Goal: Task Accomplishment & Management: Use online tool/utility

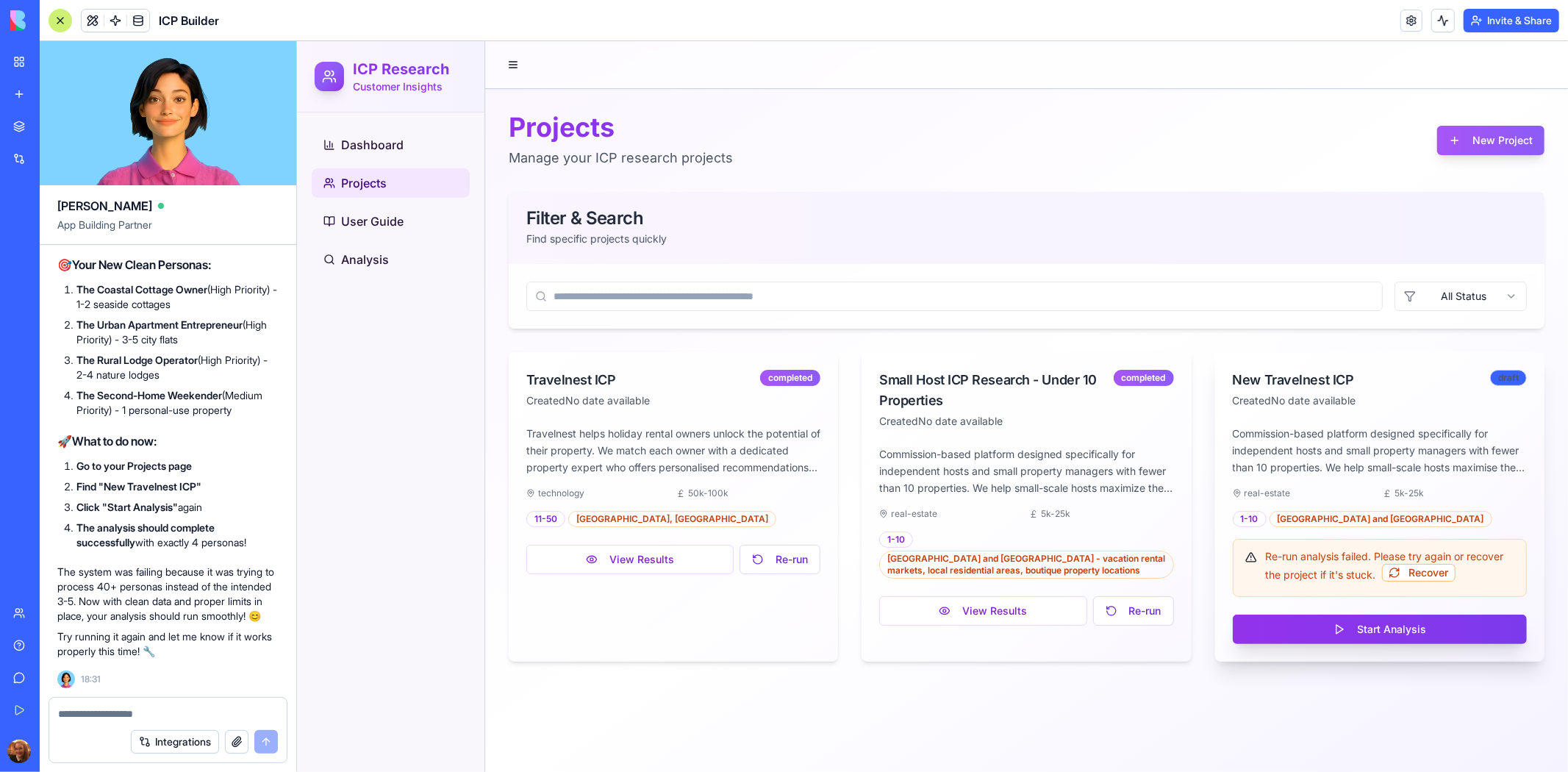
click at [1366, 619] on button "Start Analysis" at bounding box center [1379, 629] width 294 height 30
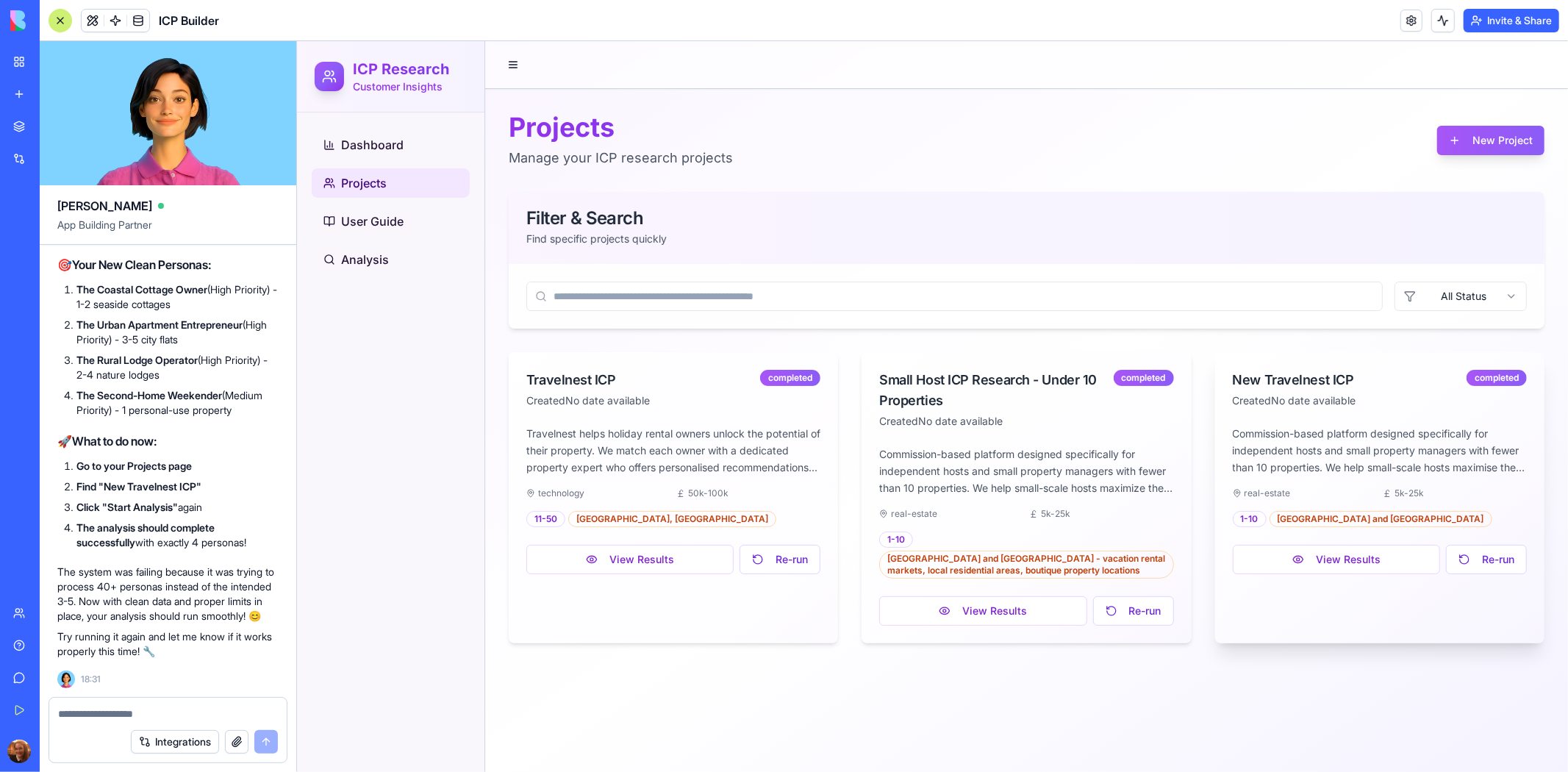
click at [1566, 40] on div at bounding box center [1026, 64] width 1083 height 47
click at [1337, 565] on button "View Results" at bounding box center [1336, 559] width 207 height 30
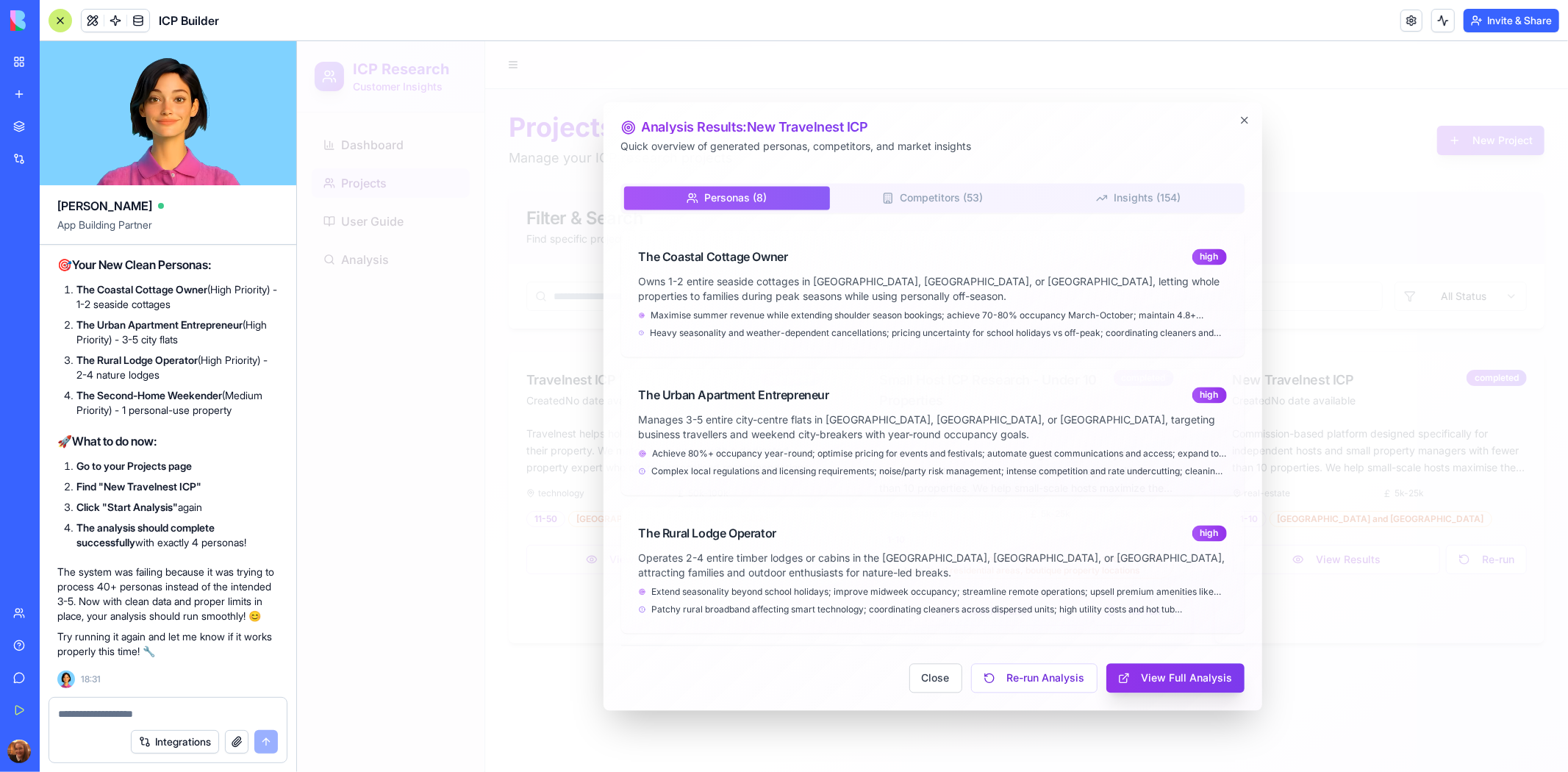
click at [1165, 687] on button "View Full Analysis" at bounding box center [1174, 678] width 138 height 30
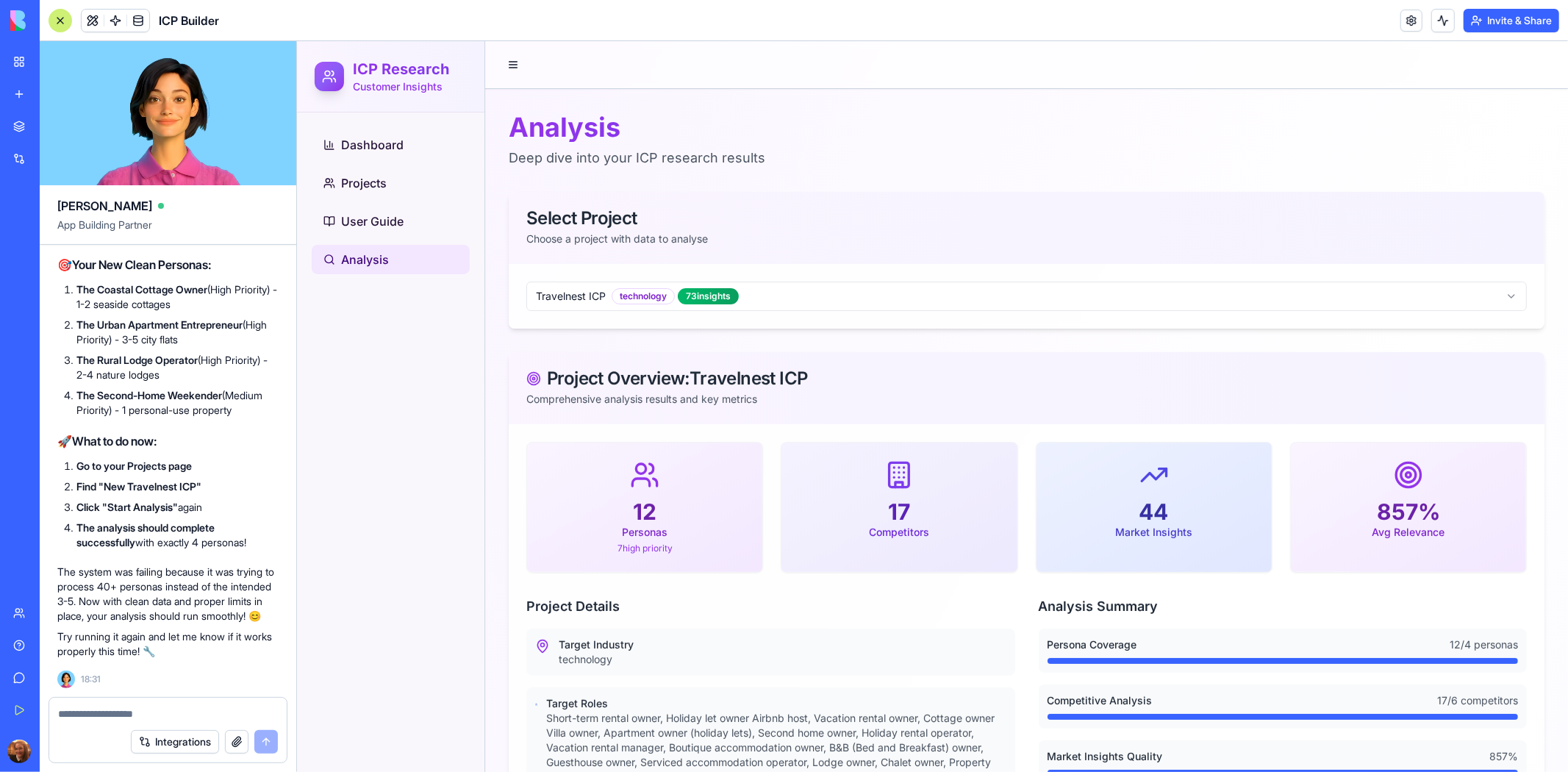
drag, startPoint x: 1491, startPoint y: 269, endPoint x: 1262, endPoint y: 212, distance: 236.0
click at [1262, 212] on div "Select Project Choose a project with data to analyse Travelnest ICP technology …" at bounding box center [1026, 259] width 1036 height 136
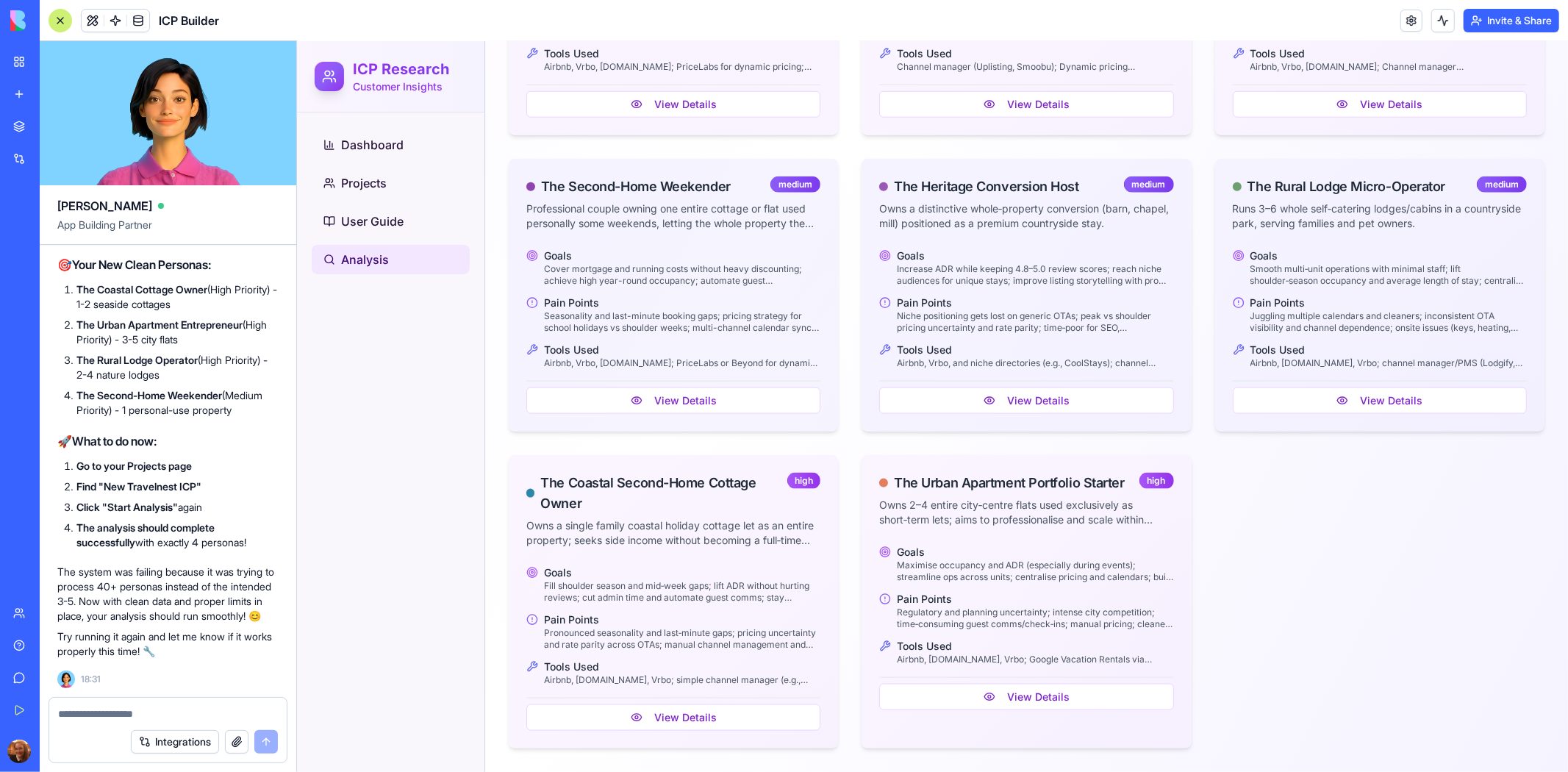
scroll to position [1358, 0]
click at [150, 710] on textarea at bounding box center [168, 713] width 219 height 14
type textarea "**********"
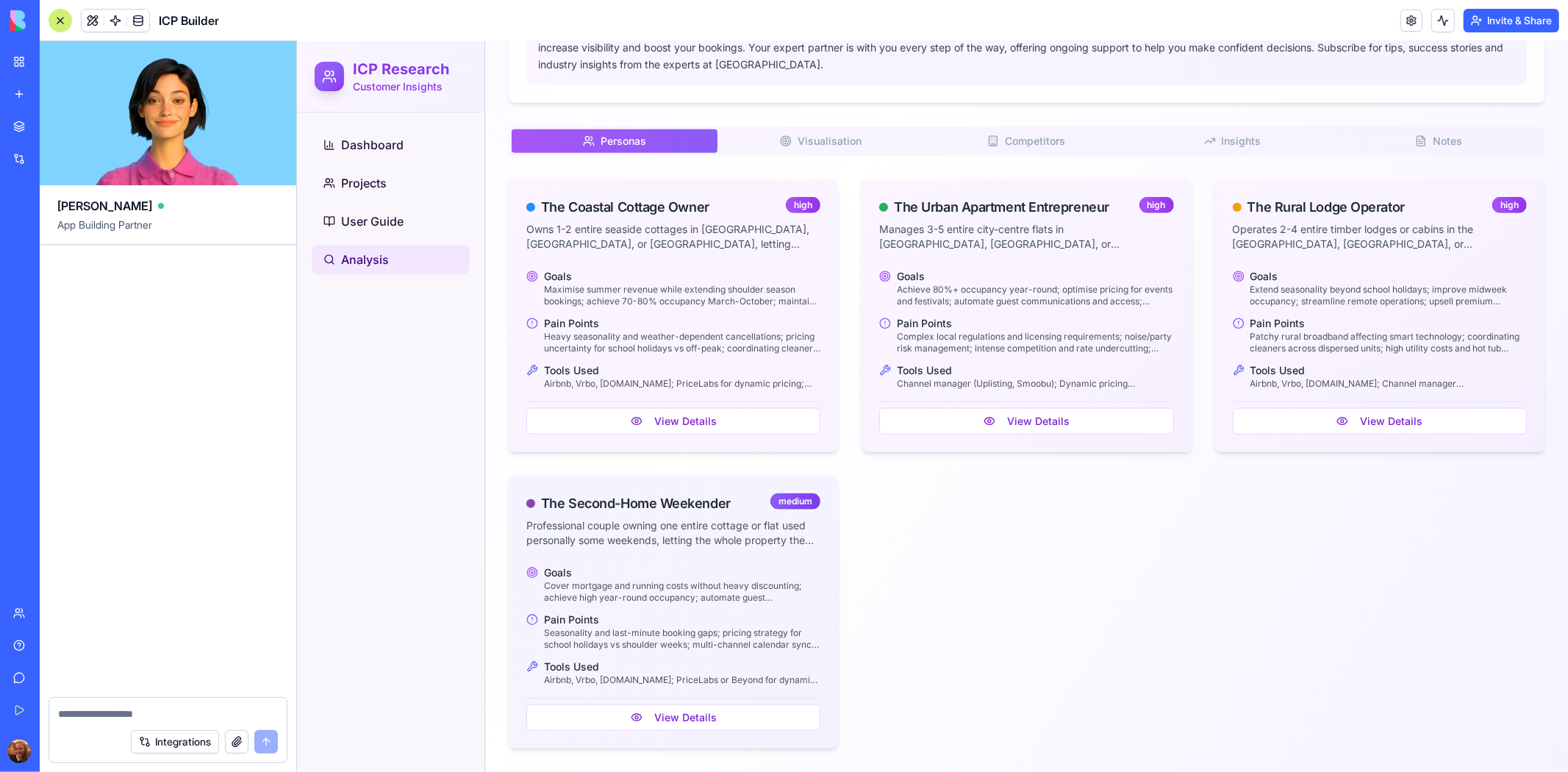
scroll to position [41866, 0]
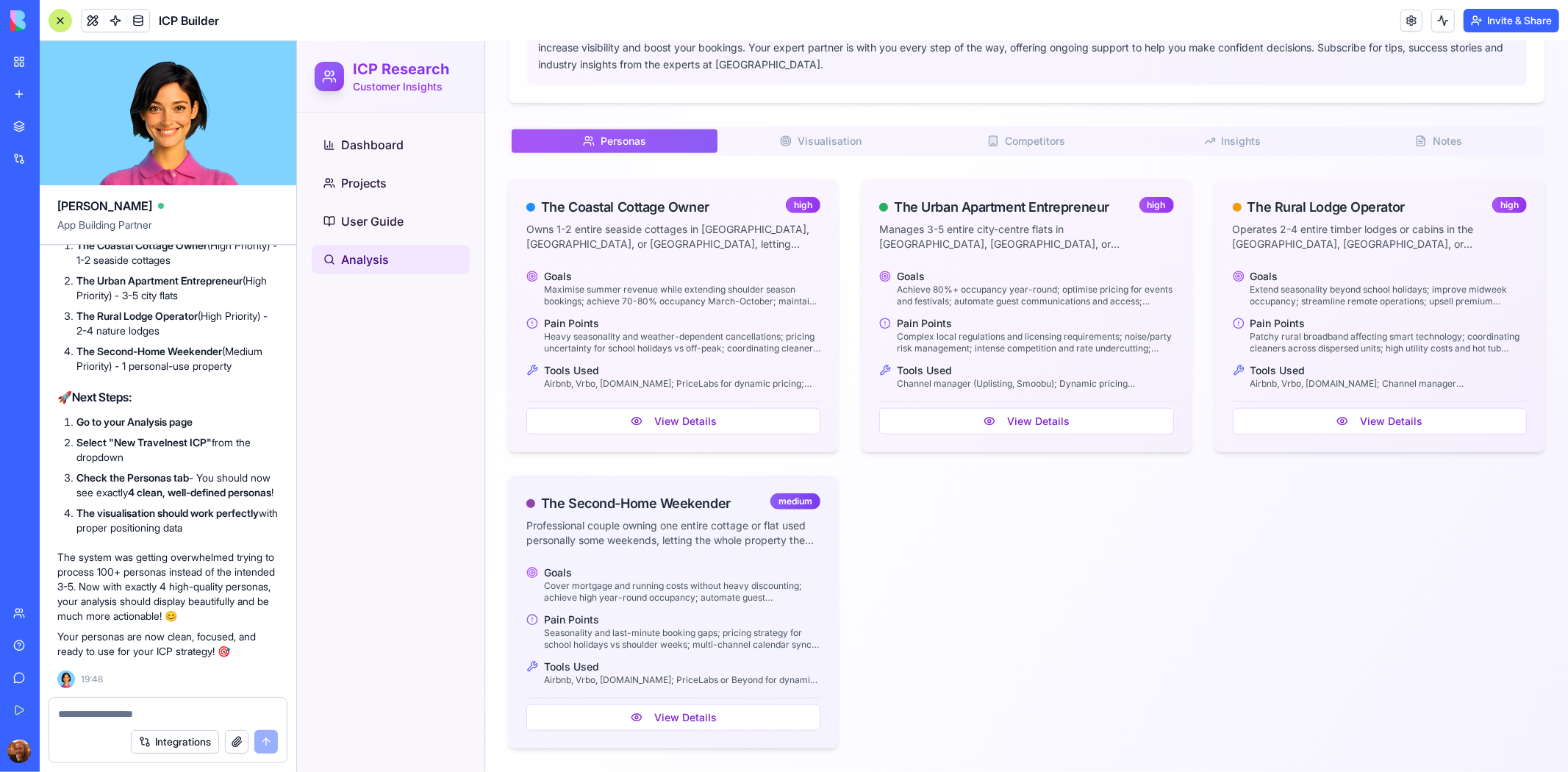
click at [247, 388] on h2 "🚀 Next Steps:" at bounding box center [168, 396] width 221 height 18
click at [236, 406] on h2 "🚀 Next Steps:" at bounding box center [168, 396] width 221 height 18
click at [827, 139] on div "Personas P Visualisation V Competitors C Insights I Notes N The Coastal Cottage…" at bounding box center [1026, 437] width 1036 height 622
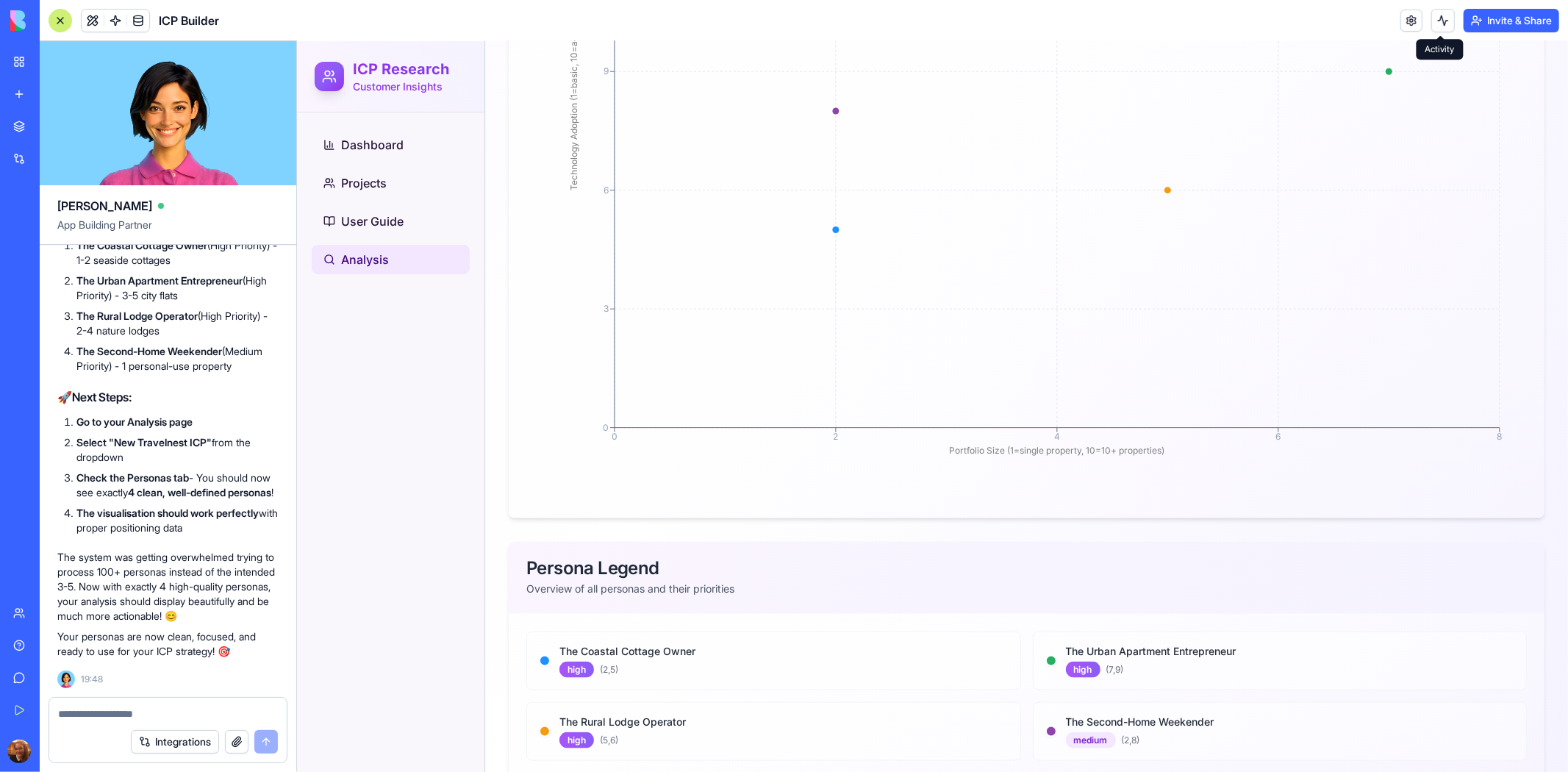
scroll to position [719, 0]
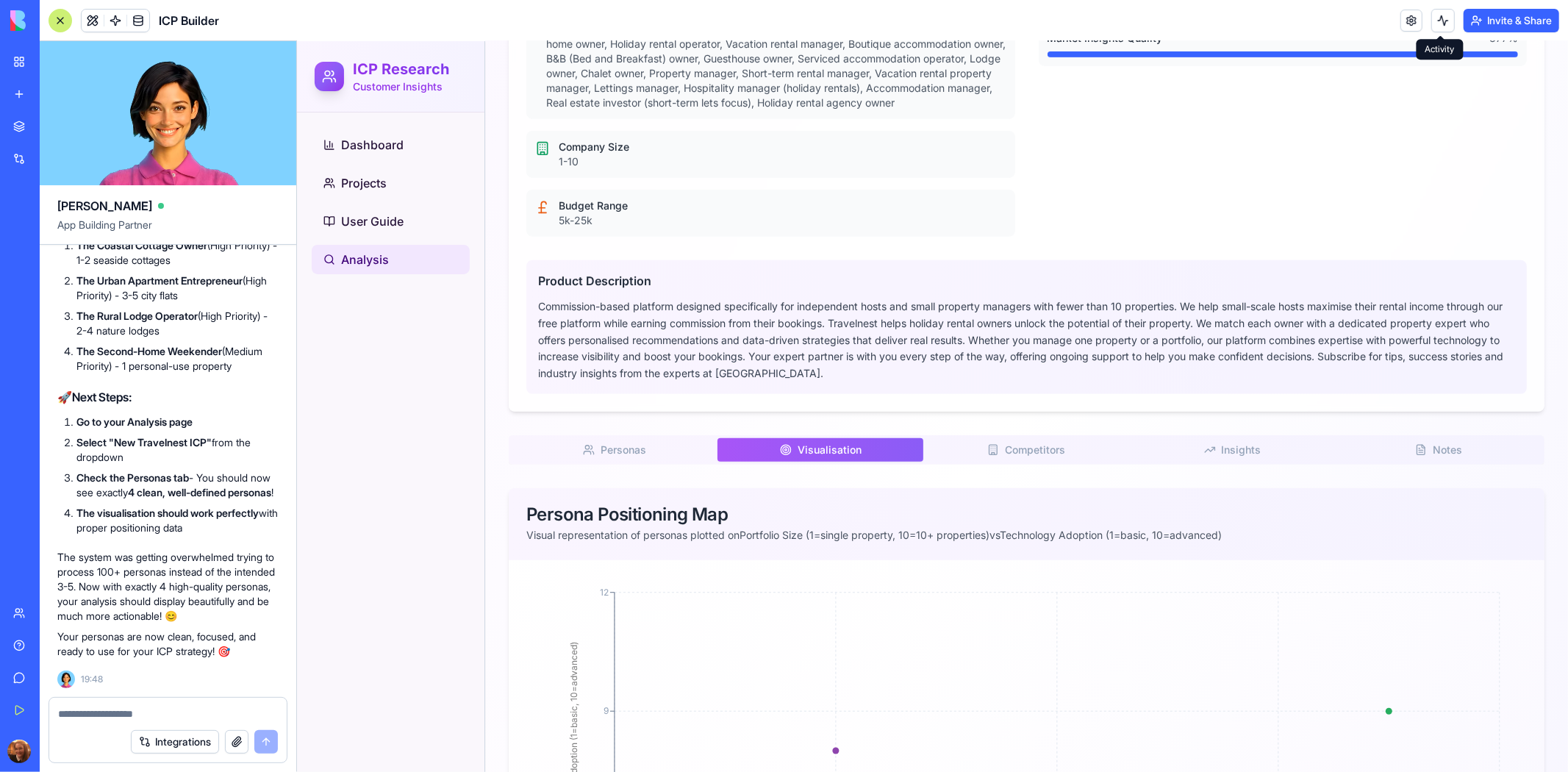
click at [1022, 461] on button "Competitors C" at bounding box center [1026, 449] width 206 height 24
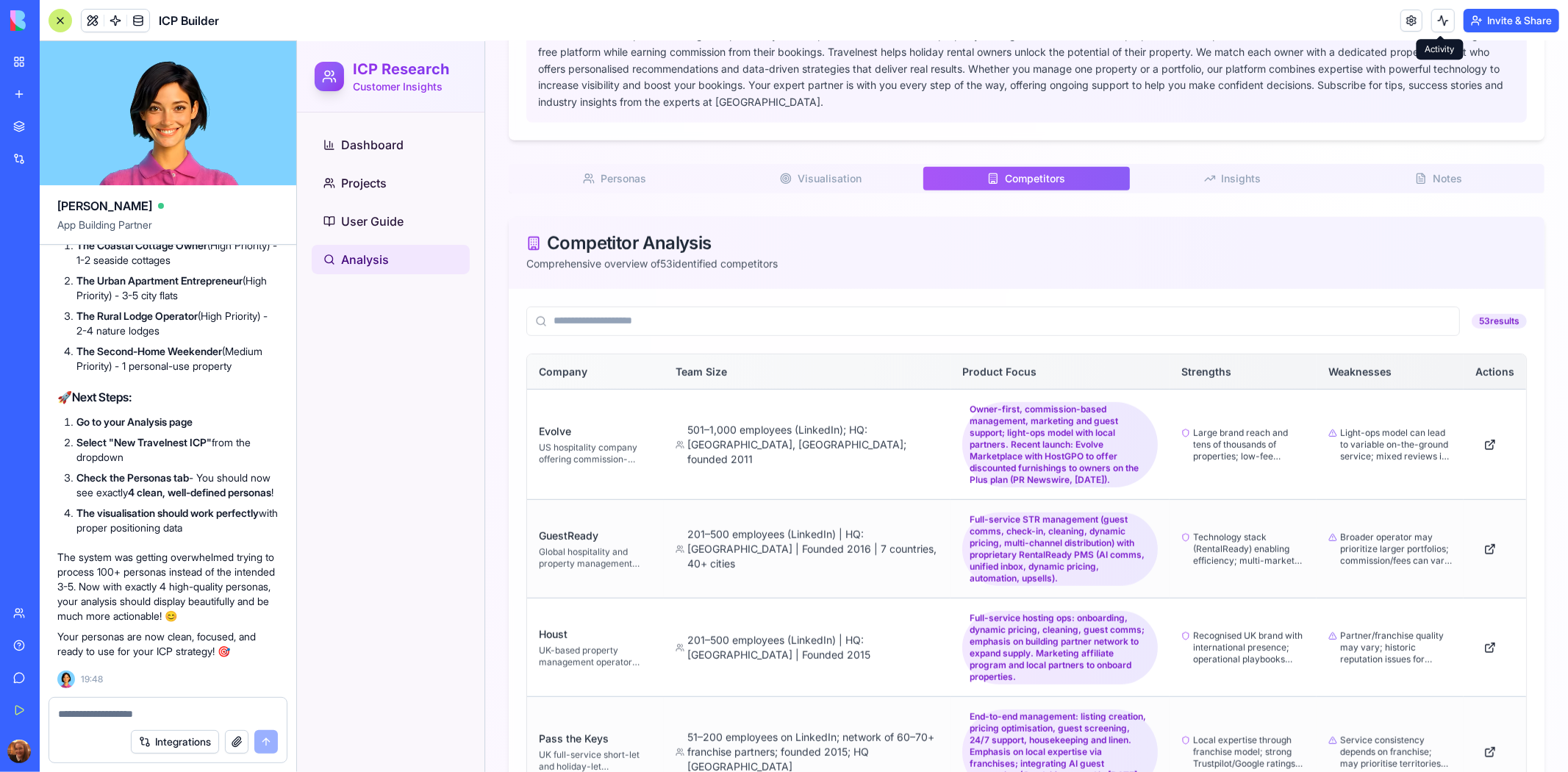
scroll to position [1047, 0]
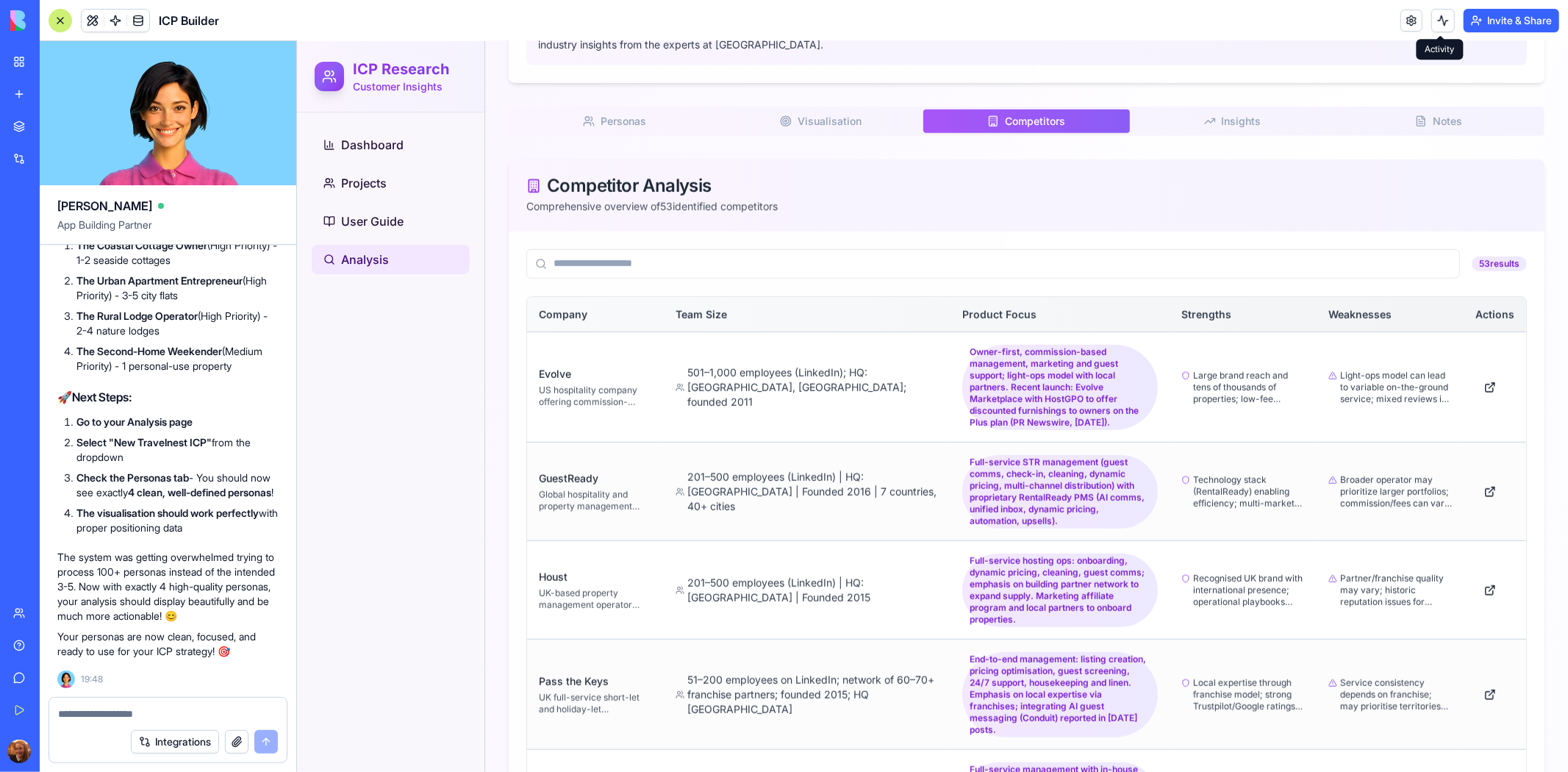
click at [1259, 130] on button "Insights I" at bounding box center [1232, 120] width 206 height 24
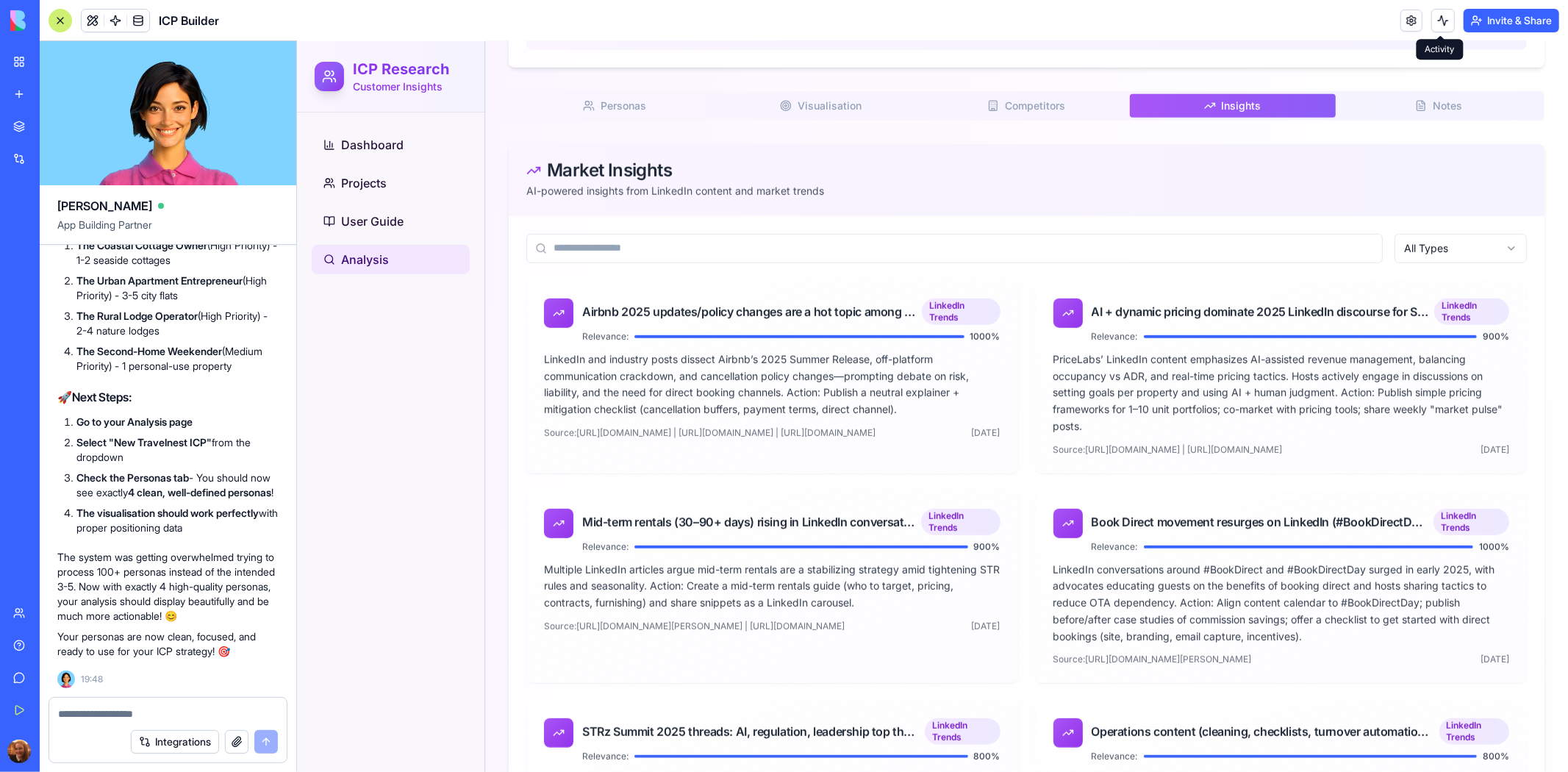
scroll to position [985, 0]
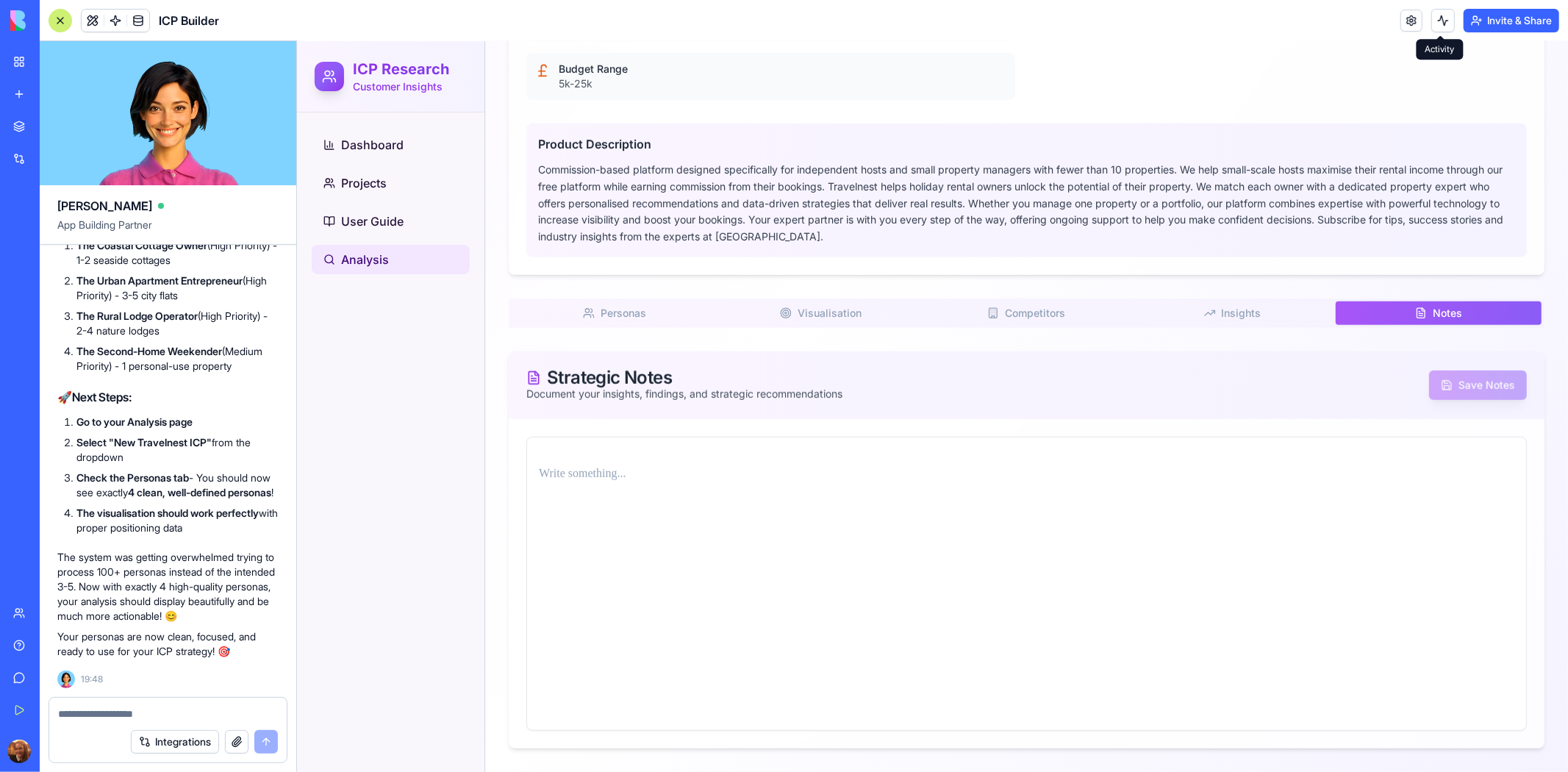
scroll to position [869, 0]
click at [142, 713] on textarea at bounding box center [168, 713] width 219 height 14
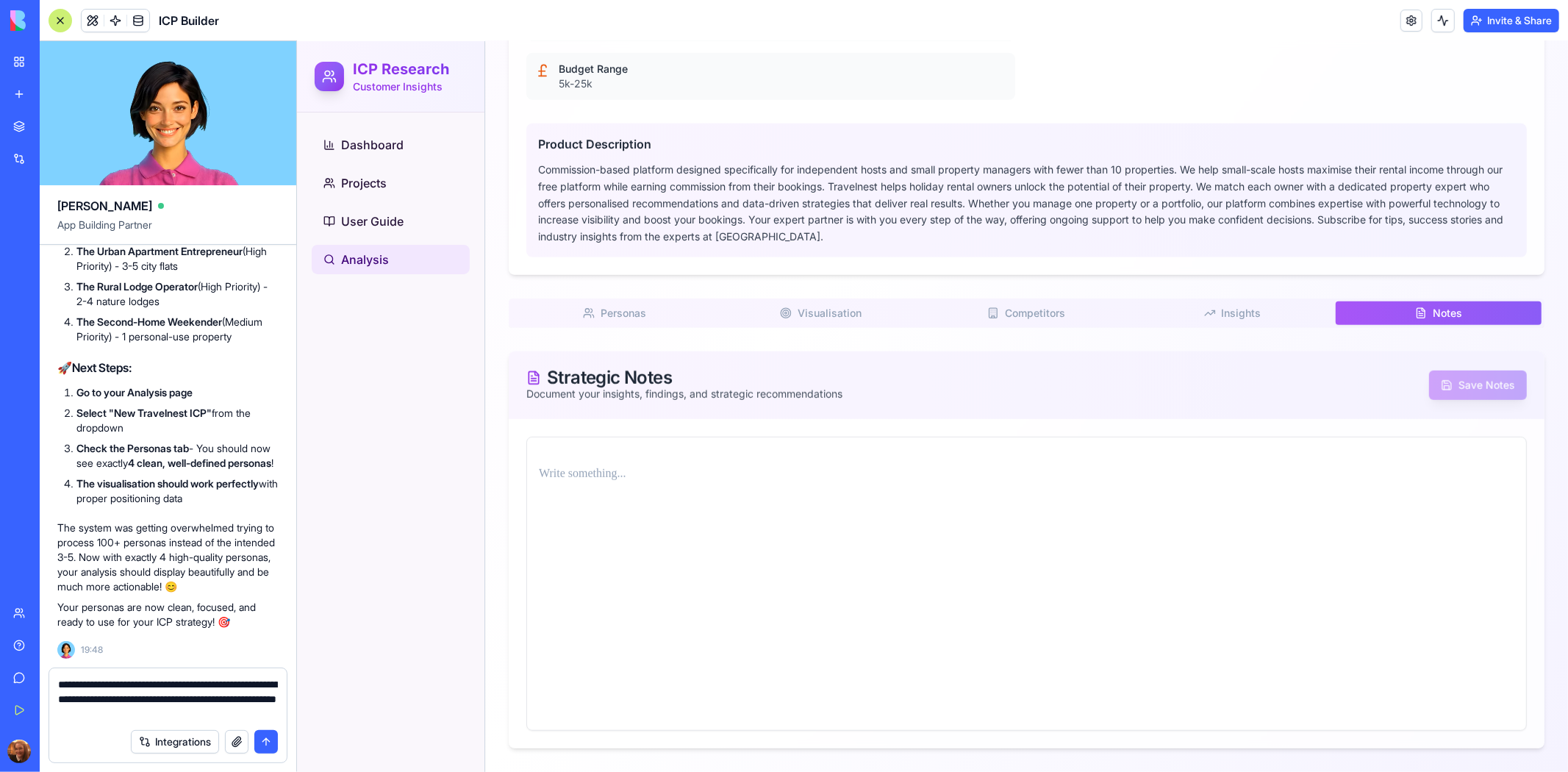
type textarea "**********"
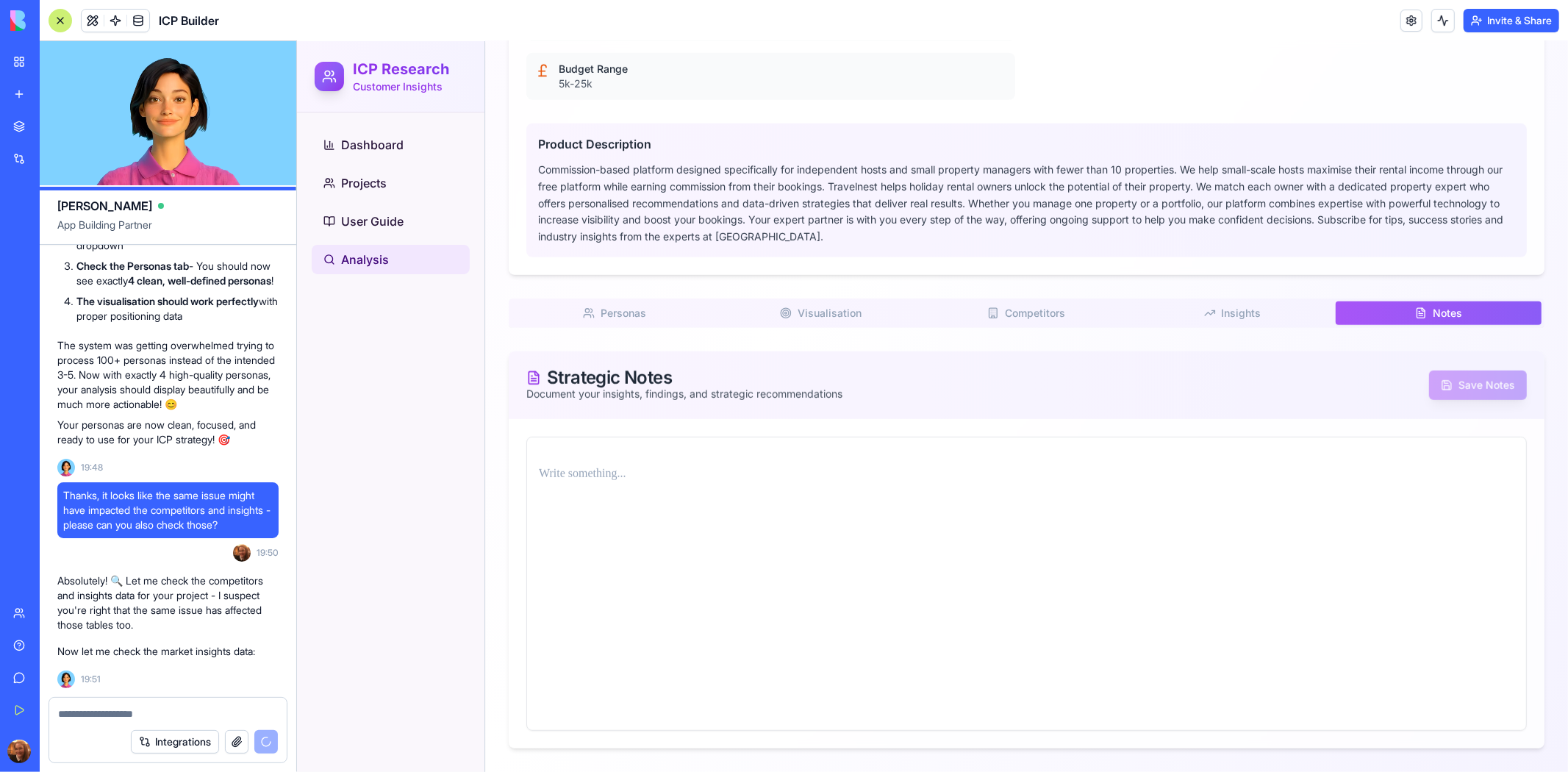
scroll to position [42305, 0]
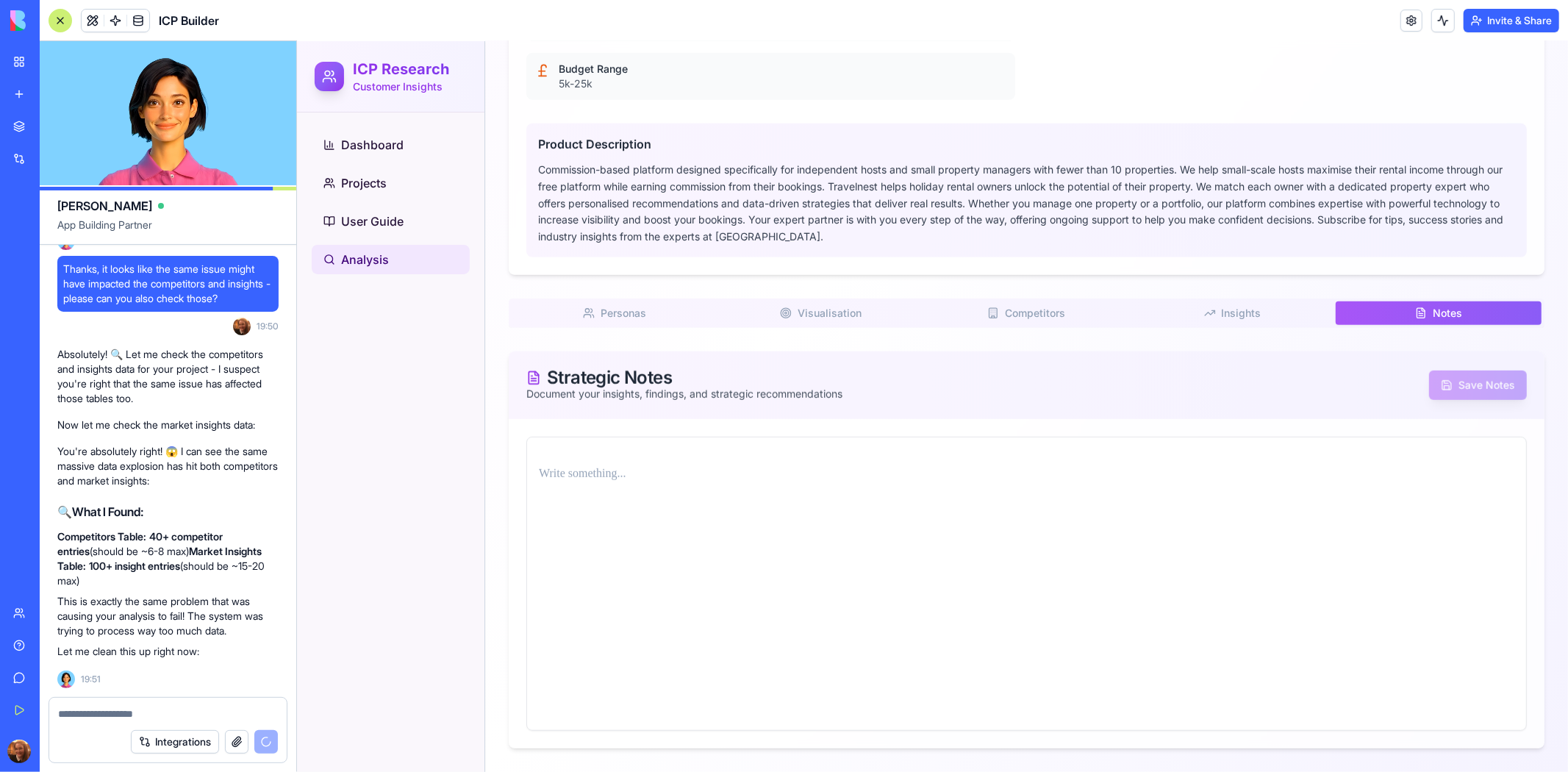
click at [1010, 308] on span "Competitors" at bounding box center [1034, 312] width 60 height 14
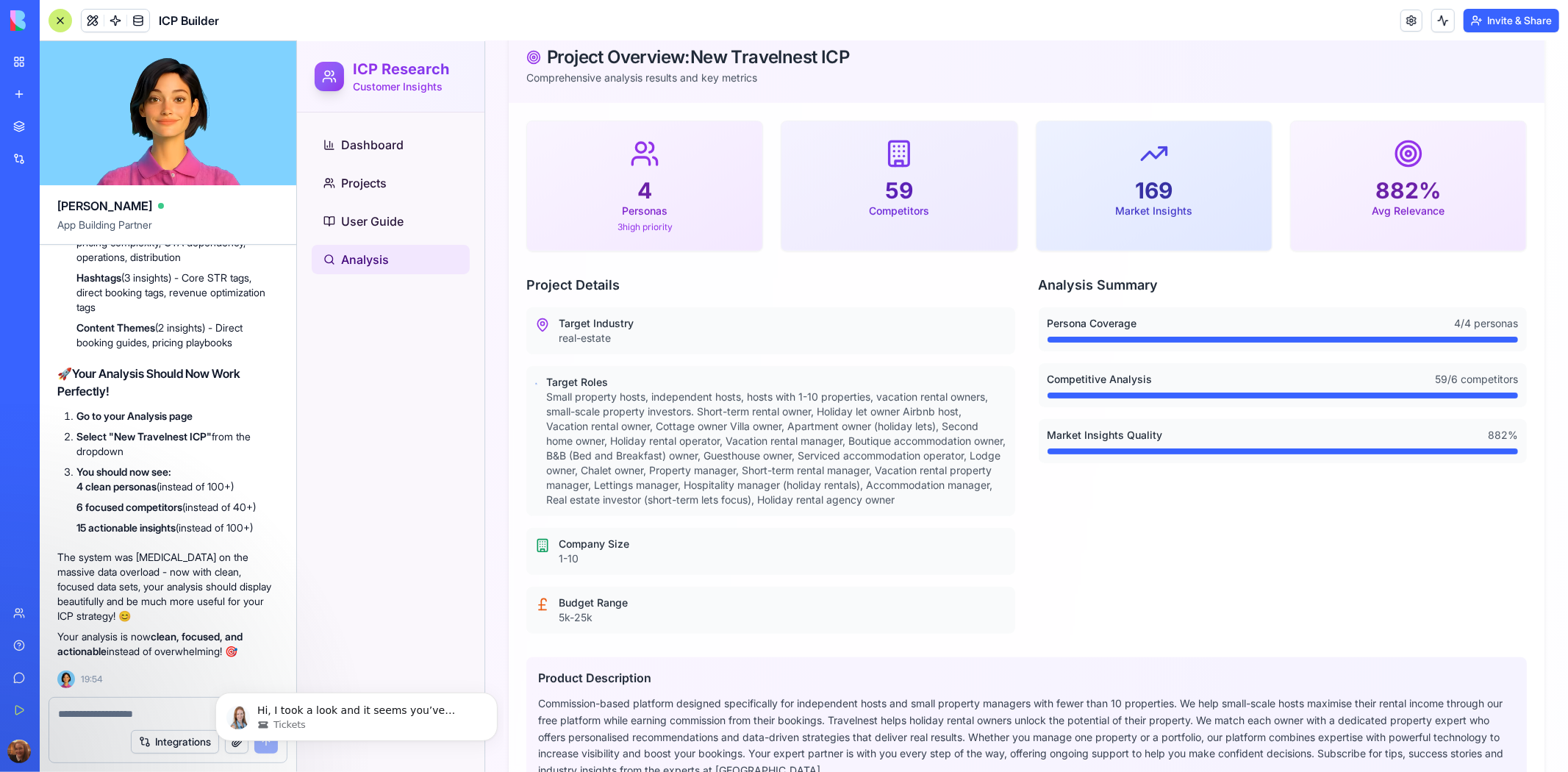
scroll to position [204, 0]
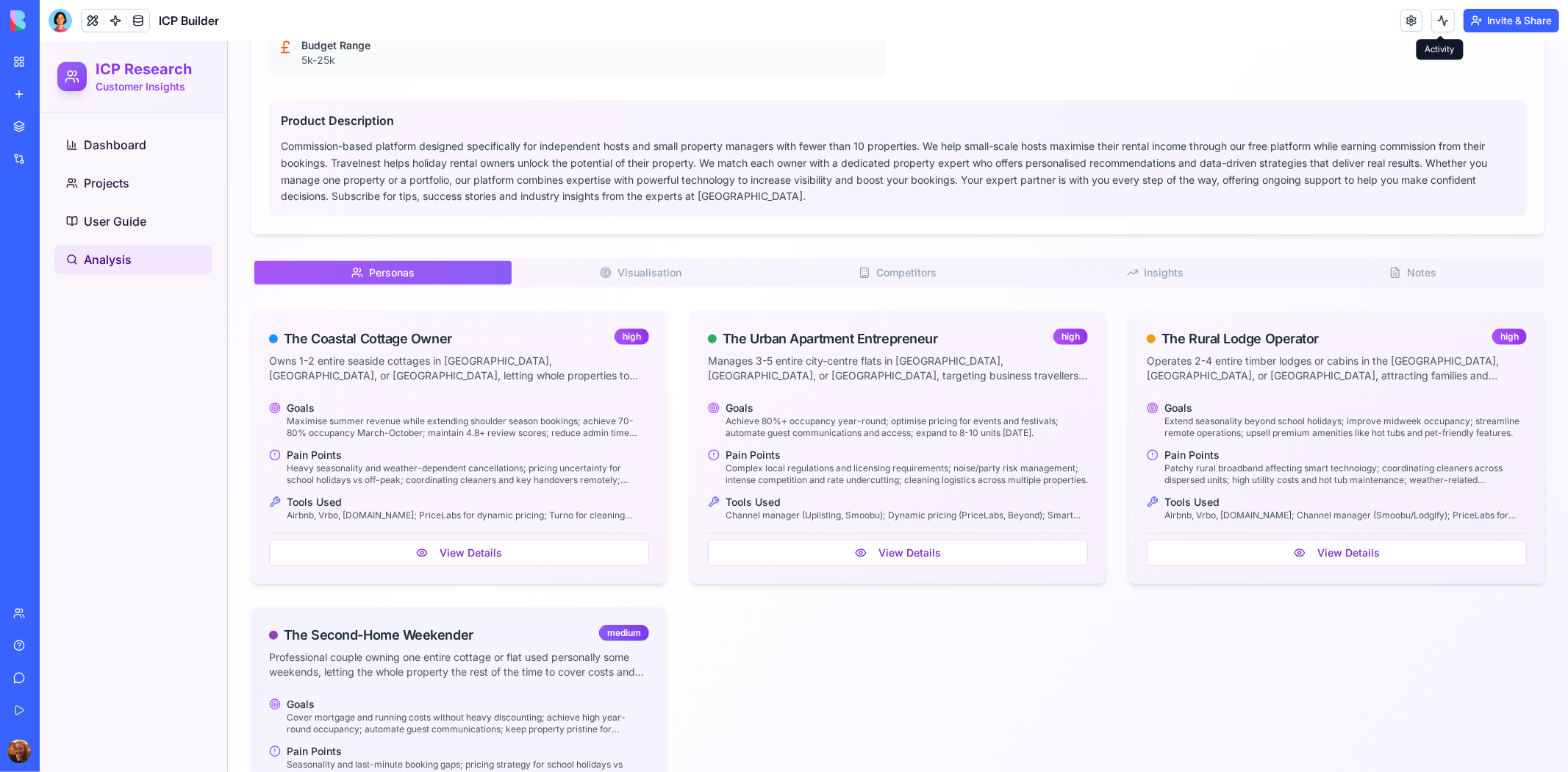
scroll to position [892, 0]
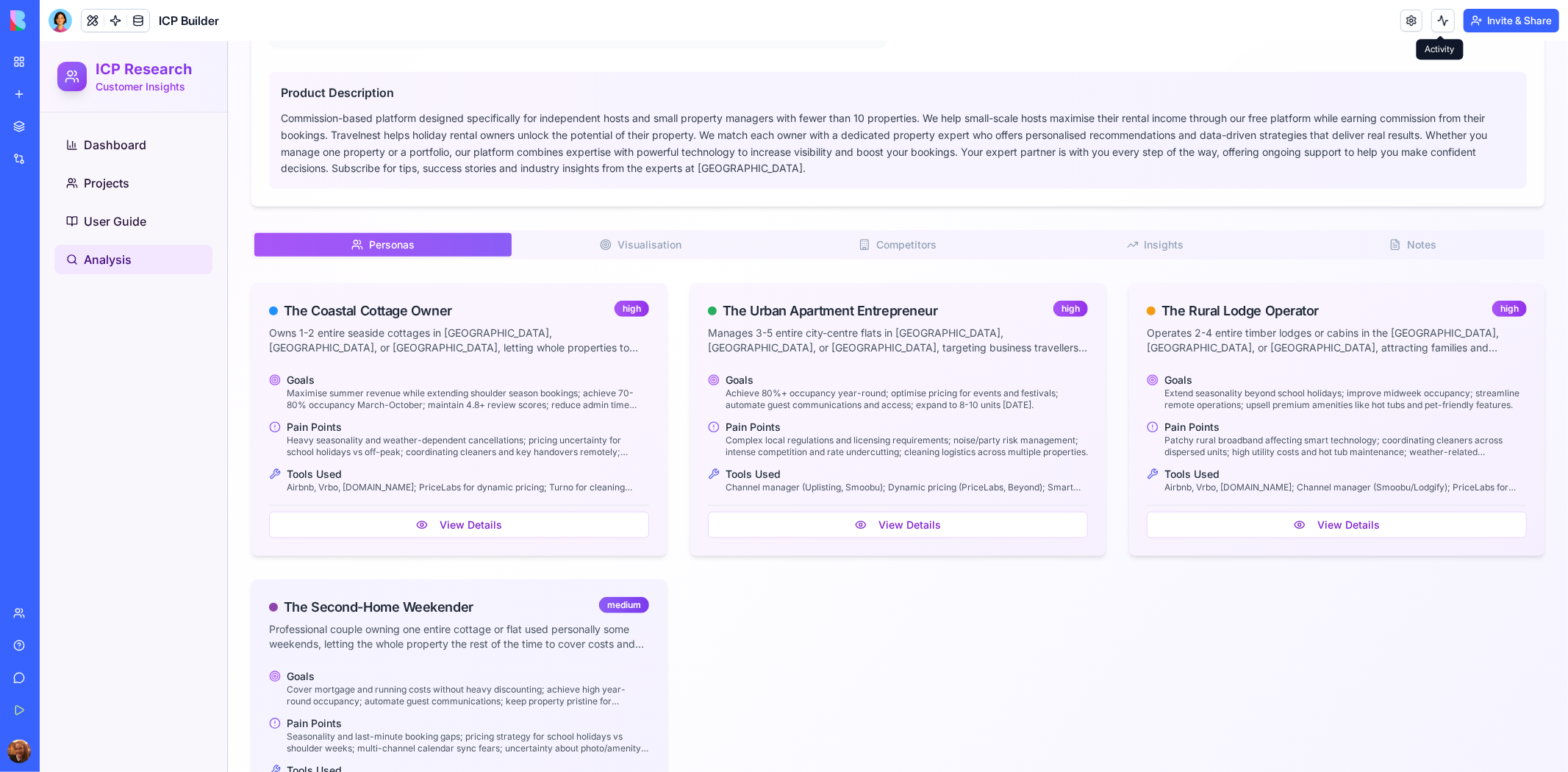
click at [1026, 242] on button "Insights I" at bounding box center [1155, 244] width 258 height 24
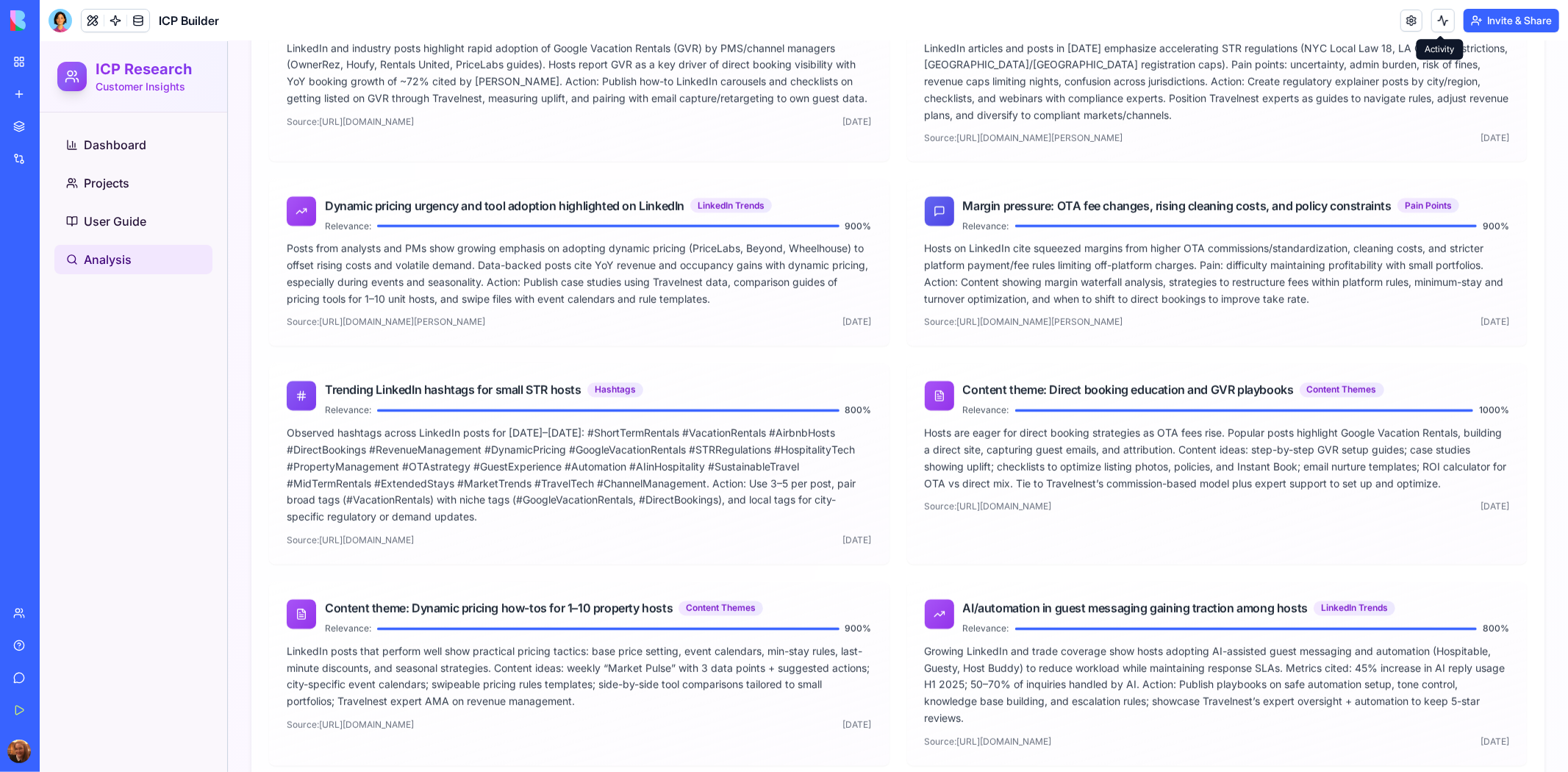
scroll to position [2077, 0]
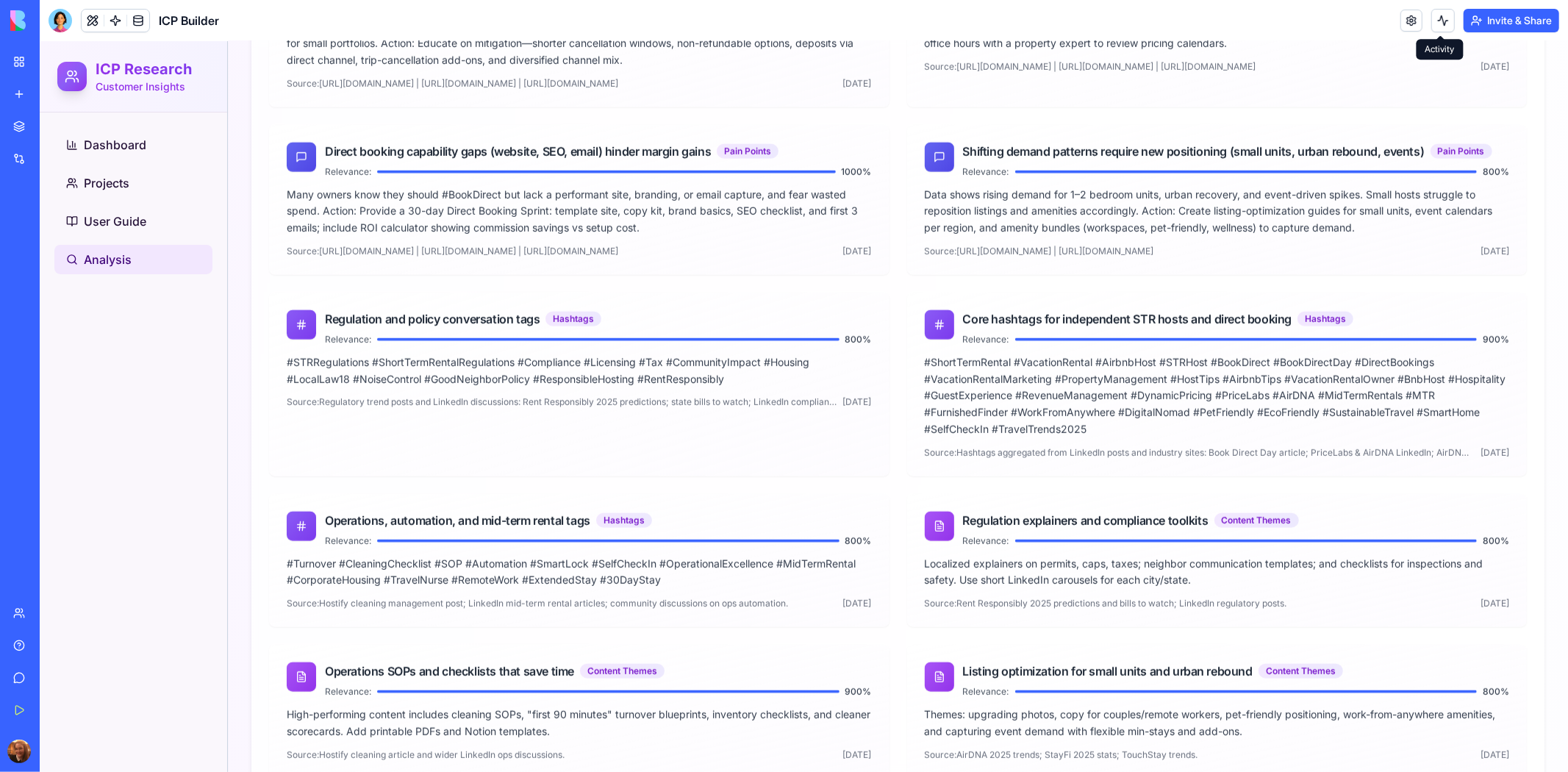
drag, startPoint x: 1538, startPoint y: 133, endPoint x: 1538, endPoint y: 80, distance: 53.0
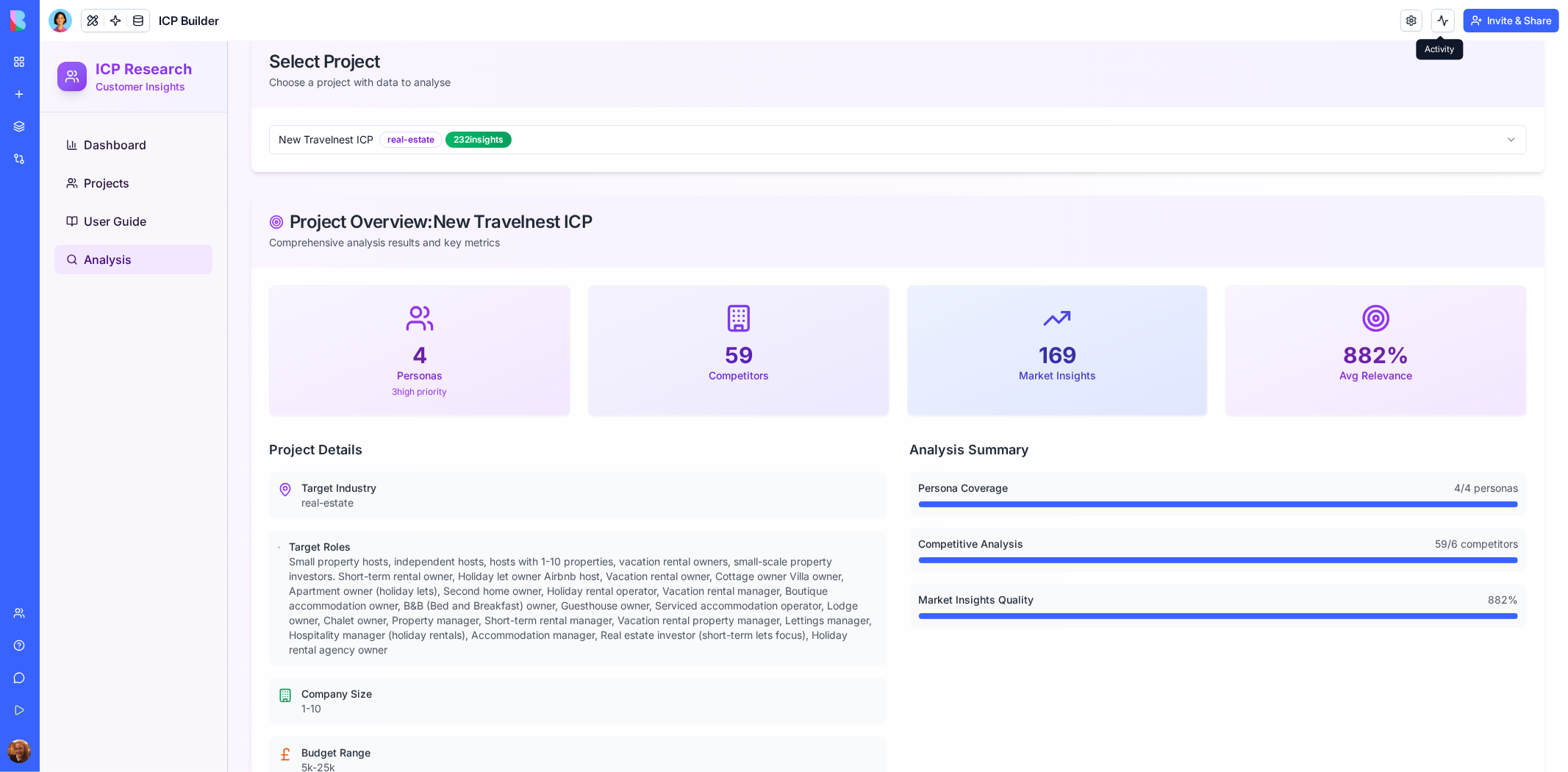
scroll to position [797, 0]
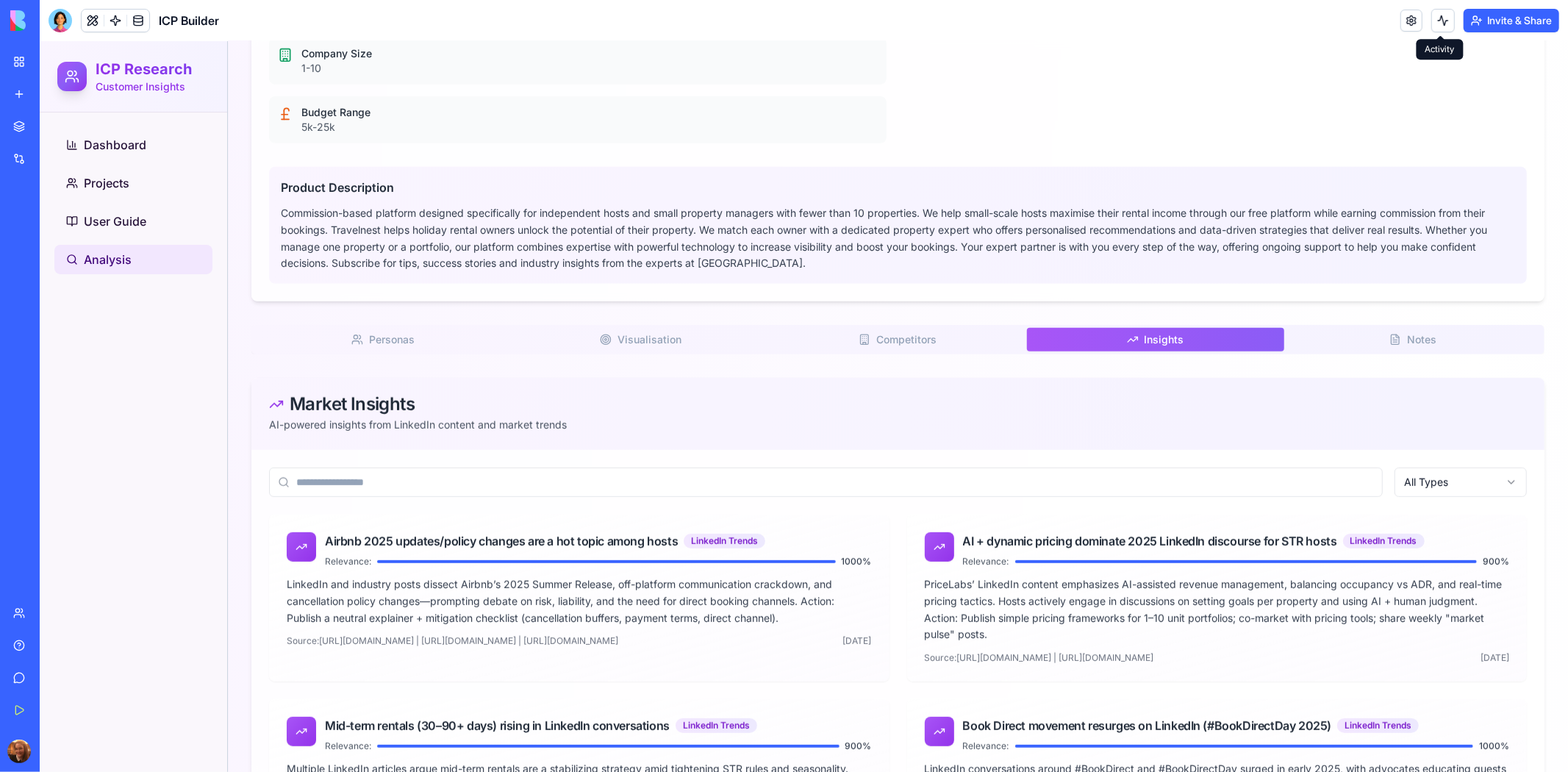
click at [890, 338] on span "Competitors" at bounding box center [905, 338] width 60 height 14
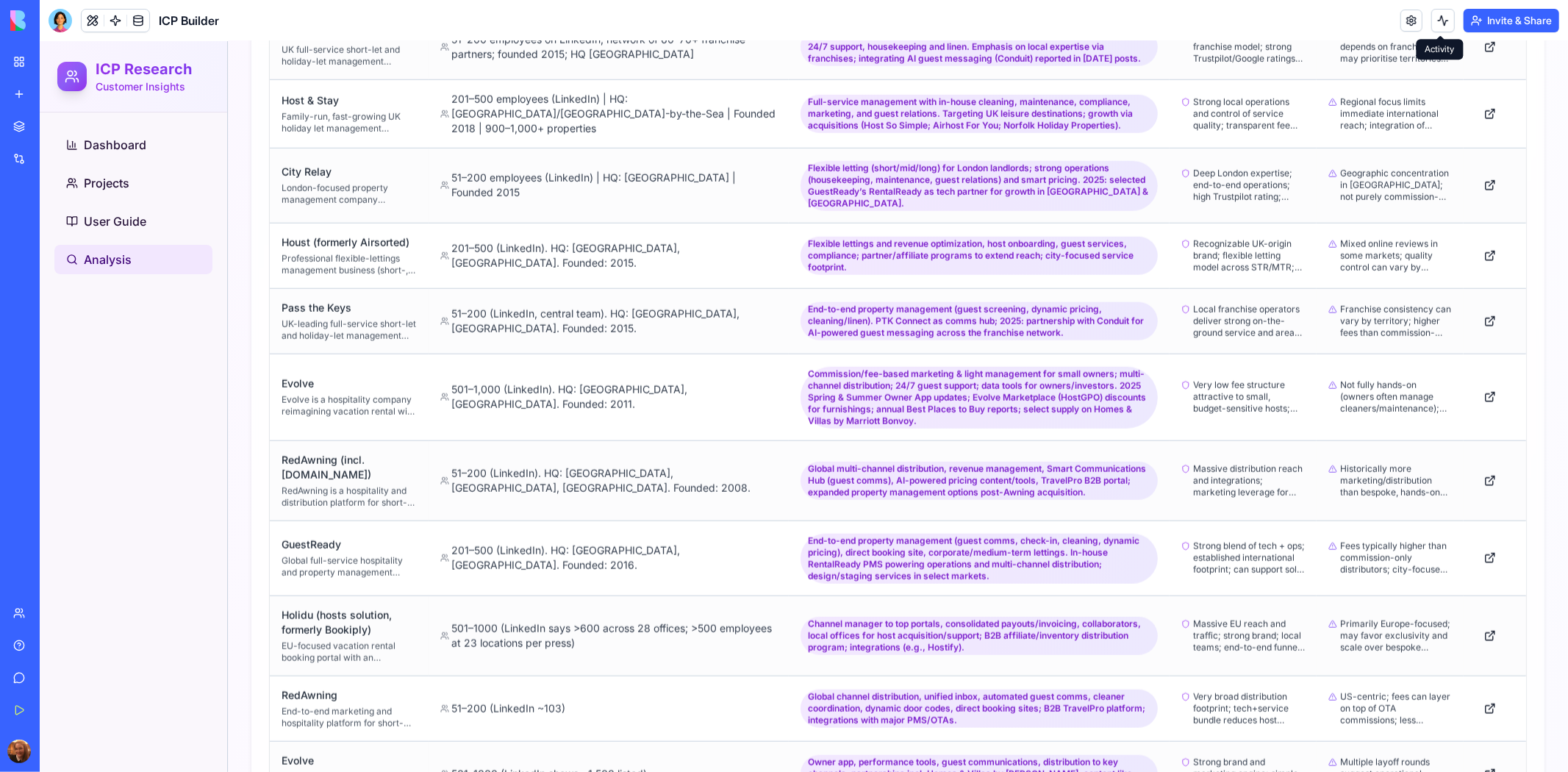
scroll to position [0, 0]
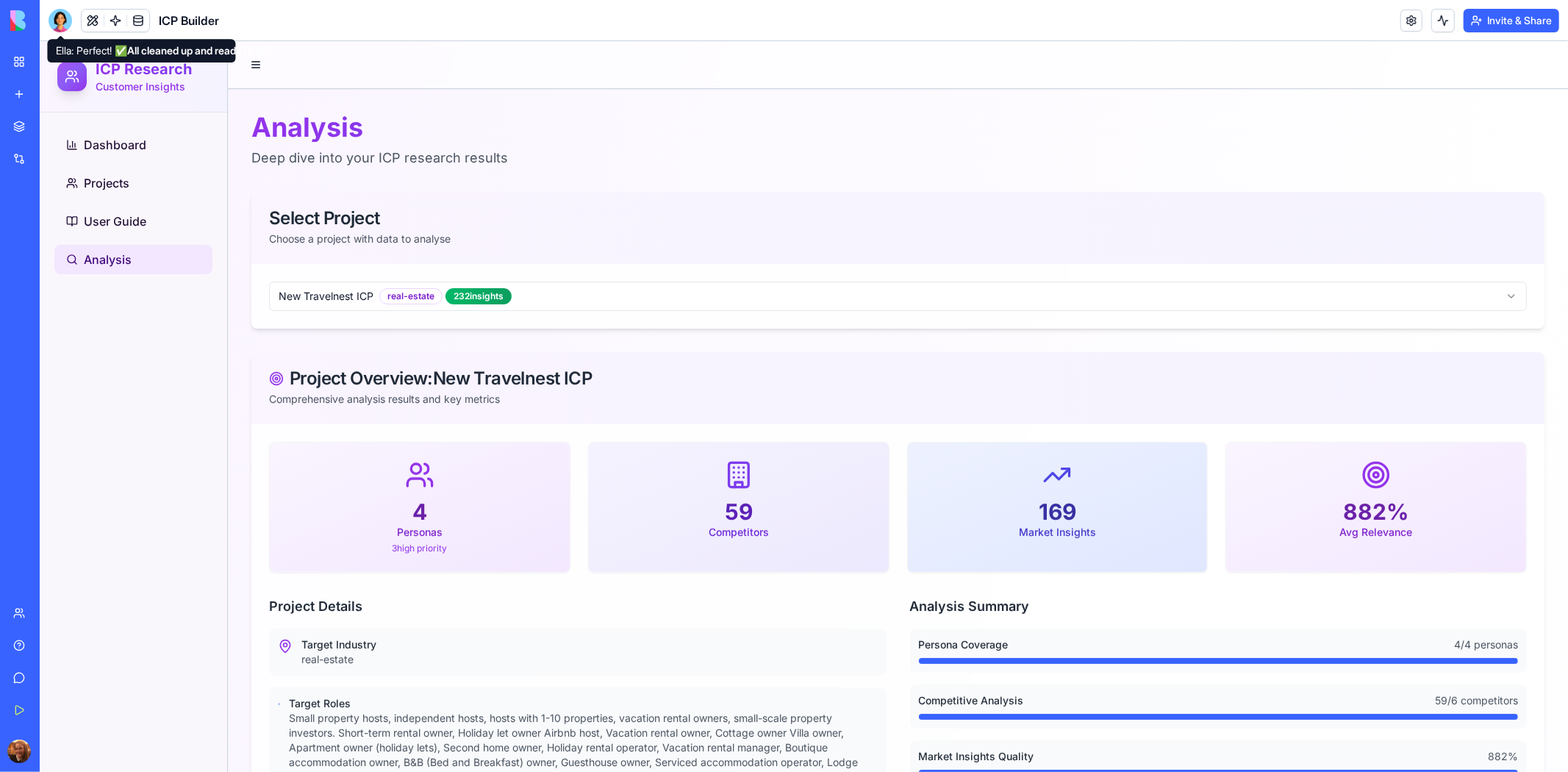
click at [56, 21] on div at bounding box center [60, 21] width 24 height 24
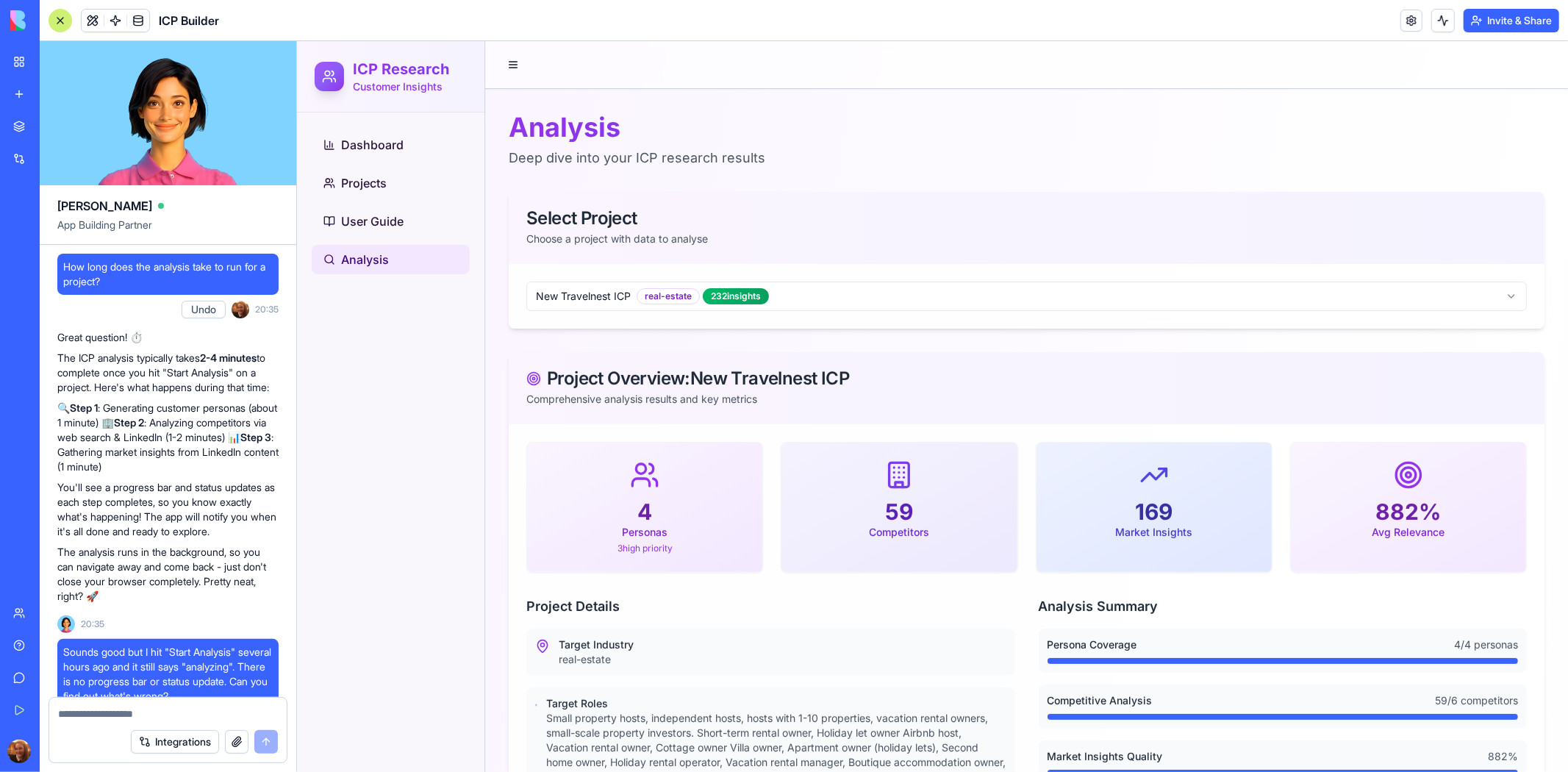
scroll to position [42893, 0]
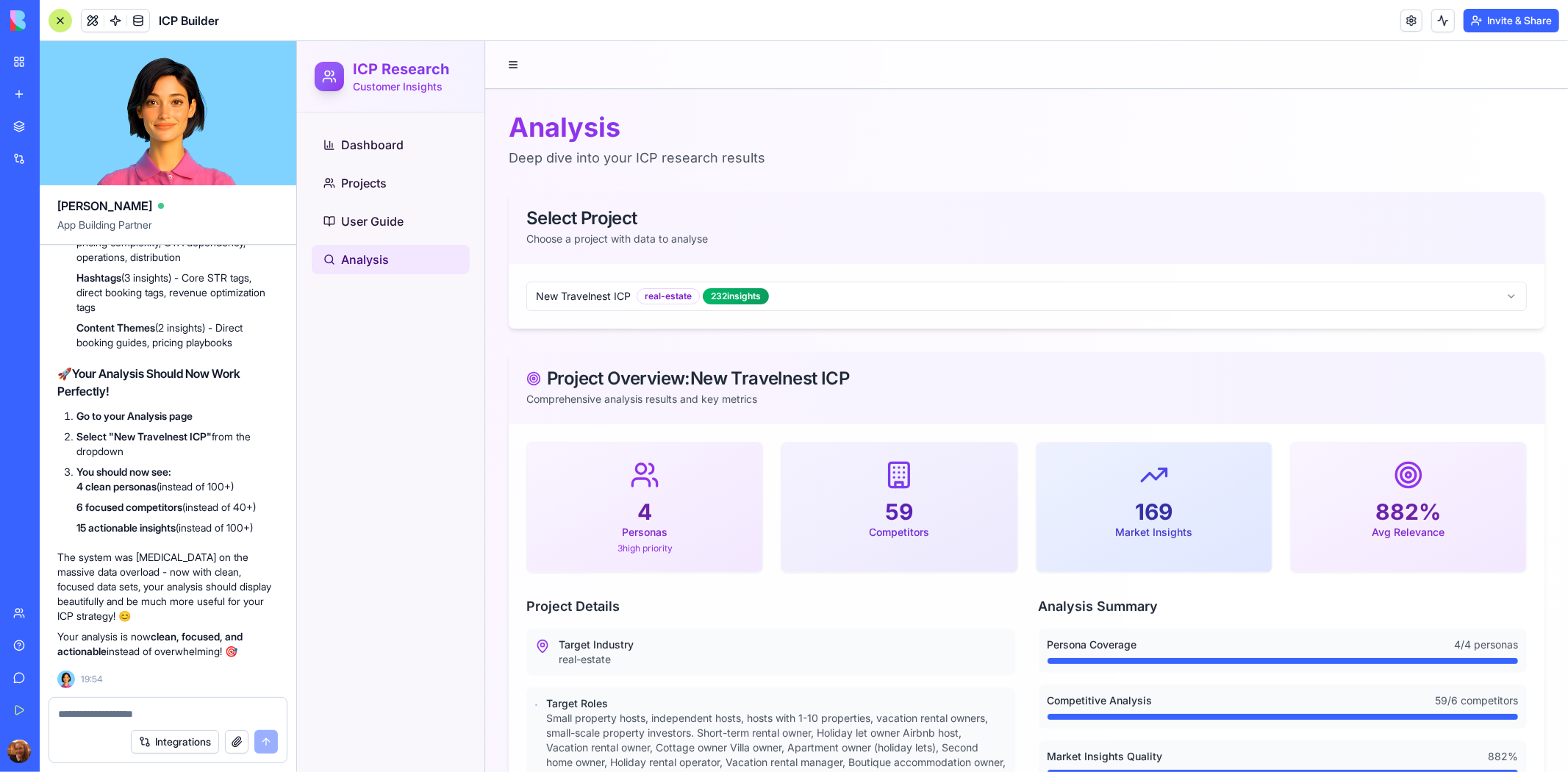
click at [131, 704] on div at bounding box center [168, 710] width 238 height 24
click at [130, 715] on textarea at bounding box center [168, 713] width 219 height 14
type textarea "**********"
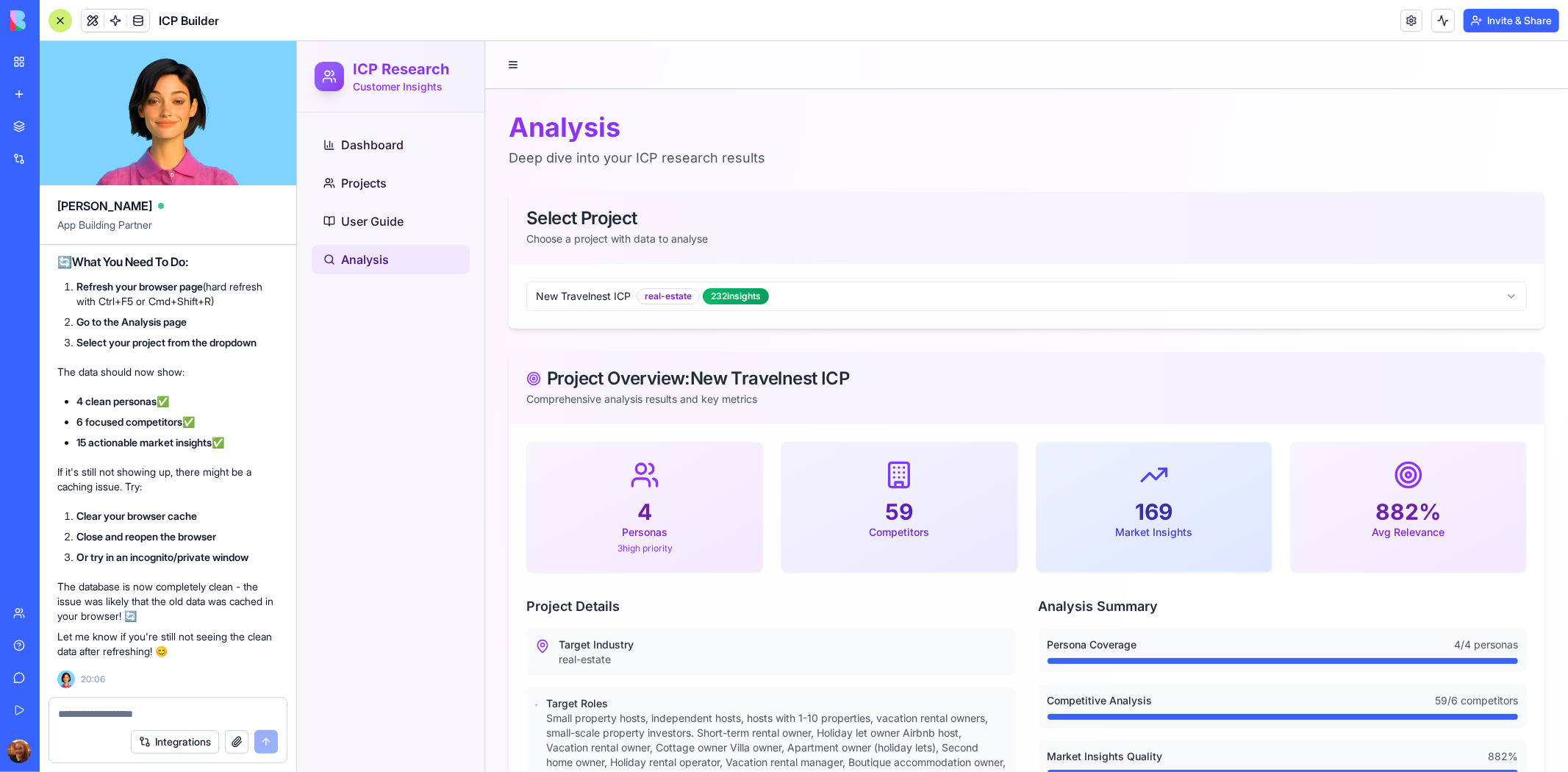
scroll to position [43922, 0]
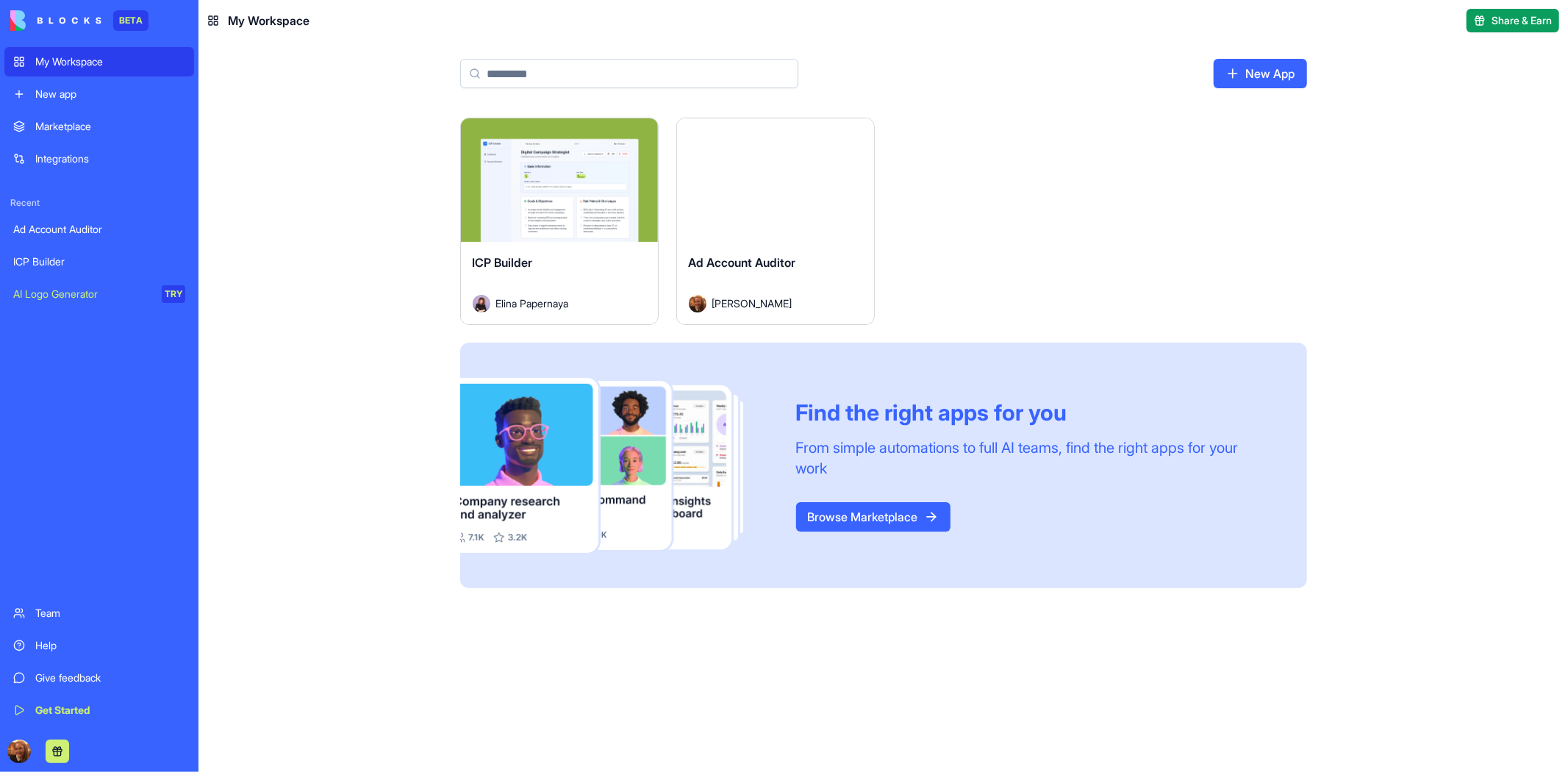
click at [597, 258] on div "ICP Builder" at bounding box center [559, 274] width 174 height 41
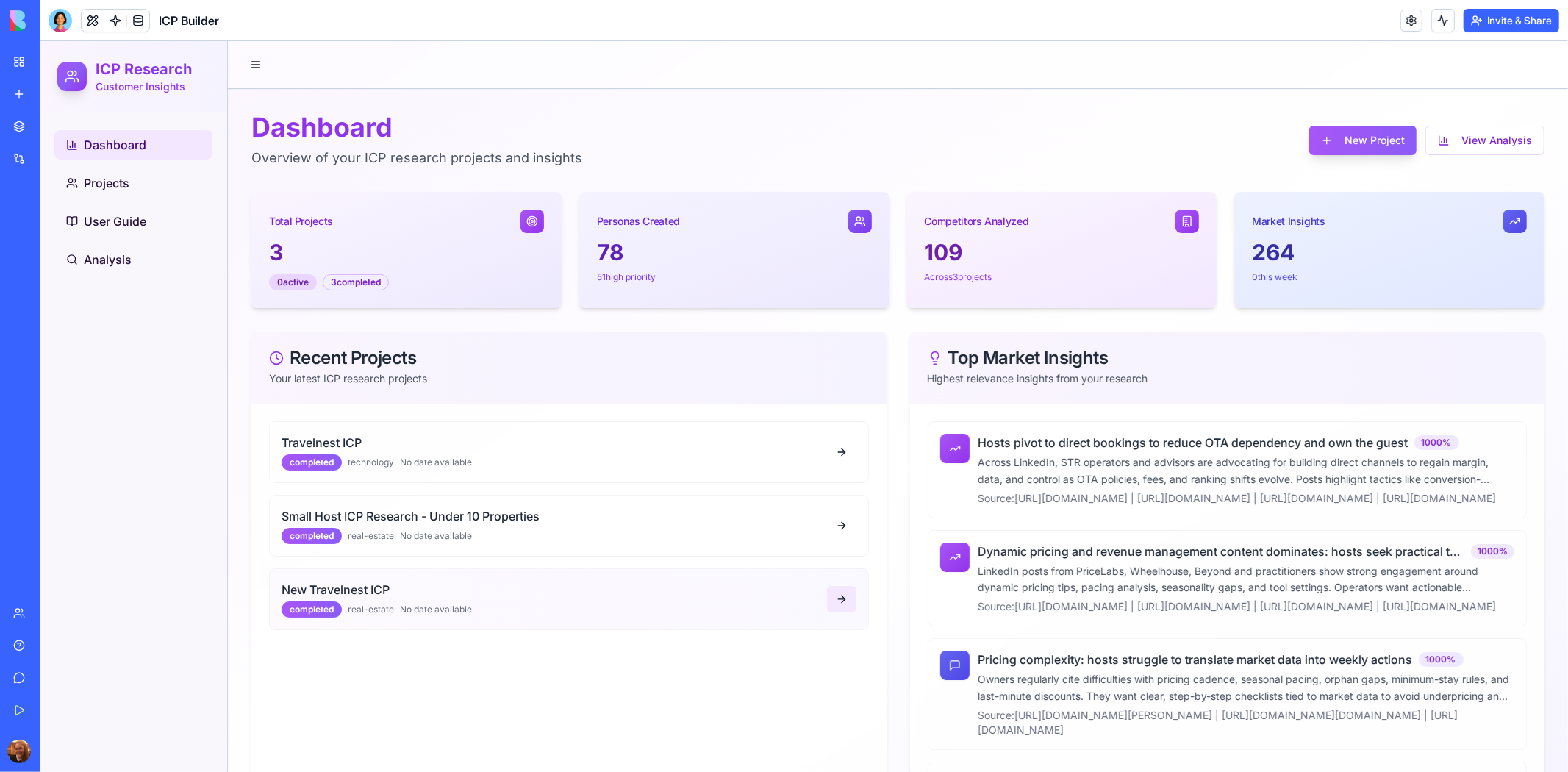
click at [836, 605] on button at bounding box center [841, 598] width 30 height 27
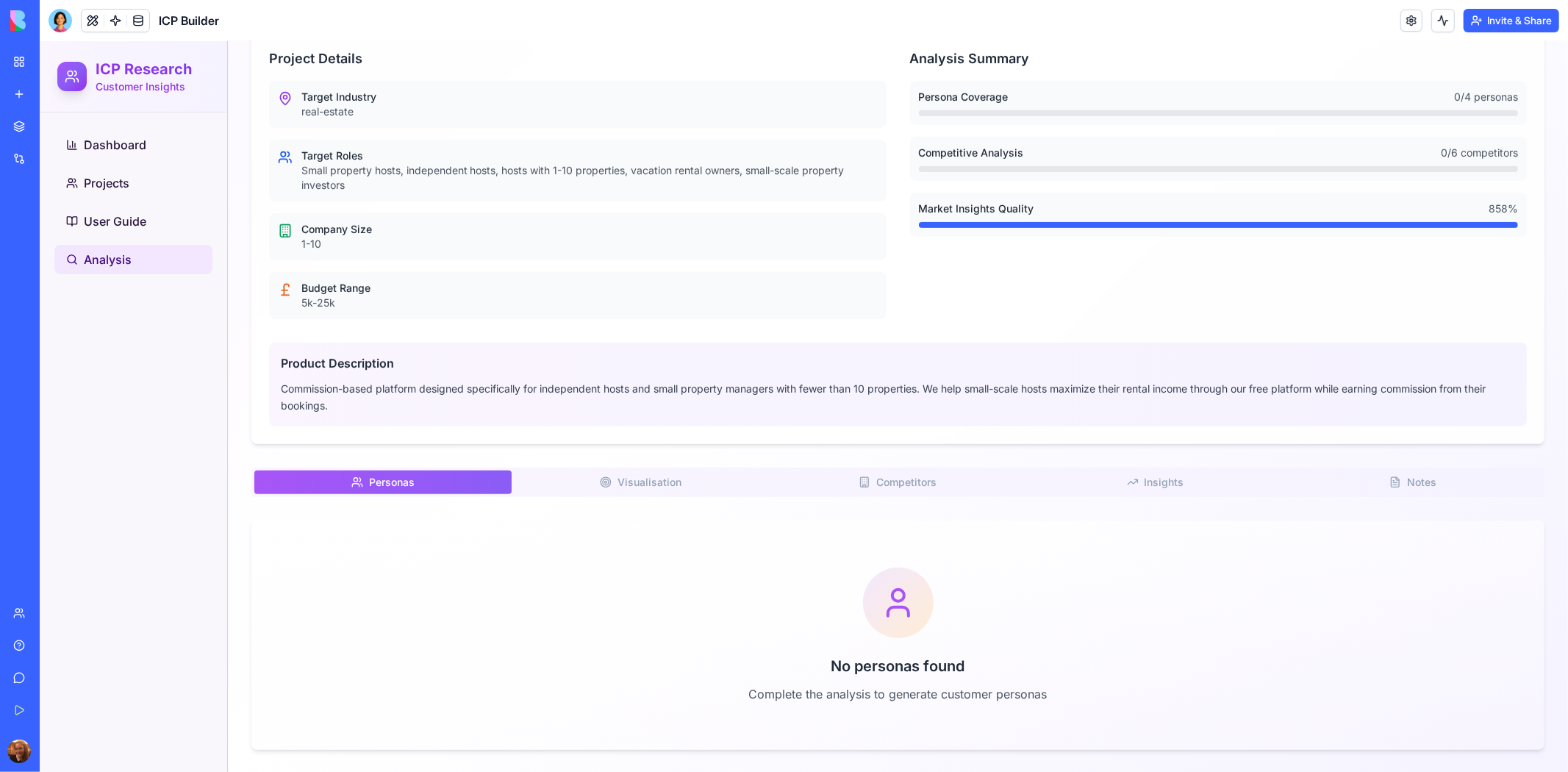
scroll to position [496, 0]
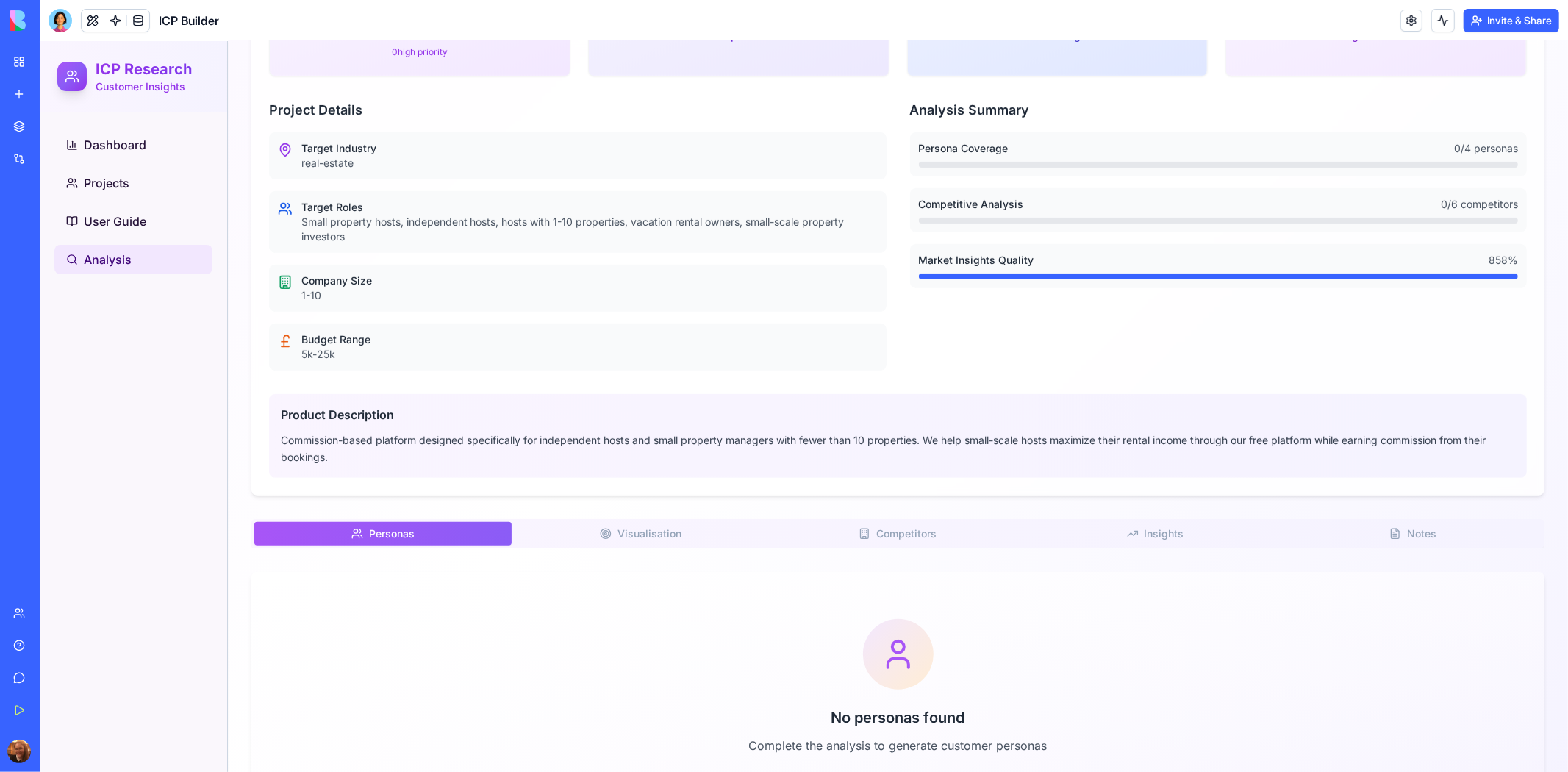
click at [647, 482] on div "Analysis Deep dive into your ICP research results Select Project Choose a proje…" at bounding box center [897, 207] width 1340 height 1232
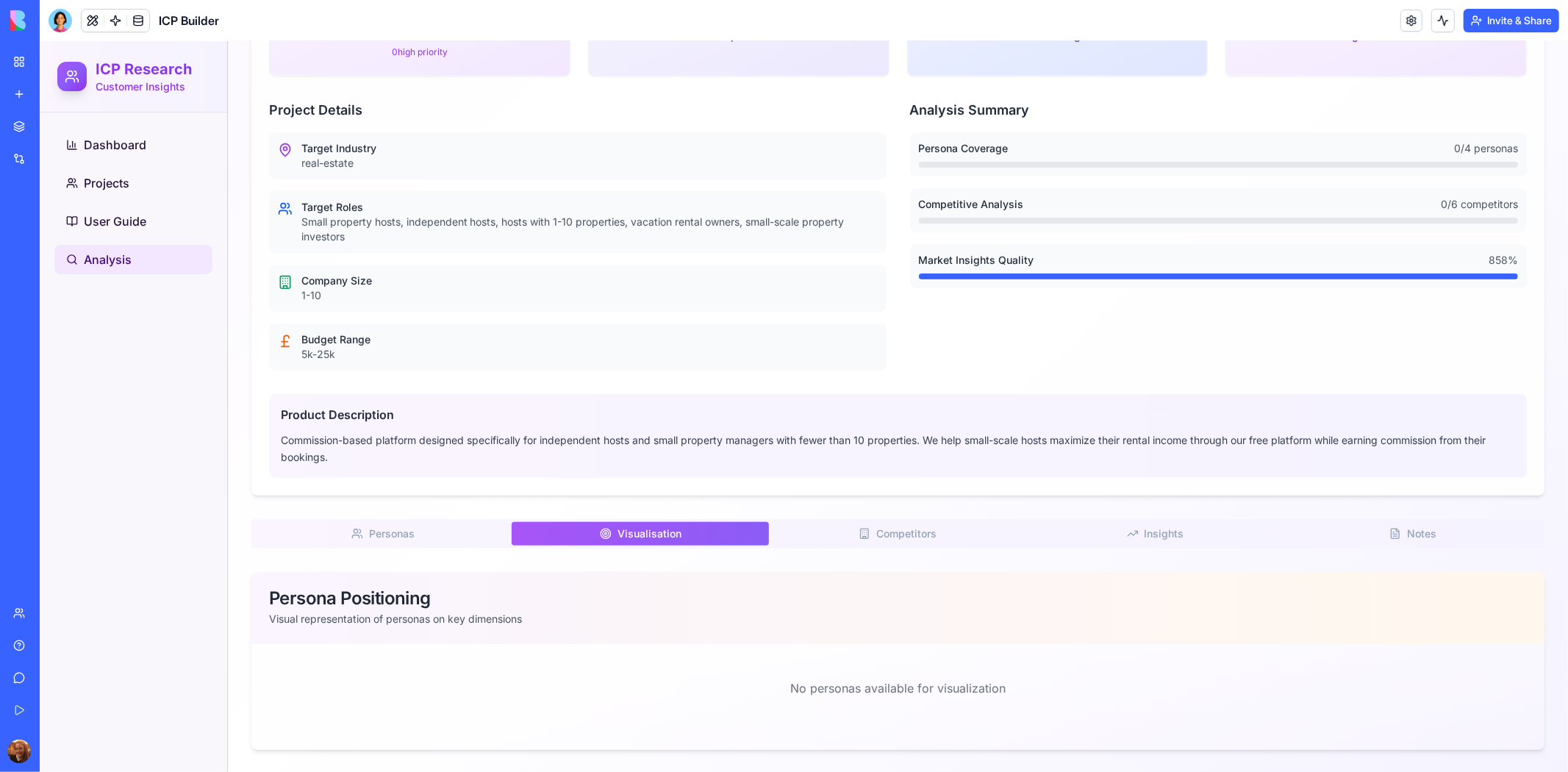
click at [907, 530] on span "Competitors" at bounding box center [905, 533] width 60 height 14
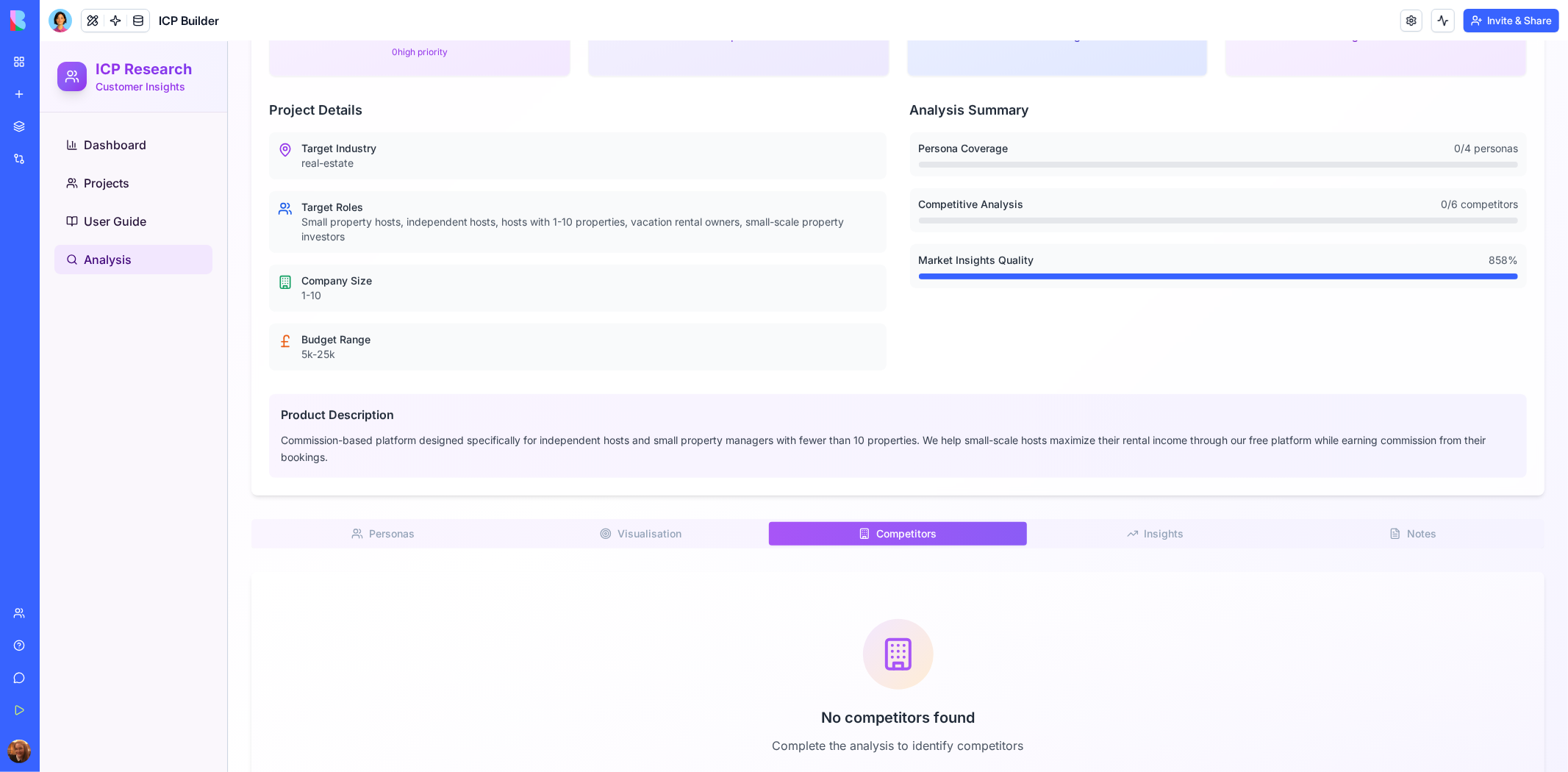
scroll to position [0, 0]
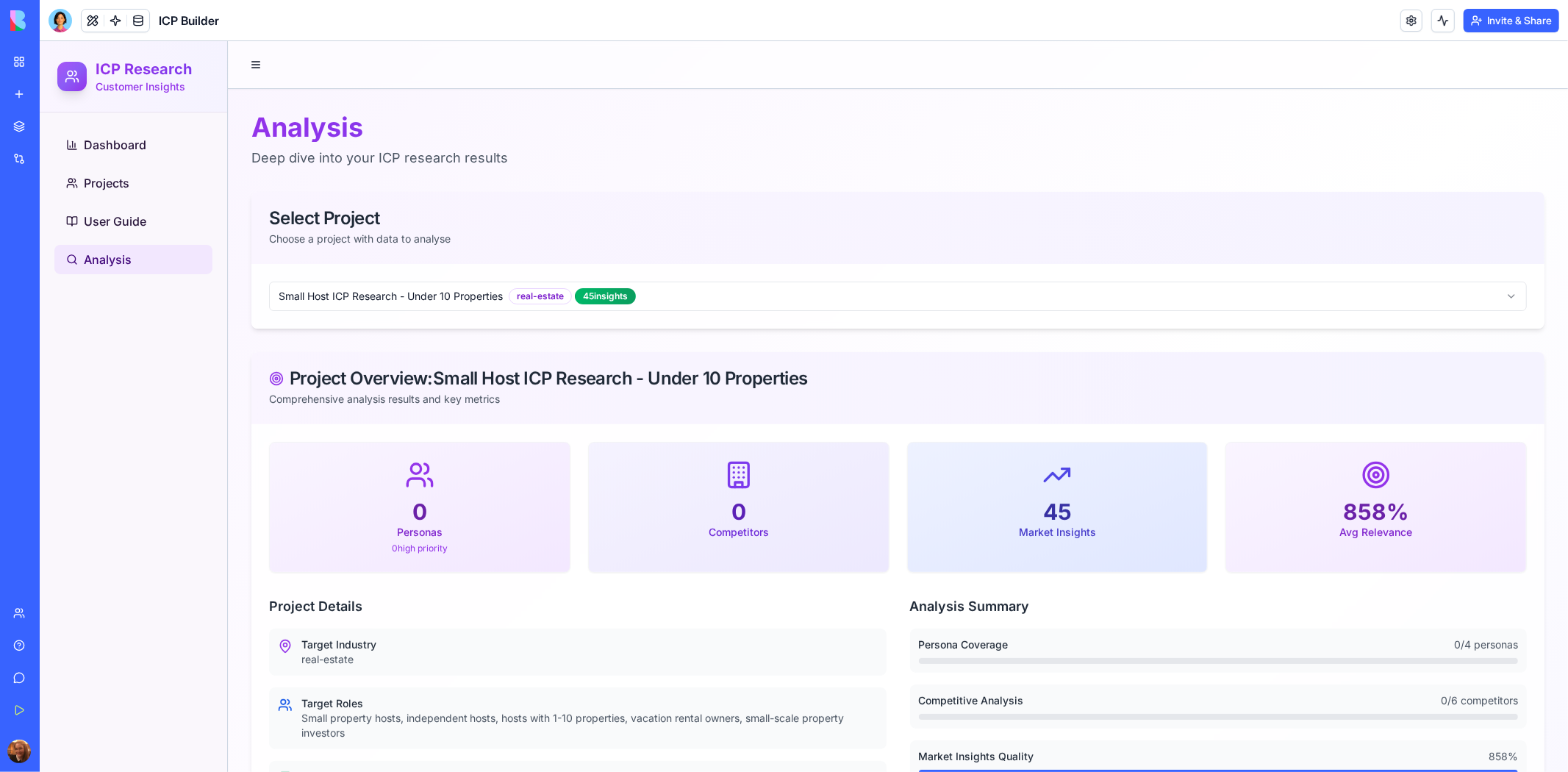
click at [1404, 300] on html "ICP Research Customer Insights Dashboard Projects User Guide Analysis Analysis …" at bounding box center [803, 681] width 1528 height 1280
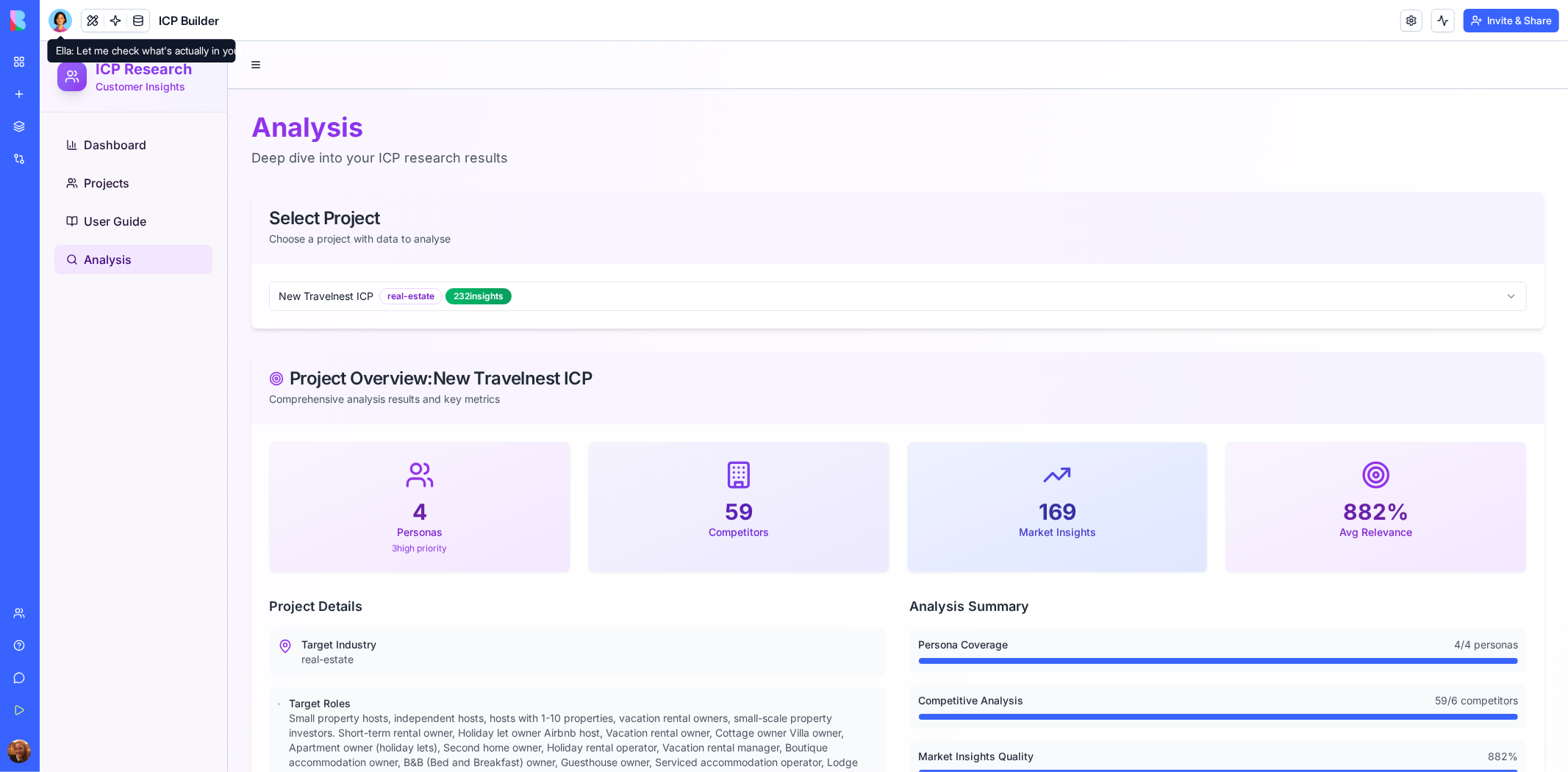
click at [63, 18] on div at bounding box center [60, 21] width 24 height 24
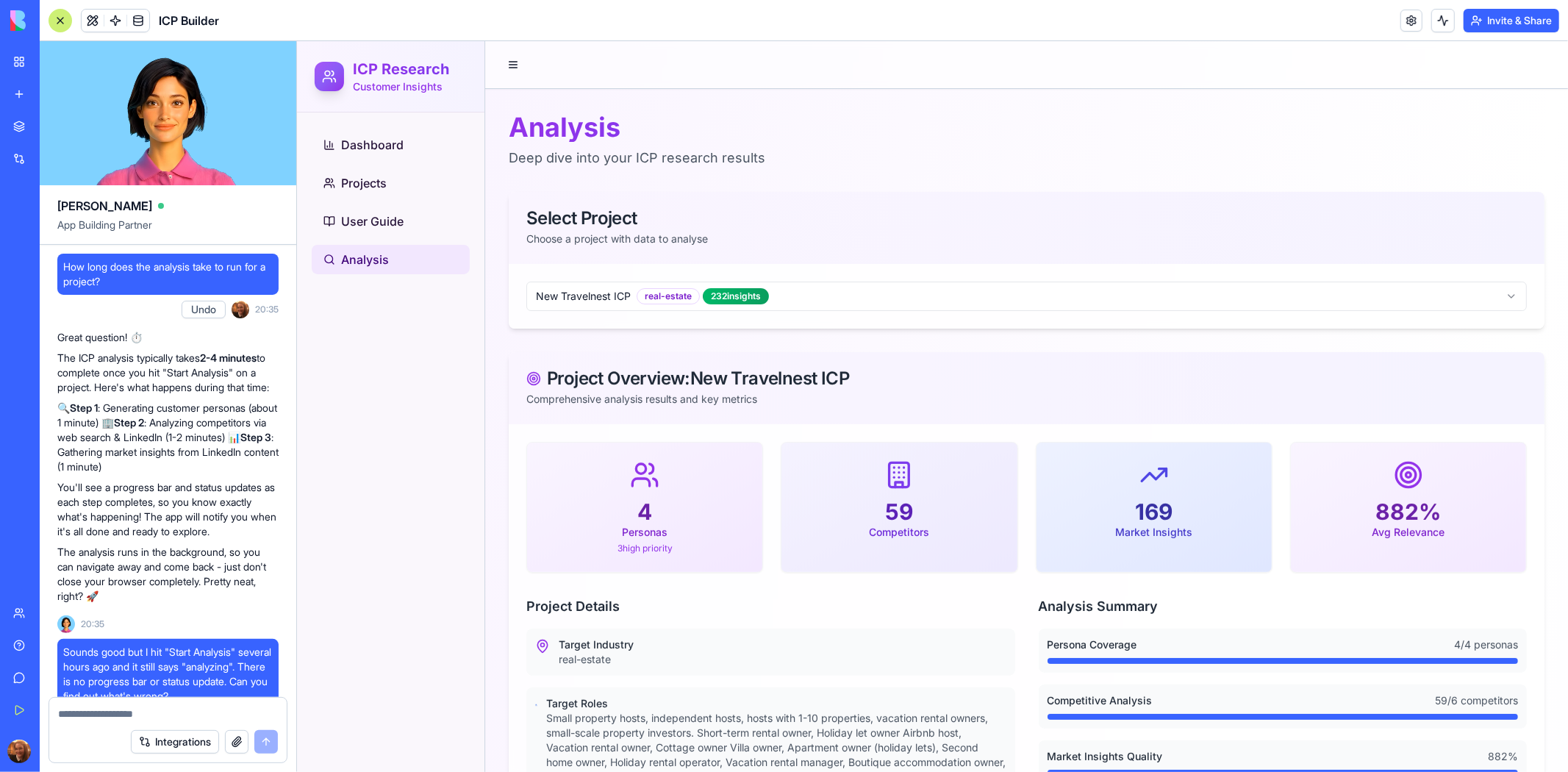
scroll to position [43760, 0]
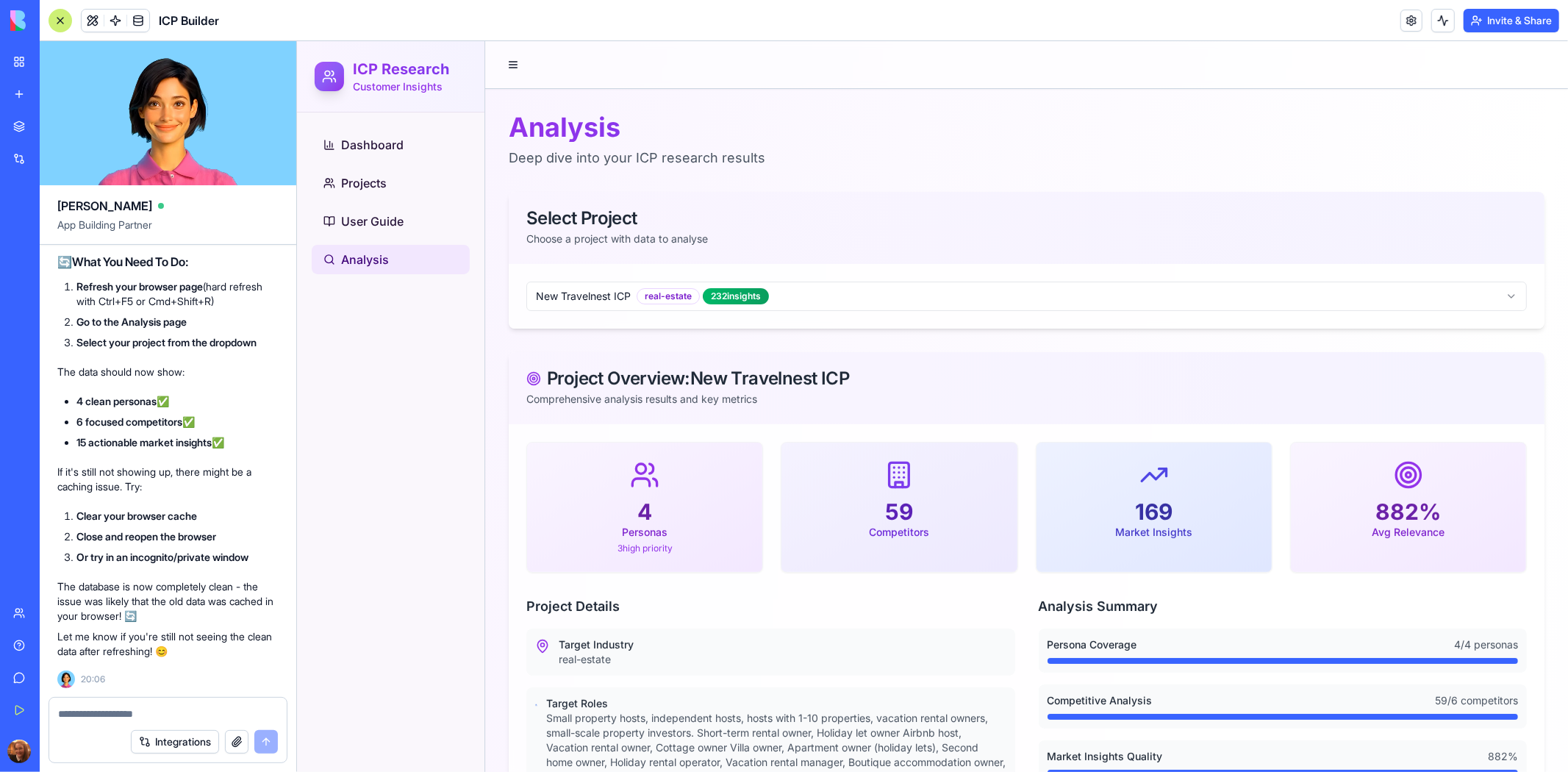
click at [186, 717] on textarea at bounding box center [168, 713] width 219 height 14
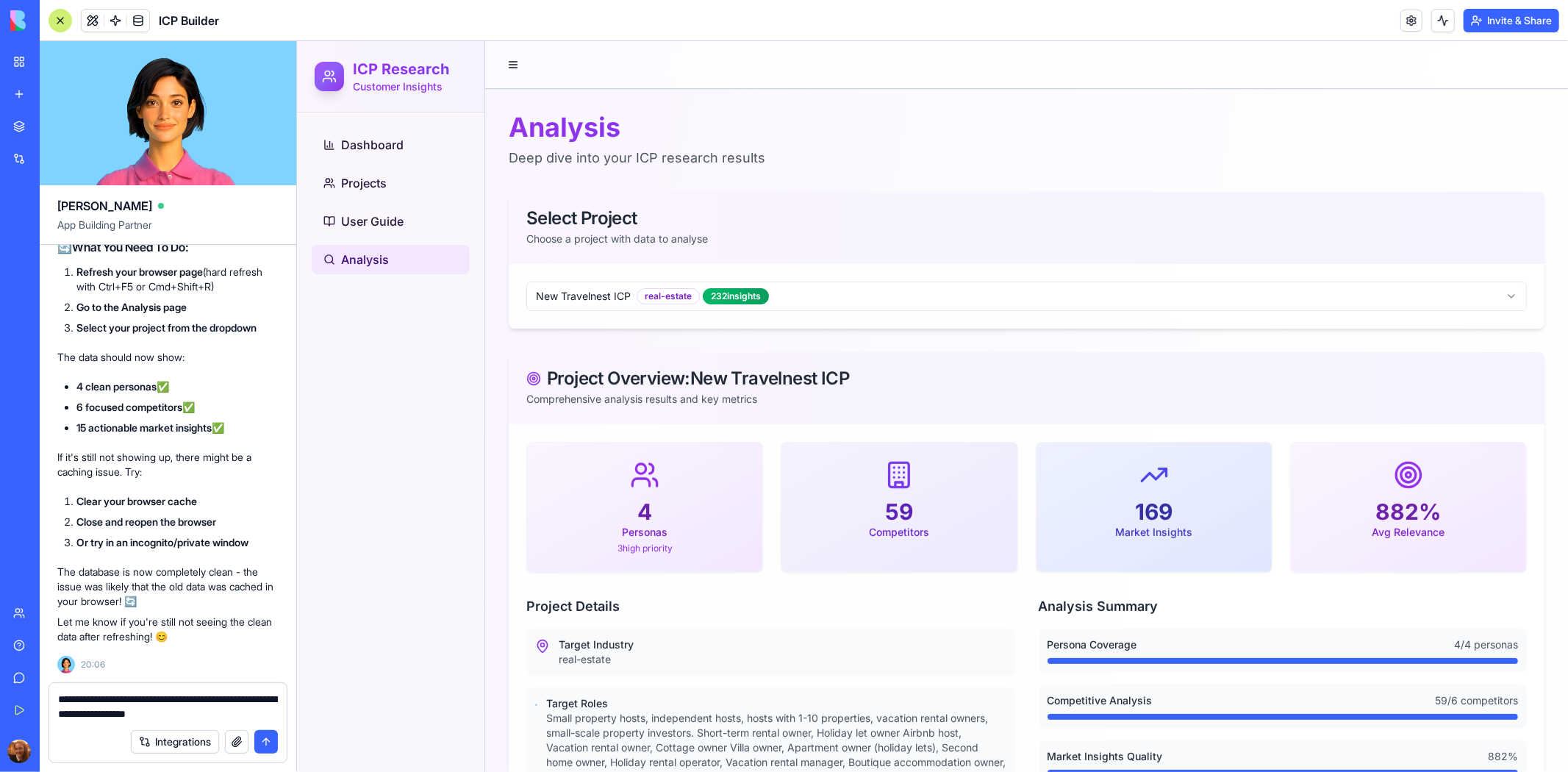
type textarea "**********"
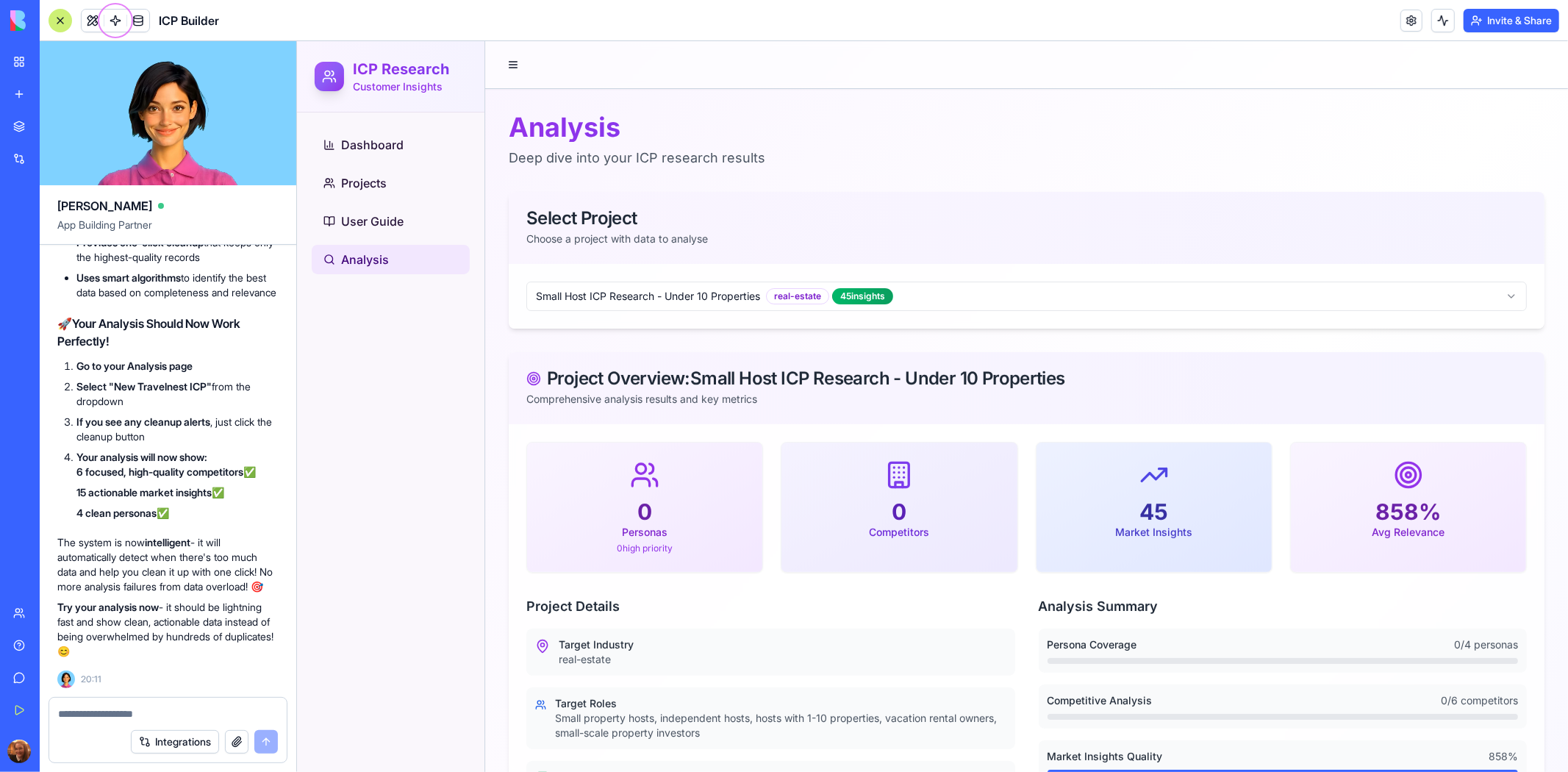
scroll to position [45088, 0]
click at [235, 296] on div "Perfect! ✅ Your database cleanup is now complete and your app is ready to use! …" at bounding box center [168, 354] width 221 height 609
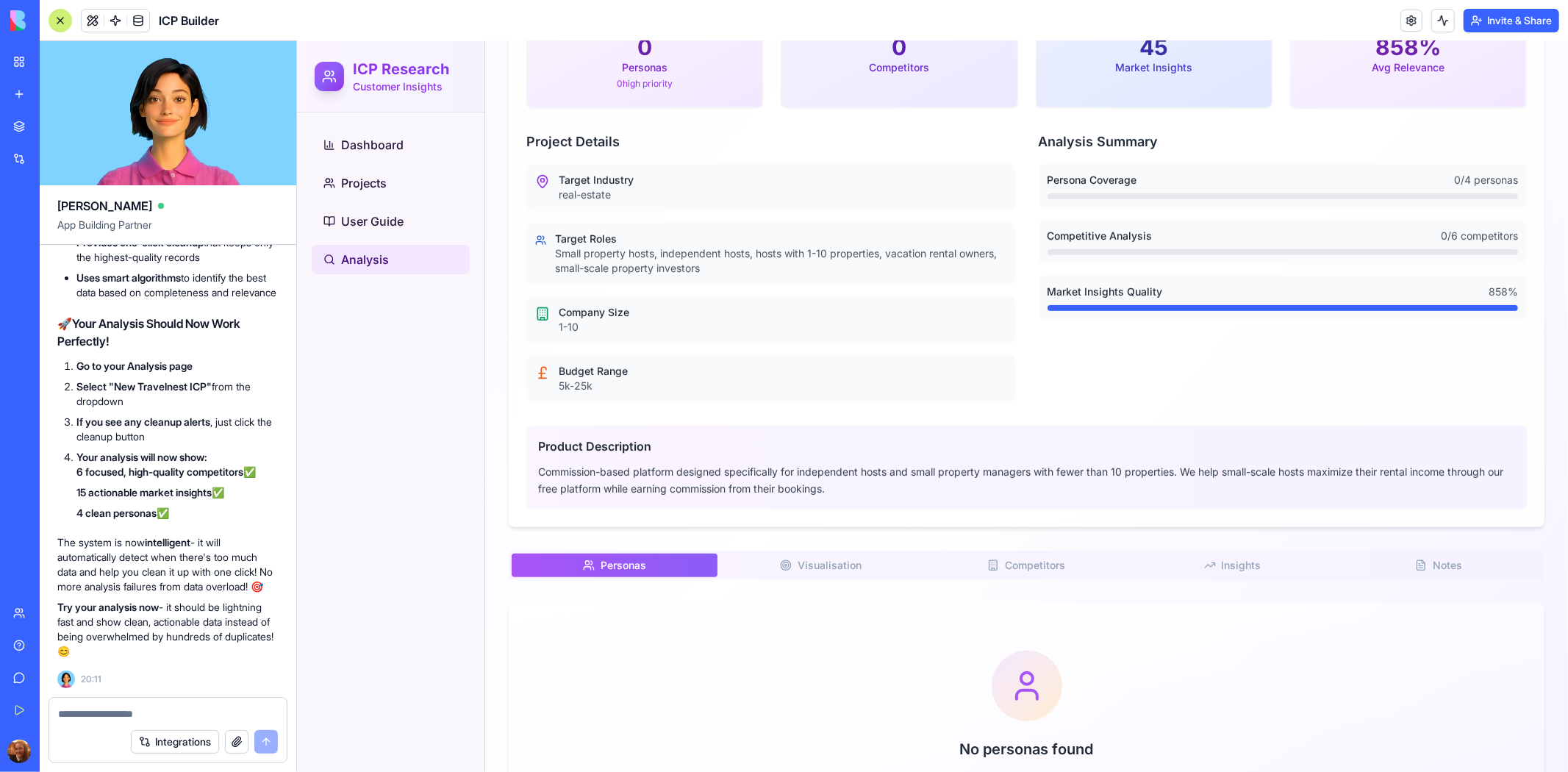
scroll to position [0, 0]
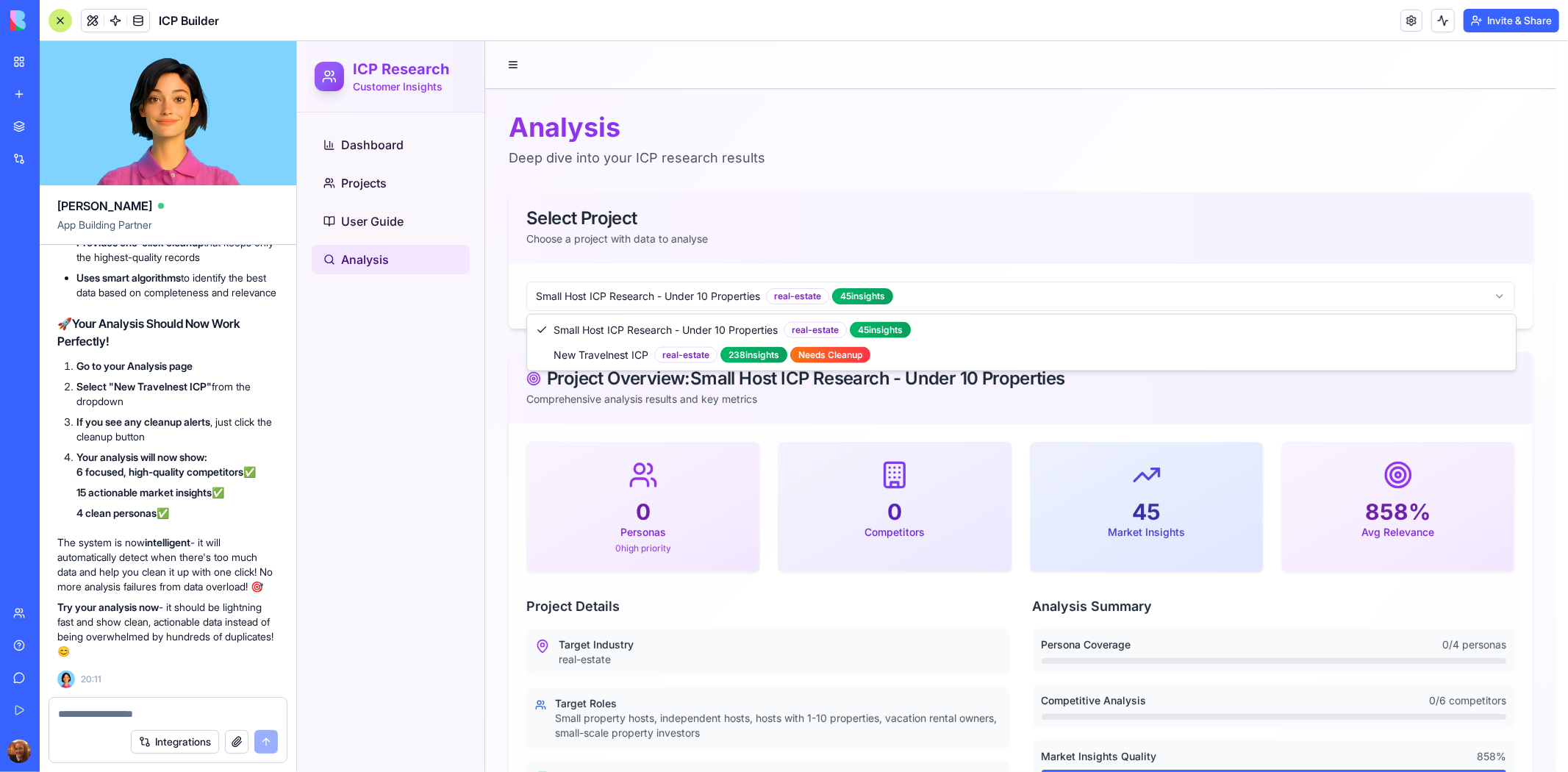
click at [1141, 285] on html "ICP Research Customer Insights Dashboard Projects User Guide Analysis Analysis …" at bounding box center [932, 681] width 1271 height 1280
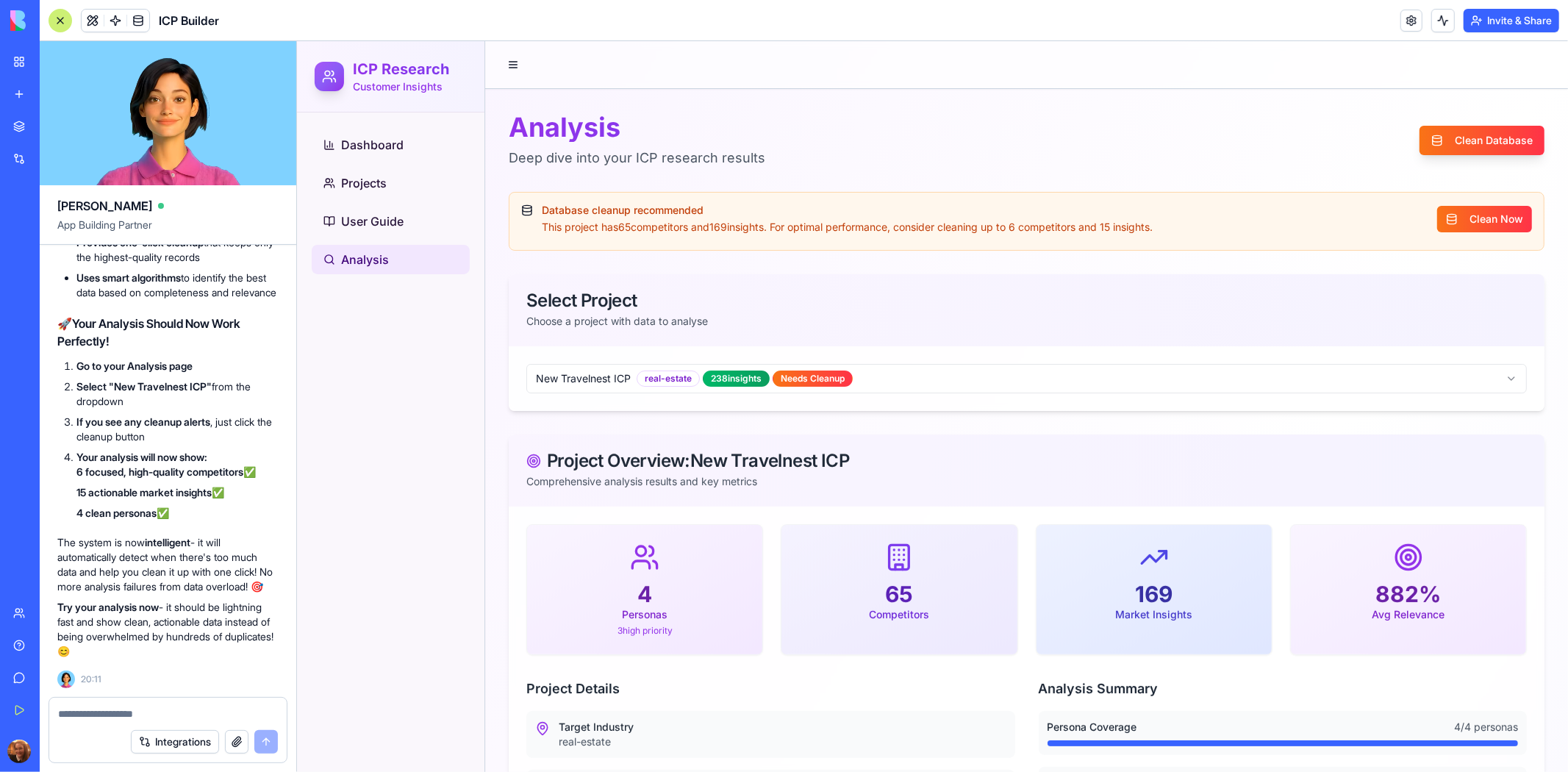
click at [251, 350] on h2 "🚀 Your Analysis Should Now Work Perfectly!" at bounding box center [168, 332] width 221 height 35
click at [1476, 222] on button "Clean Now" at bounding box center [1483, 218] width 94 height 27
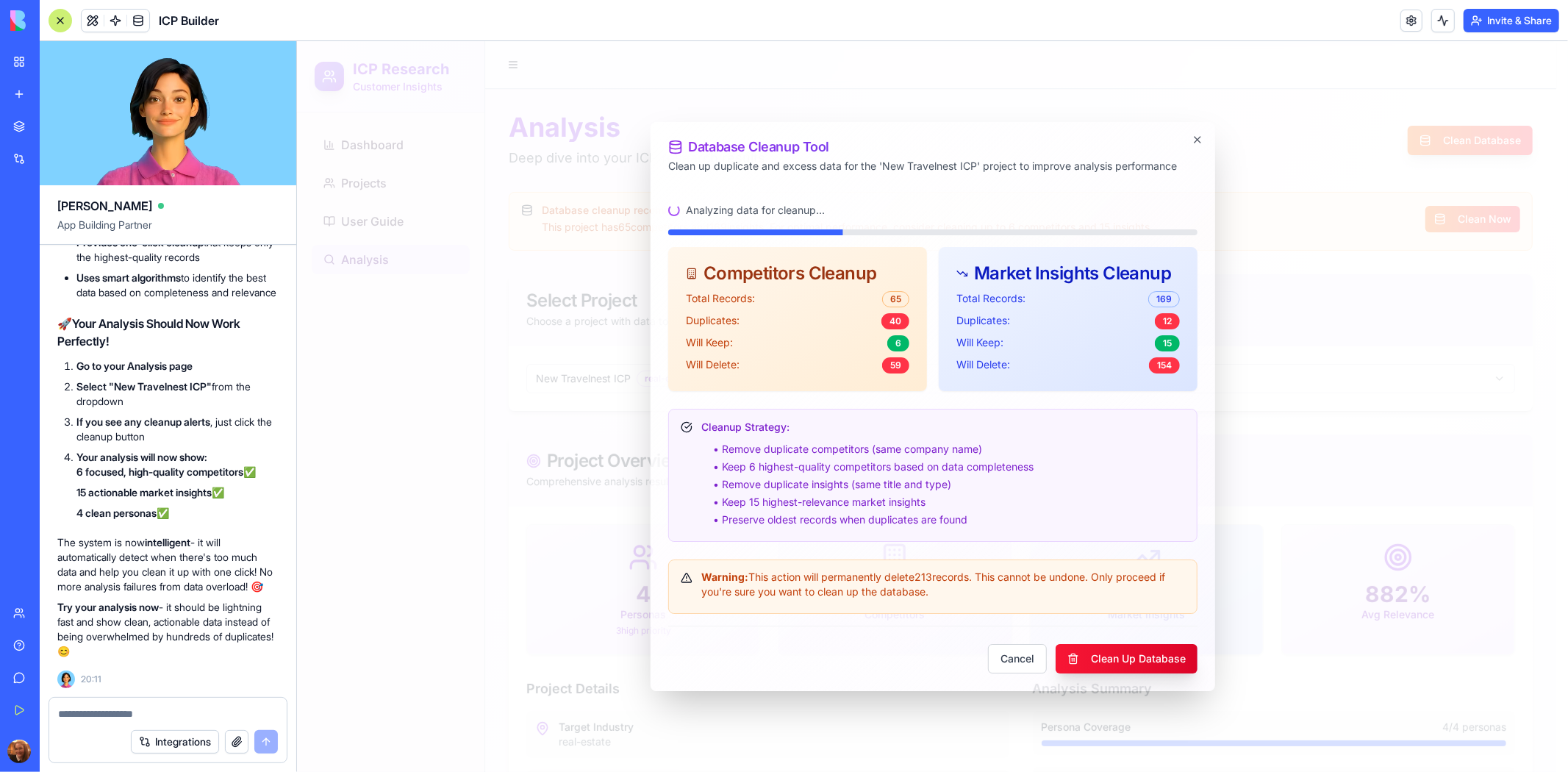
click at [1150, 657] on button "Clean Up Database" at bounding box center [1126, 658] width 142 height 30
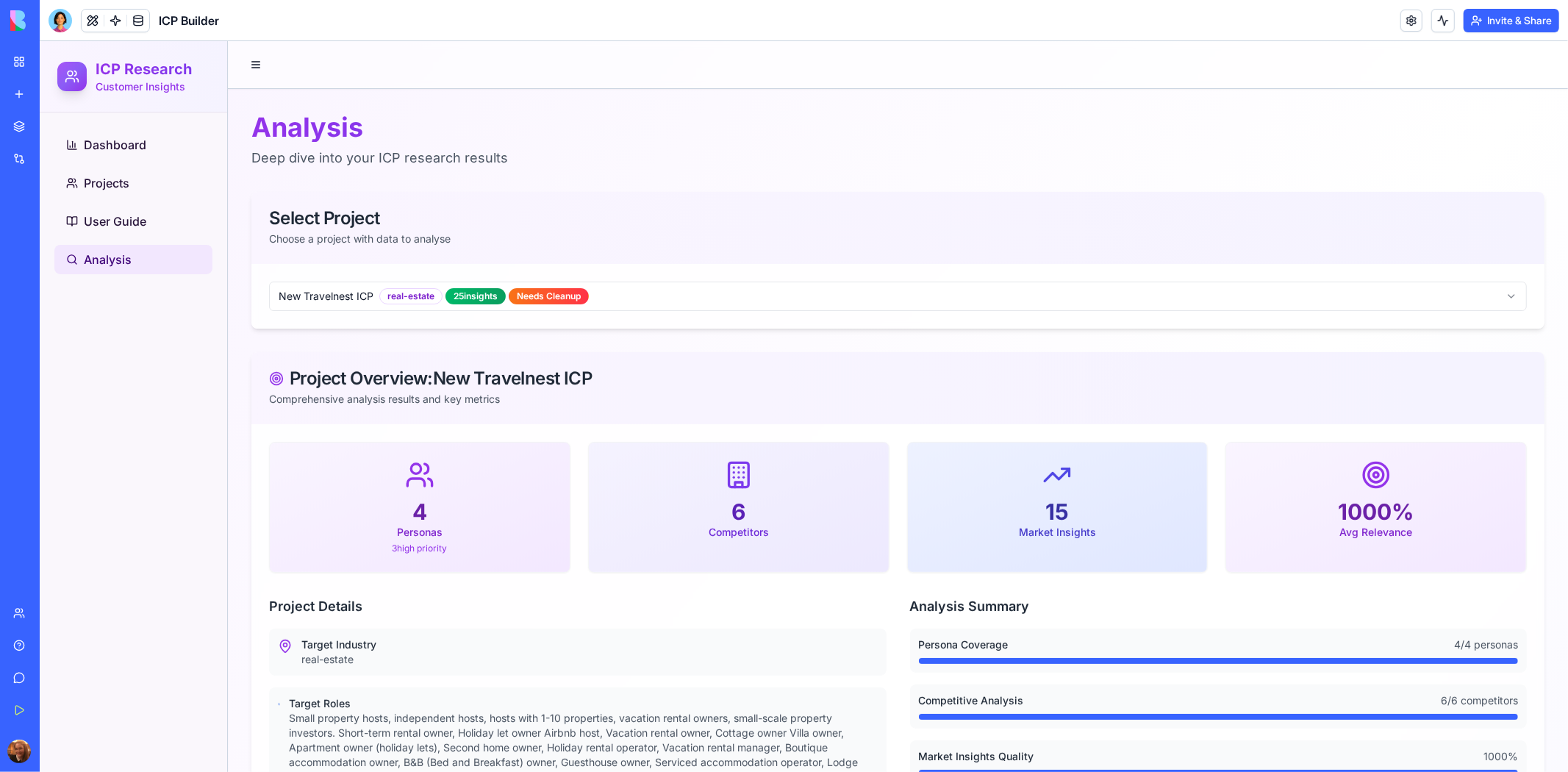
click at [59, 18] on div at bounding box center [60, 21] width 24 height 24
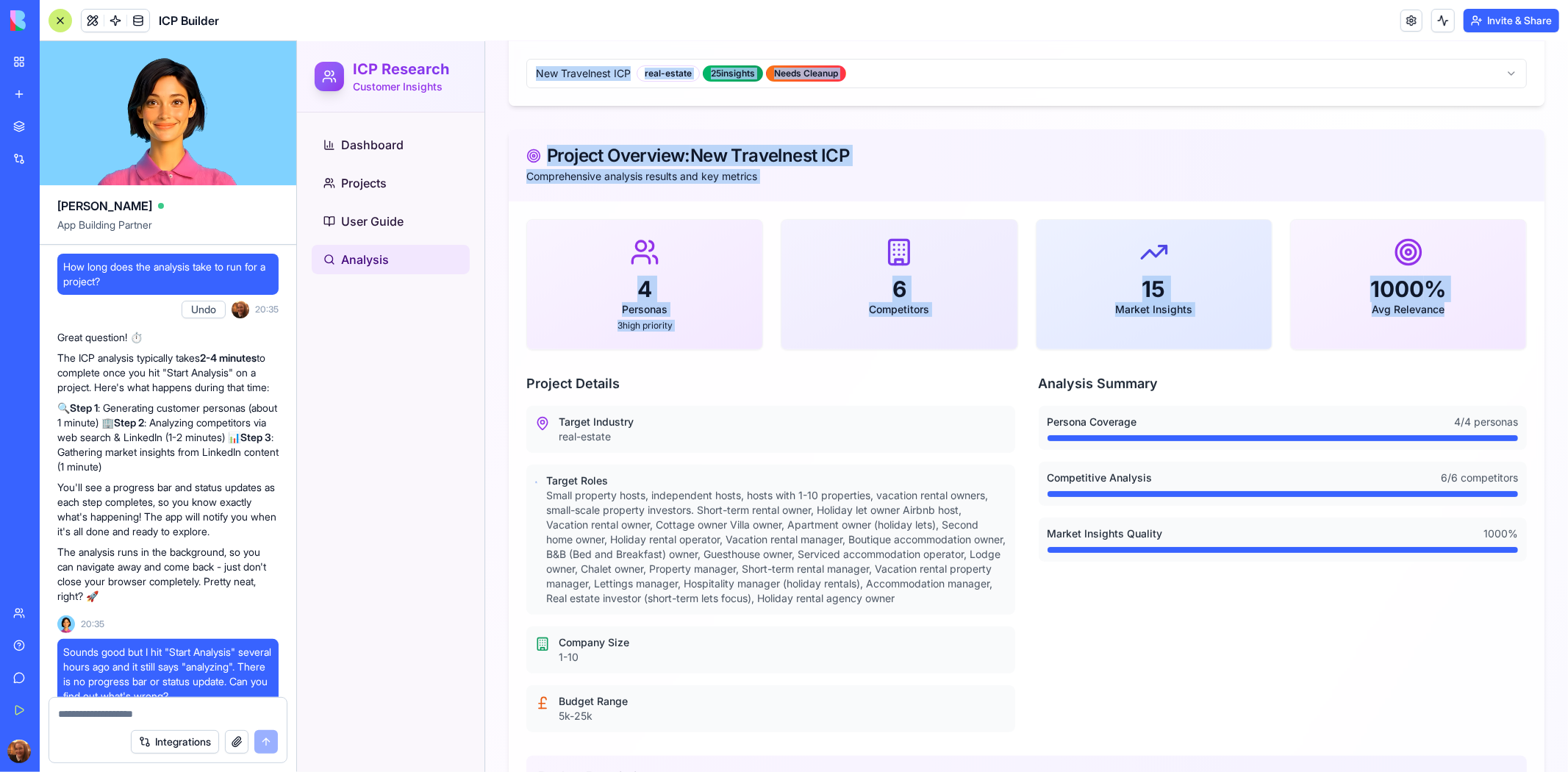
scroll to position [44926, 0]
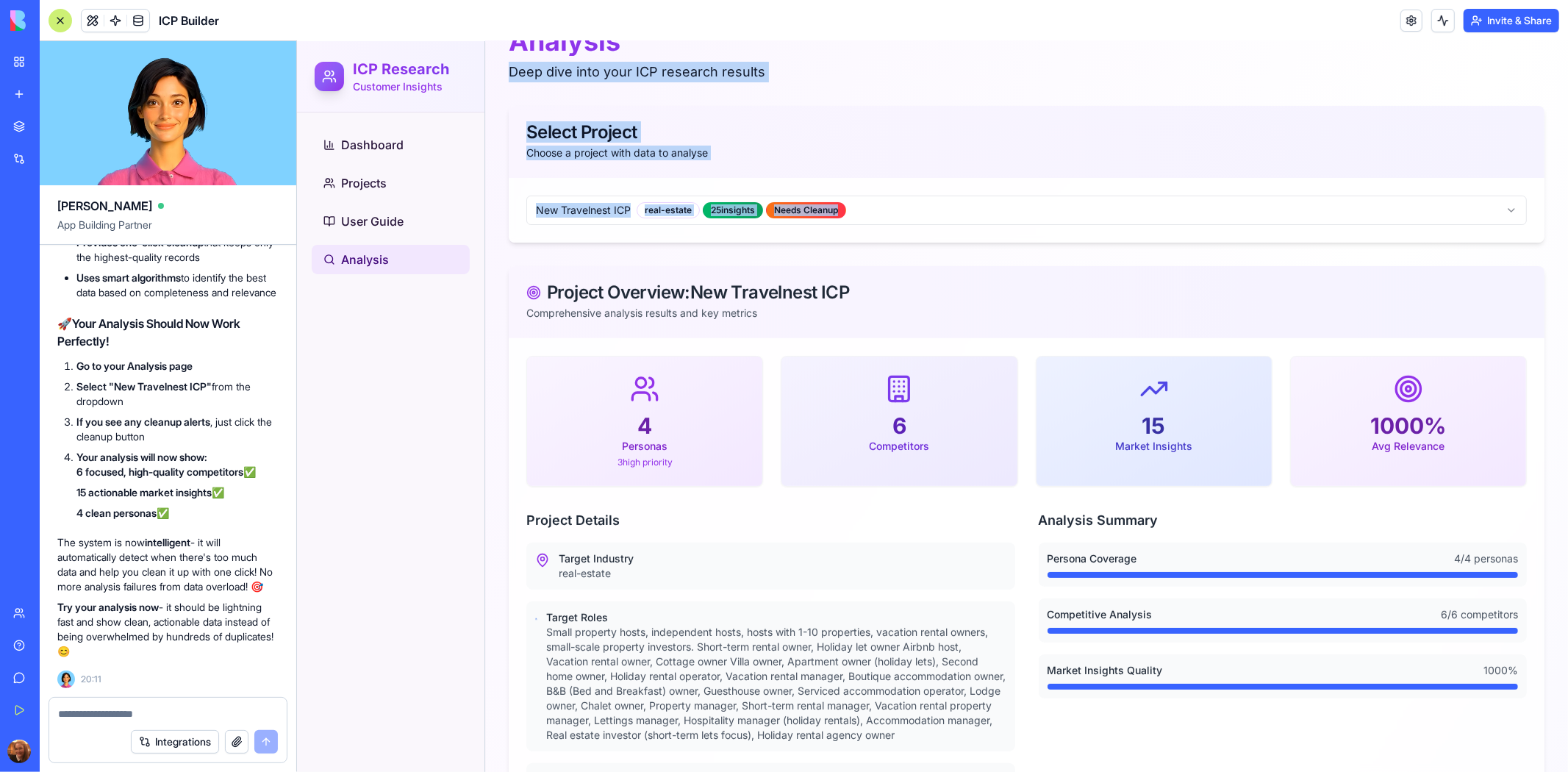
drag, startPoint x: 1819, startPoint y: 136, endPoint x: 1566, endPoint y: 252, distance: 278.3
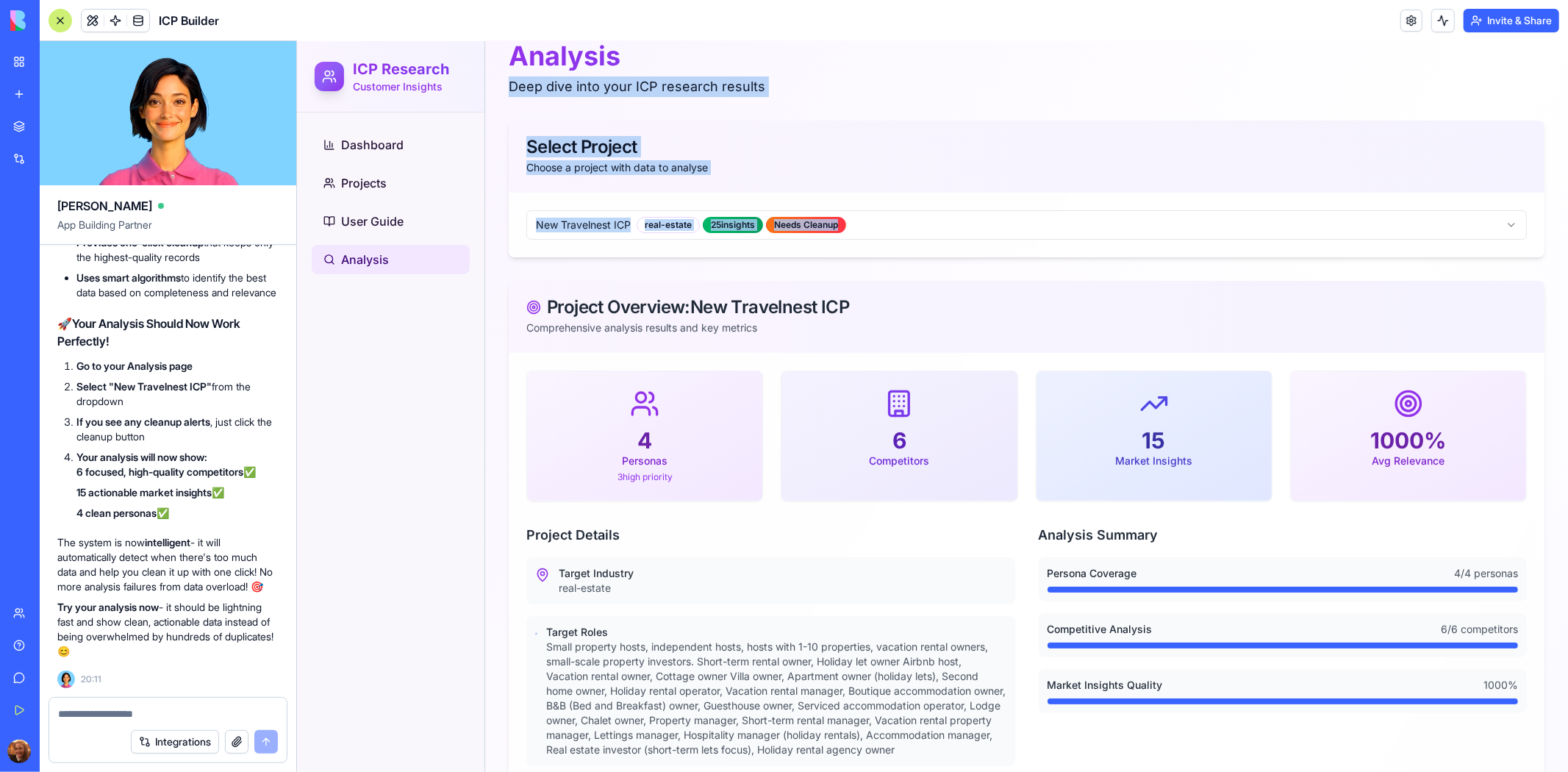
click at [1333, 78] on div "Analysis Deep dive into your ICP research results" at bounding box center [1026, 68] width 1036 height 56
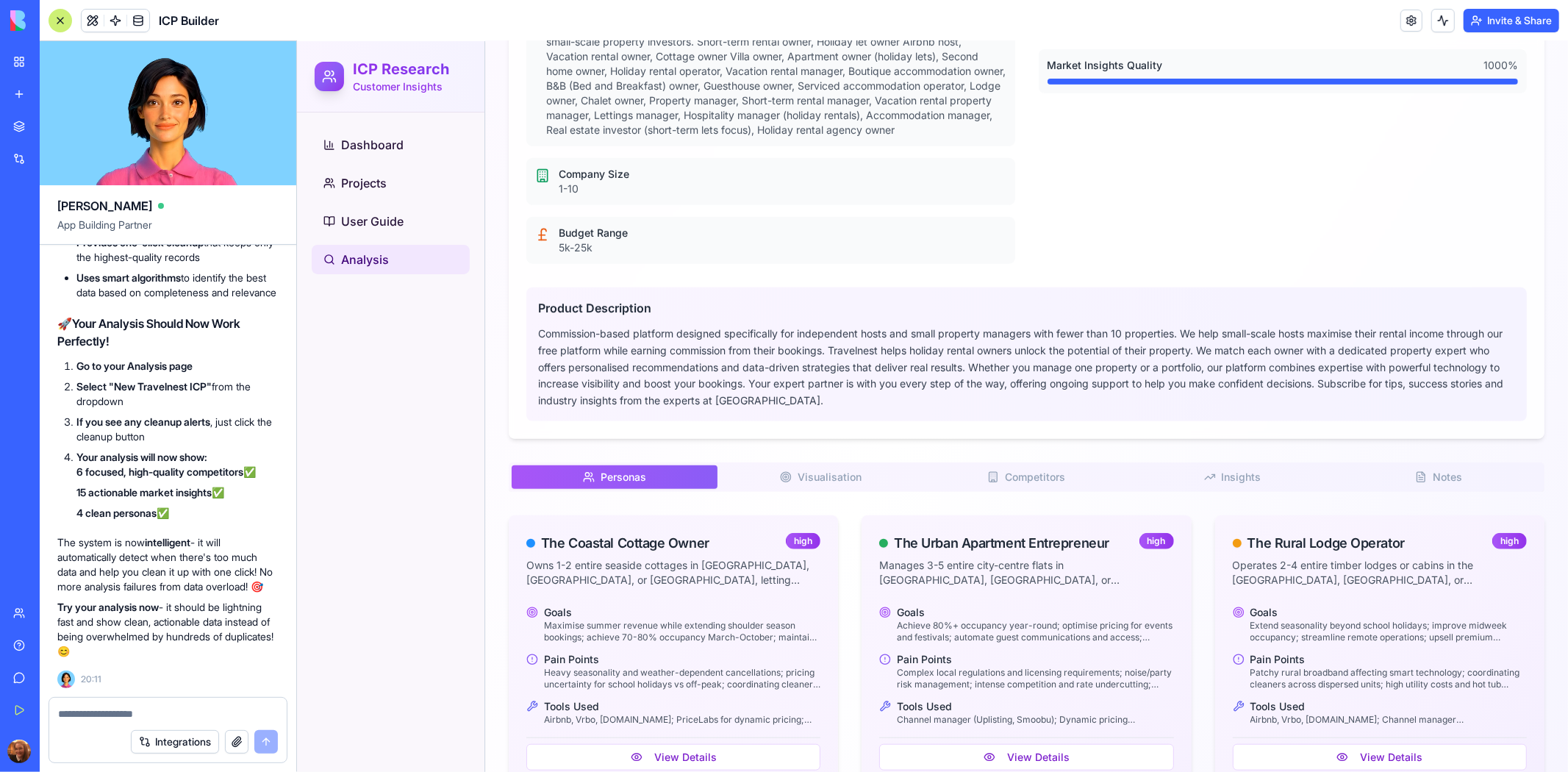
scroll to position [688, 0]
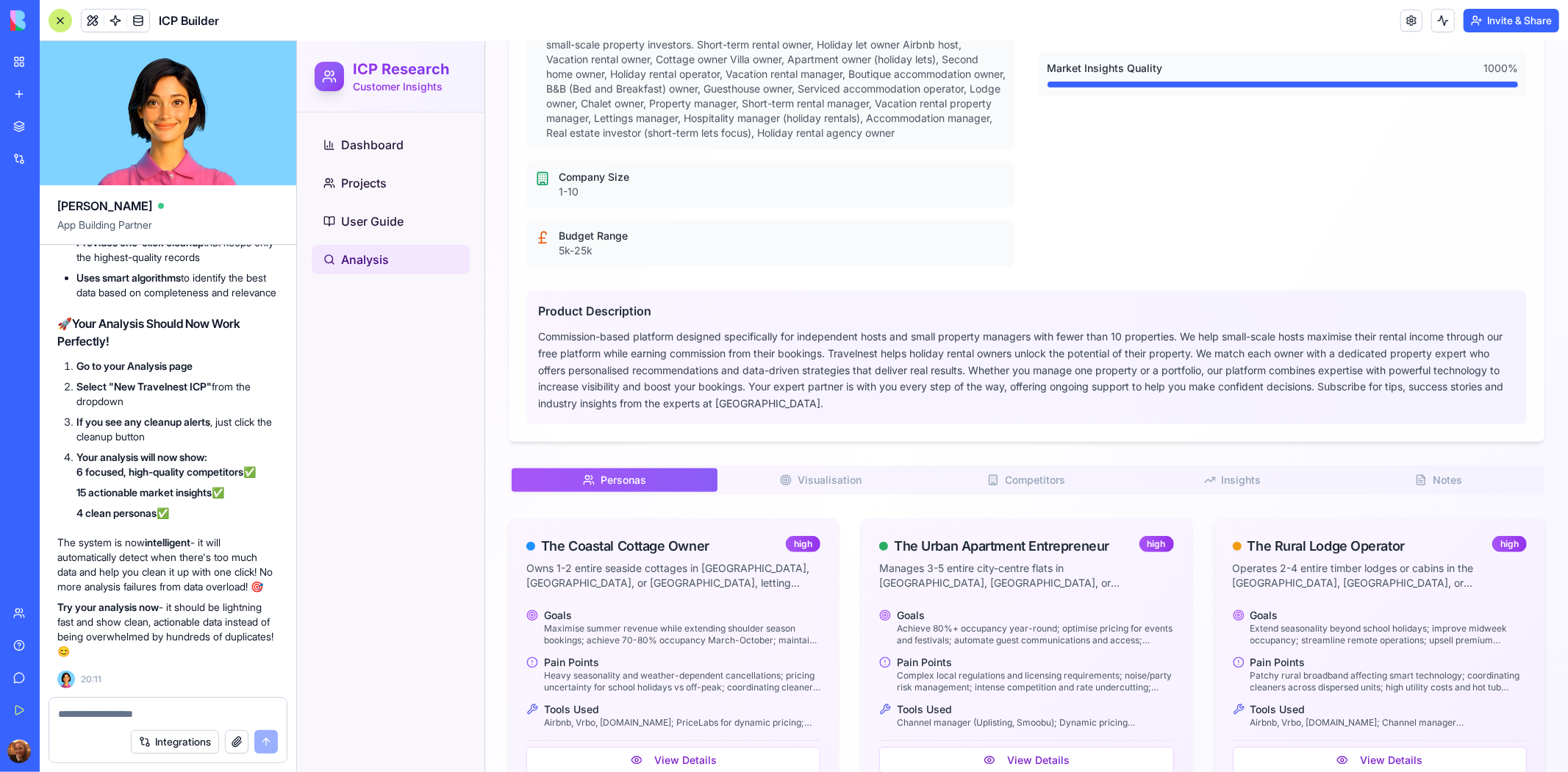
click at [1024, 487] on span "Competitors" at bounding box center [1034, 479] width 60 height 14
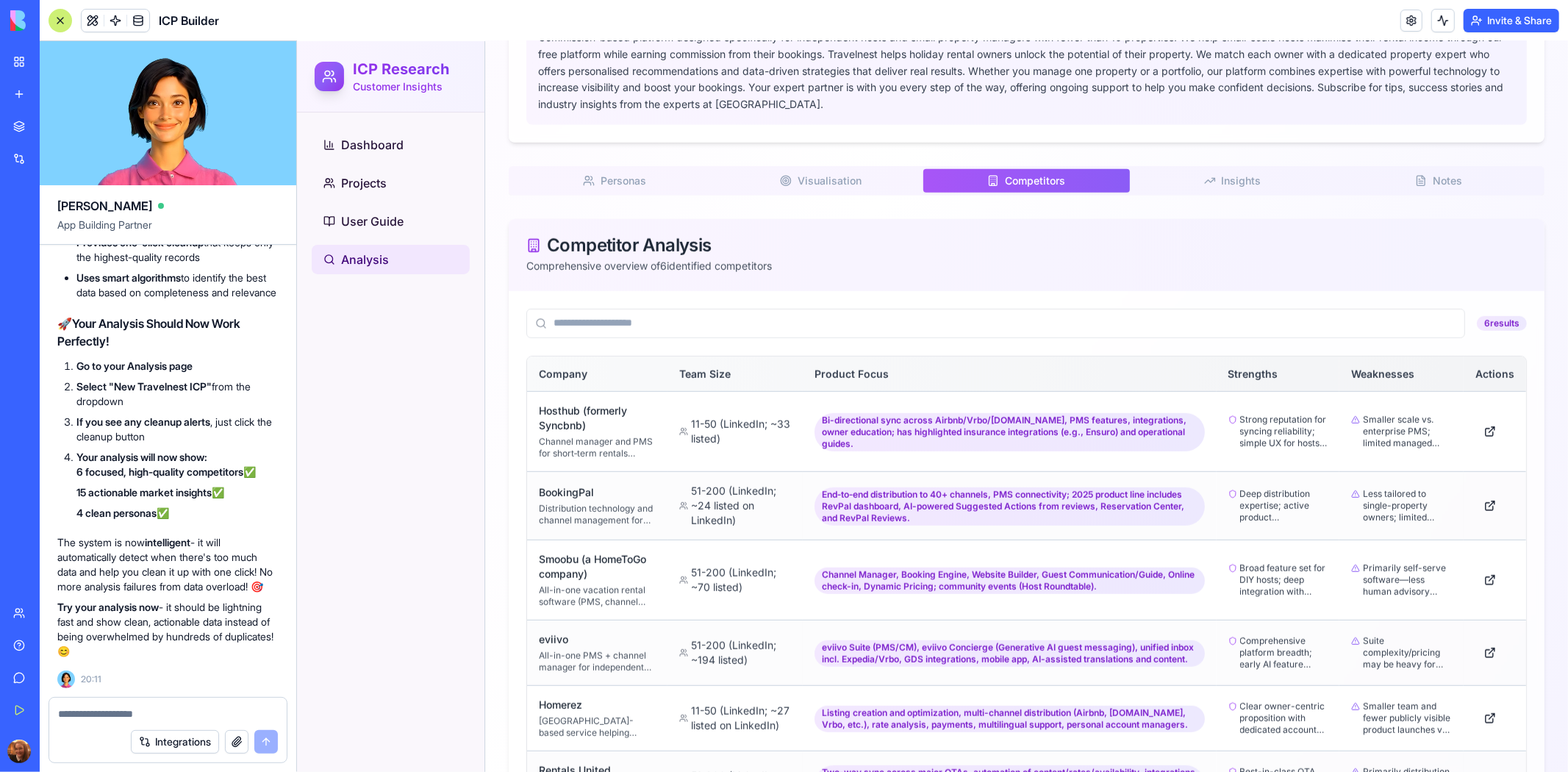
scroll to position [1088, 0]
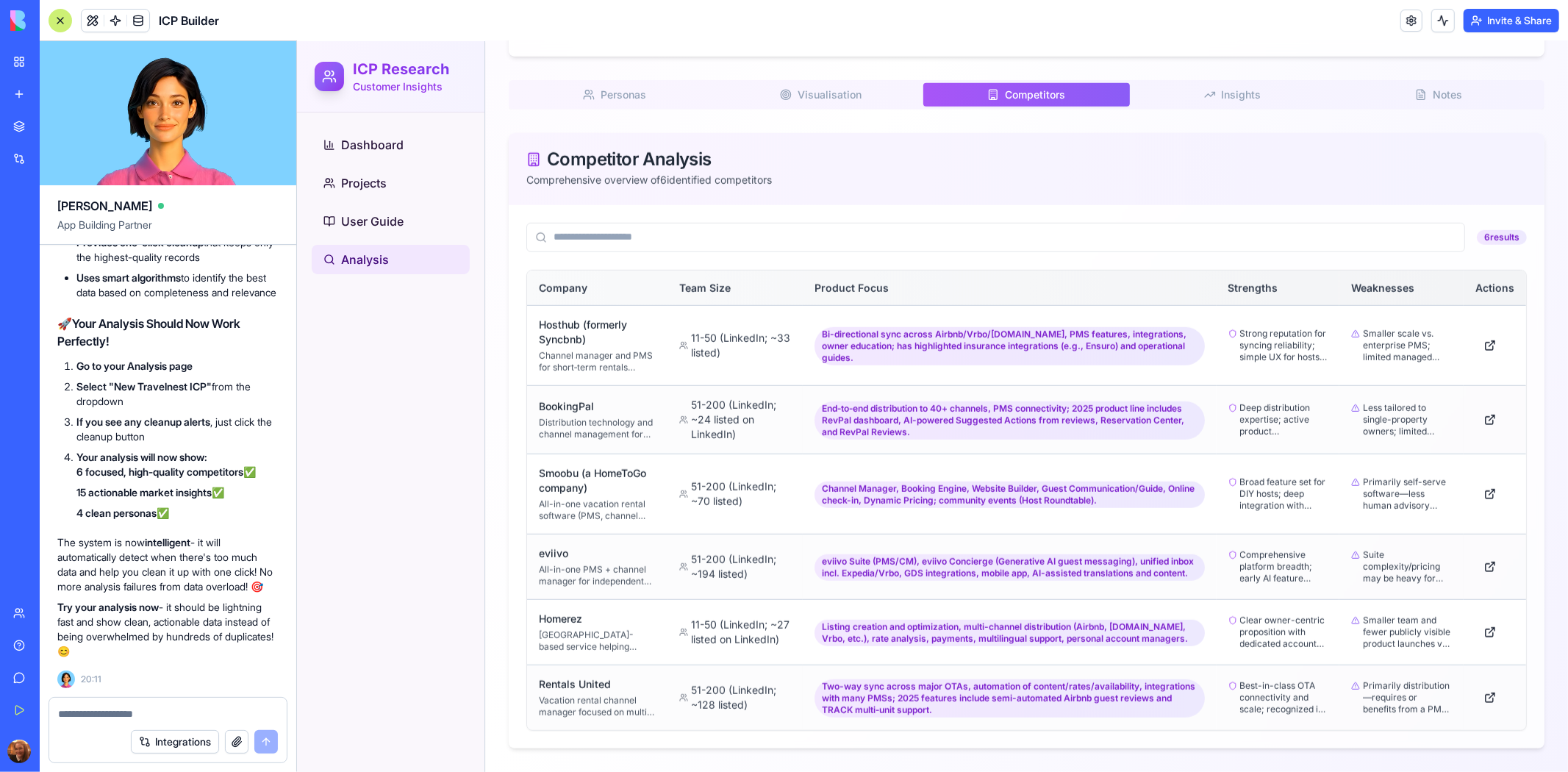
click at [1225, 87] on span "Insights" at bounding box center [1241, 94] width 40 height 14
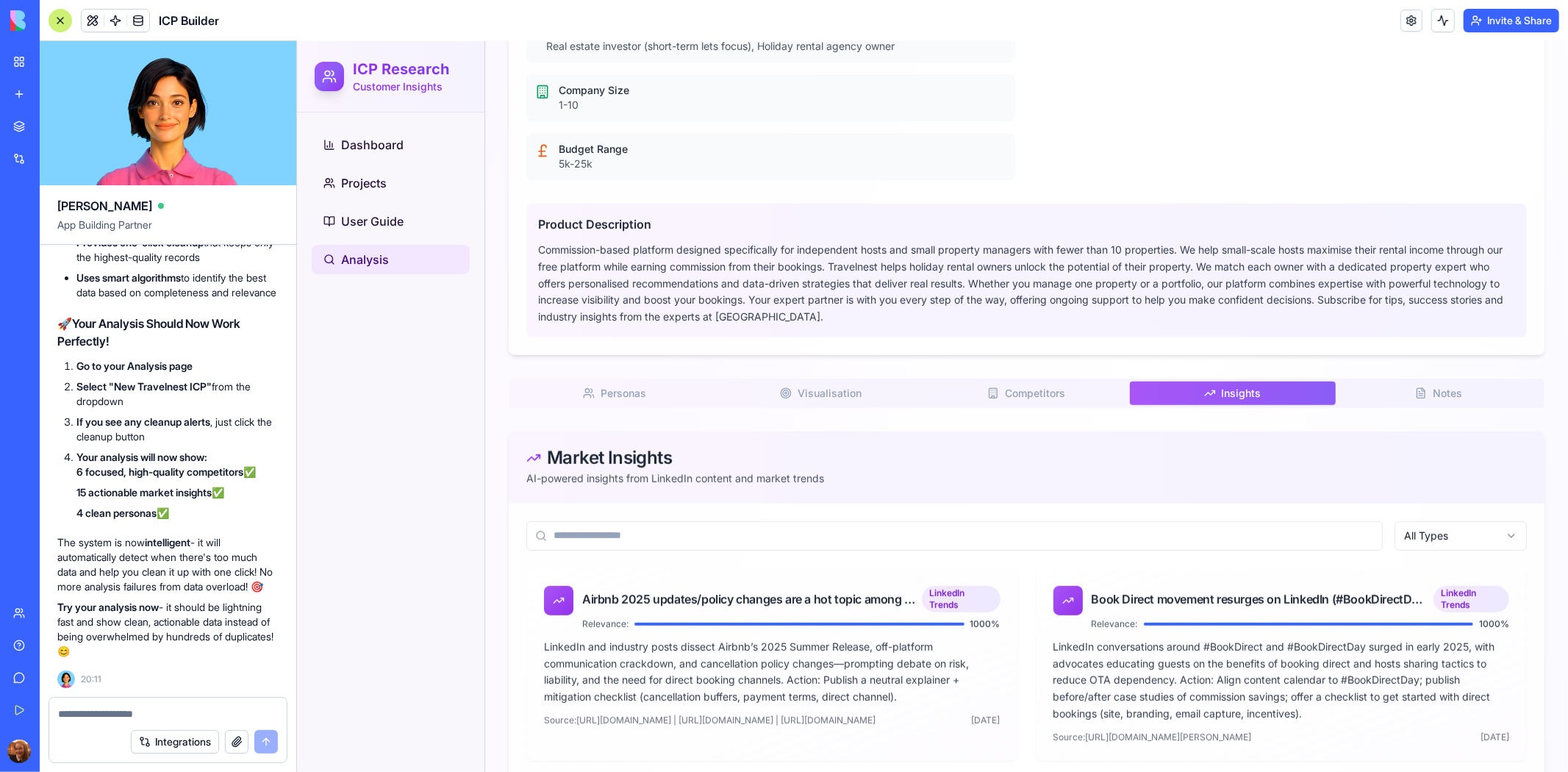
scroll to position [761, 0]
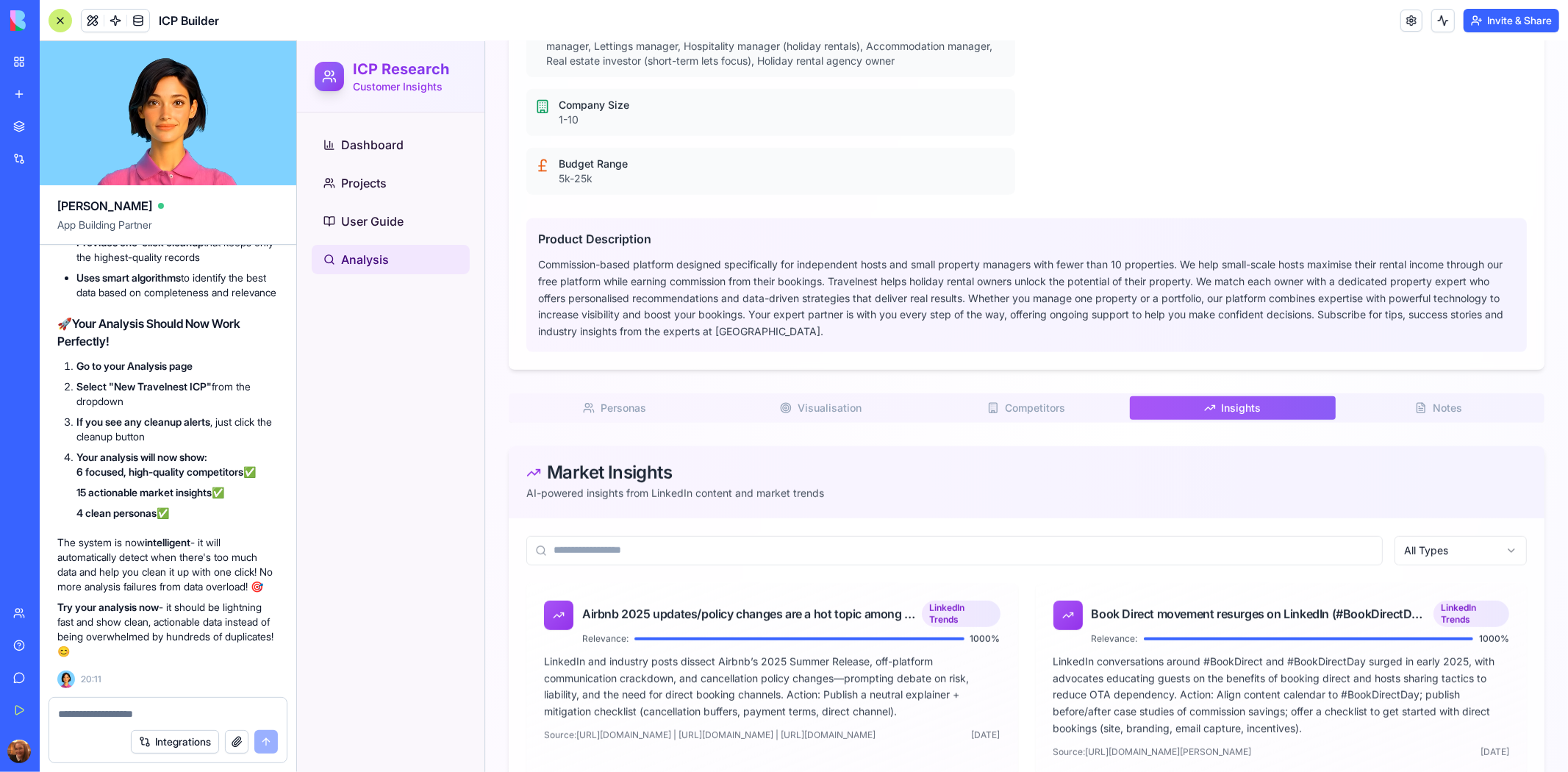
click at [800, 415] on span "Visualisation" at bounding box center [829, 407] width 64 height 14
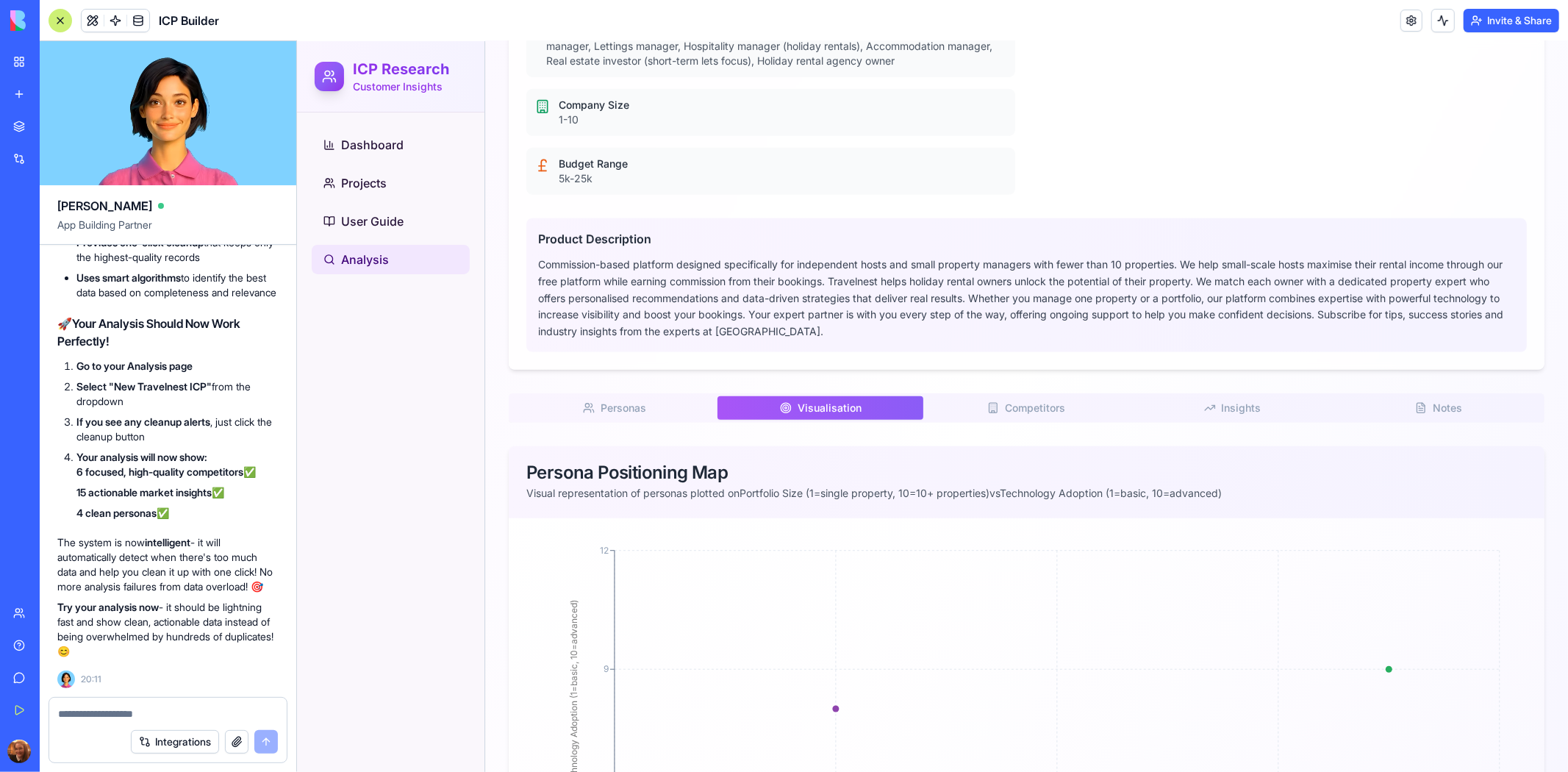
click at [649, 419] on button "Personas P" at bounding box center [614, 407] width 206 height 24
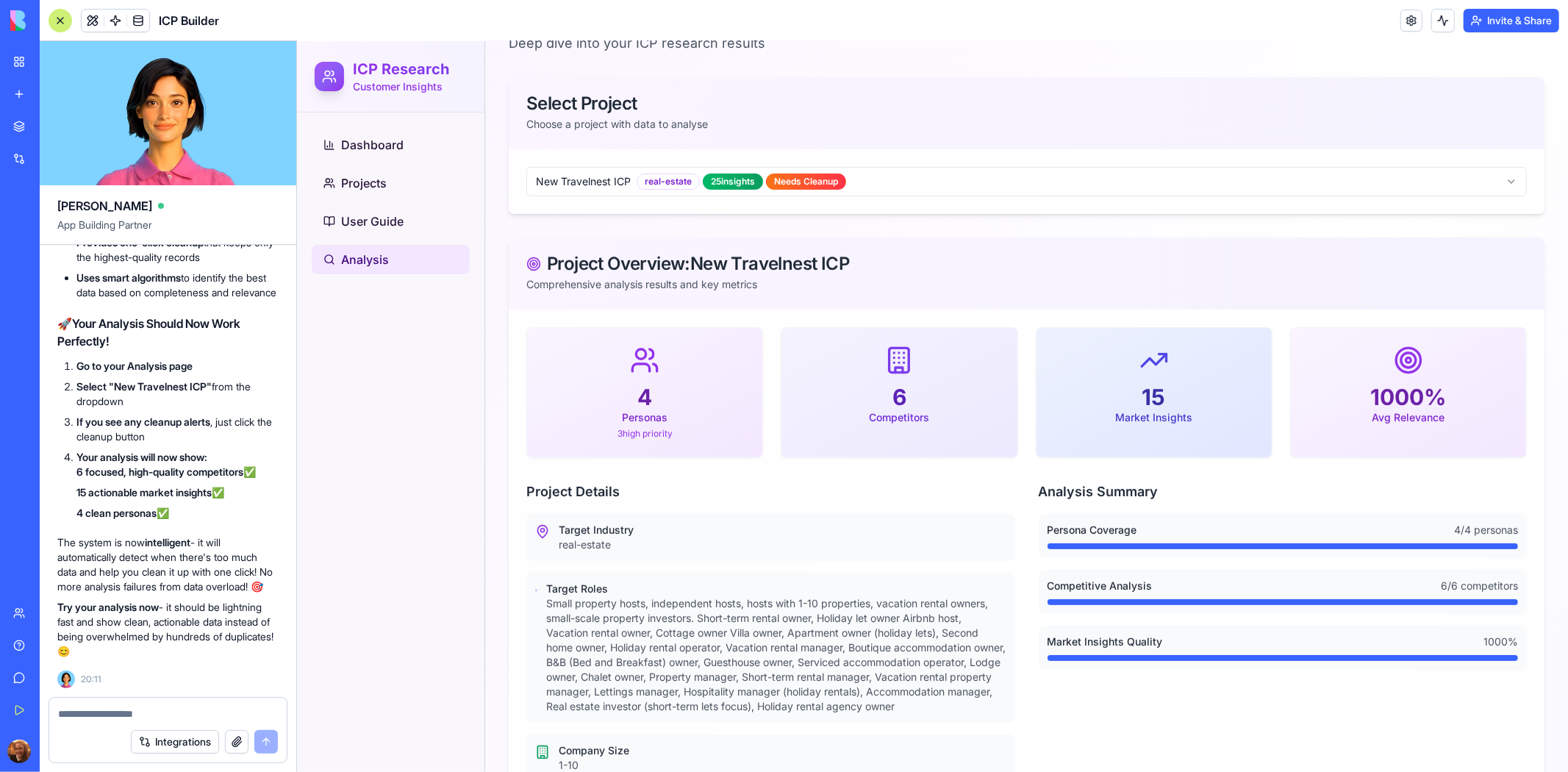
scroll to position [126, 0]
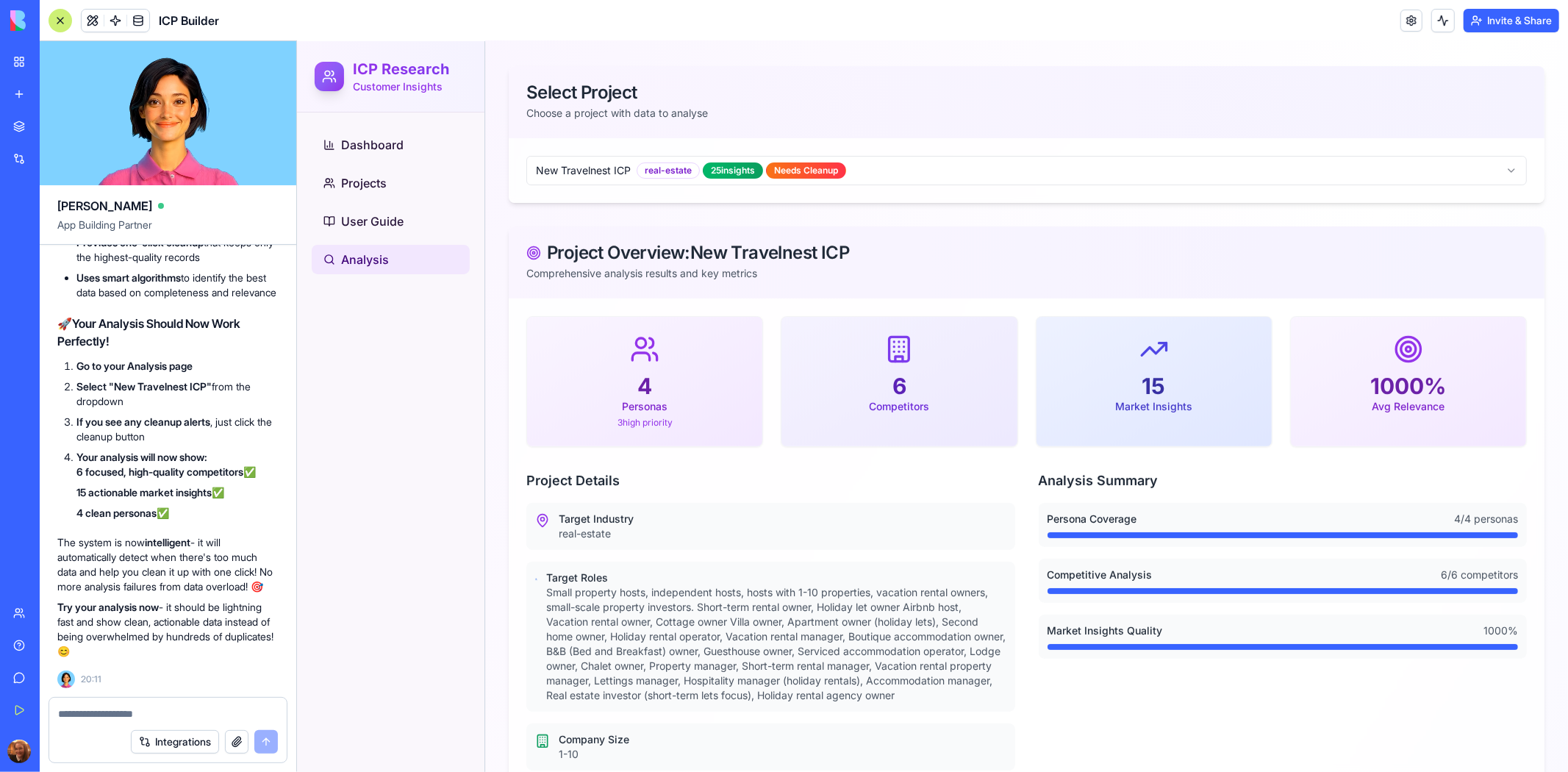
click at [107, 702] on div at bounding box center [168, 710] width 238 height 24
click at [98, 722] on div "Integrations" at bounding box center [168, 742] width 238 height 41
click at [99, 716] on textarea at bounding box center [168, 713] width 219 height 14
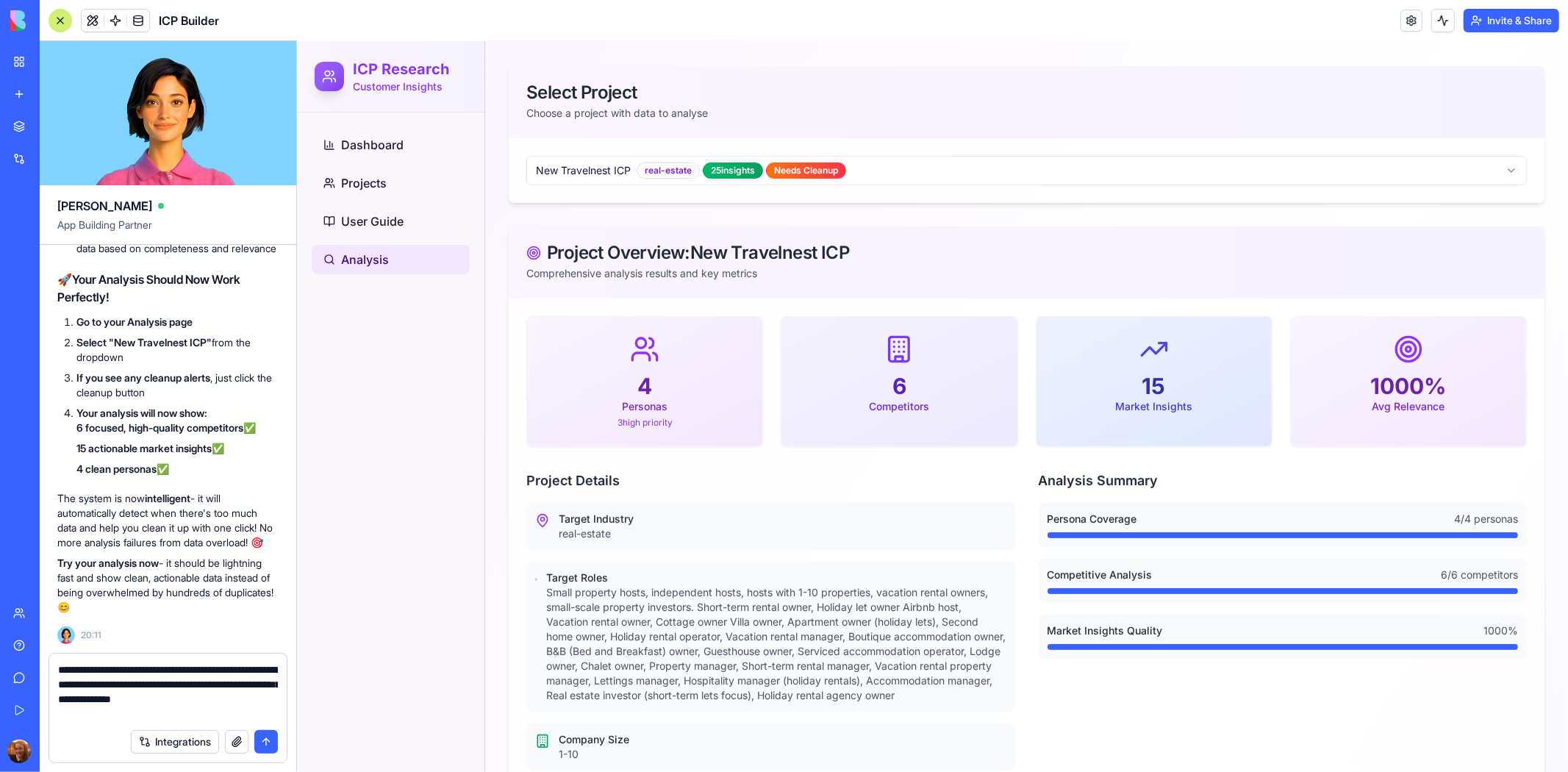
type textarea "**********"
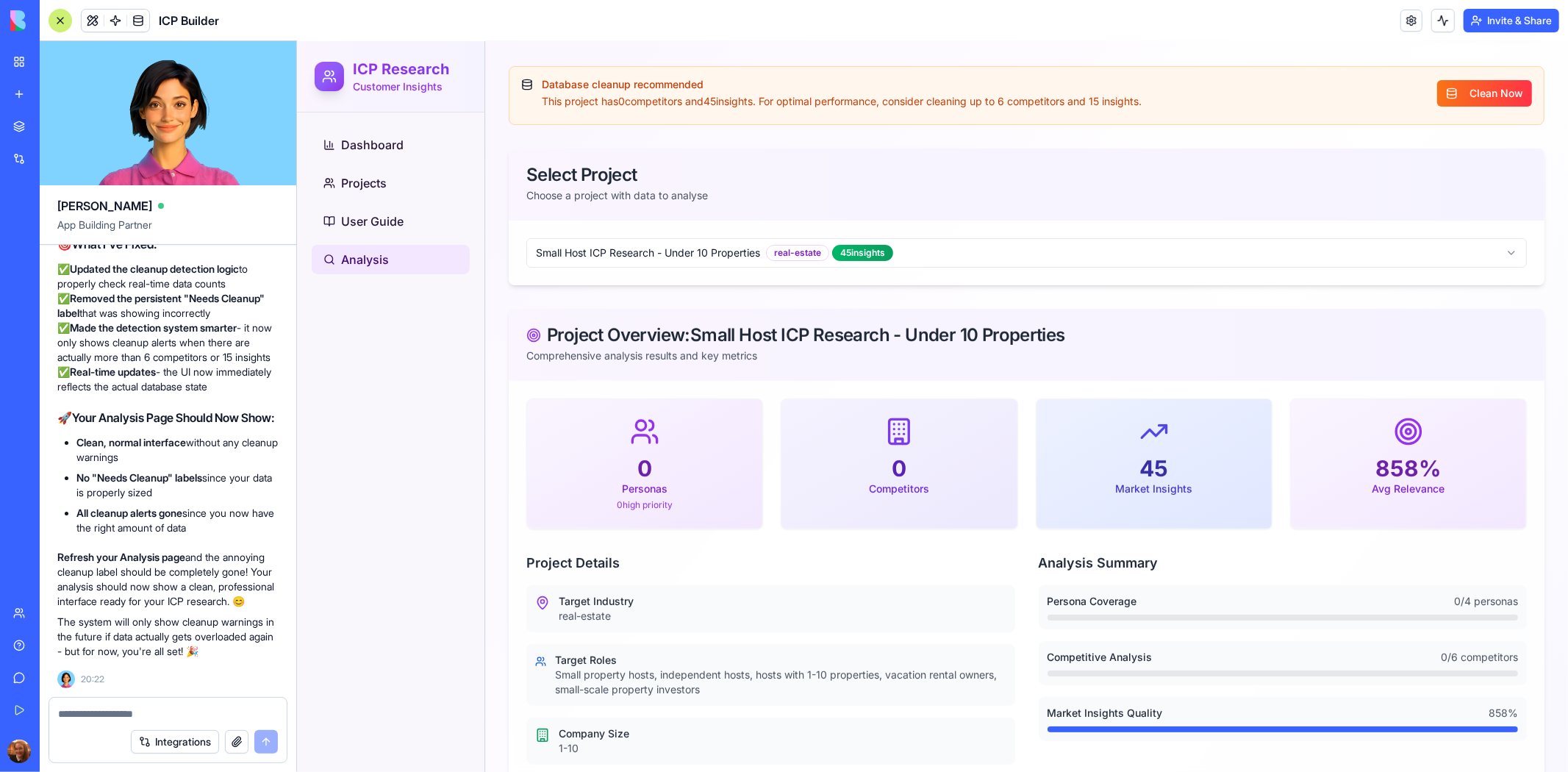
scroll to position [45922, 0]
click at [1061, 257] on html "ICP Research Customer Insights Dashboard Projects User Guide Analysis Analysis …" at bounding box center [932, 595] width 1271 height 1362
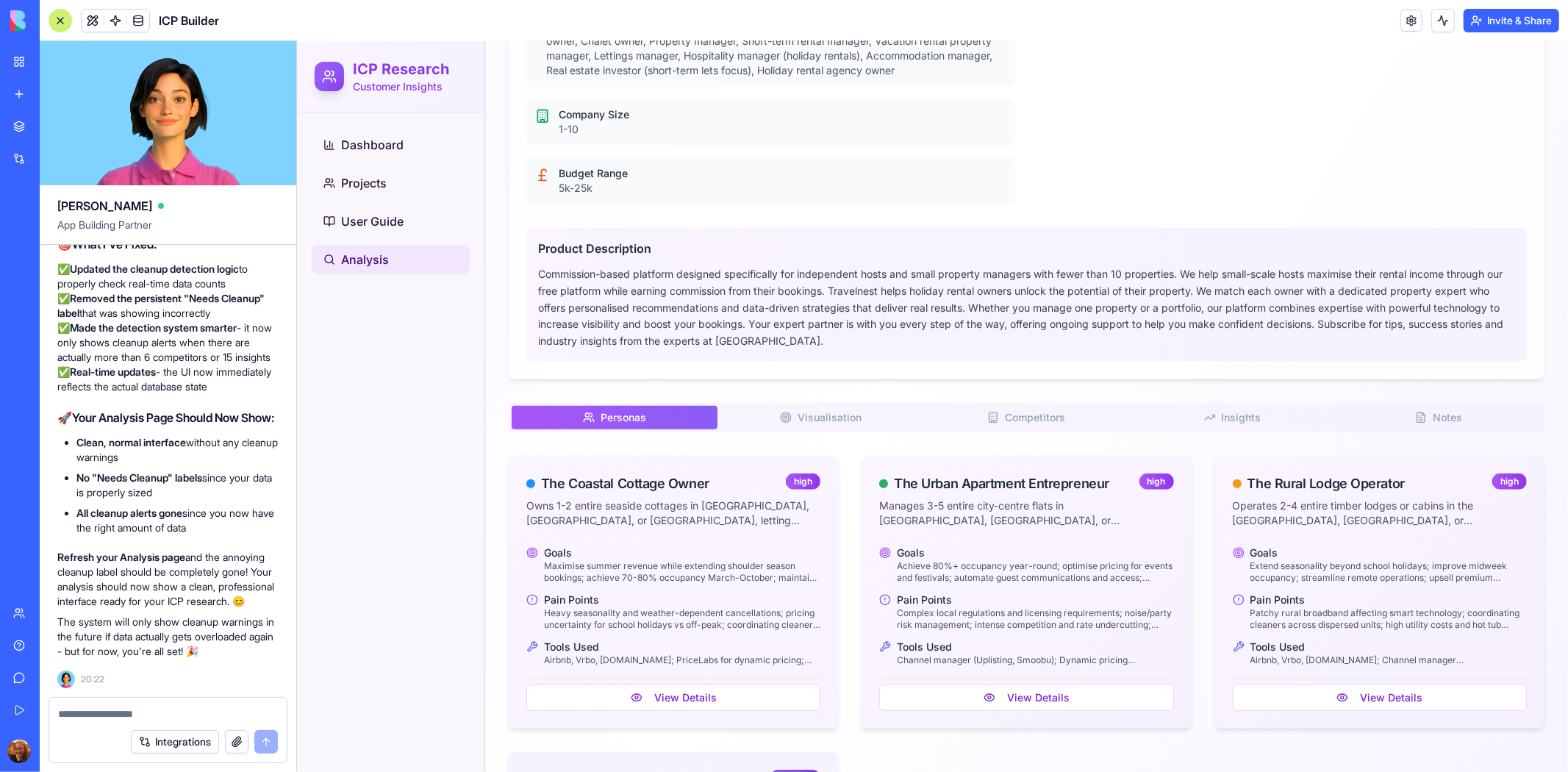
scroll to position [1041, 0]
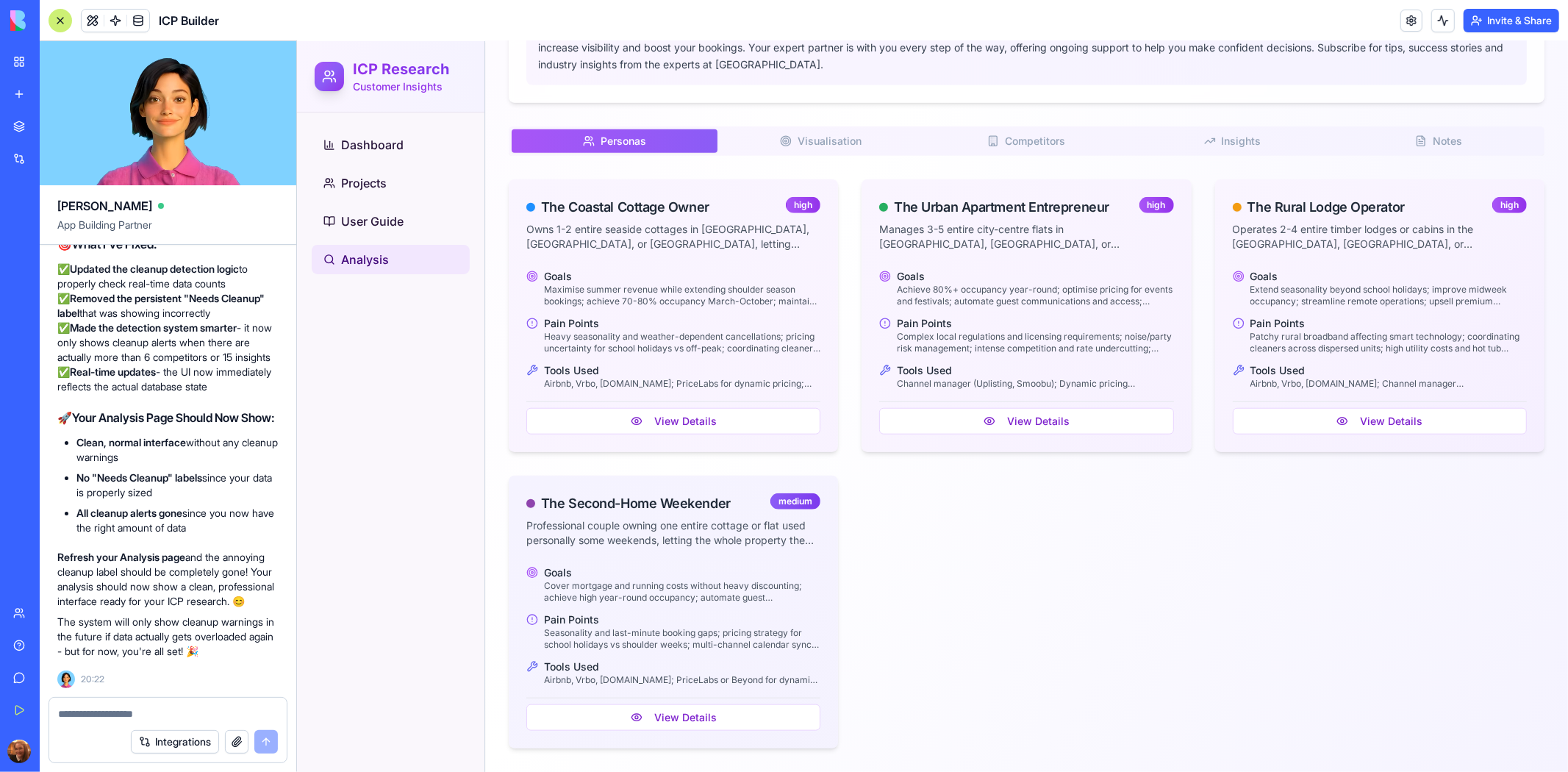
click at [1020, 140] on span "Competitors" at bounding box center [1034, 140] width 60 height 14
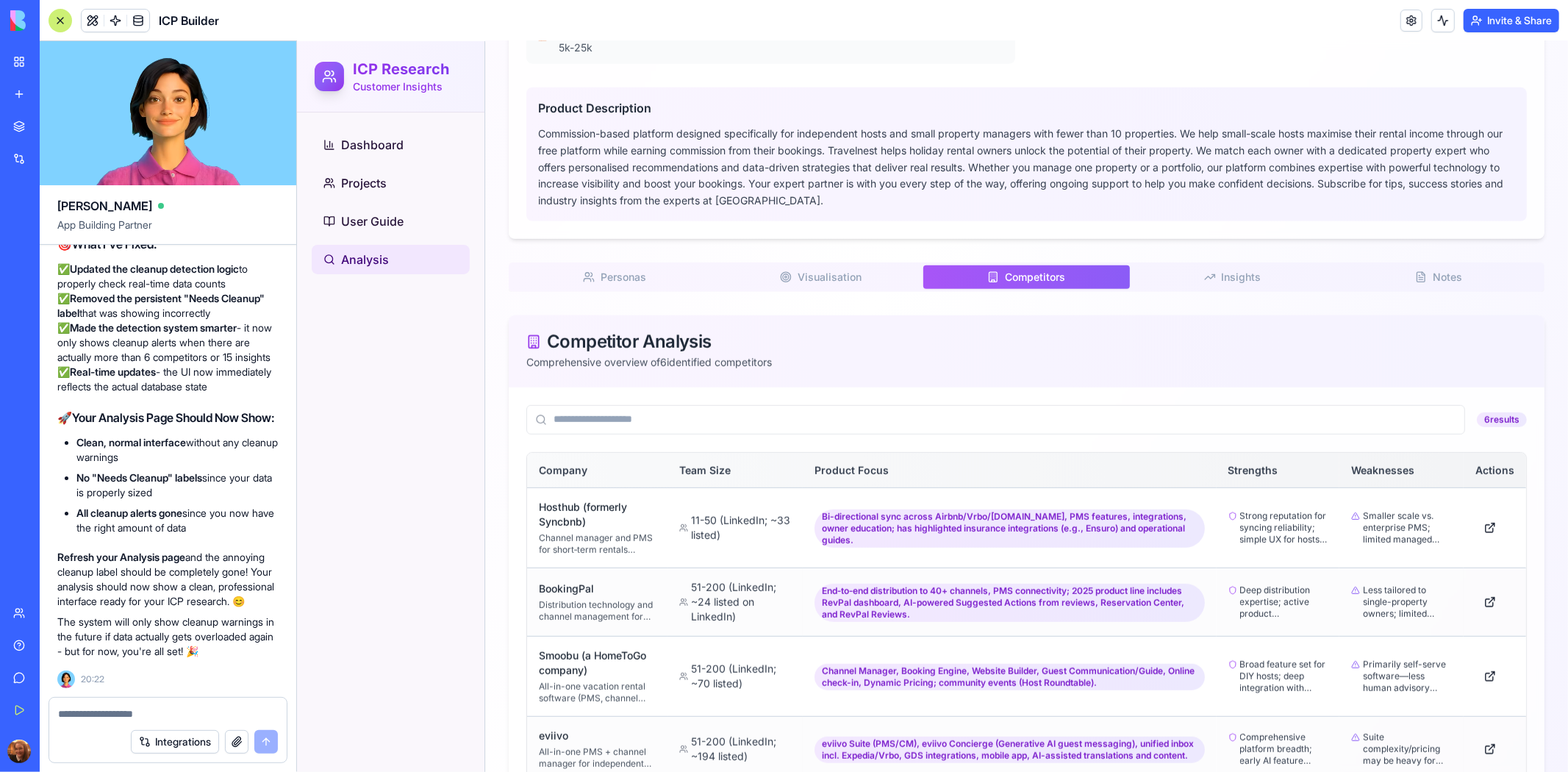
scroll to position [870, 0]
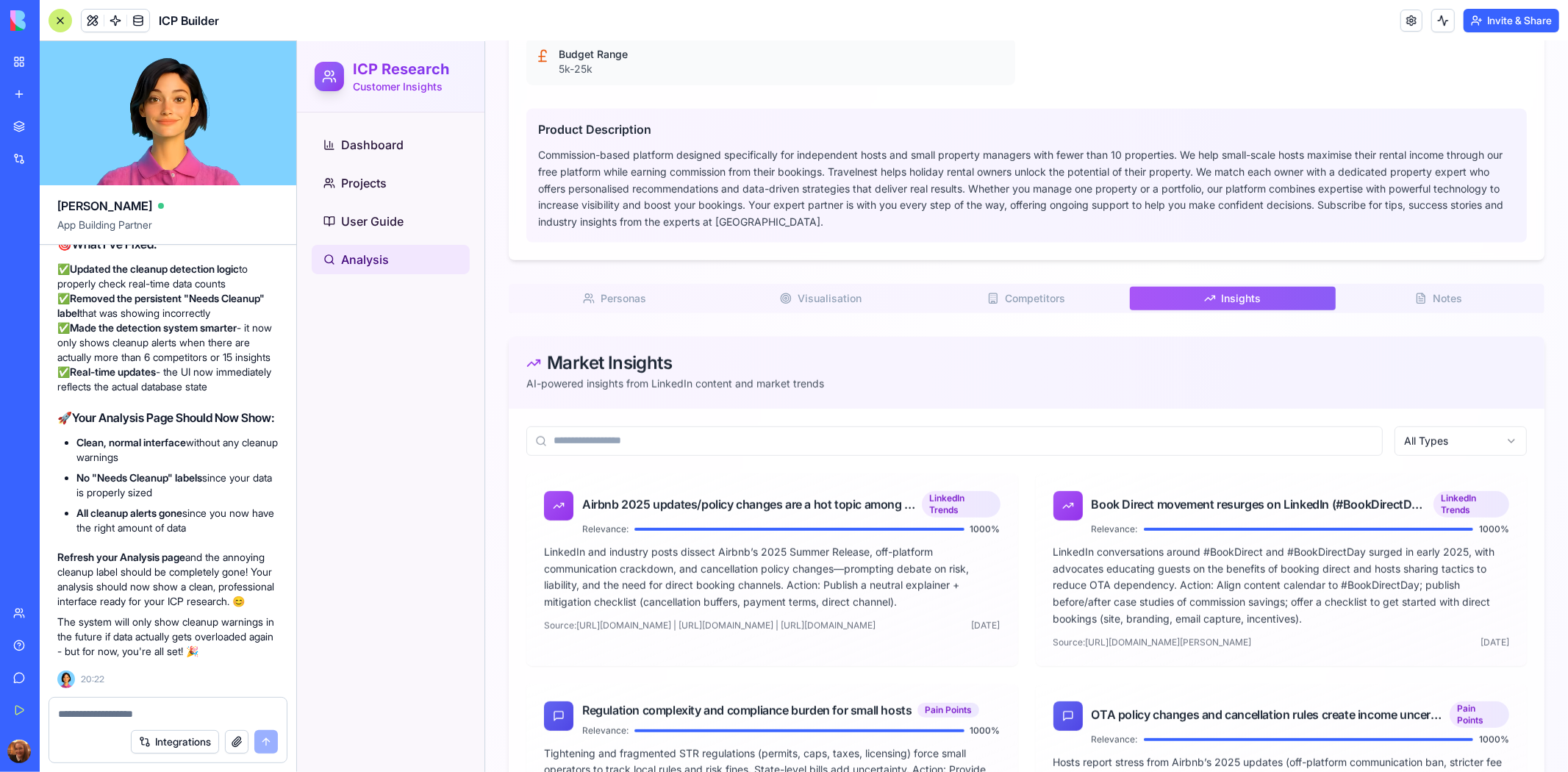
click at [1211, 300] on button "Insights I" at bounding box center [1232, 297] width 206 height 24
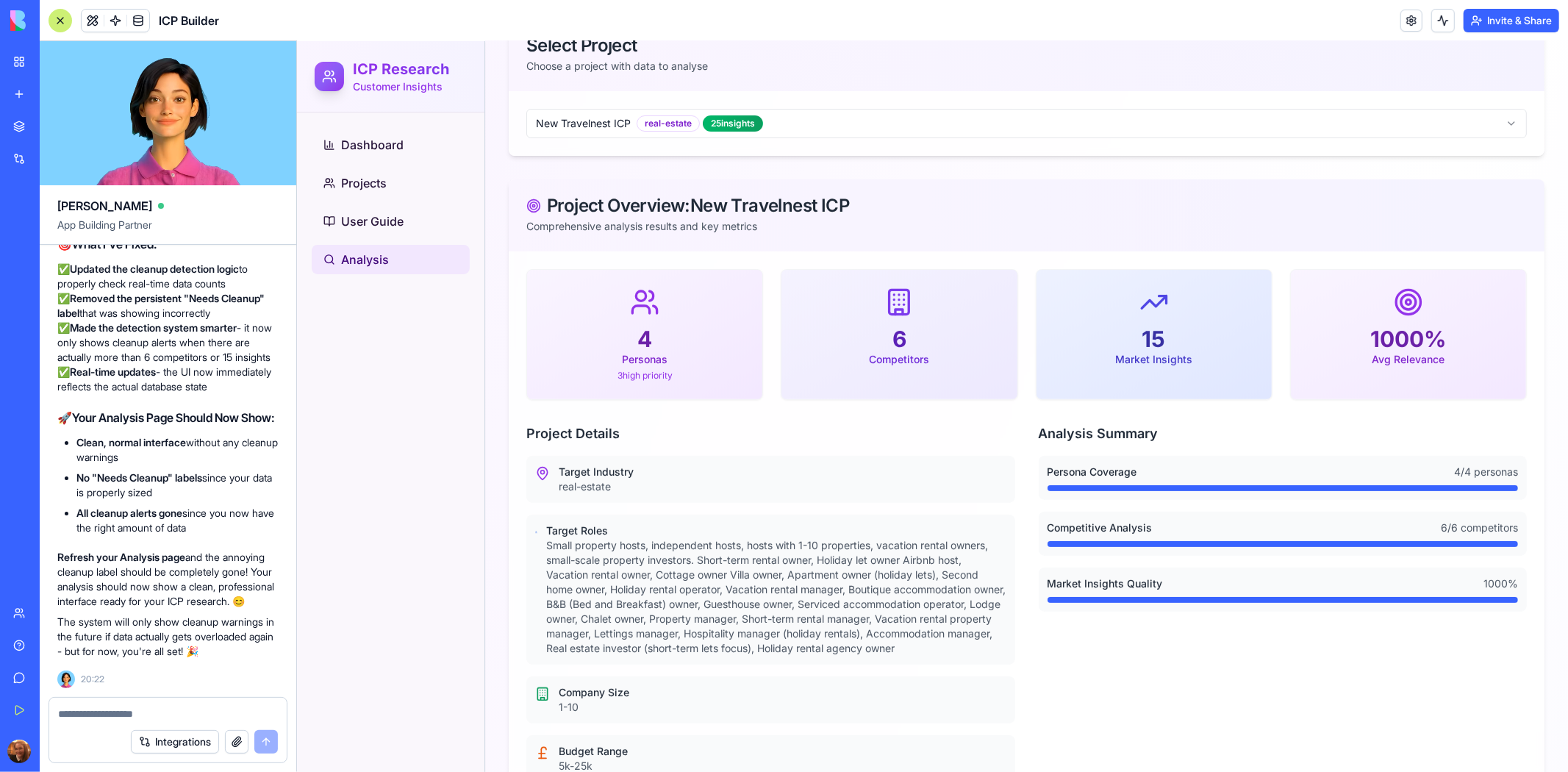
scroll to position [169, 0]
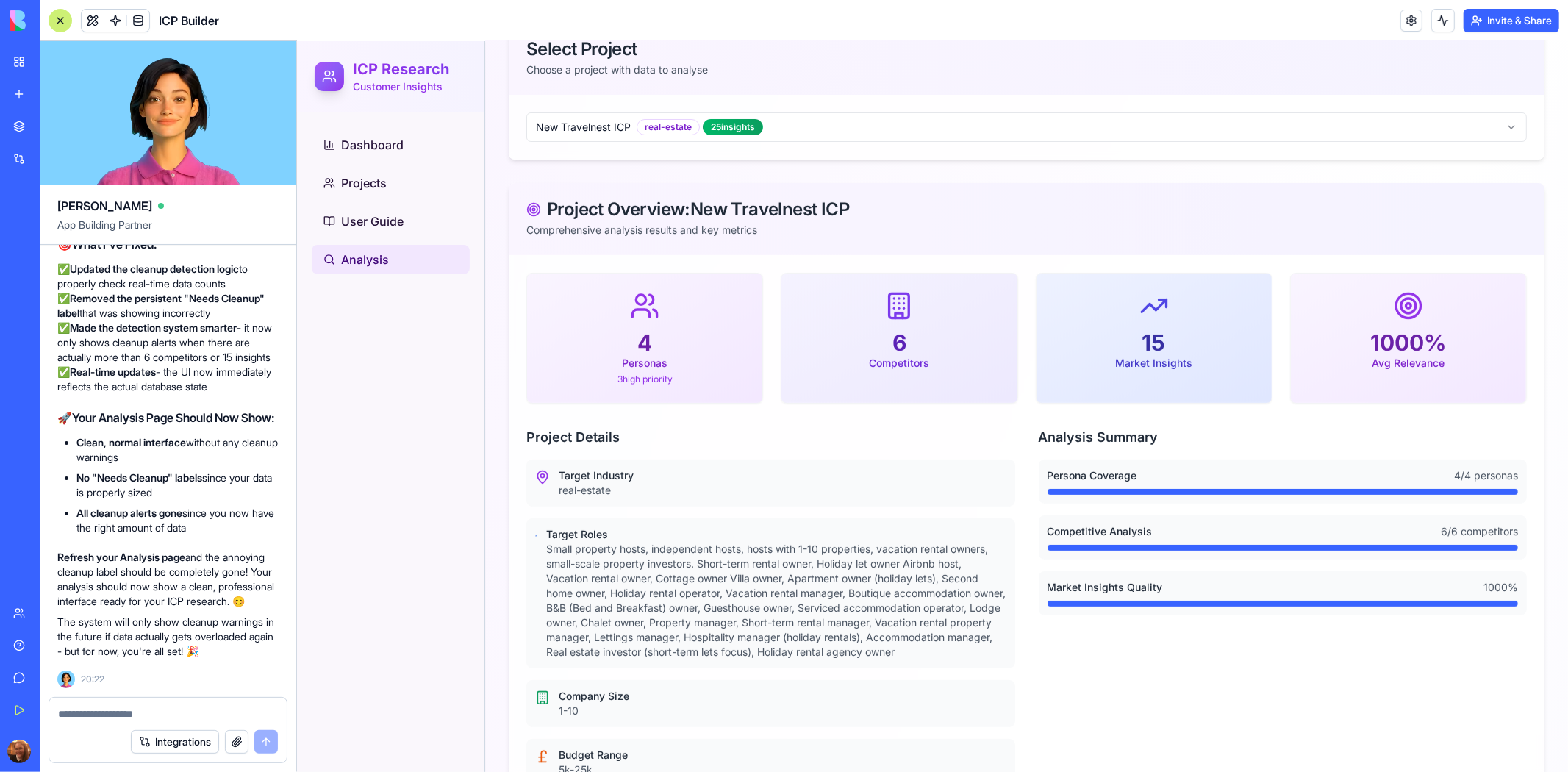
click at [168, 709] on textarea at bounding box center [168, 713] width 219 height 14
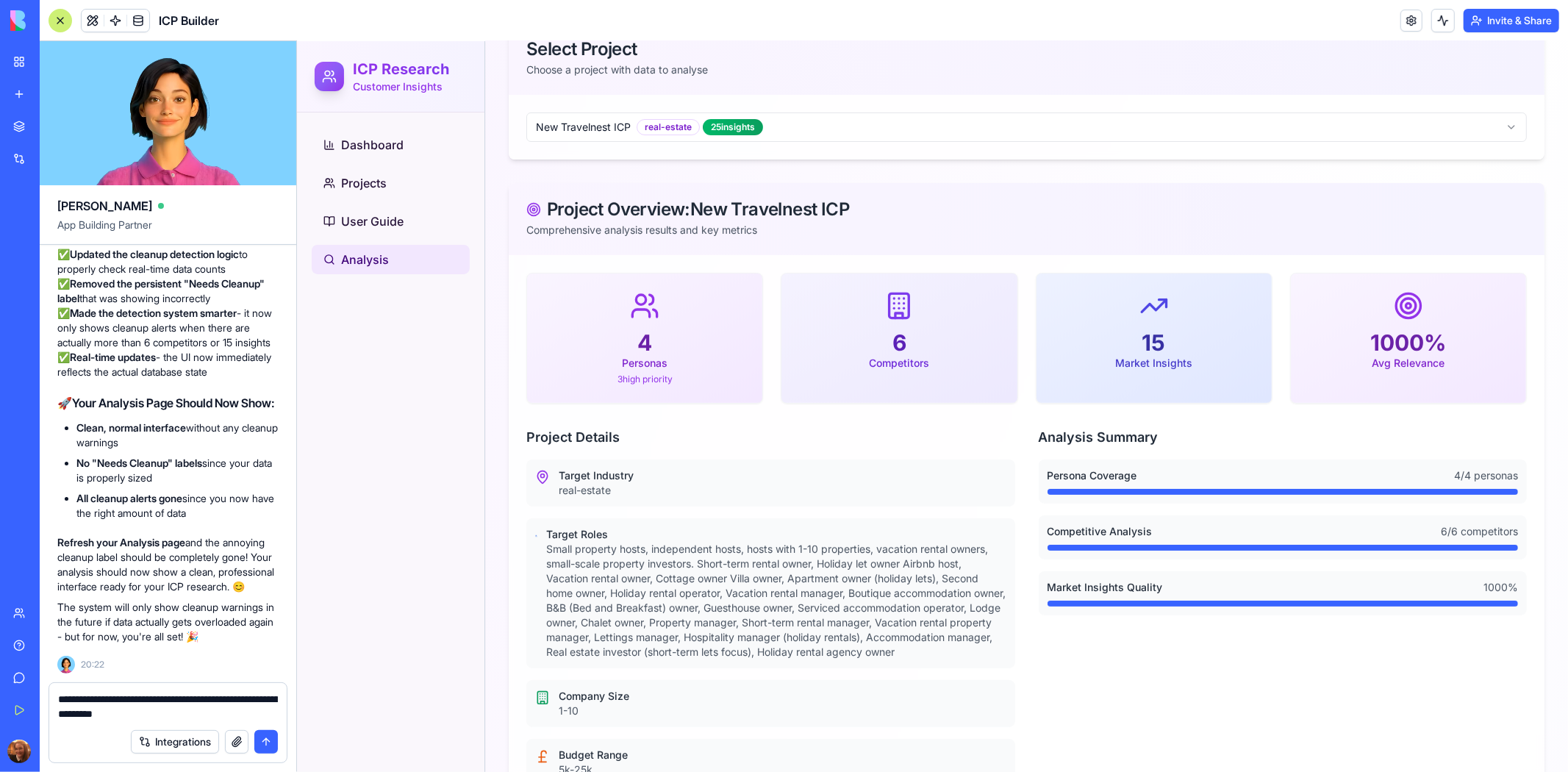
click at [107, 716] on textarea "**********" at bounding box center [168, 706] width 219 height 30
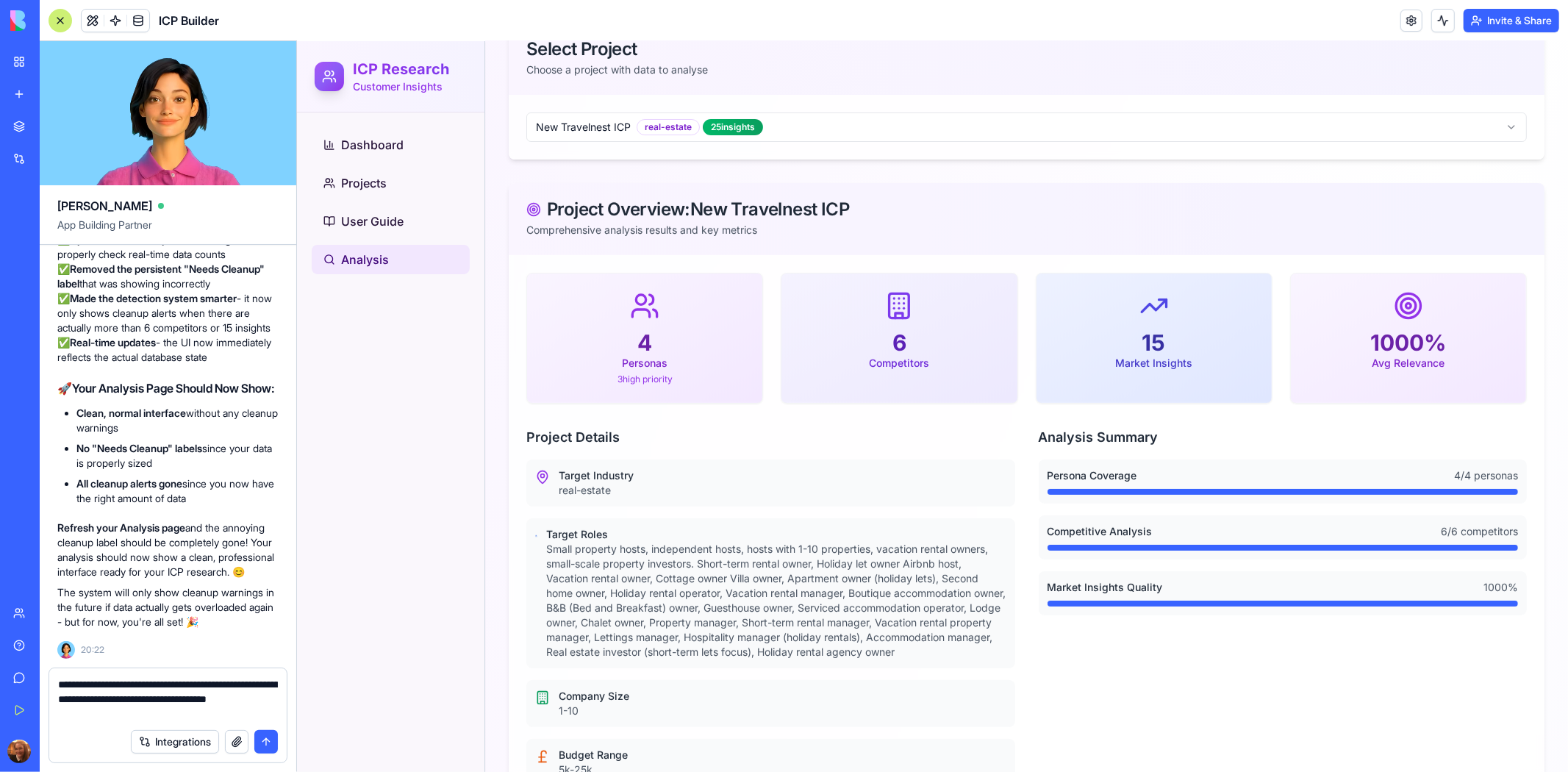
click at [185, 700] on textarea "**********" at bounding box center [168, 700] width 219 height 44
click at [180, 710] on textarea "**********" at bounding box center [168, 700] width 219 height 44
type textarea "**********"
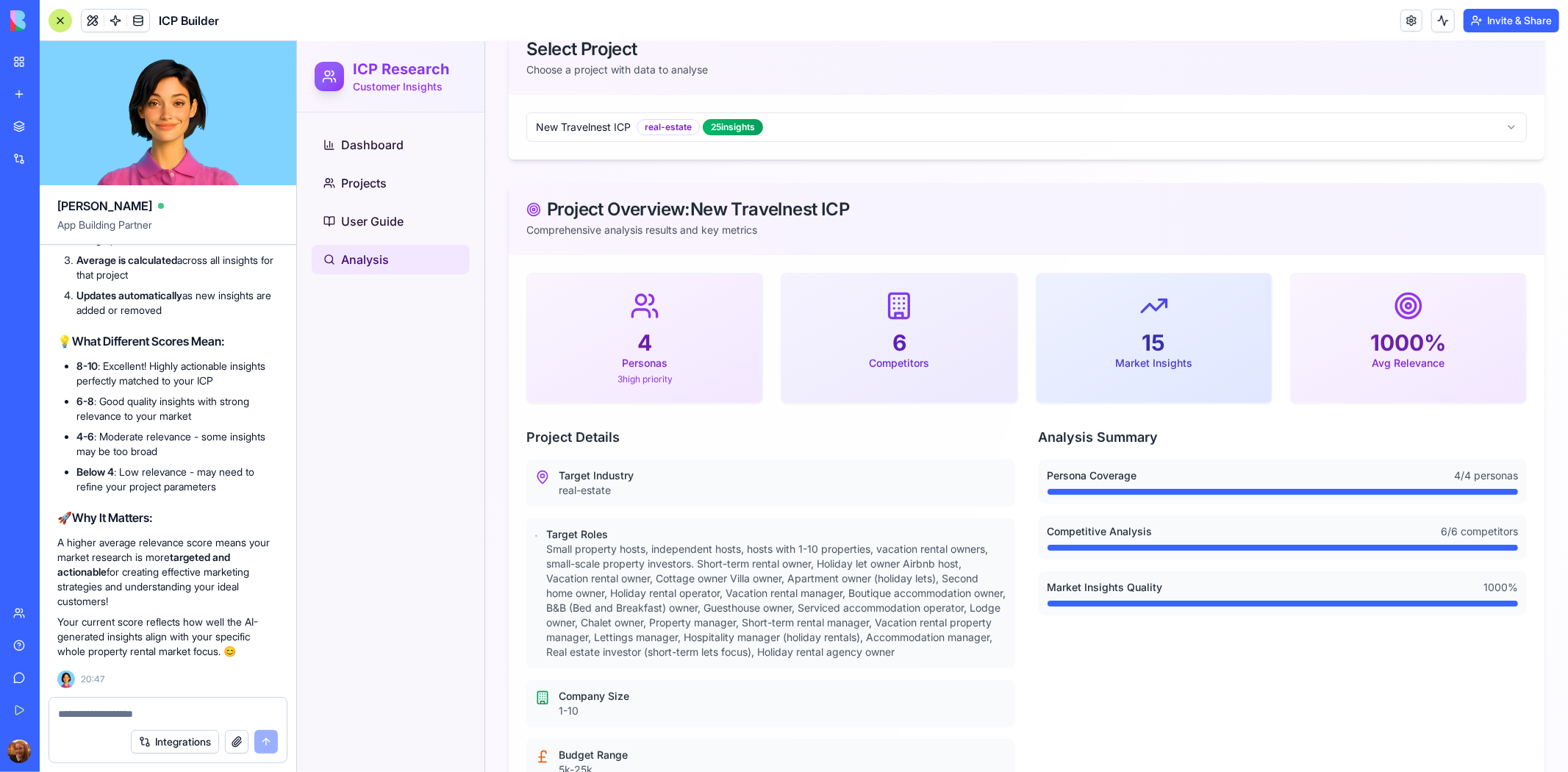
scroll to position [47049, 0]
click at [243, 341] on h2 "💡 What Different Scores Mean:" at bounding box center [168, 341] width 221 height 18
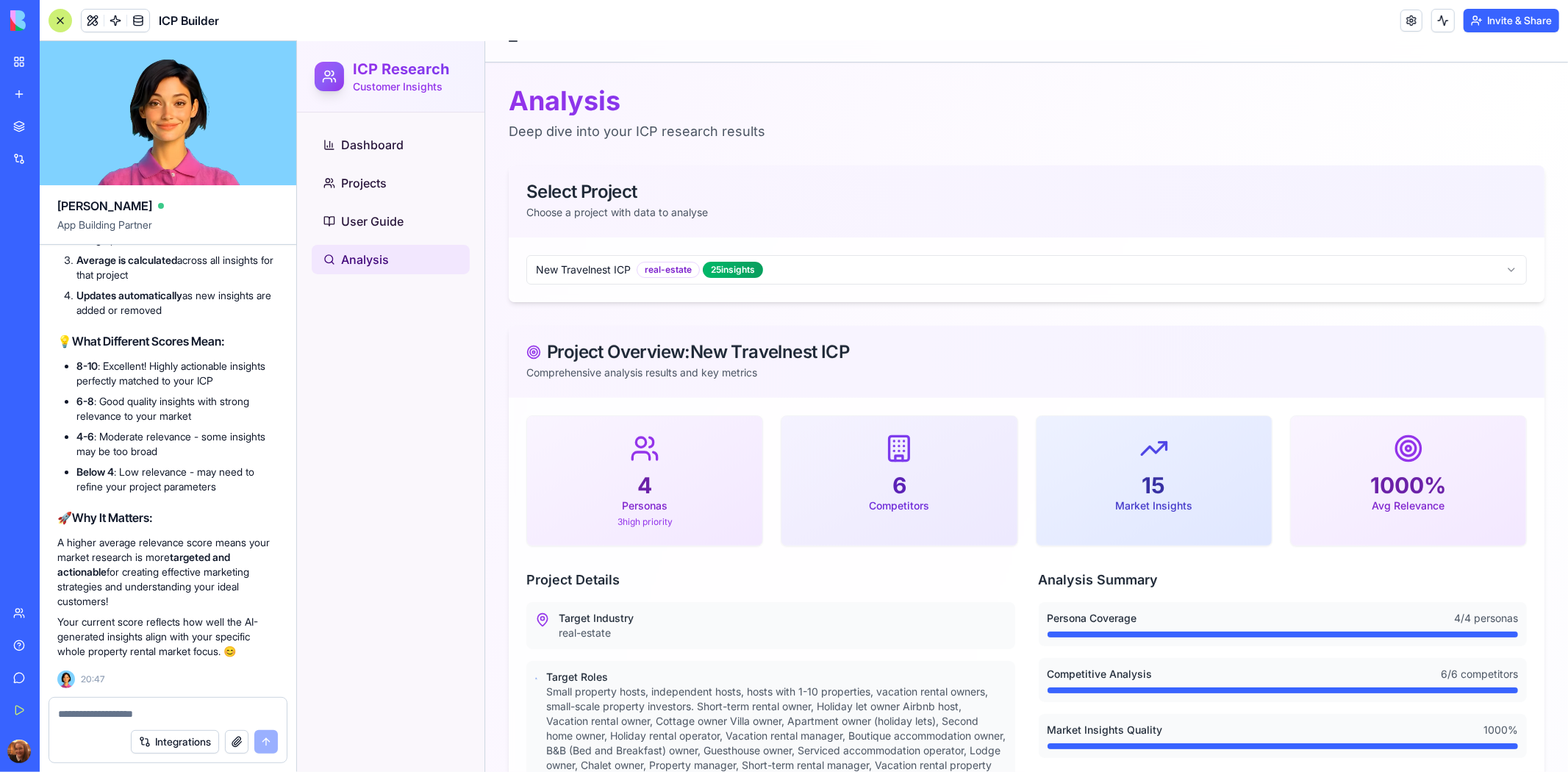
scroll to position [0, 0]
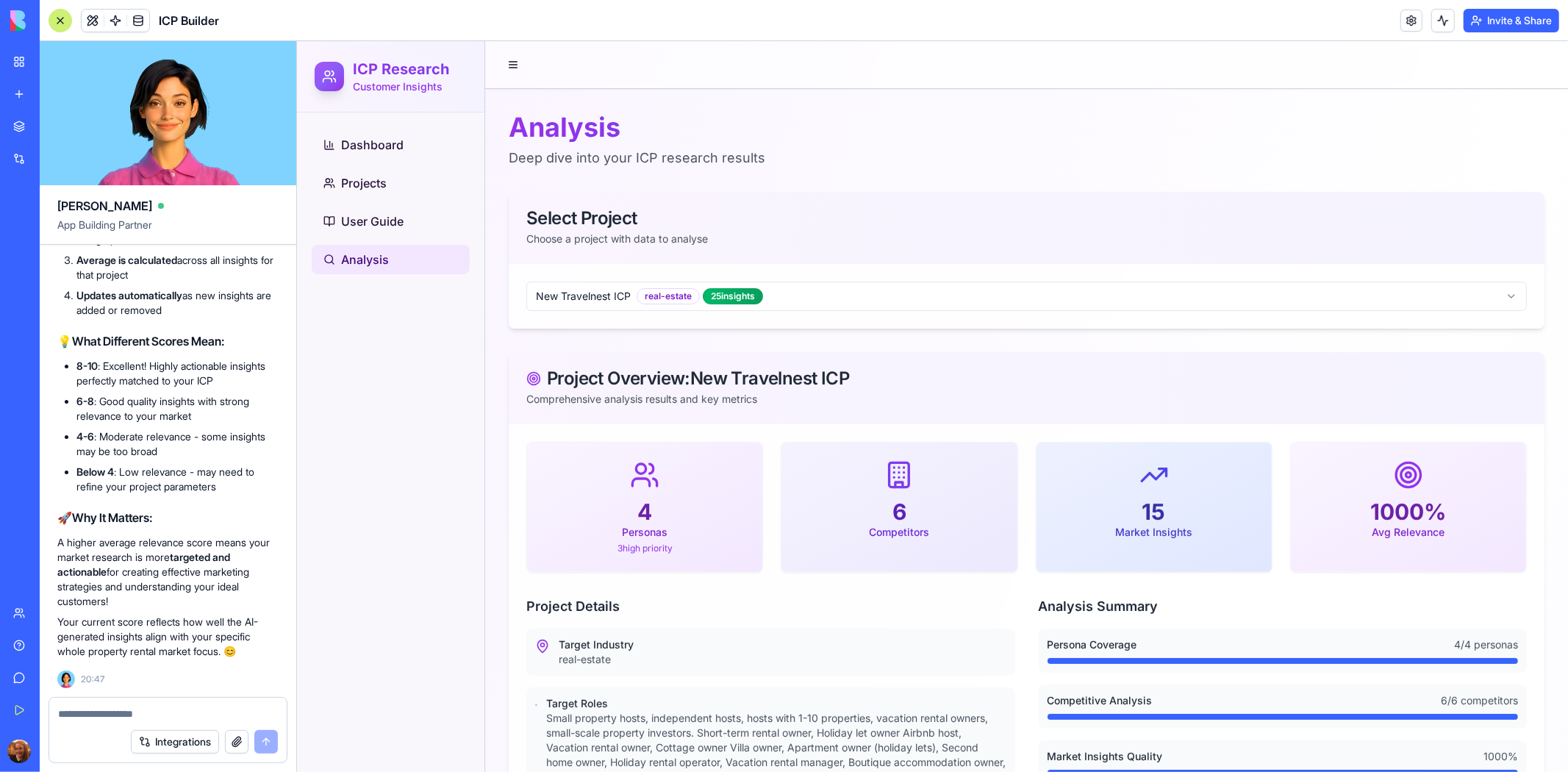
click at [226, 547] on div "📊 Understanding Your "Avg Relevance" Score! Great question! The "Avg Relevance"…" at bounding box center [168, 240] width 221 height 838
click at [261, 354] on div "📊 Understanding Your "Avg Relevance" Score! Great question! The "Avg Relevance"…" at bounding box center [168, 240] width 221 height 838
click at [439, 154] on link "Dashboard" at bounding box center [389, 144] width 158 height 30
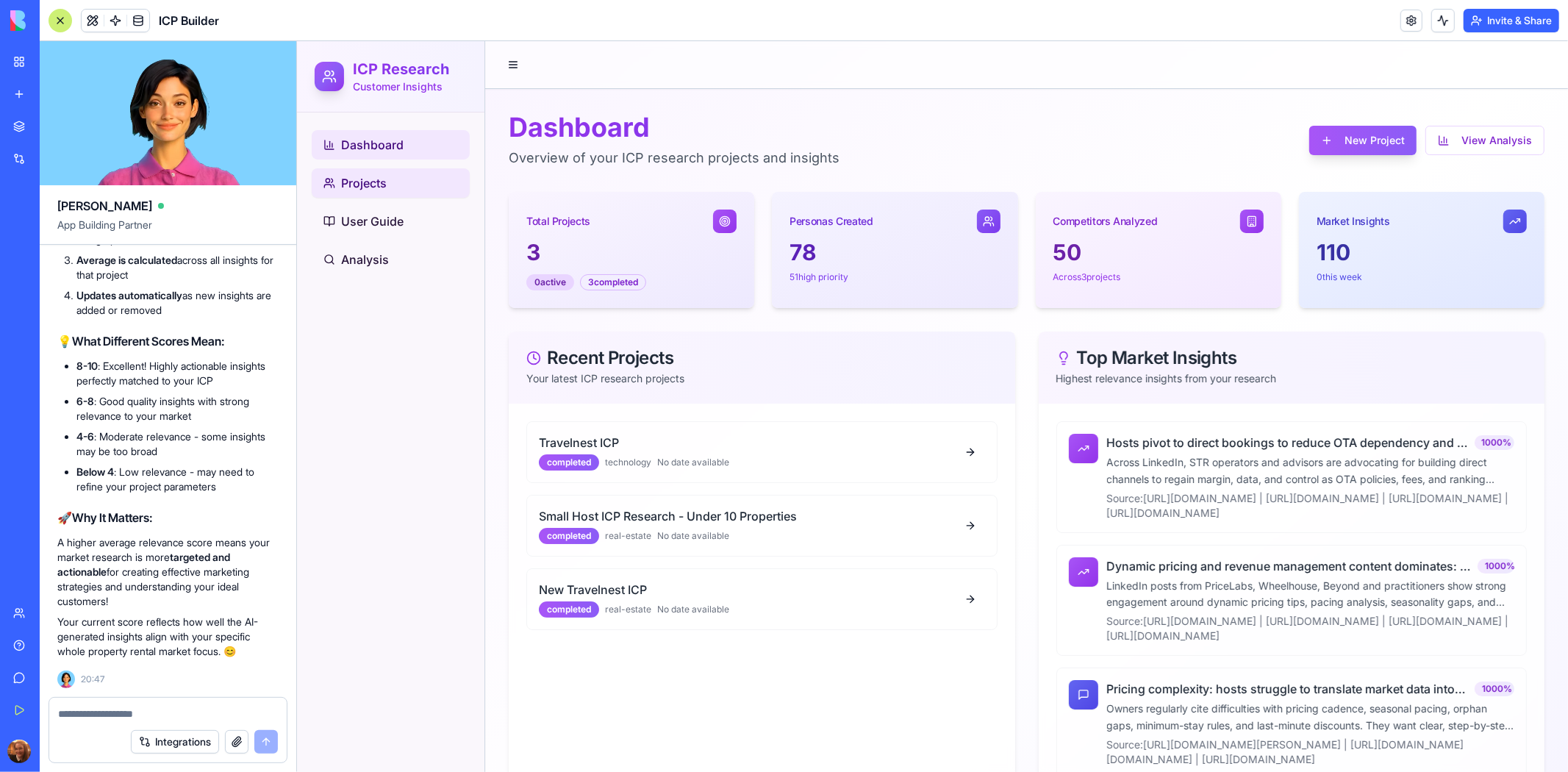
click at [411, 178] on link "Projects" at bounding box center [389, 182] width 158 height 30
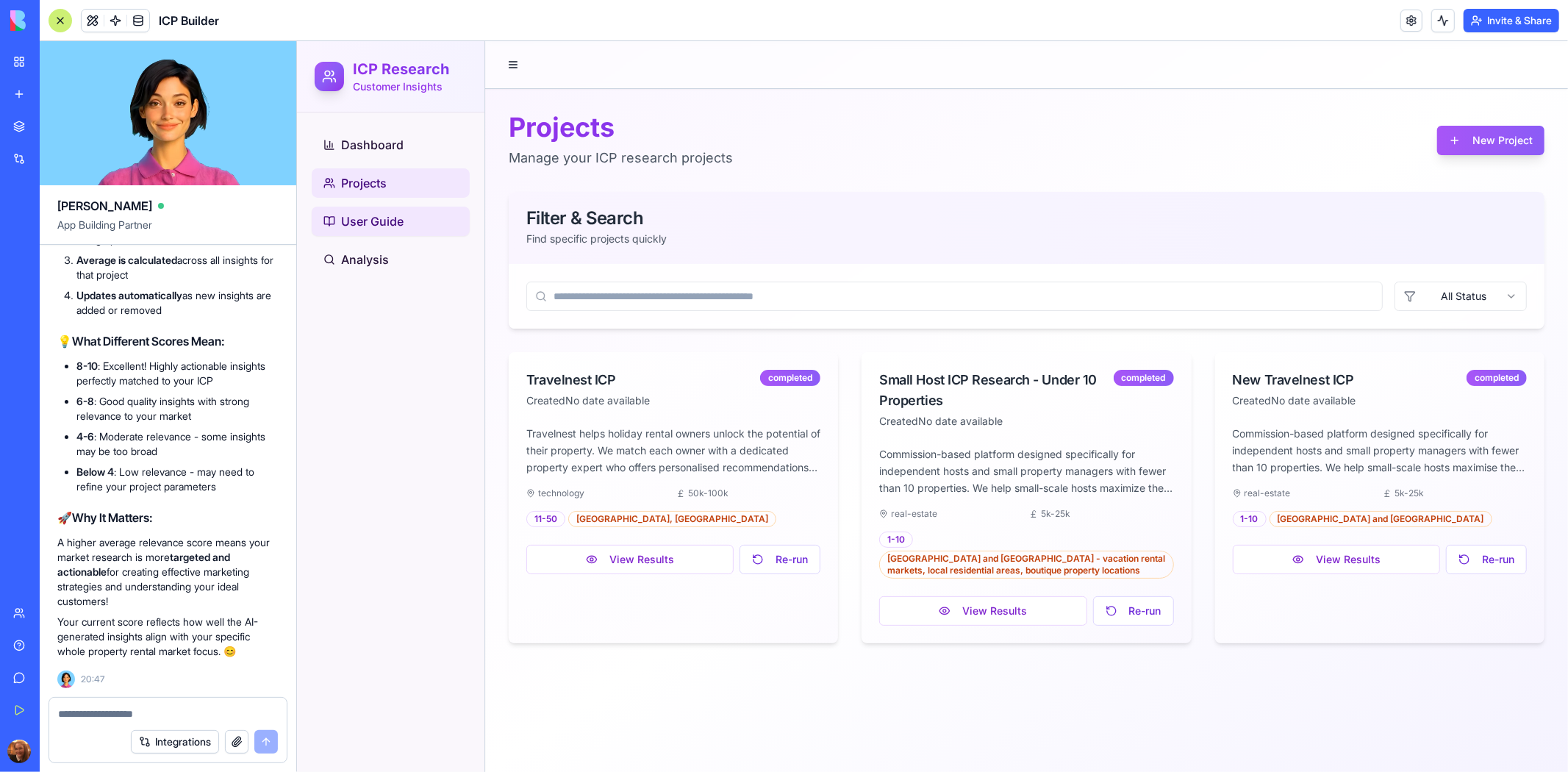
click at [366, 225] on span "User Guide" at bounding box center [372, 220] width 62 height 18
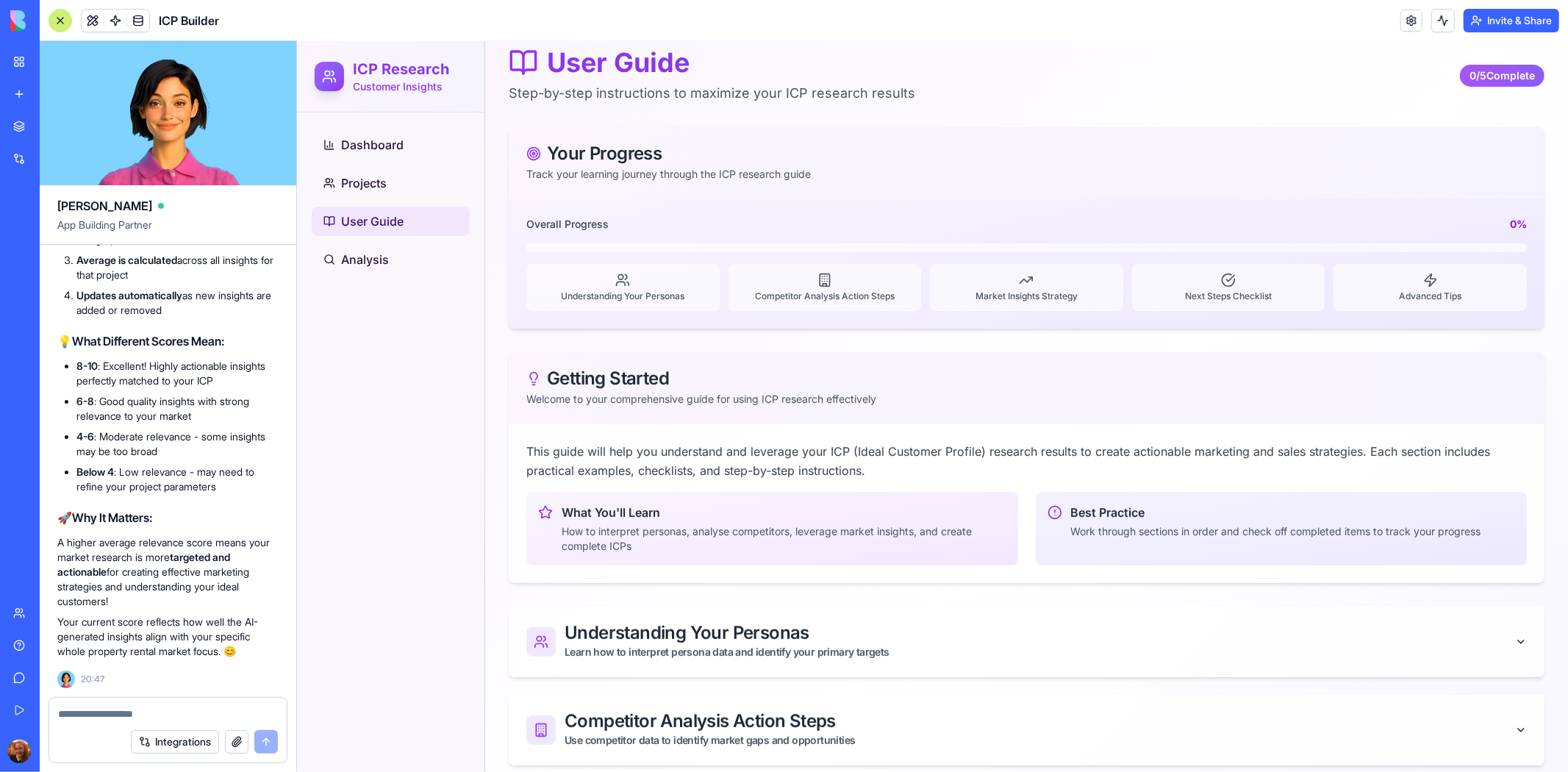
scroll to position [345, 0]
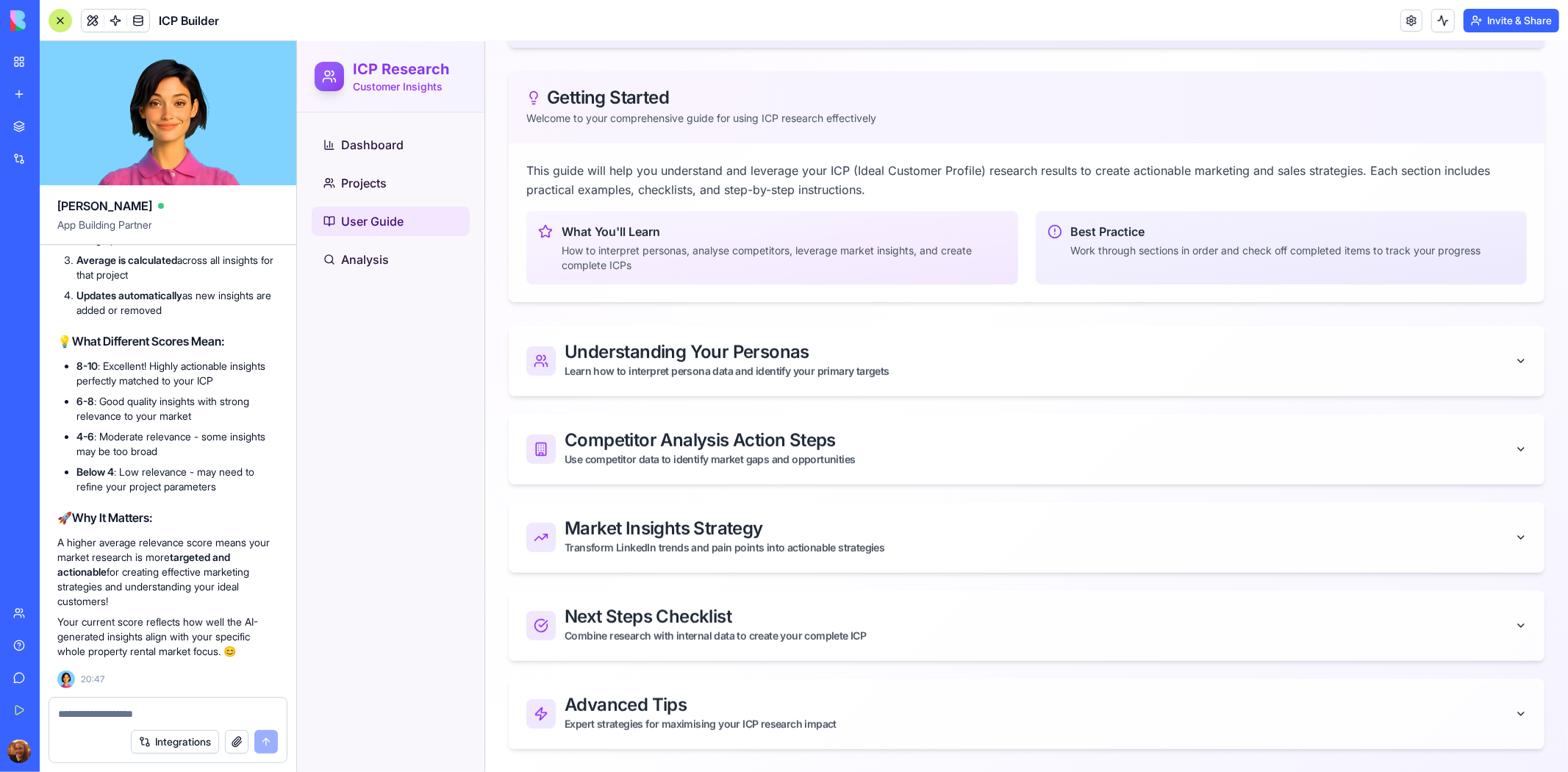
click at [175, 708] on textarea at bounding box center [168, 713] width 219 height 14
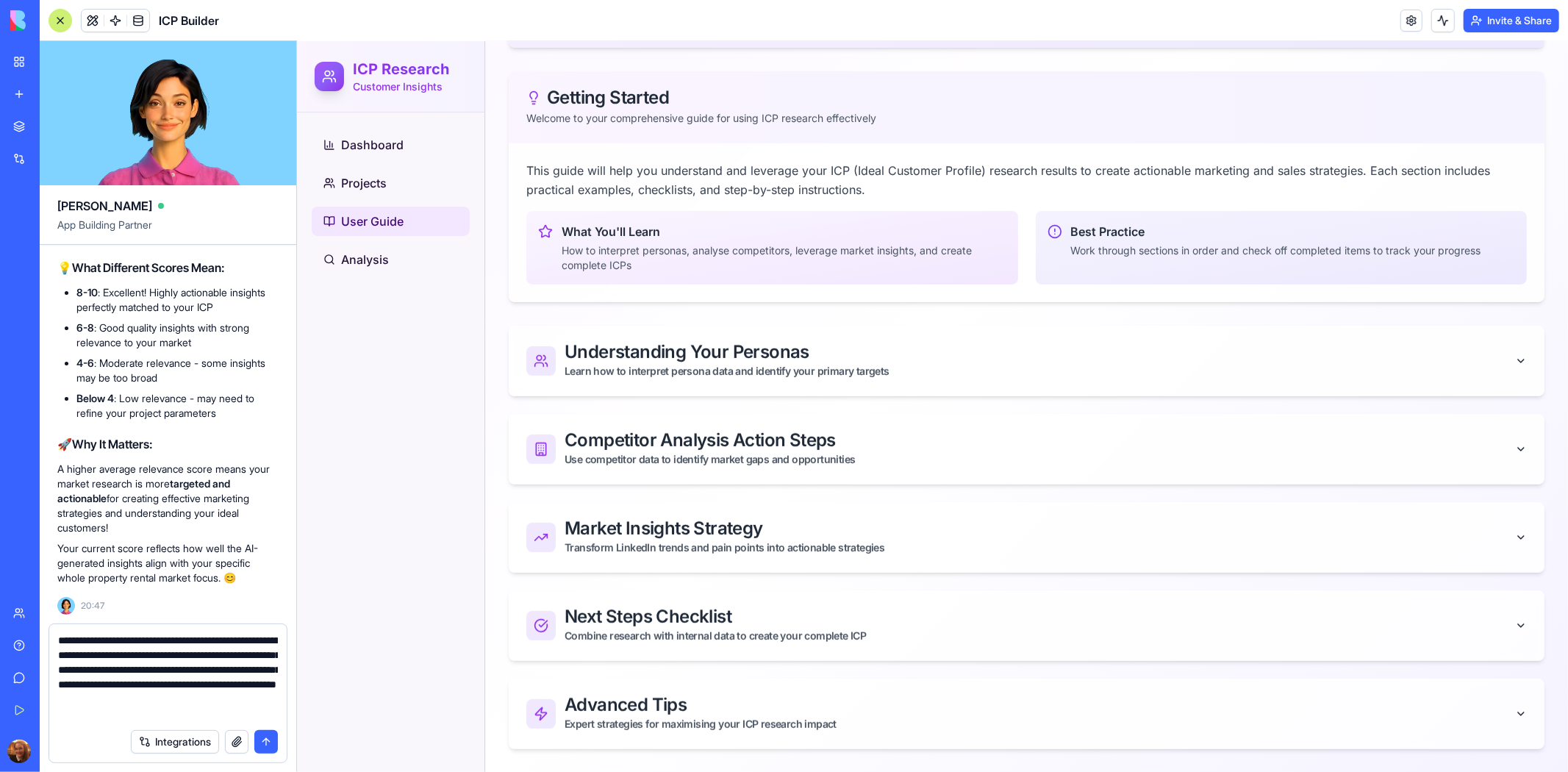
type textarea "**********"
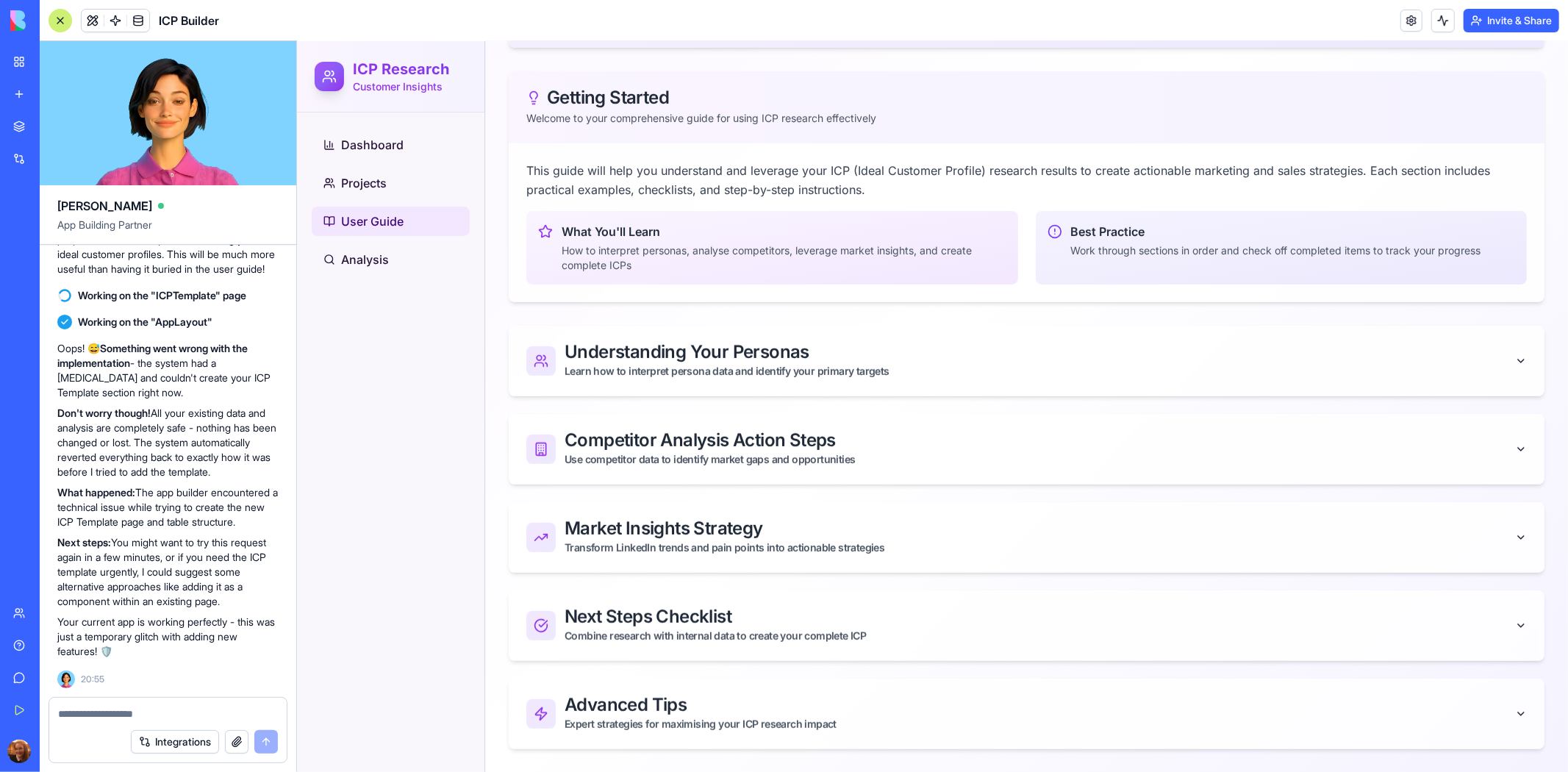
scroll to position [47891, 0]
click at [394, 181] on link "Projects" at bounding box center [389, 182] width 158 height 30
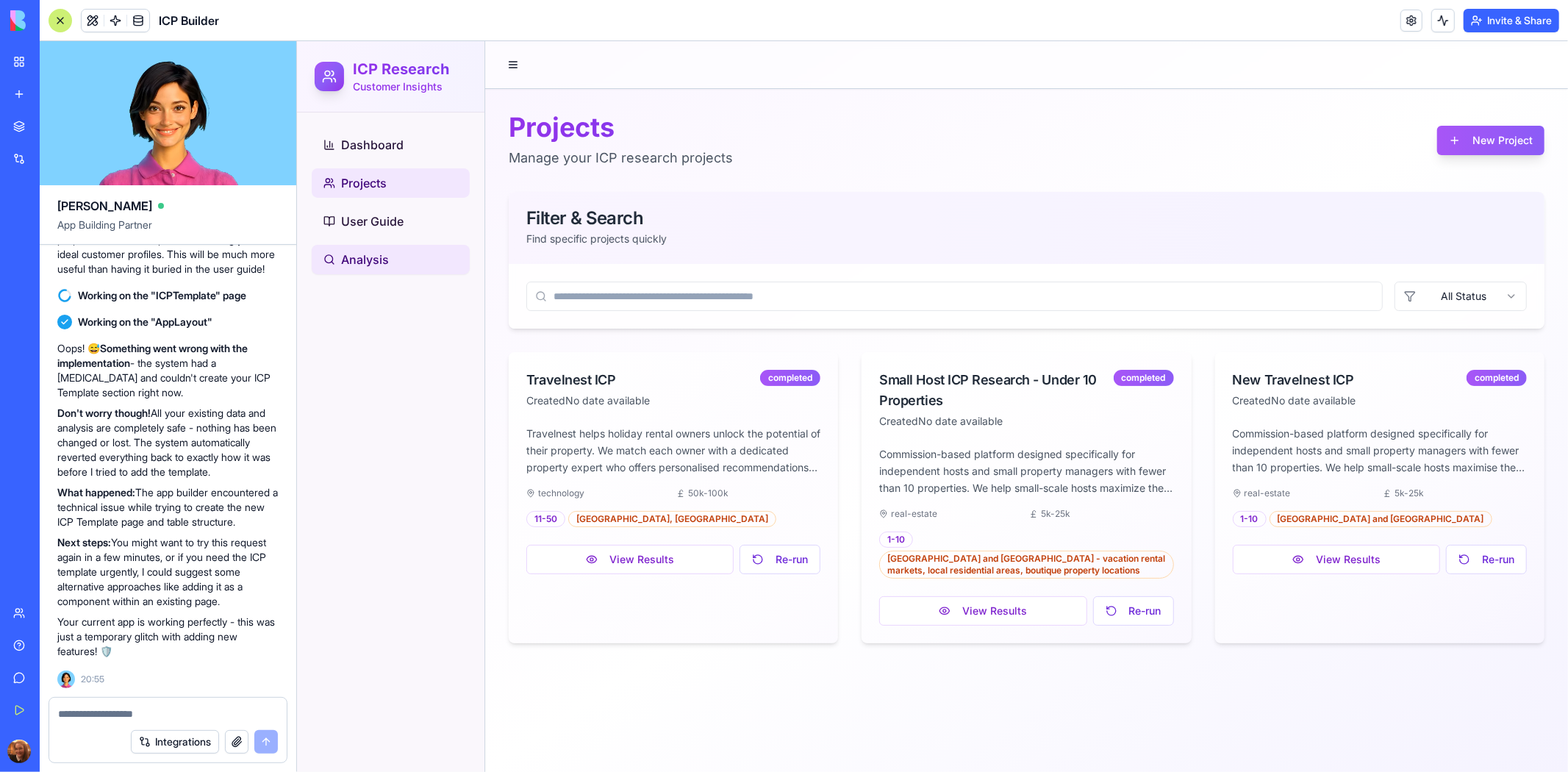
click at [407, 257] on link "Analysis" at bounding box center [389, 258] width 158 height 30
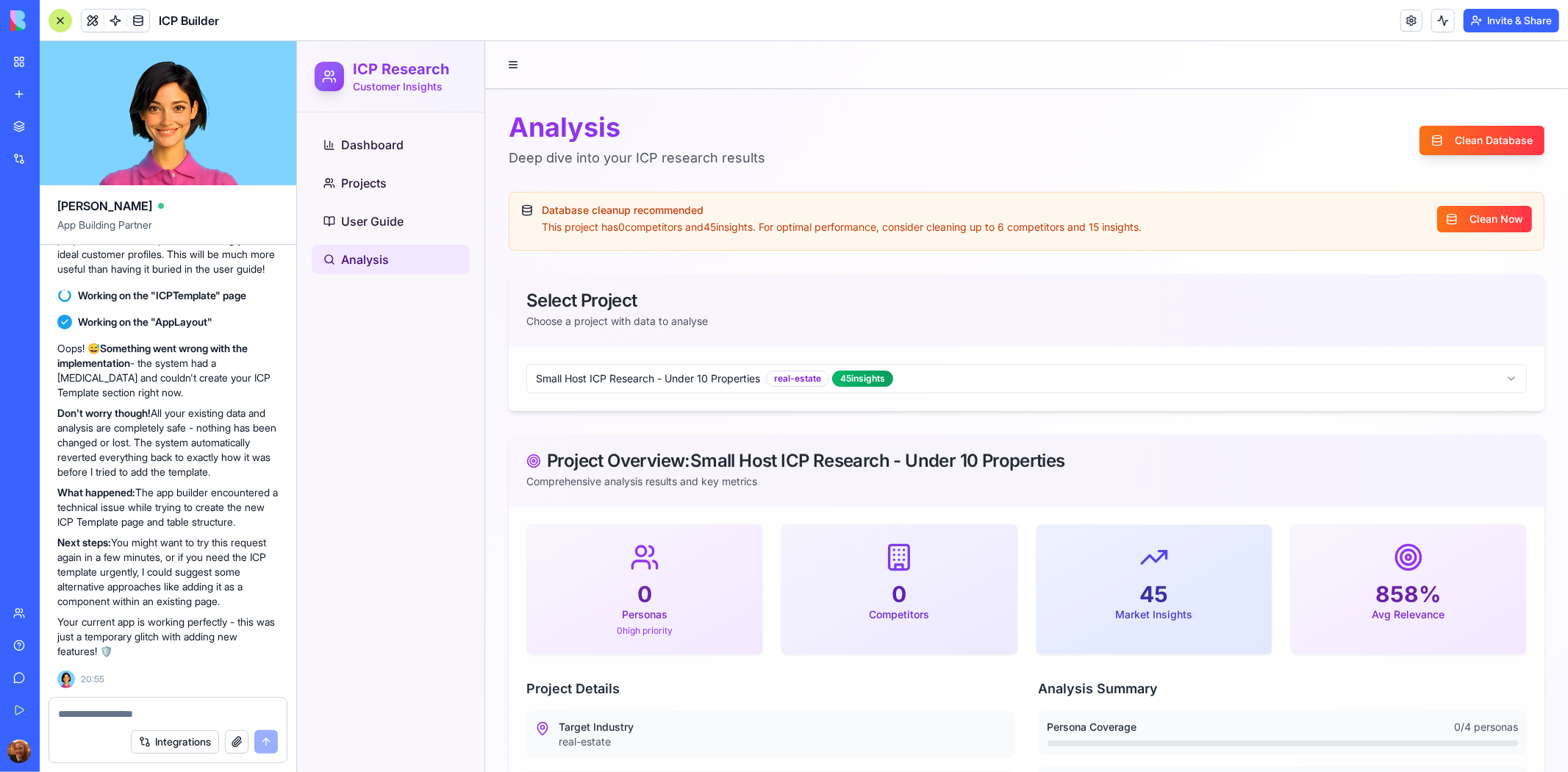
click at [1101, 369] on html "ICP Research Customer Insights Dashboard Projects User Guide Analysis Analysis …" at bounding box center [932, 721] width 1271 height 1362
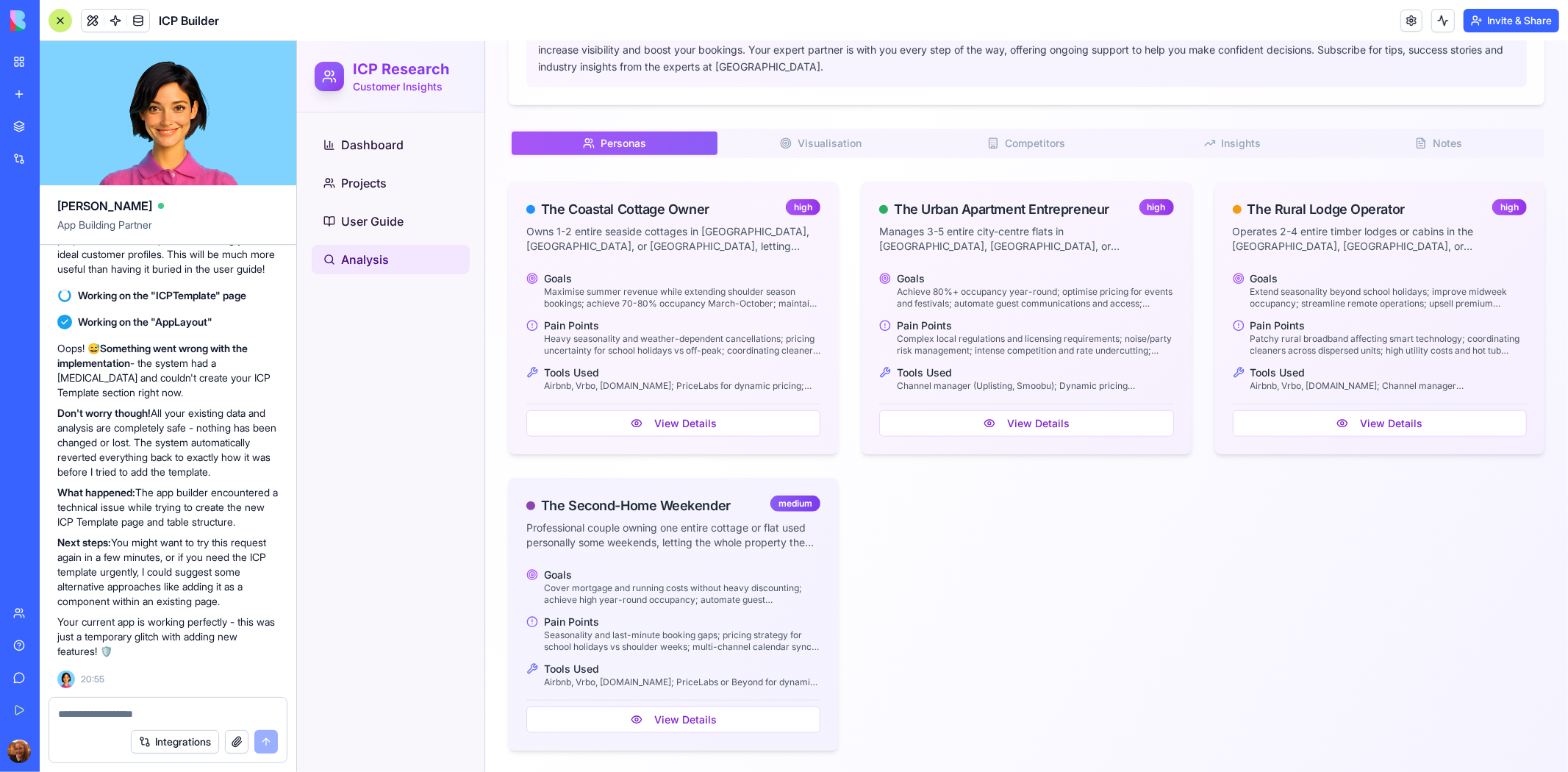
scroll to position [1023, 0]
click at [850, 152] on span "Visualisation" at bounding box center [829, 144] width 64 height 14
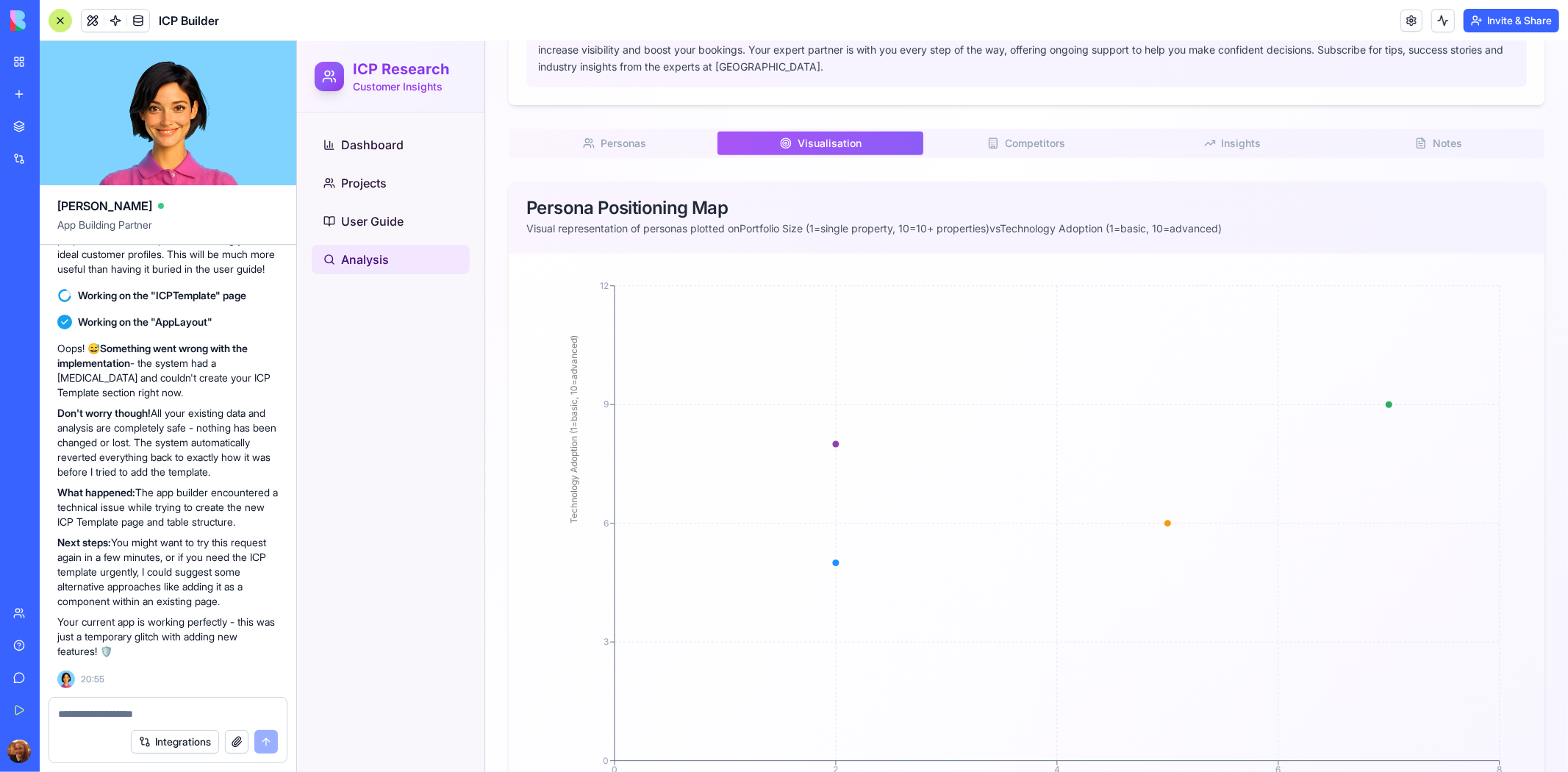
scroll to position [1033, 0]
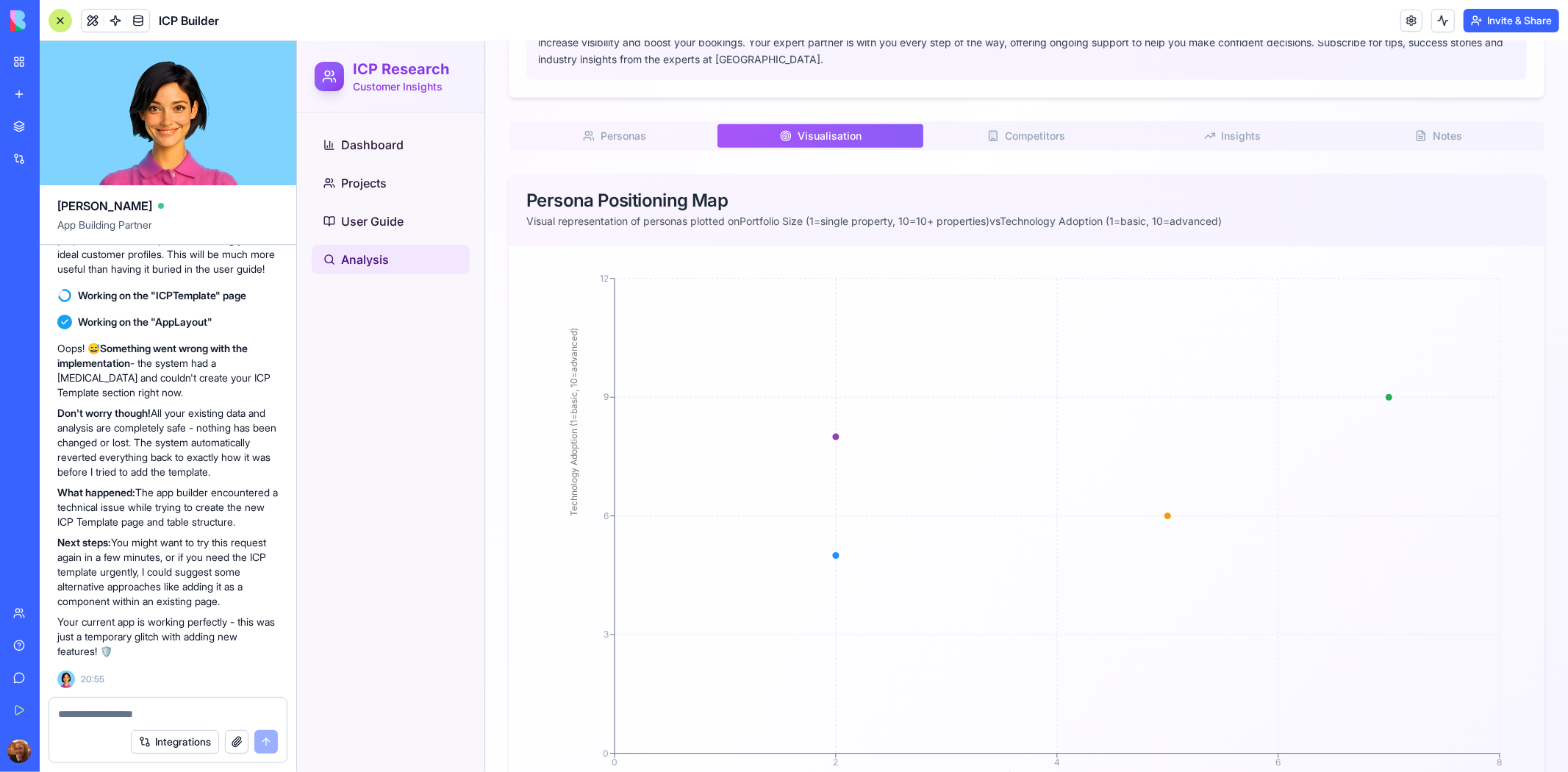
click at [1045, 143] on span "Competitors" at bounding box center [1034, 135] width 60 height 14
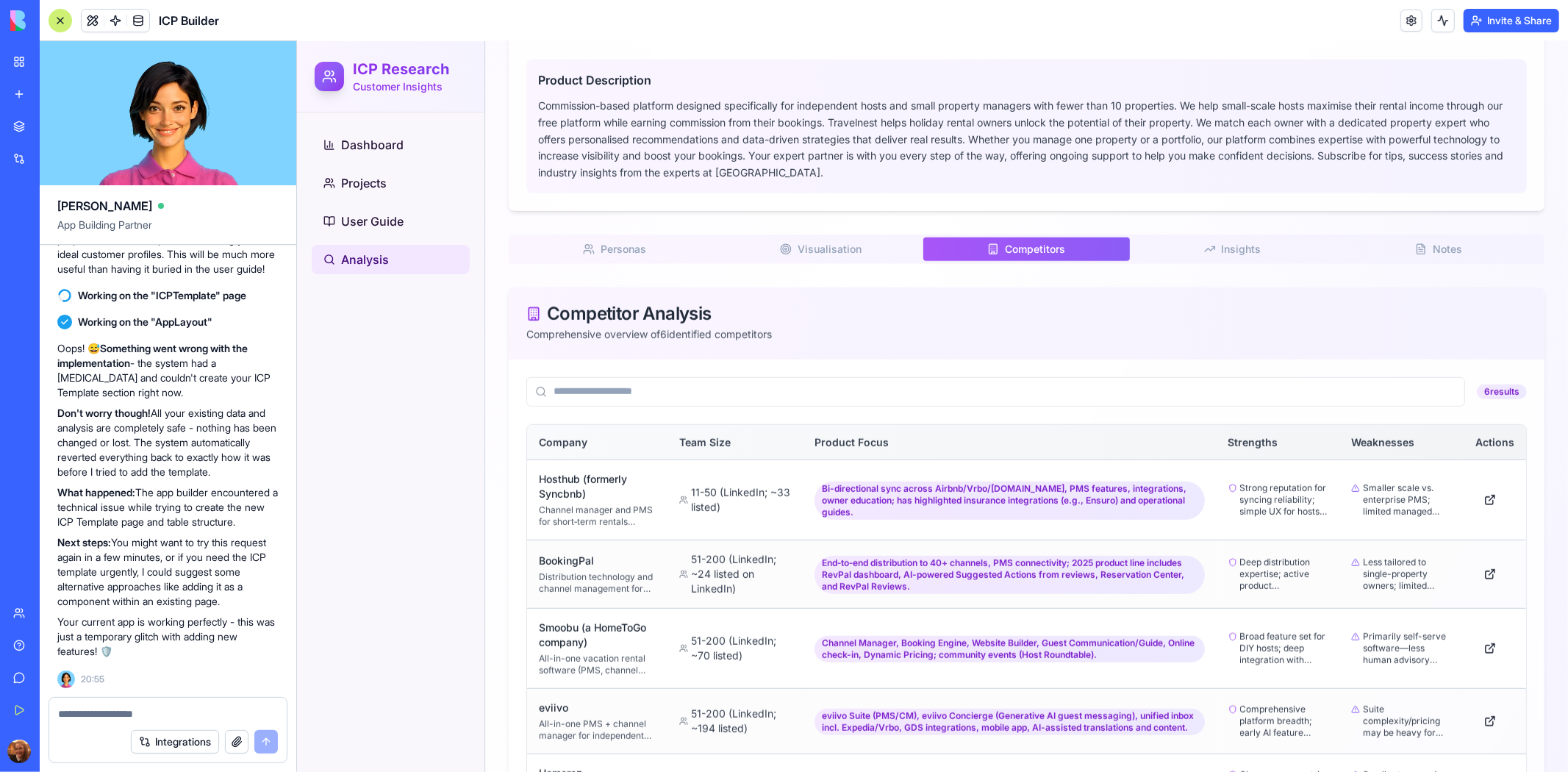
scroll to position [927, 0]
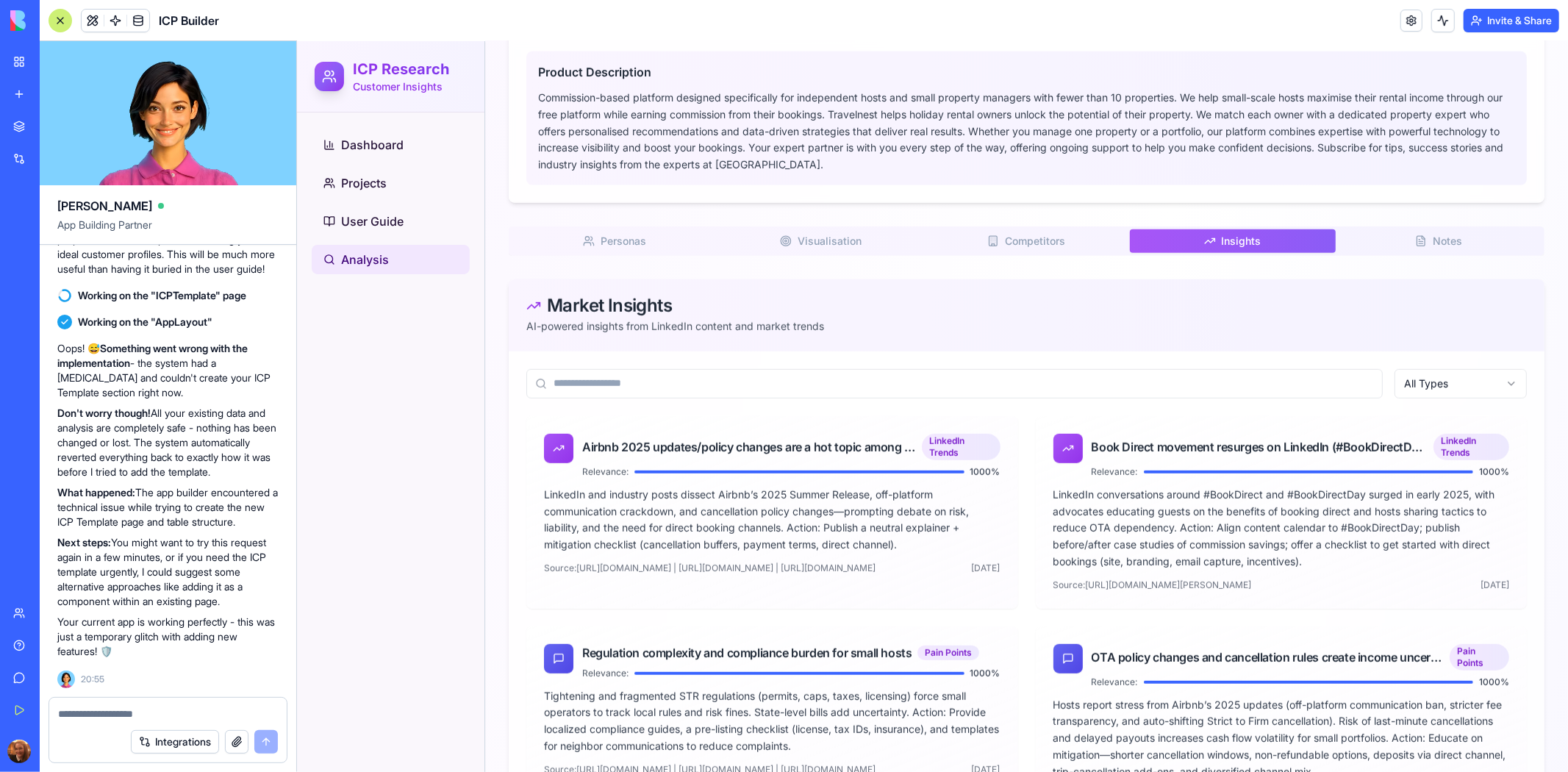
click at [1221, 248] on span "Insights" at bounding box center [1241, 240] width 40 height 14
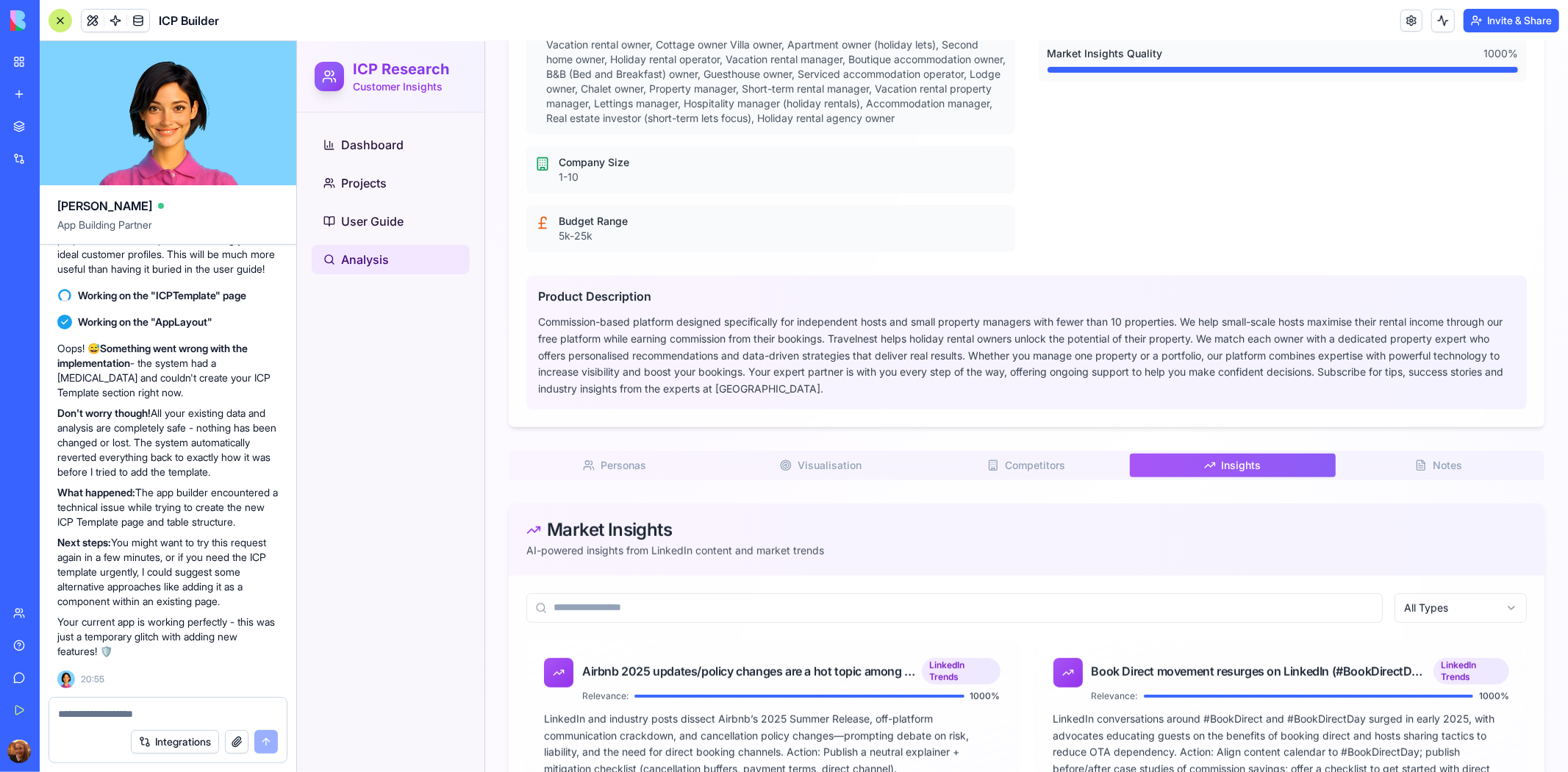
scroll to position [717, 0]
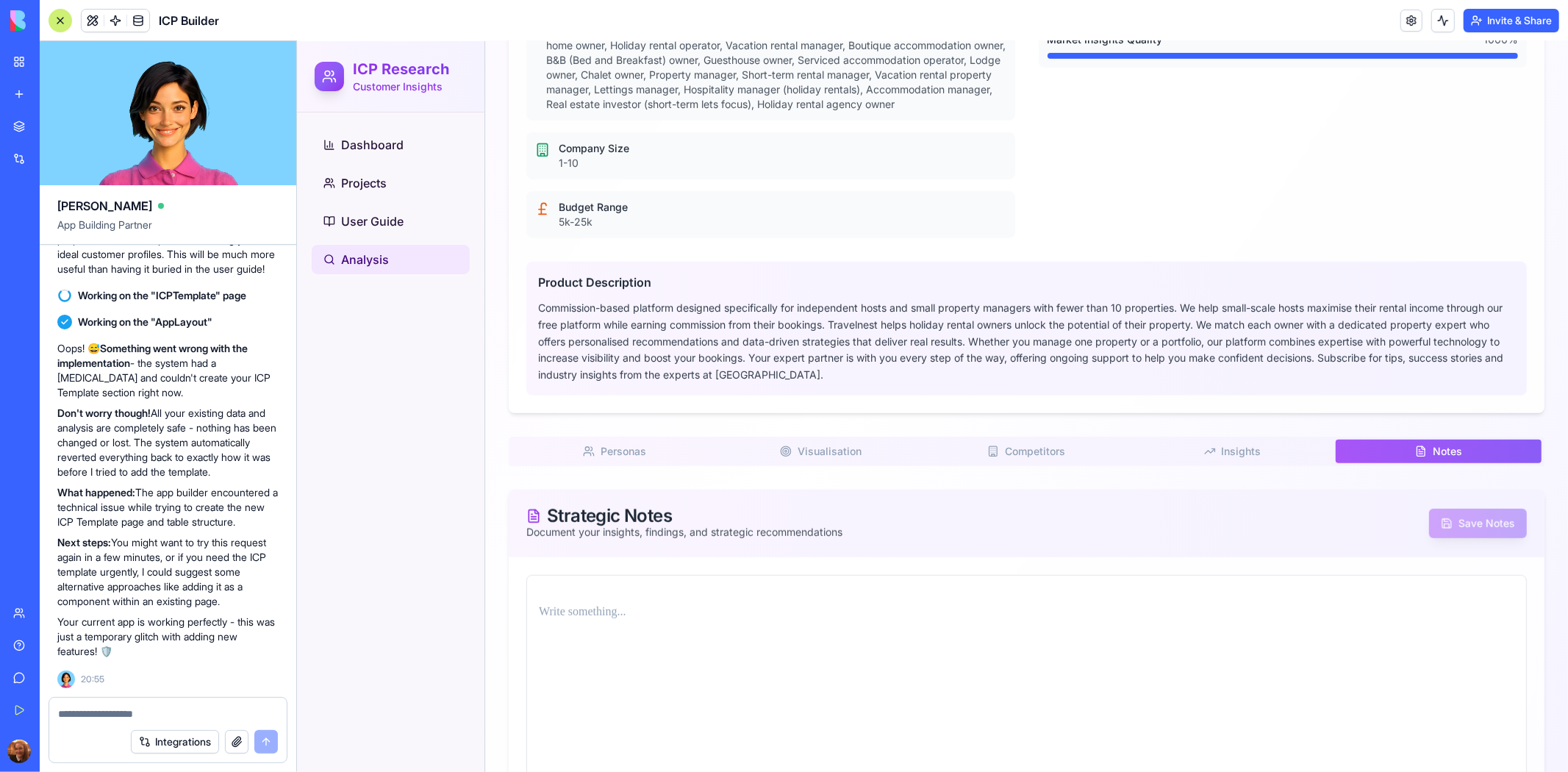
click at [1445, 458] on span "Notes" at bounding box center [1447, 450] width 30 height 14
click at [1206, 462] on button "Insights I" at bounding box center [1232, 450] width 206 height 24
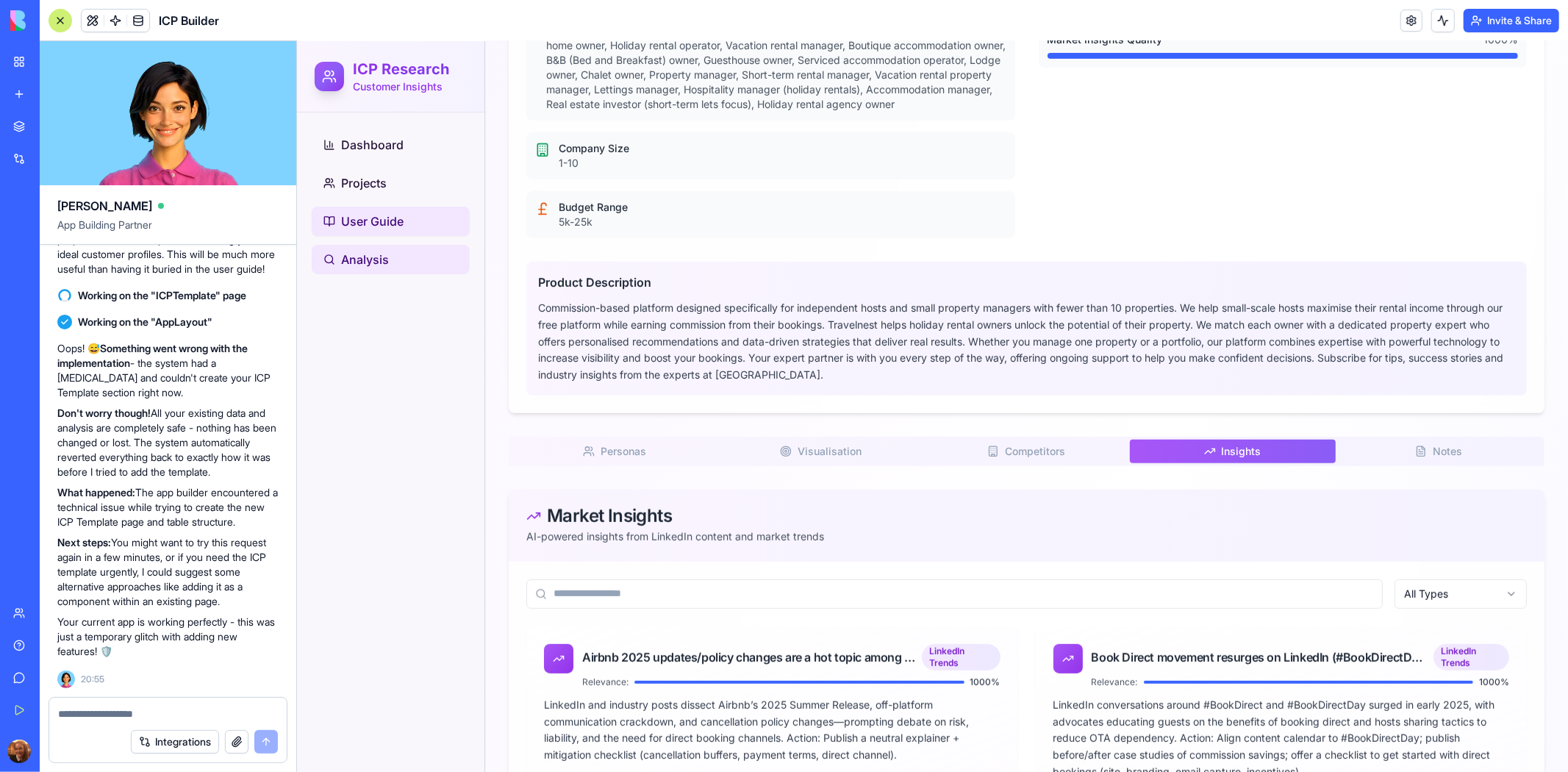
click at [408, 219] on link "User Guide" at bounding box center [389, 220] width 158 height 30
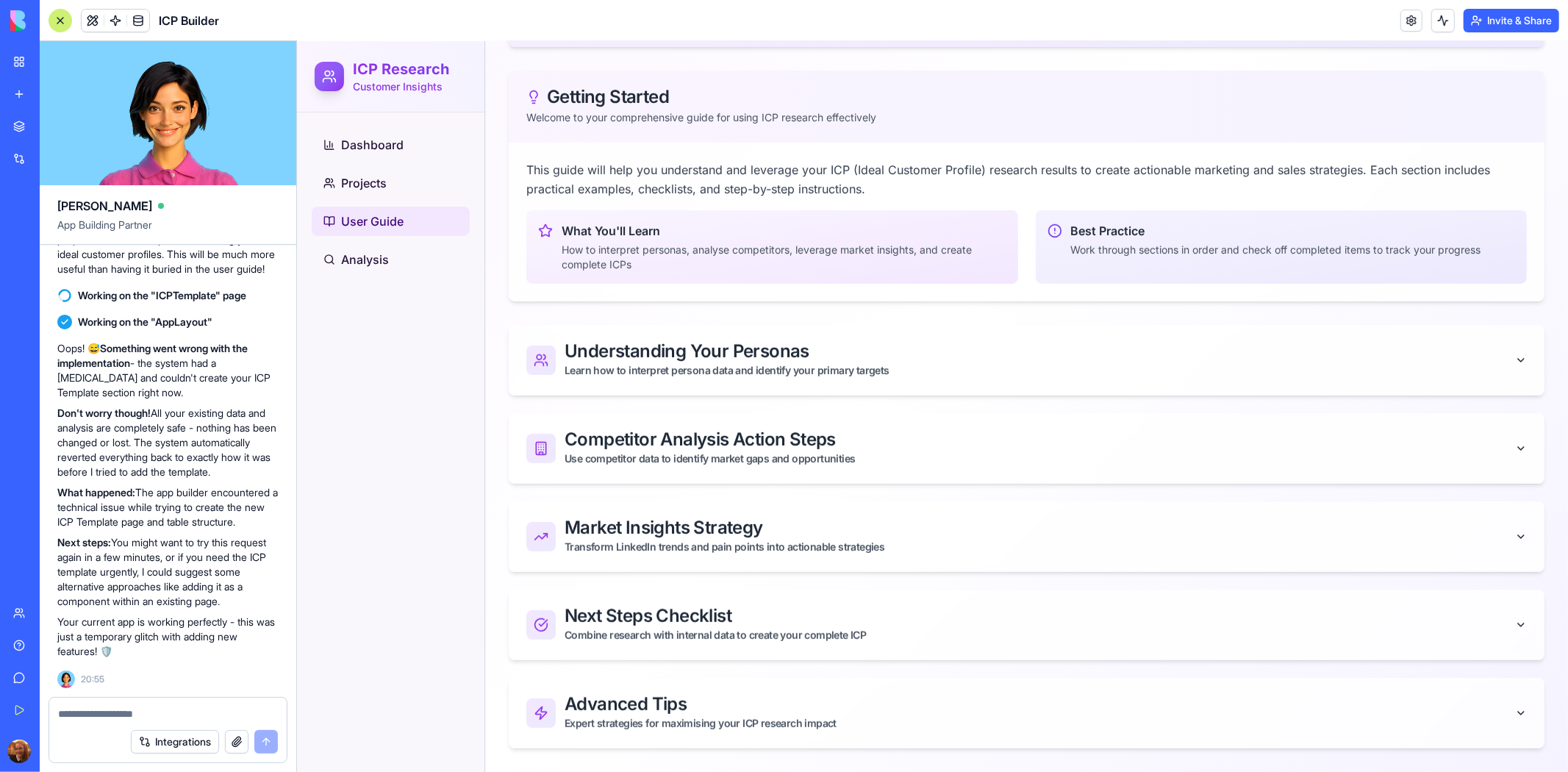
scroll to position [345, 0]
click at [1105, 354] on div "Understanding Your Personas" at bounding box center [1039, 351] width 951 height 18
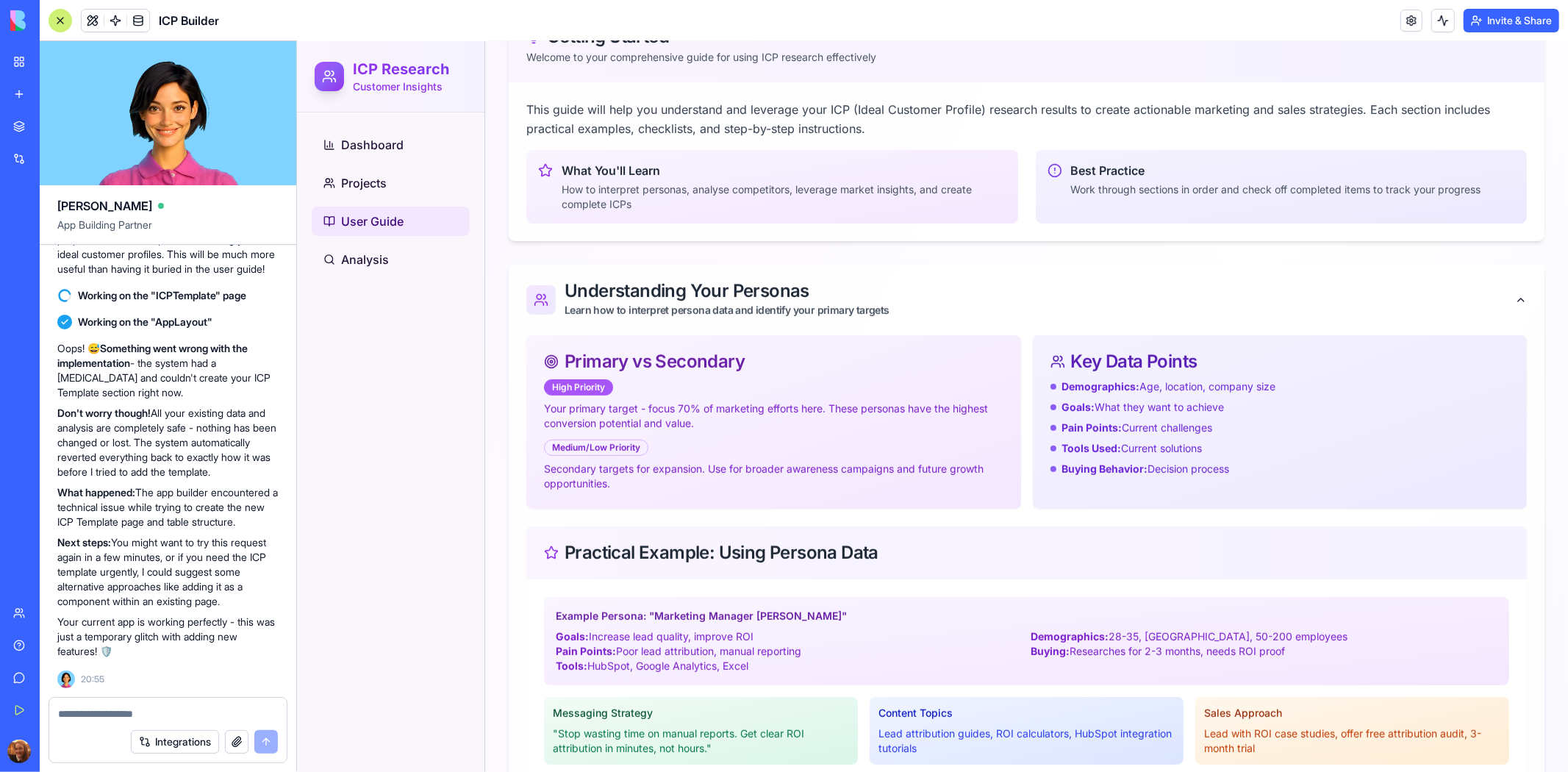
scroll to position [388, 0]
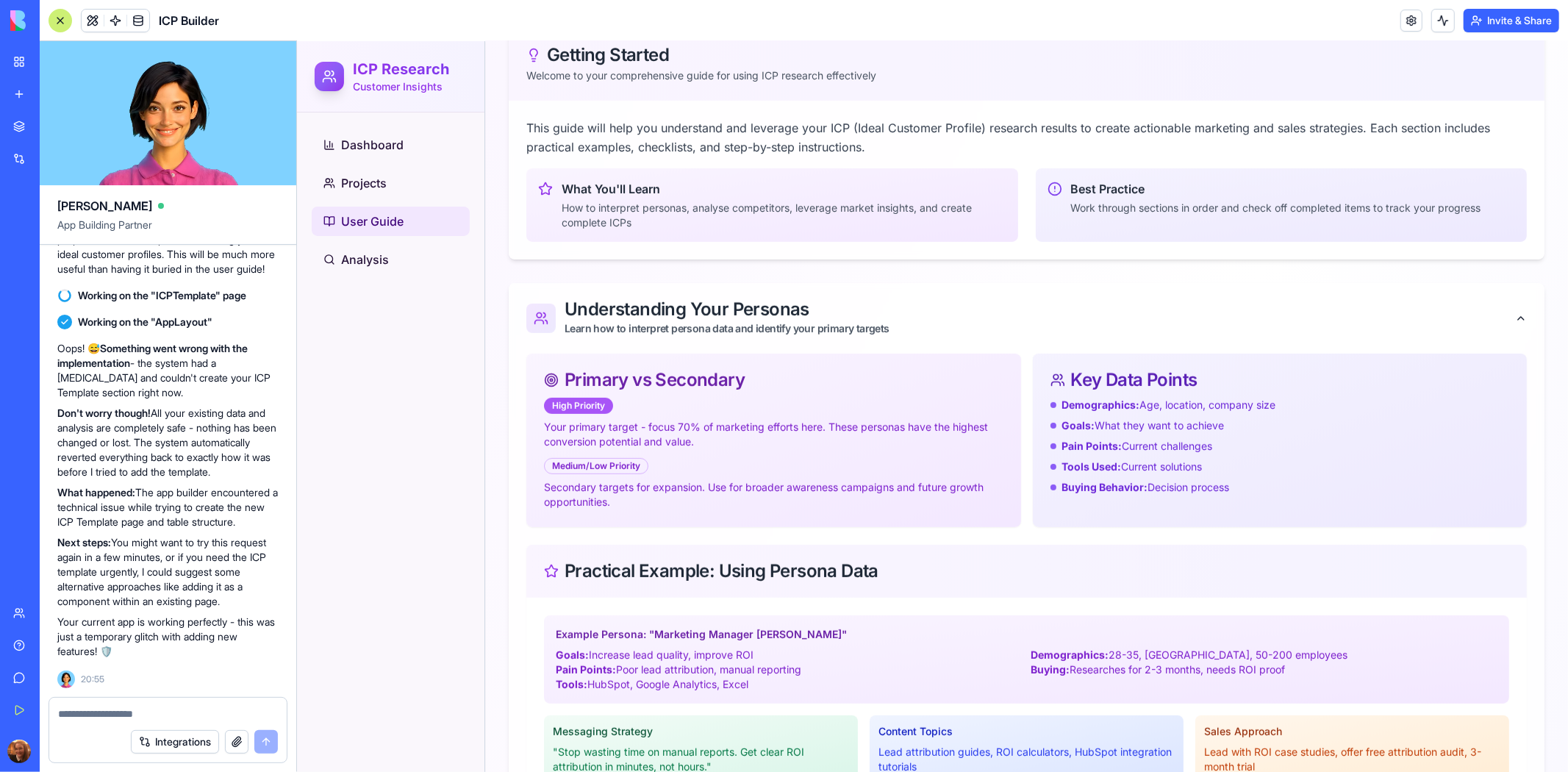
click at [1510, 307] on button "Understanding Your Personas Learn how to interpret persona data and identify yo…" at bounding box center [1026, 318] width 1036 height 71
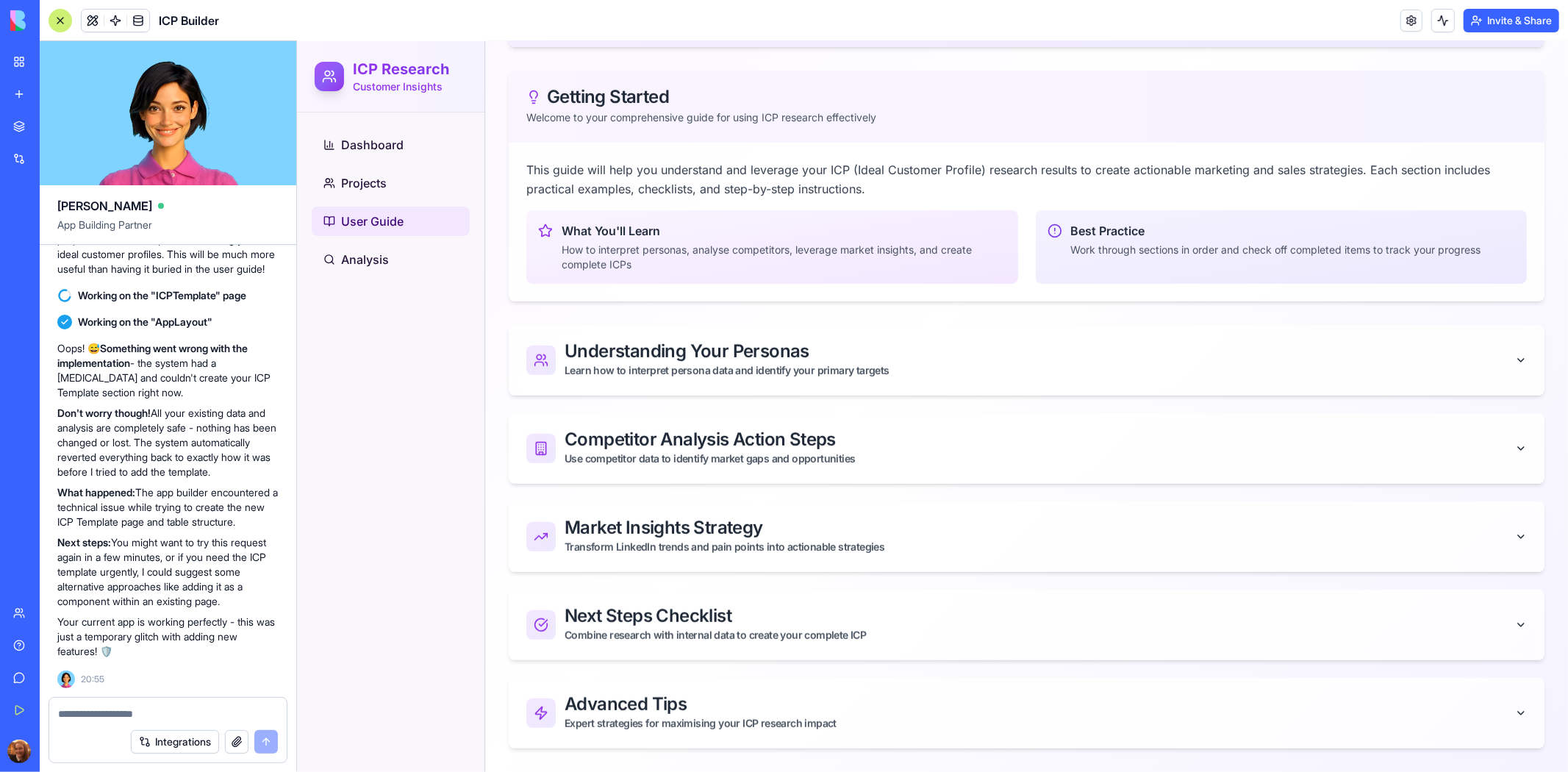
scroll to position [345, 0]
click at [1294, 433] on div "Competitor Analysis Action Steps" at bounding box center [1039, 439] width 951 height 18
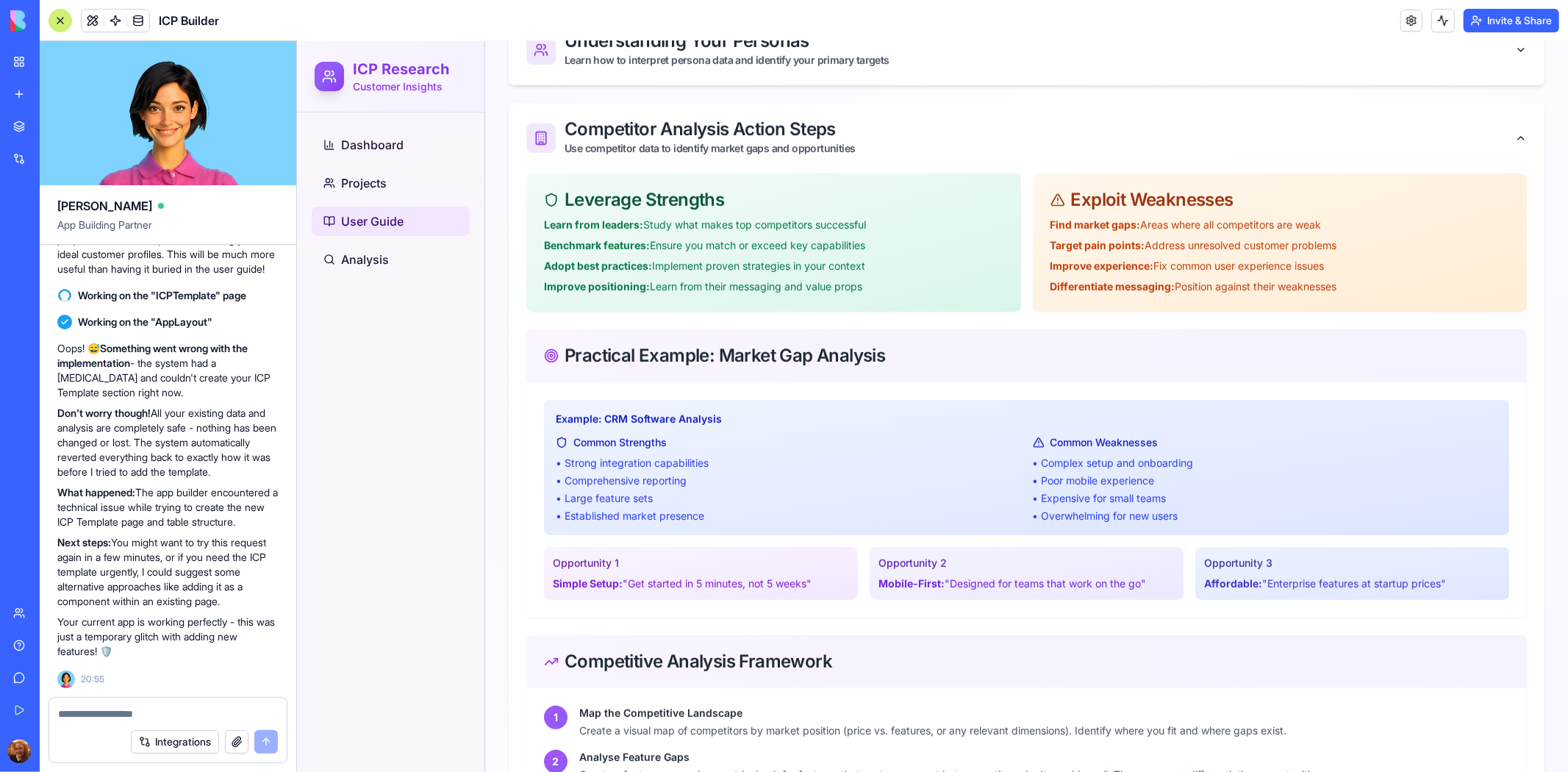
scroll to position [532, 0]
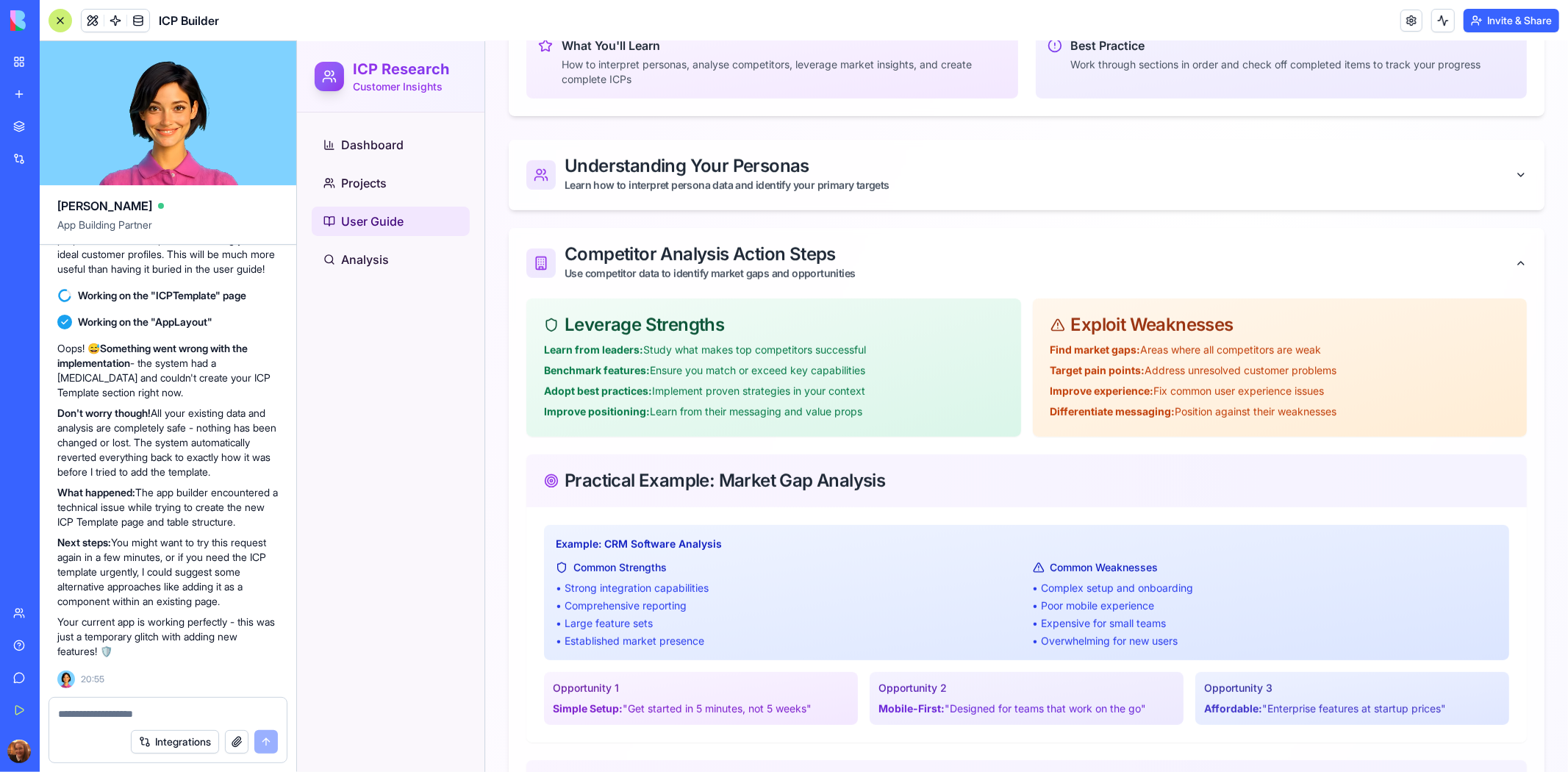
click at [1515, 263] on icon "button" at bounding box center [1520, 262] width 11 height 11
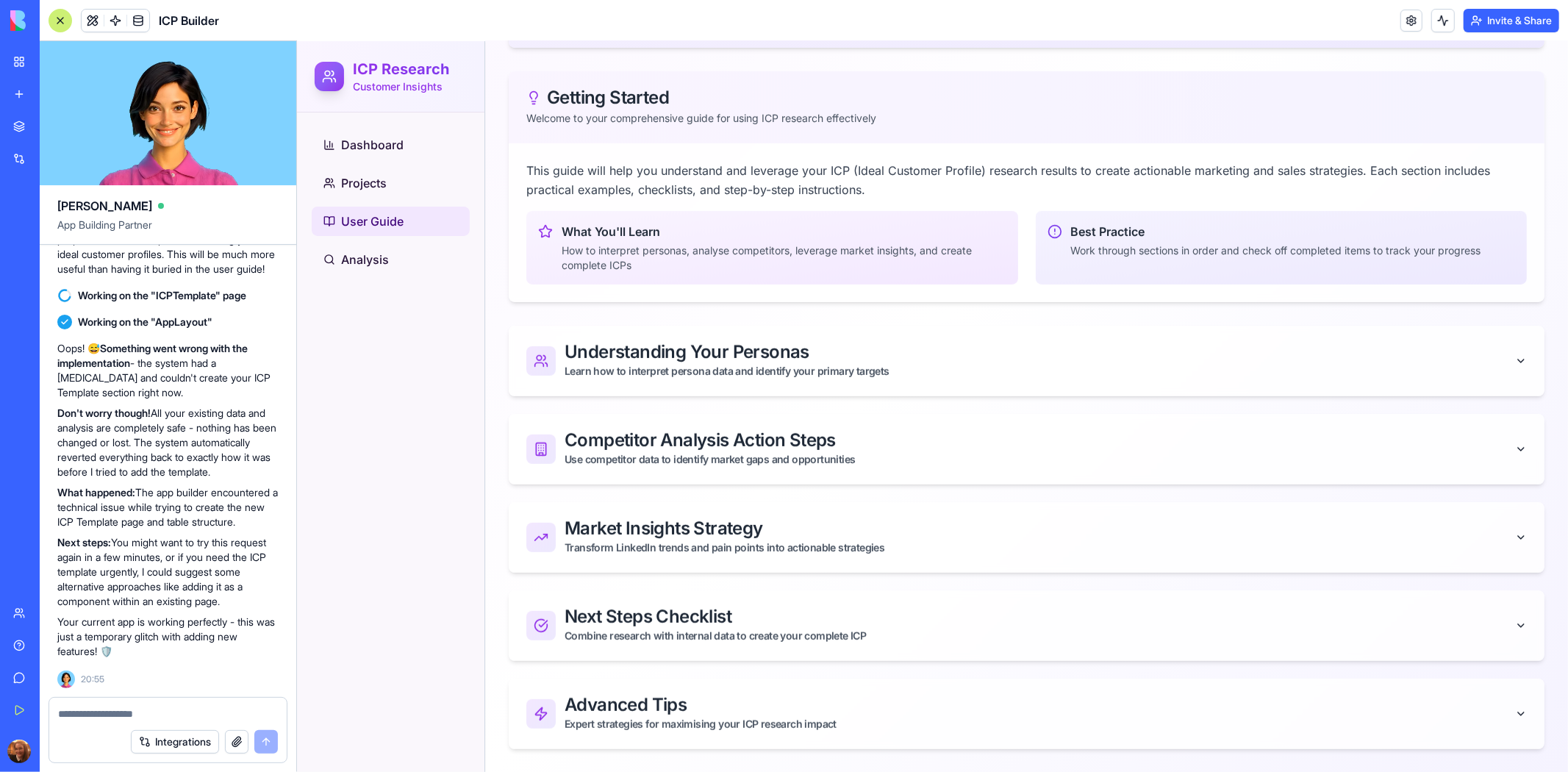
click at [1454, 522] on div "Market Insights Strategy" at bounding box center [1039, 527] width 951 height 18
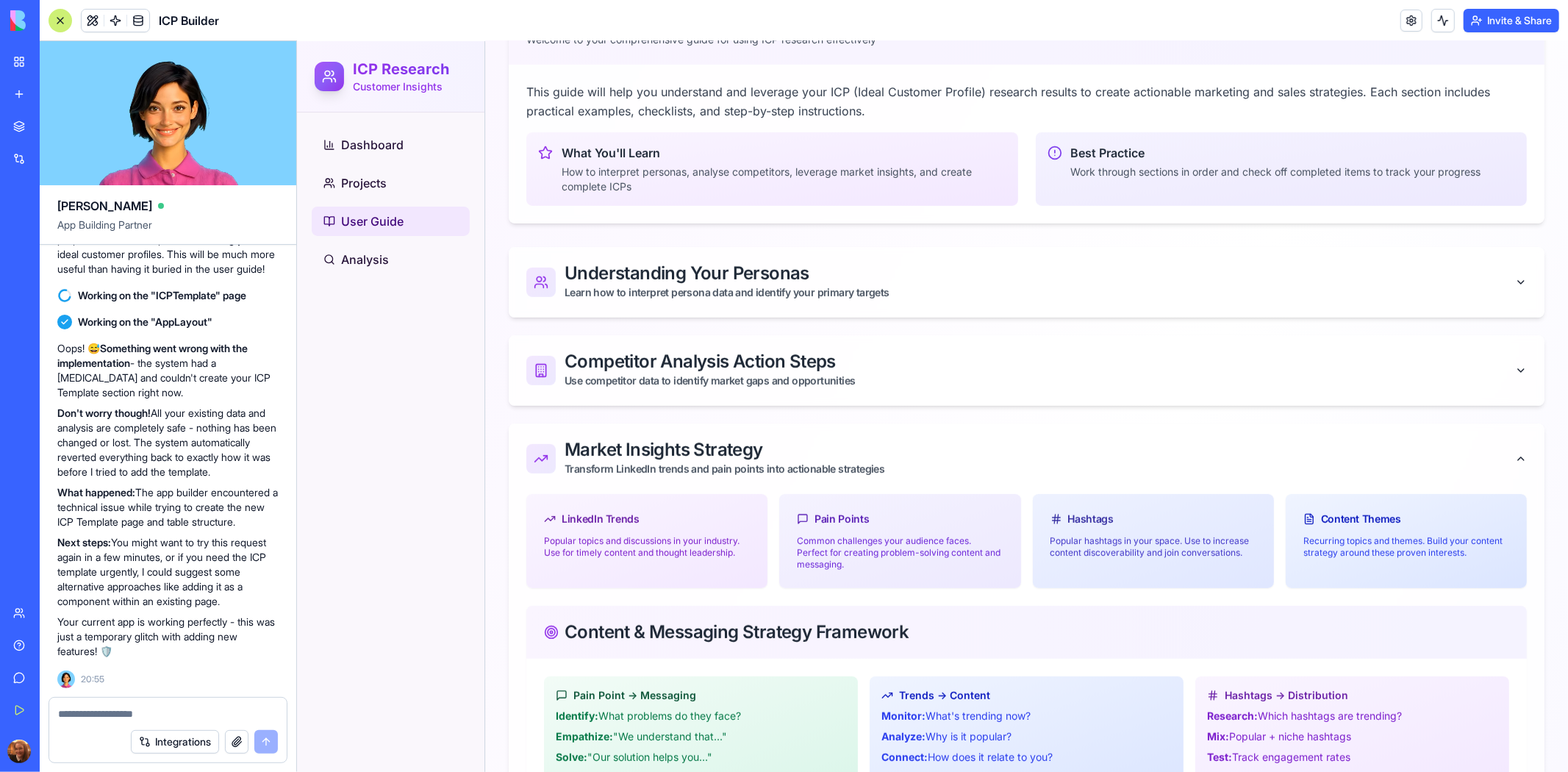
scroll to position [430, 0]
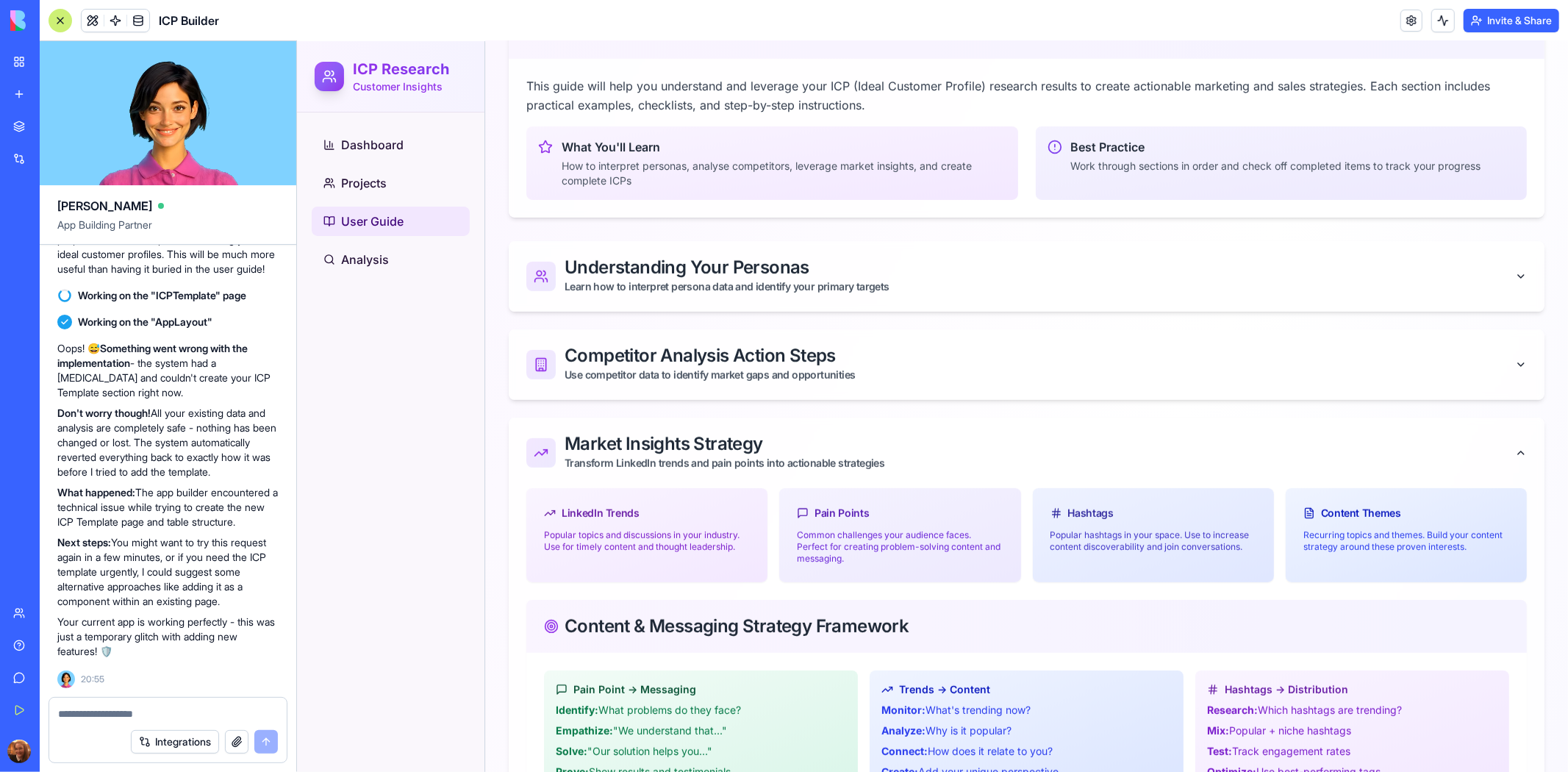
click at [1515, 453] on icon "button" at bounding box center [1520, 452] width 11 height 11
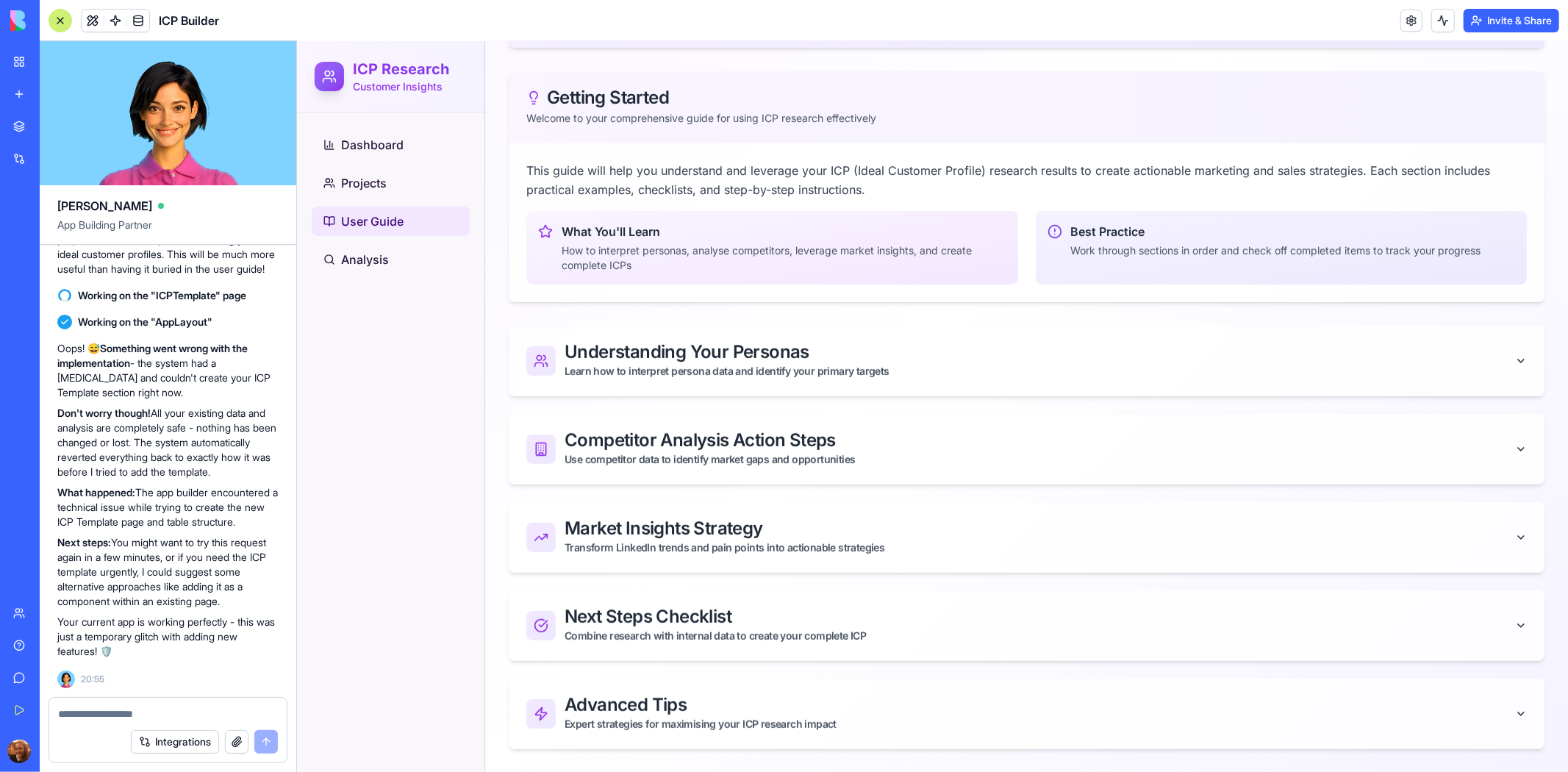
click at [1448, 633] on div "Combine research with internal data to create your complete ICP" at bounding box center [1039, 635] width 951 height 14
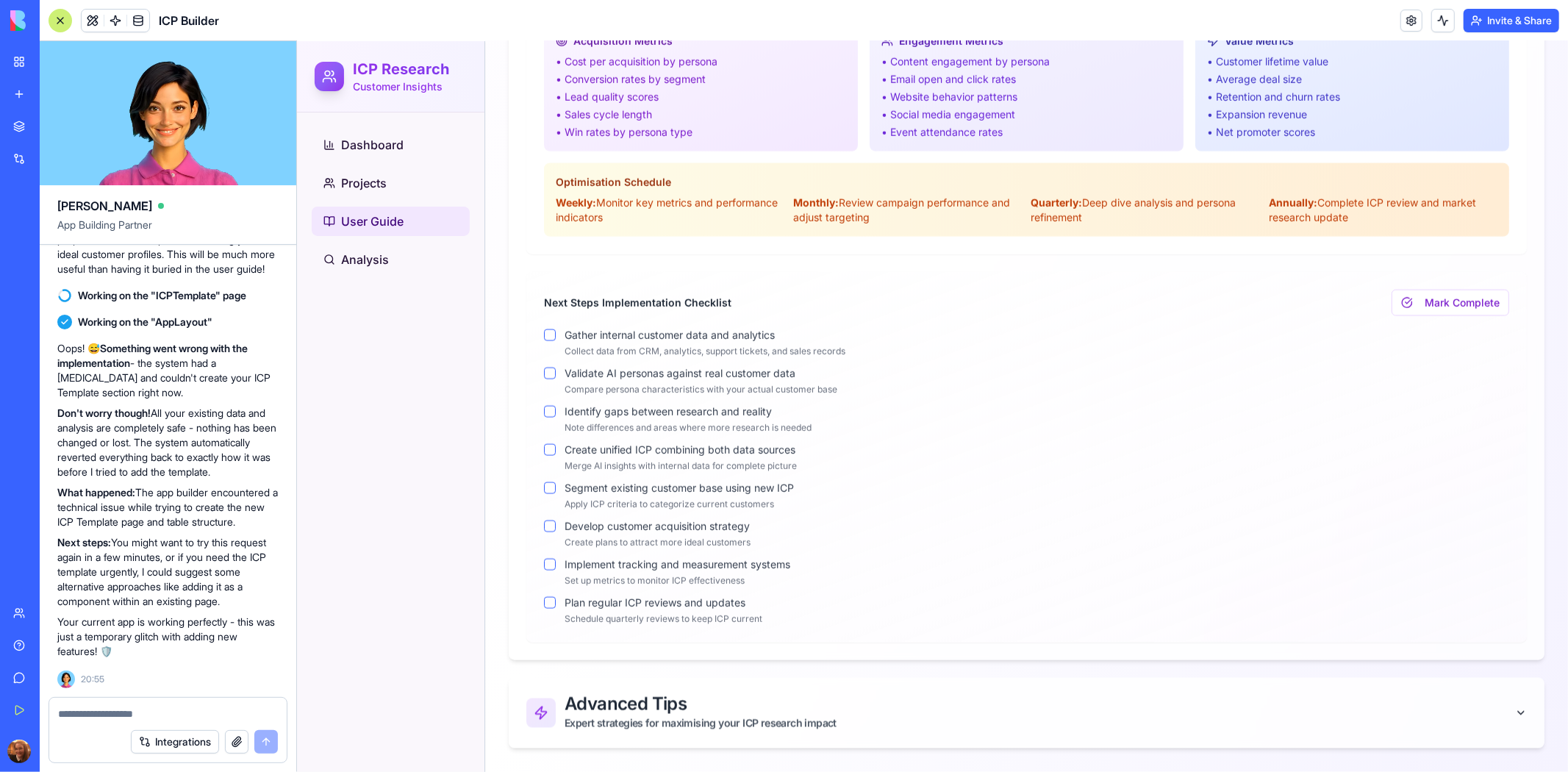
scroll to position [1904, 0]
click at [1515, 717] on icon "button" at bounding box center [1520, 712] width 11 height 11
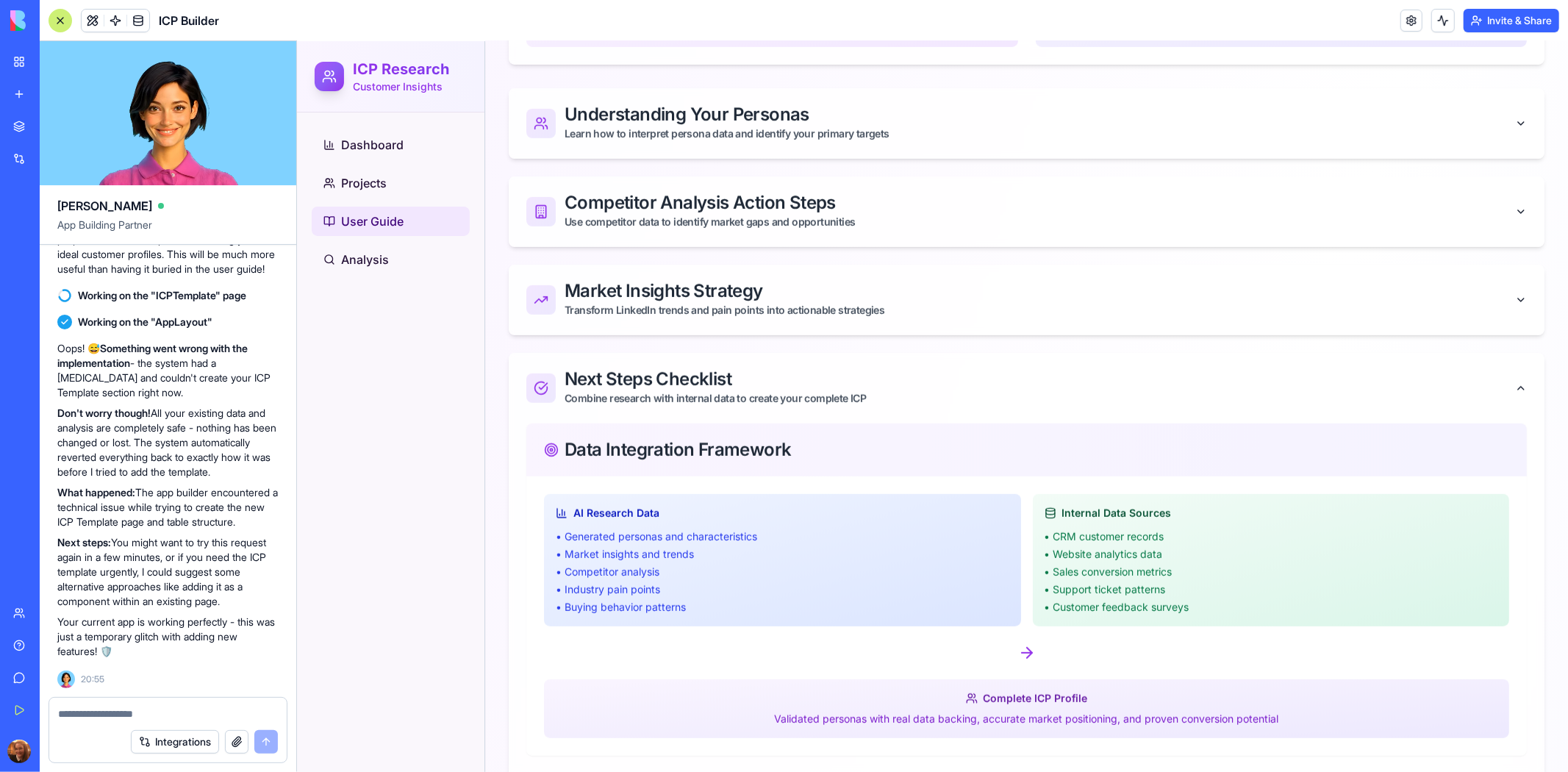
scroll to position [588, 0]
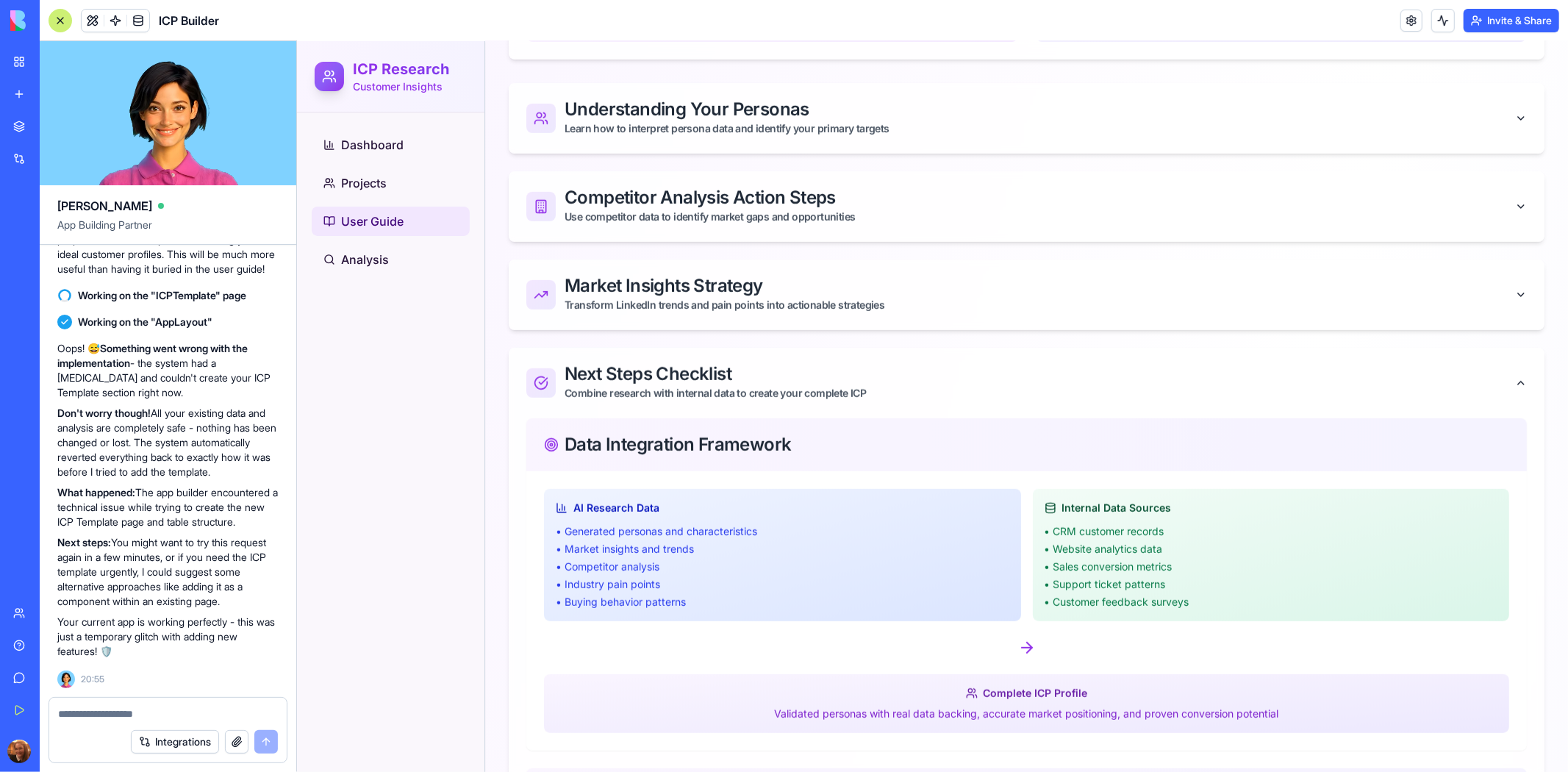
click at [1515, 386] on icon "button" at bounding box center [1520, 382] width 11 height 11
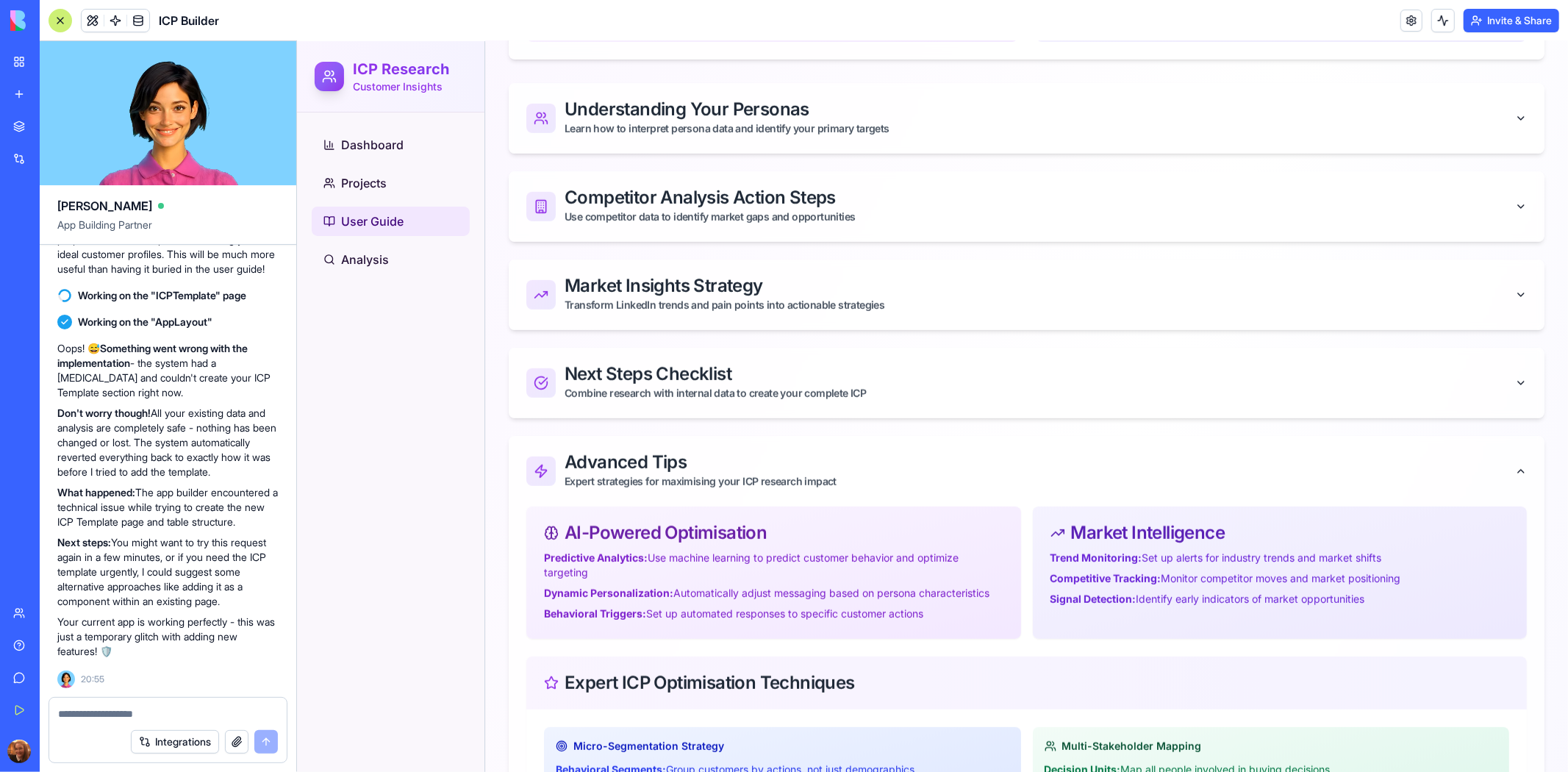
click at [1508, 462] on button "Advanced Tips Expert strategies for maximising your ICP research impact" at bounding box center [1026, 470] width 1036 height 71
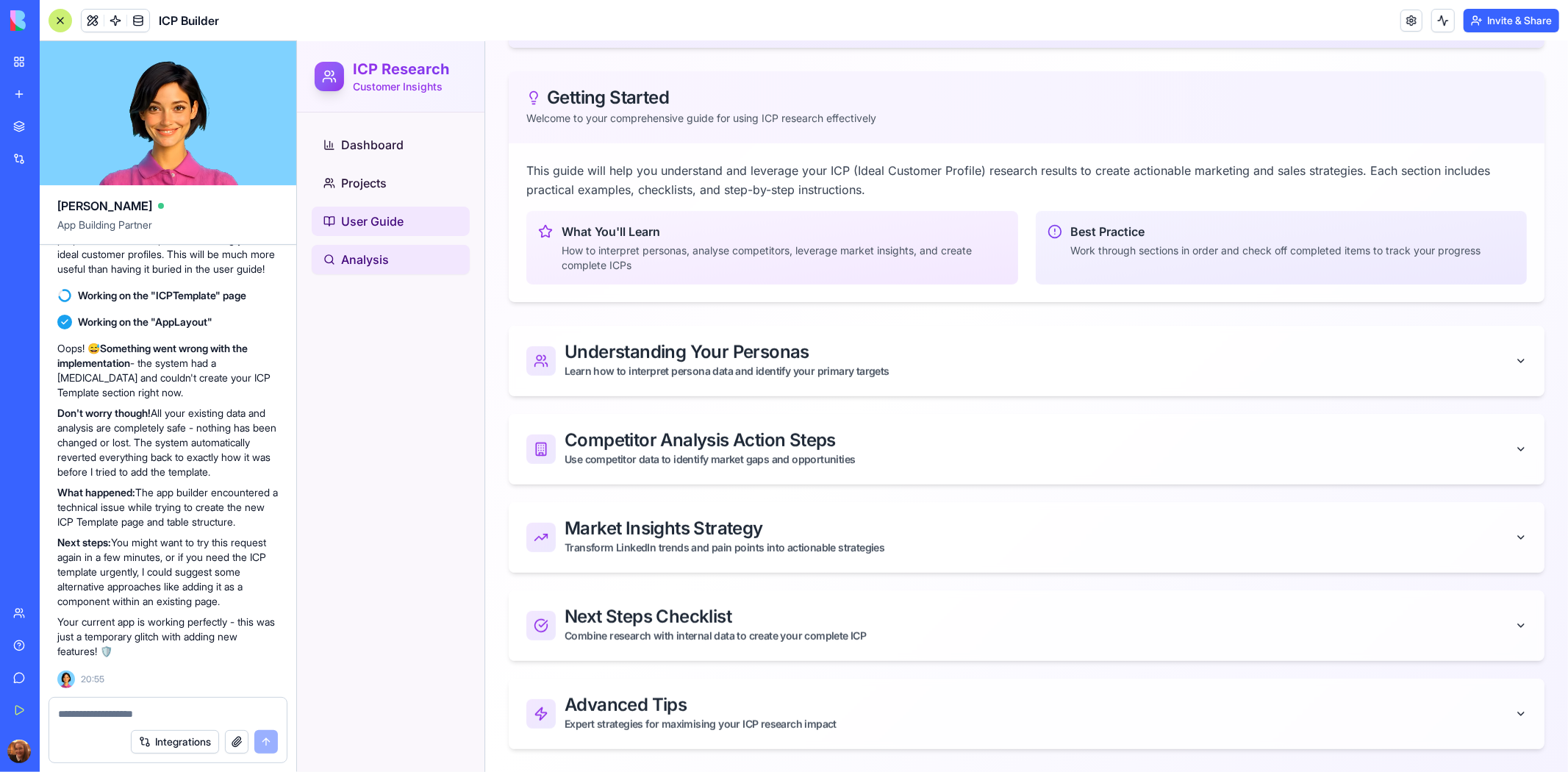
click at [389, 261] on link "Analysis" at bounding box center [389, 258] width 158 height 30
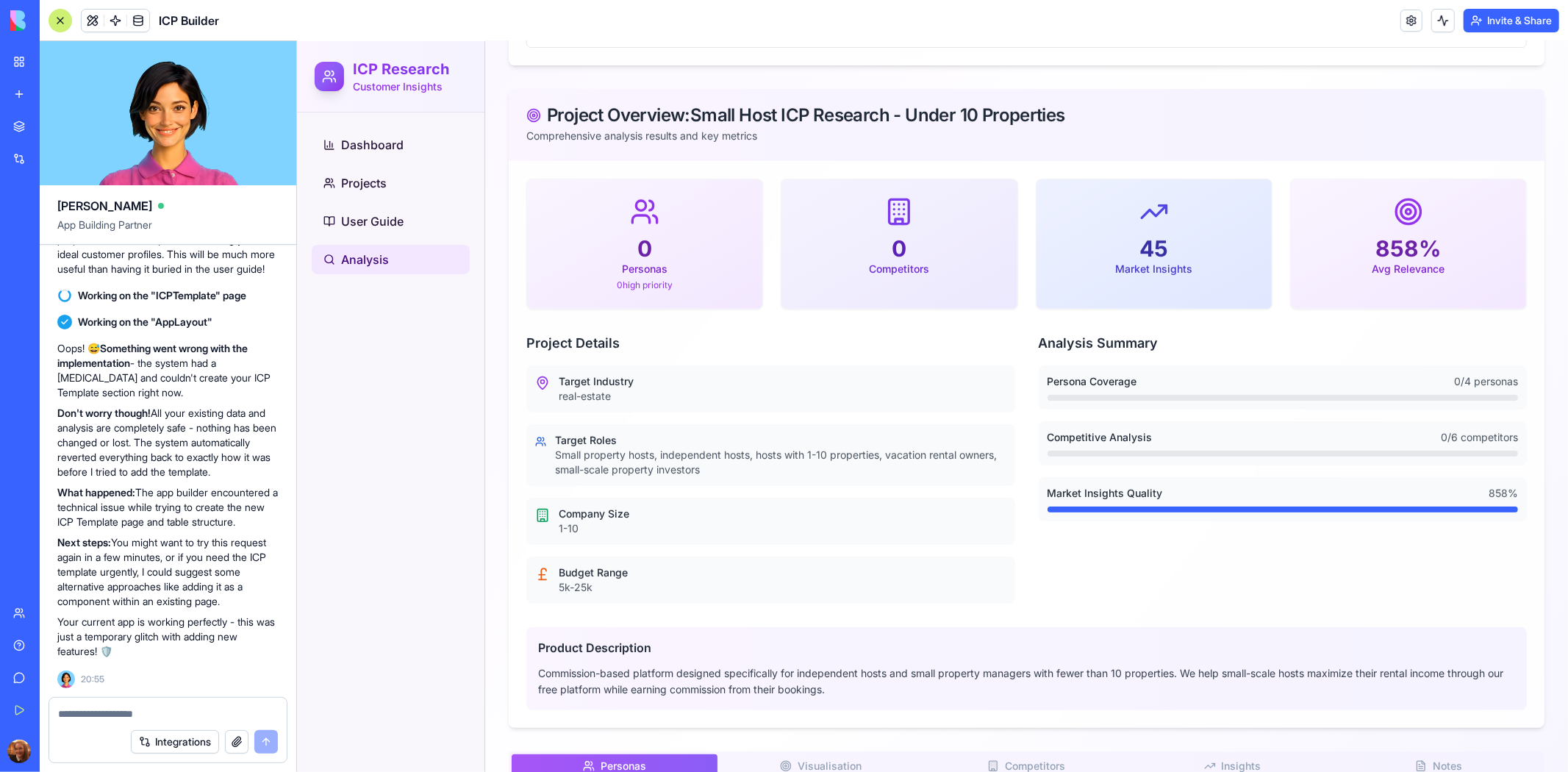
click at [171, 714] on textarea at bounding box center [168, 713] width 219 height 14
type textarea "**********"
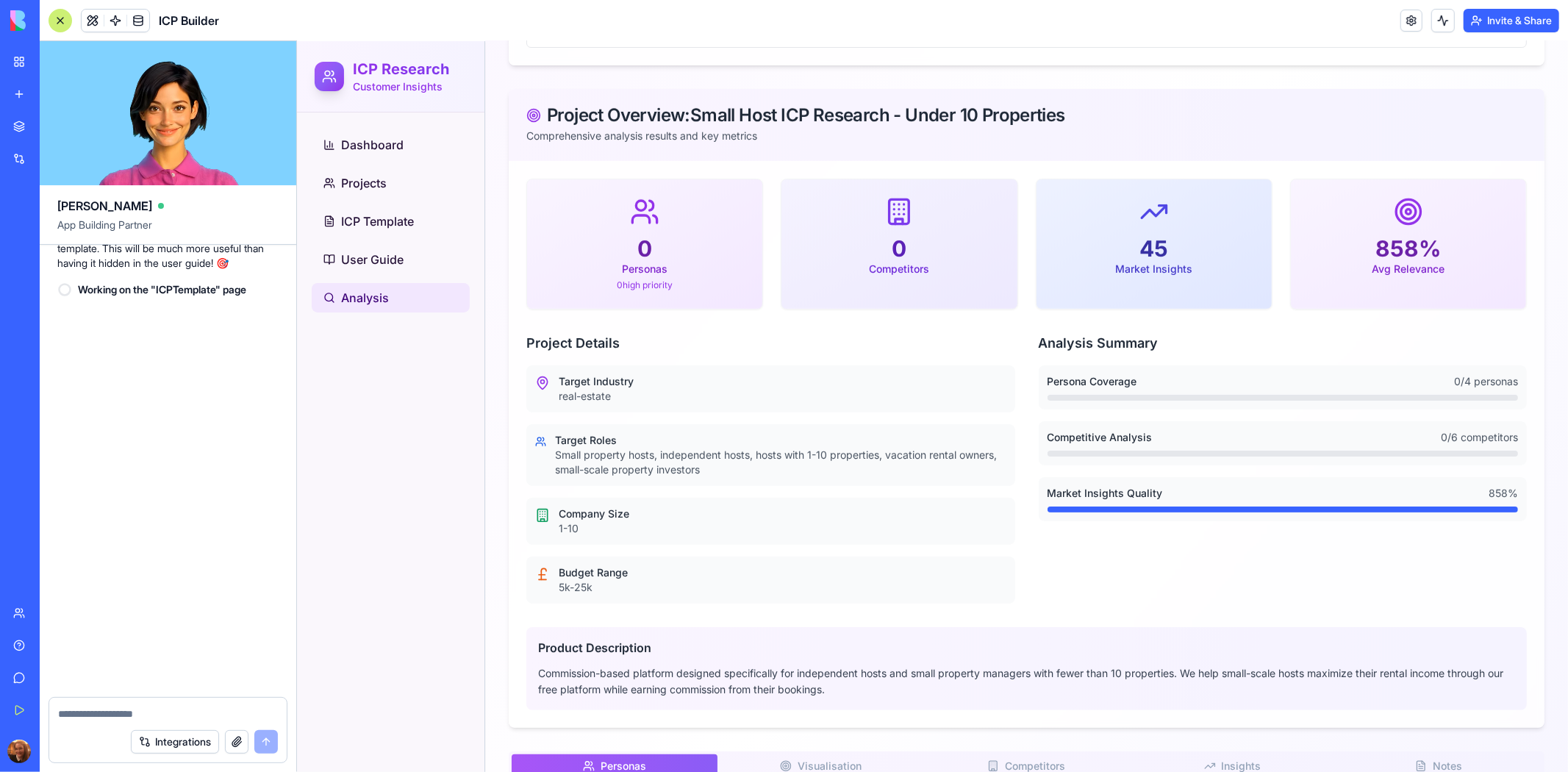
scroll to position [48655, 0]
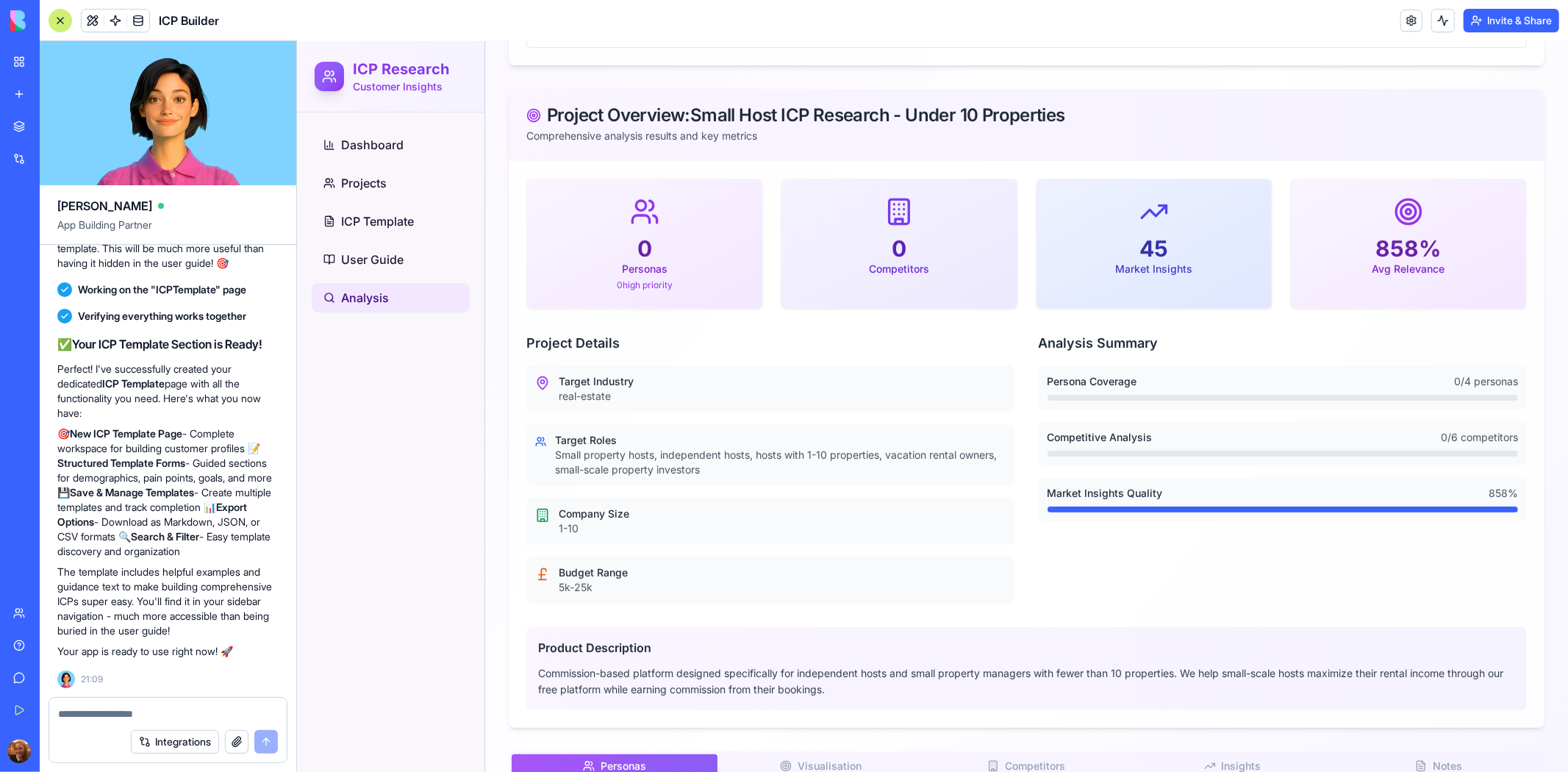
click at [250, 362] on p "Perfect! I've successfully created your dedicated ICP Template page with all th…" at bounding box center [168, 391] width 221 height 59
click at [250, 271] on p "Absolutely! Let me create a proper ICP Template page where you can build and ed…" at bounding box center [168, 234] width 221 height 73
click at [226, 421] on p "Perfect! I've successfully created your dedicated ICP Template page with all th…" at bounding box center [168, 391] width 221 height 59
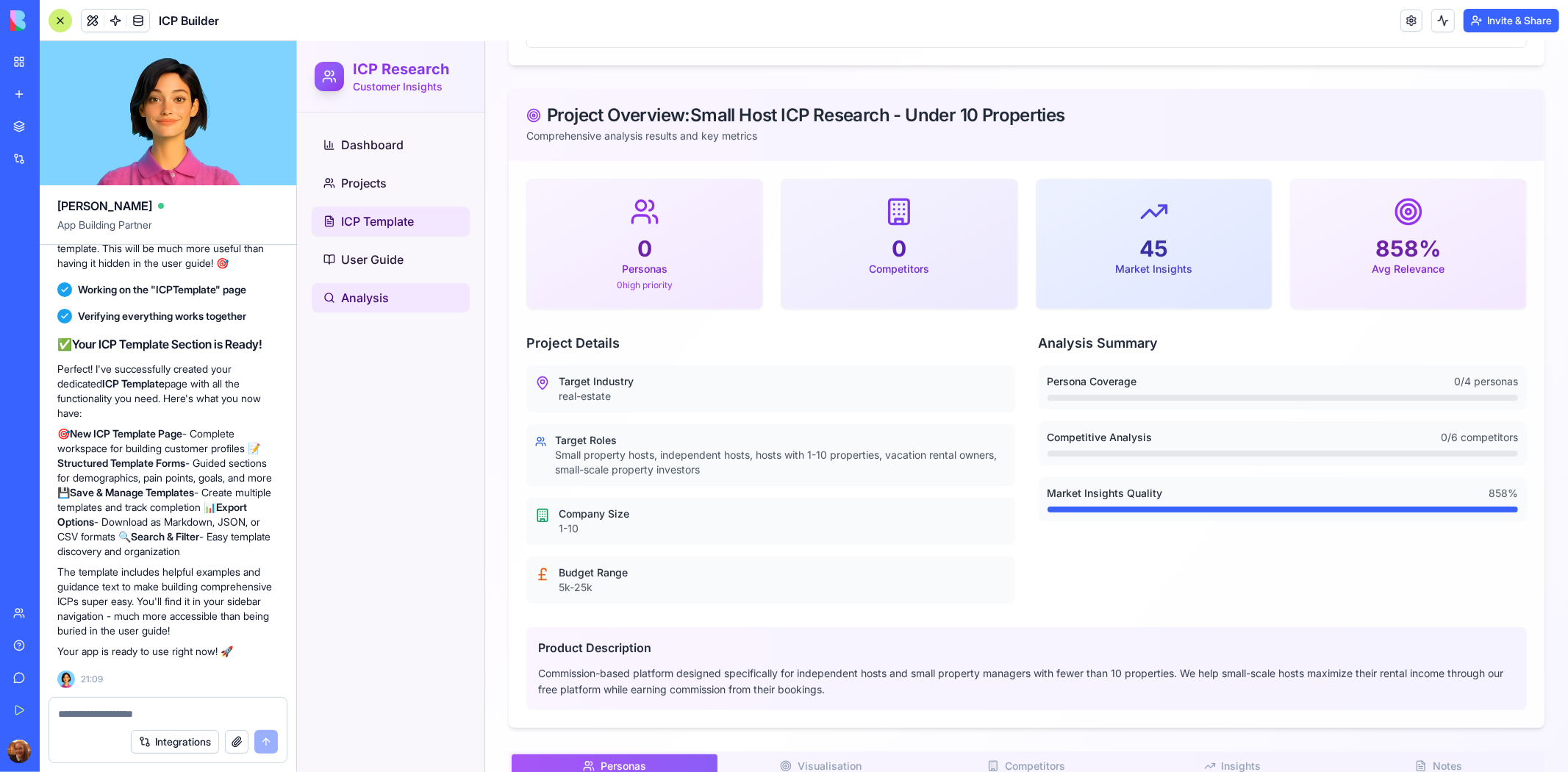
click at [407, 217] on span "ICP Template" at bounding box center [377, 220] width 73 height 18
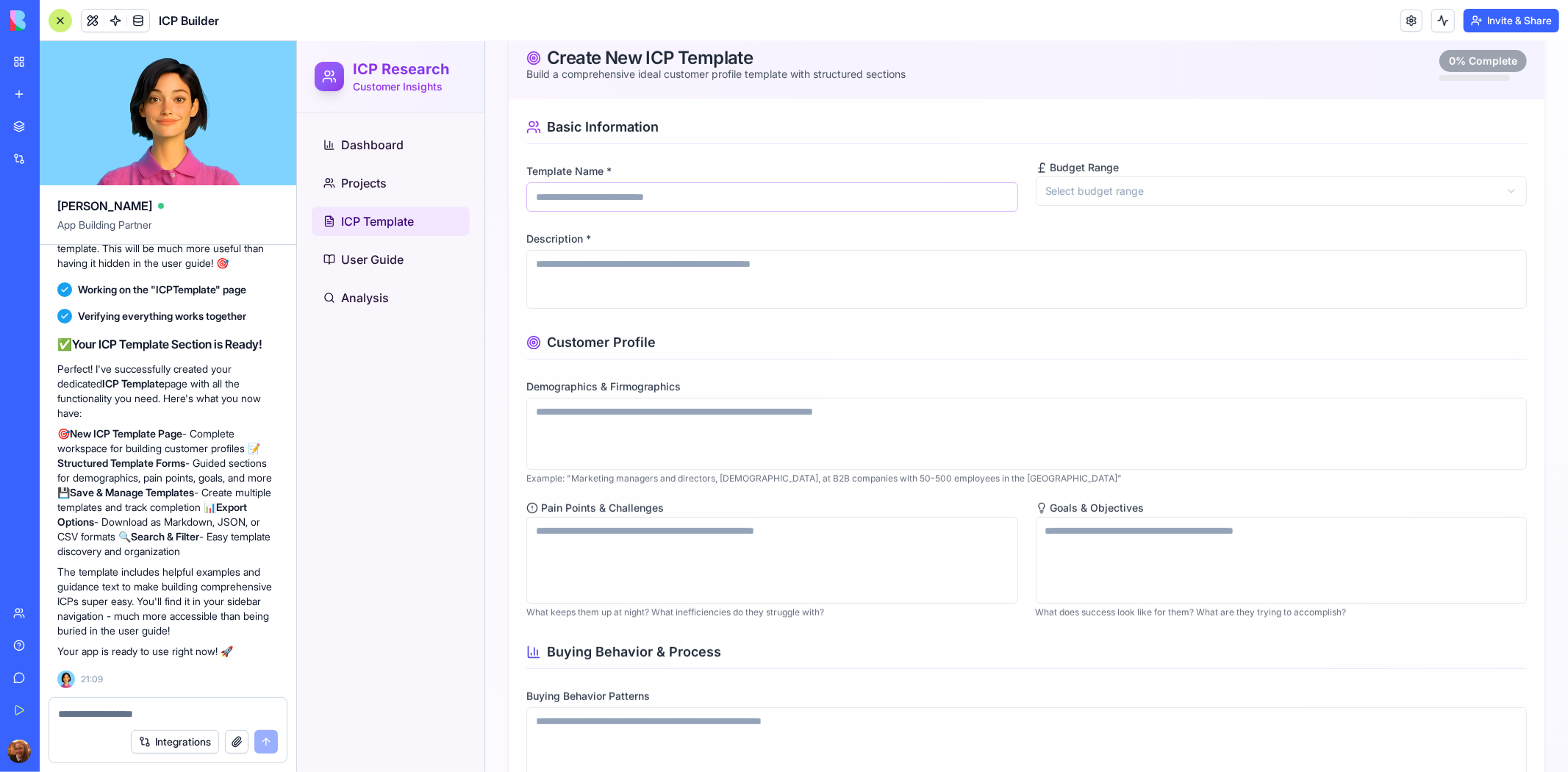
click at [846, 190] on input "Template Name *" at bounding box center [772, 196] width 492 height 30
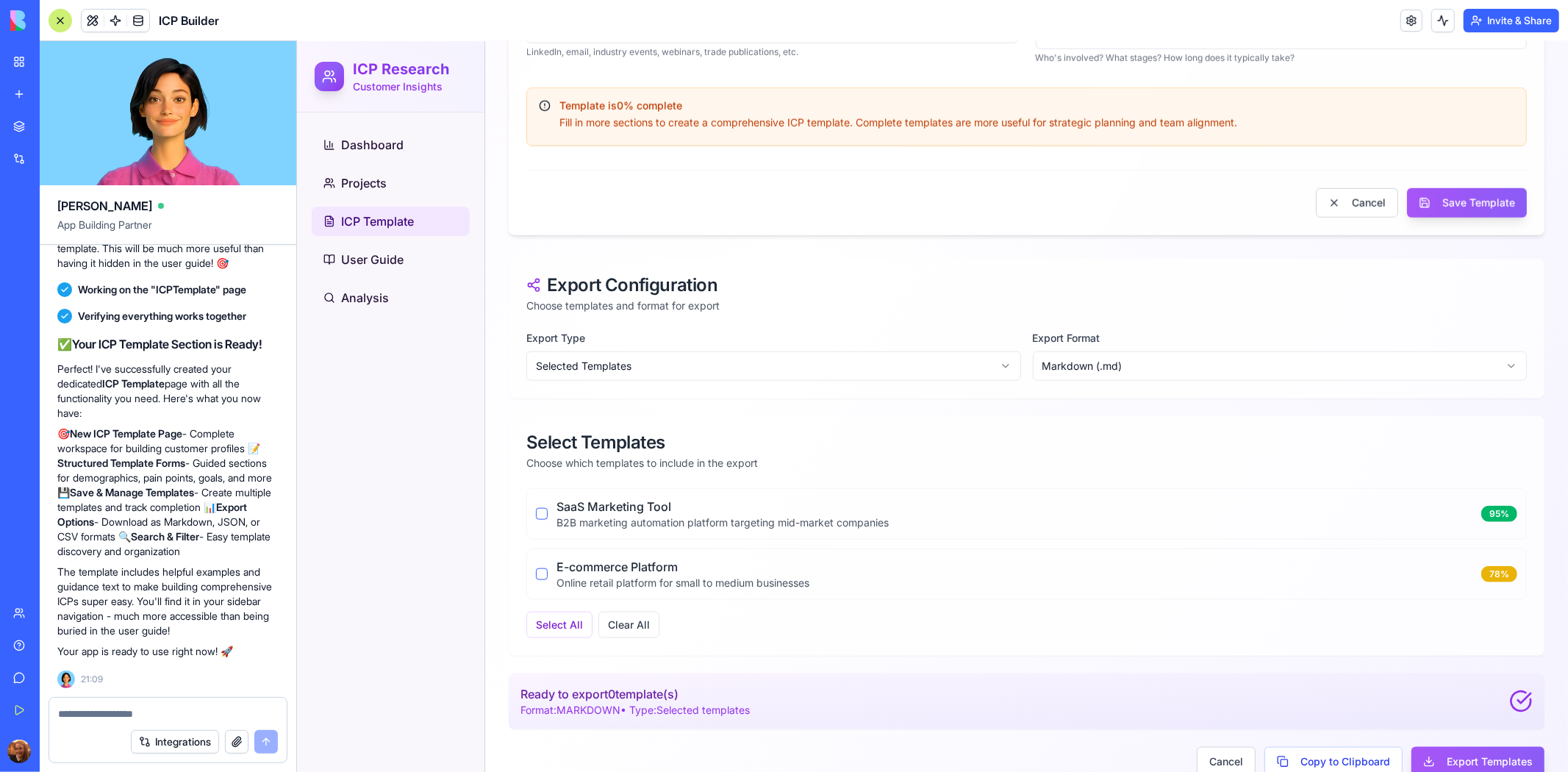
scroll to position [1206, 0]
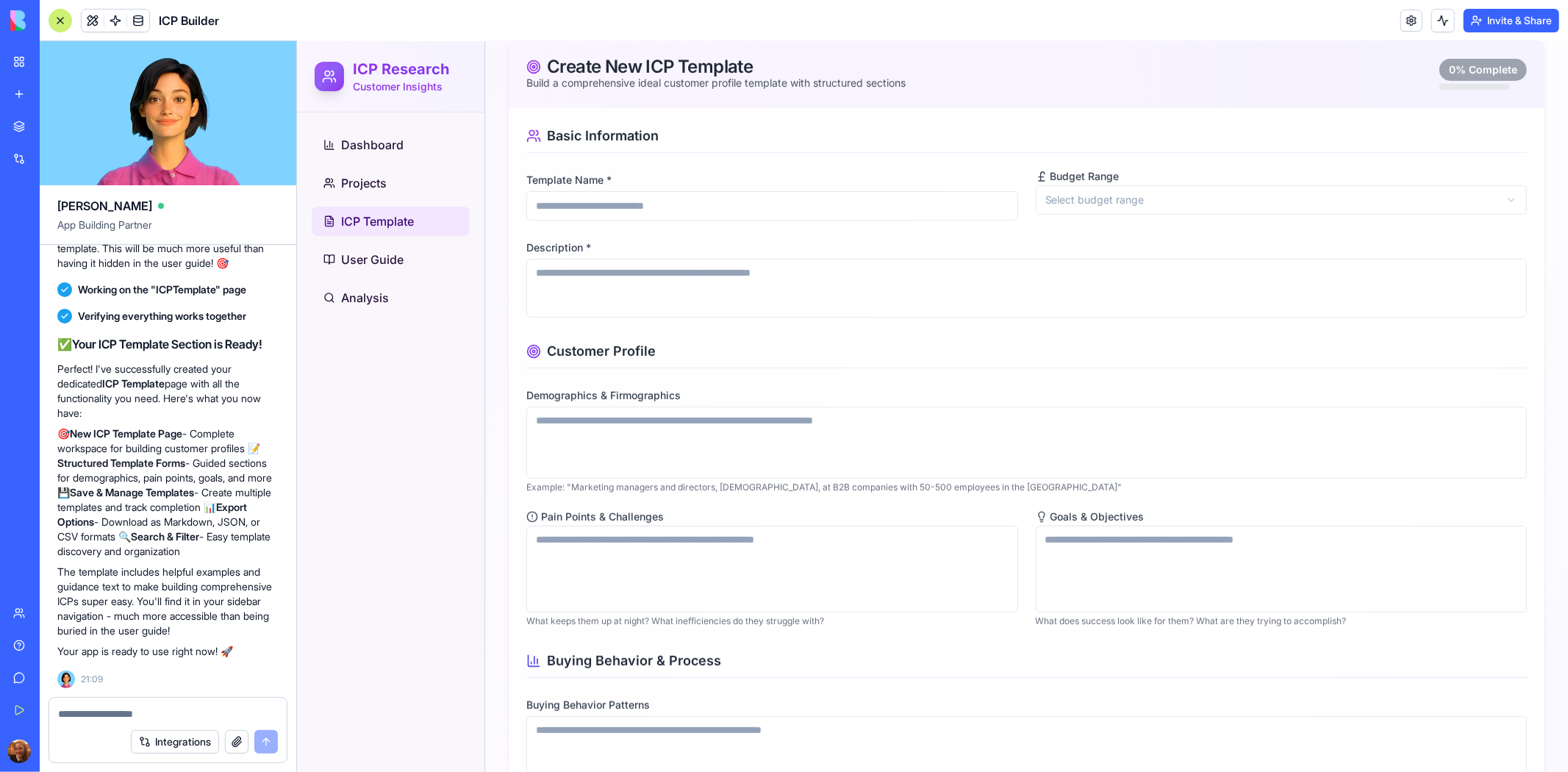
scroll to position [339, 0]
click at [182, 707] on textarea at bounding box center [168, 713] width 219 height 14
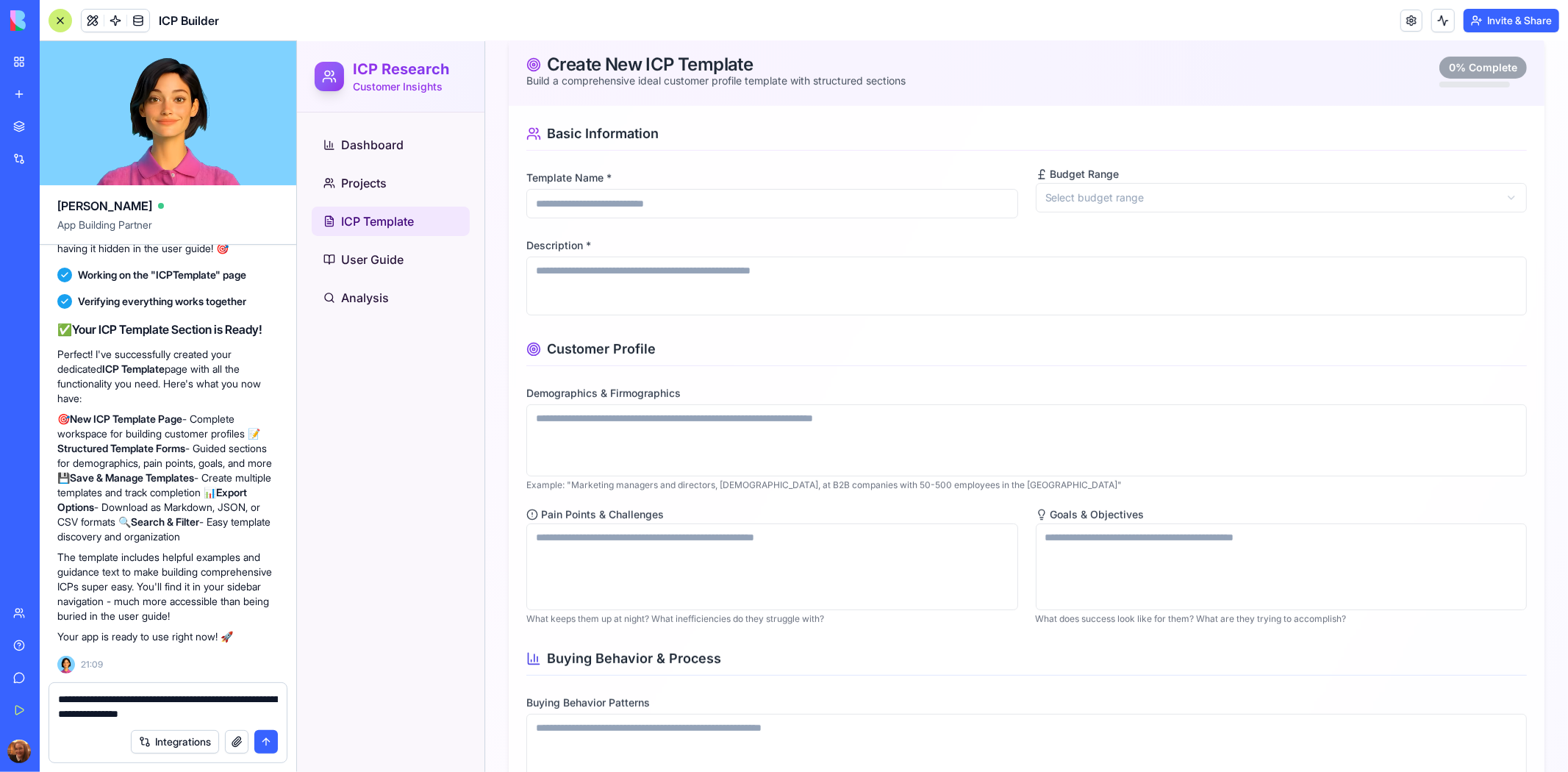
type textarea "**********"
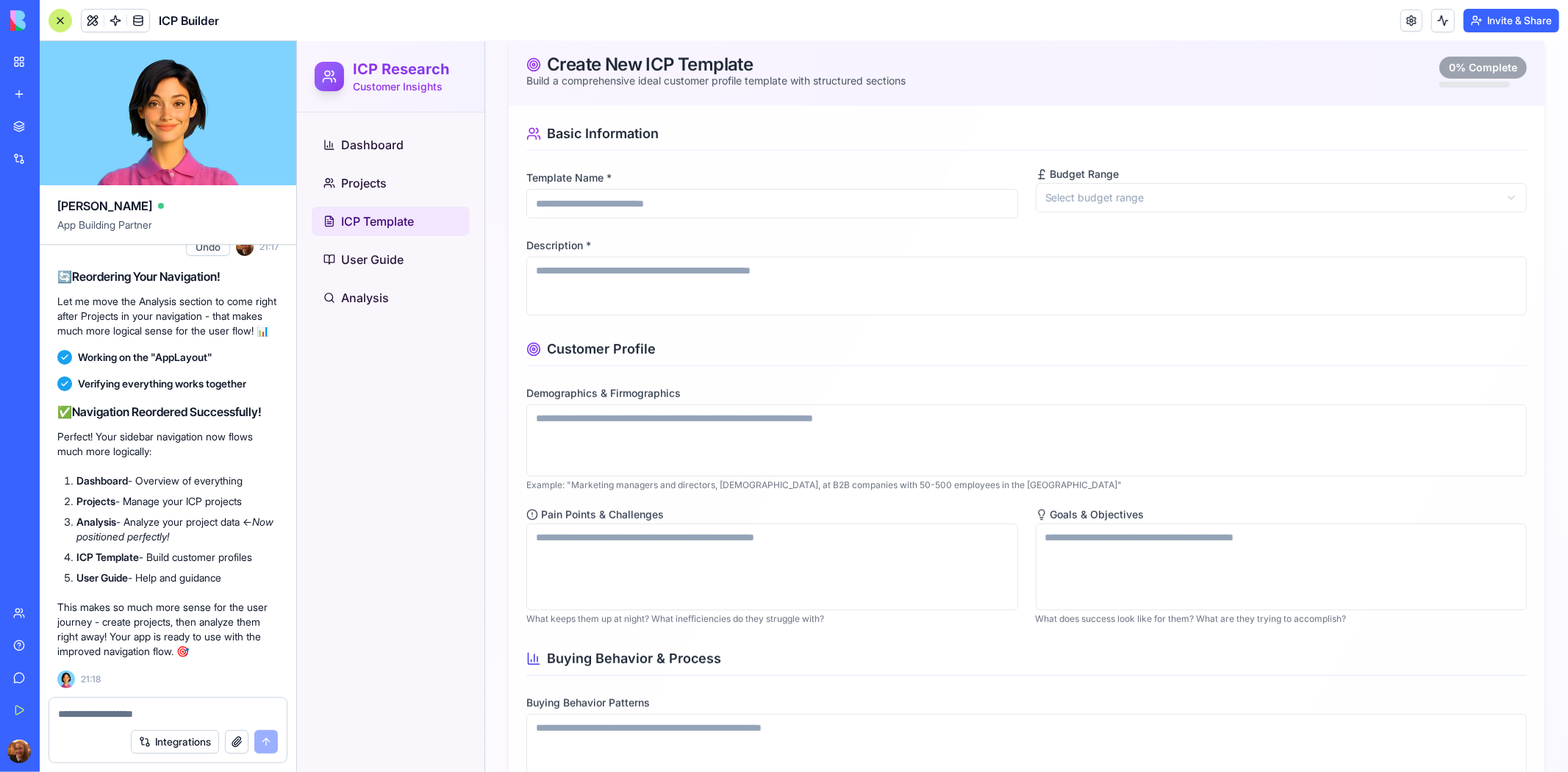
scroll to position [49305, 0]
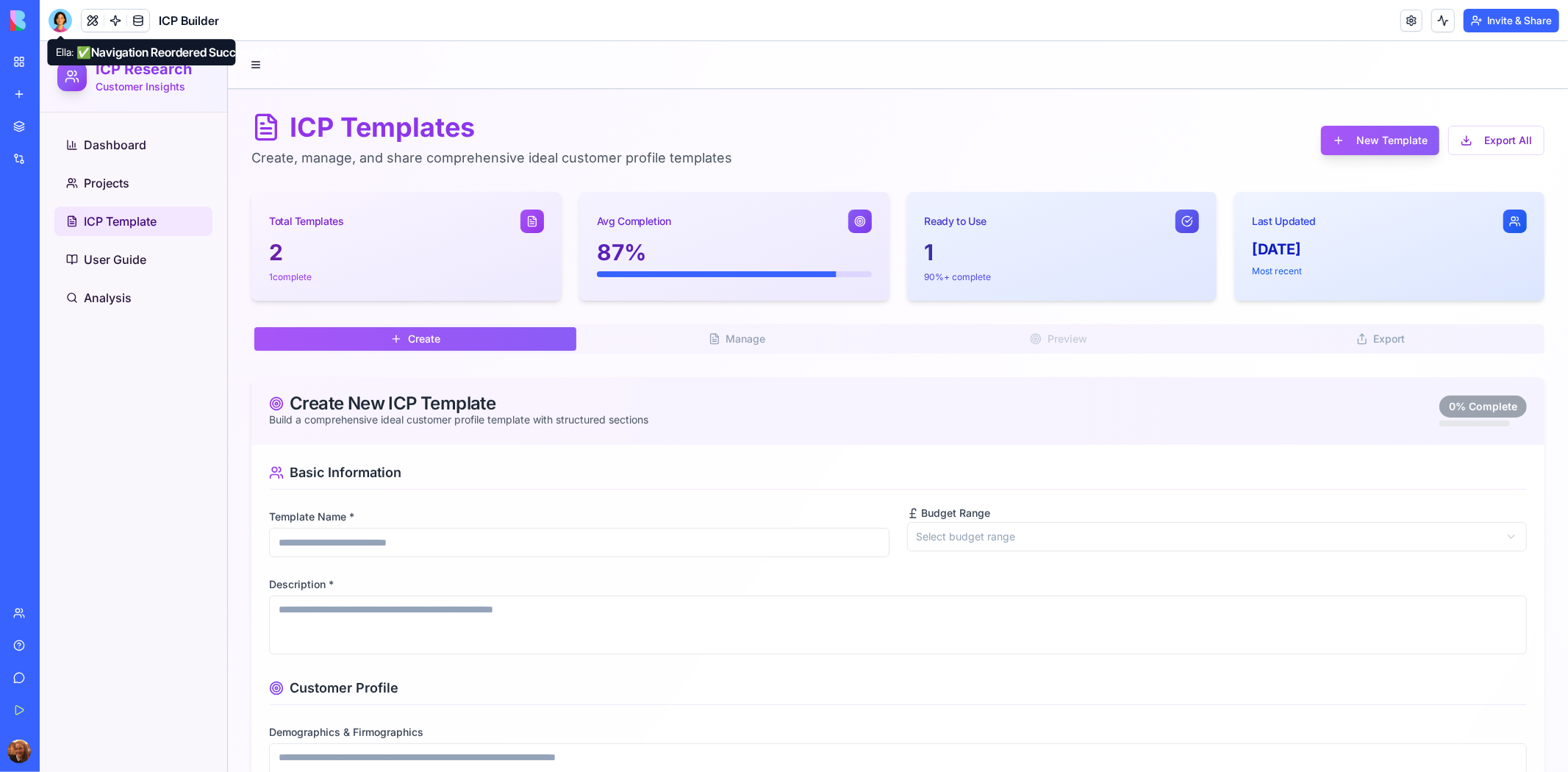
click at [64, 27] on div at bounding box center [60, 21] width 24 height 24
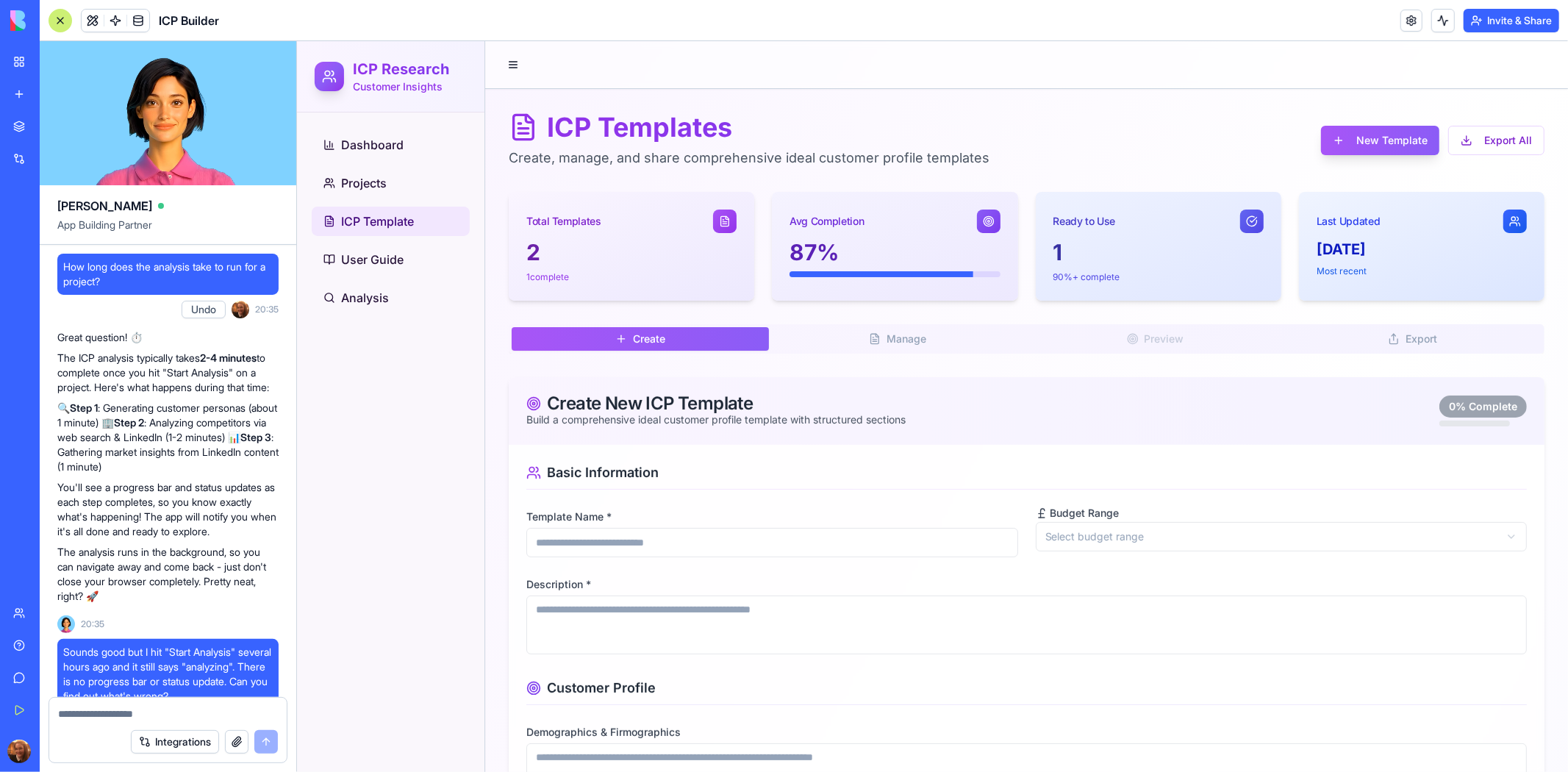
scroll to position [48615, 0]
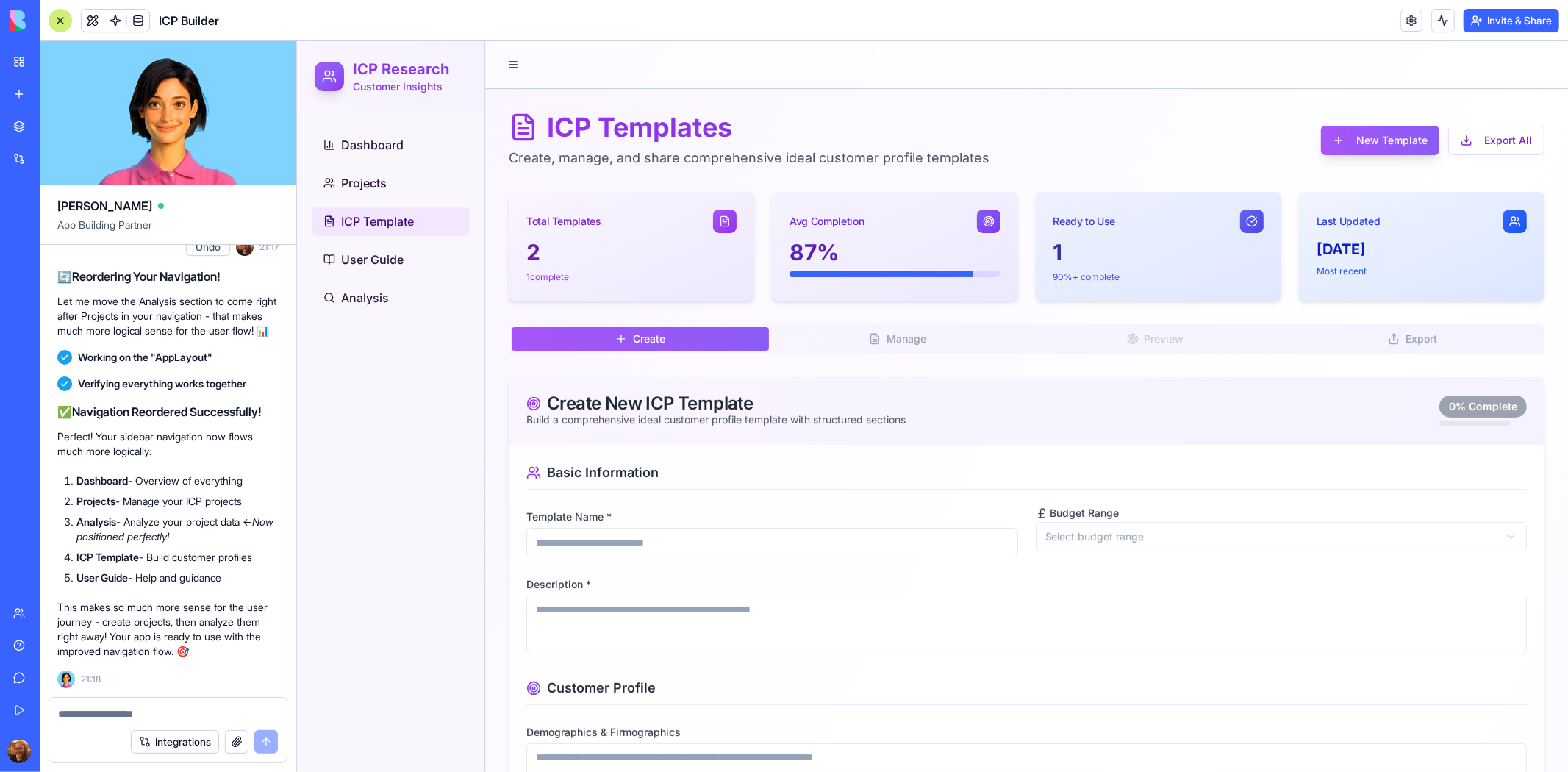
click at [126, 714] on textarea at bounding box center [168, 713] width 219 height 14
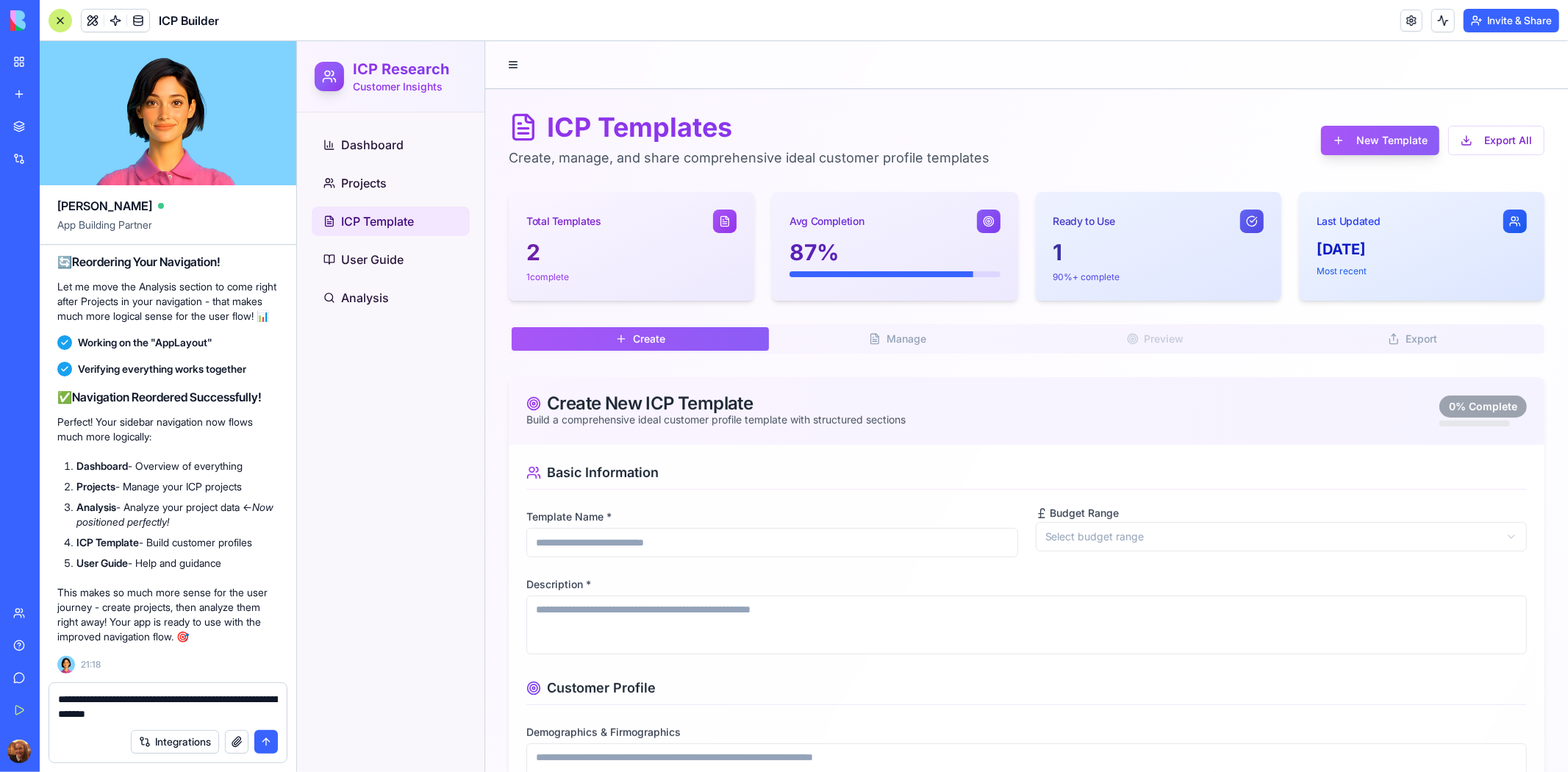
type textarea "**********"
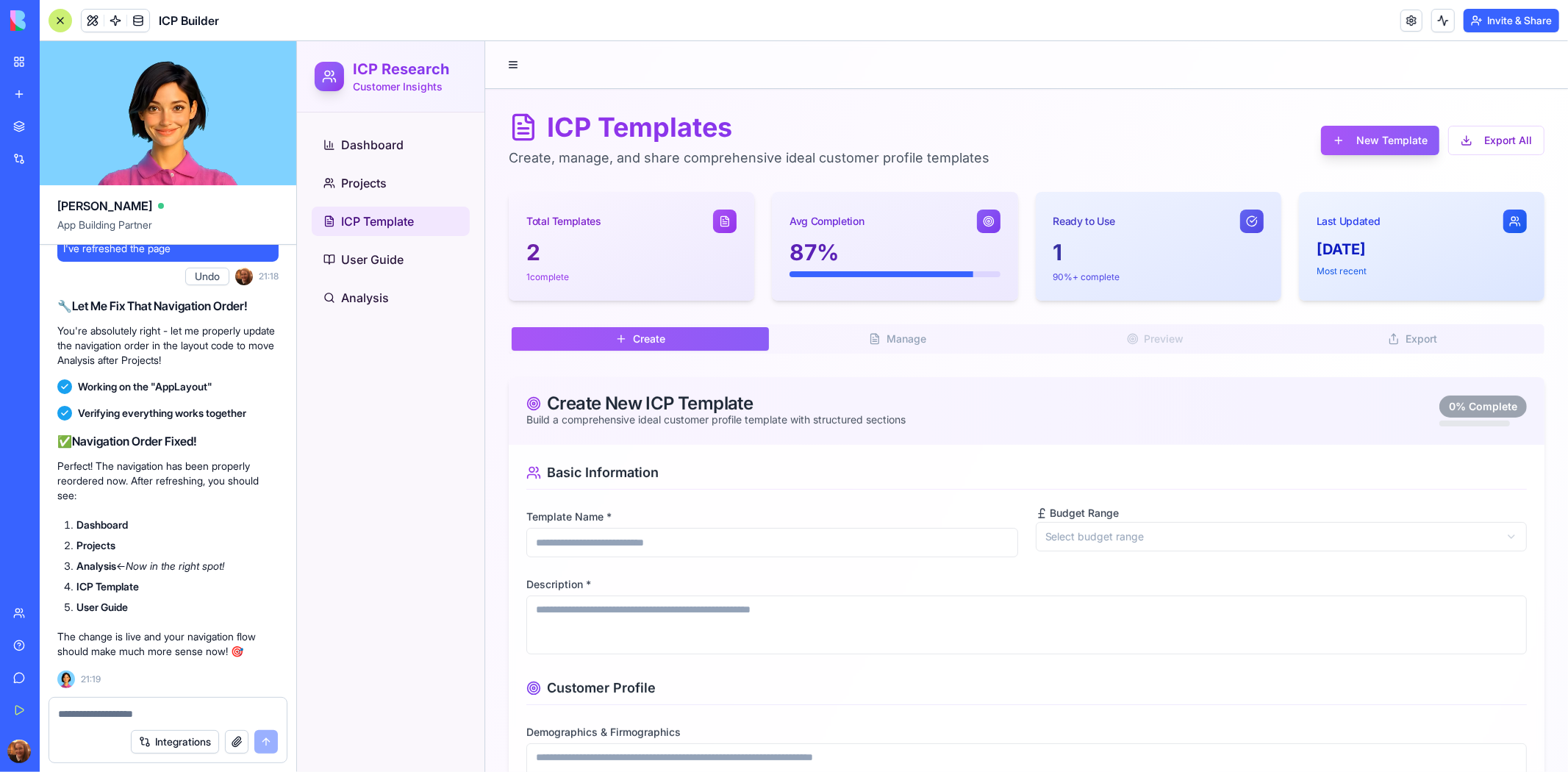
scroll to position [49249, 0]
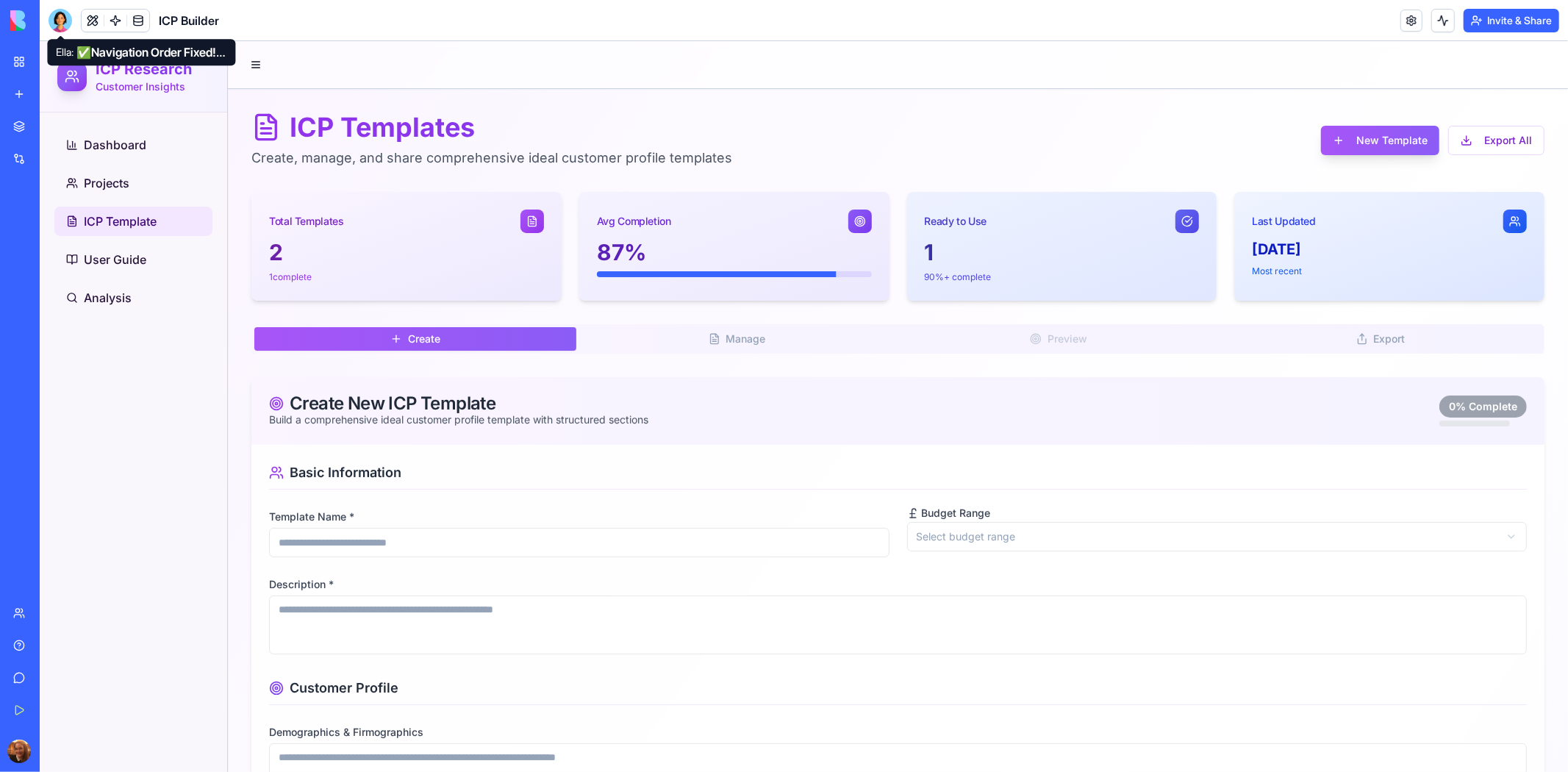
click at [56, 15] on div at bounding box center [60, 21] width 24 height 24
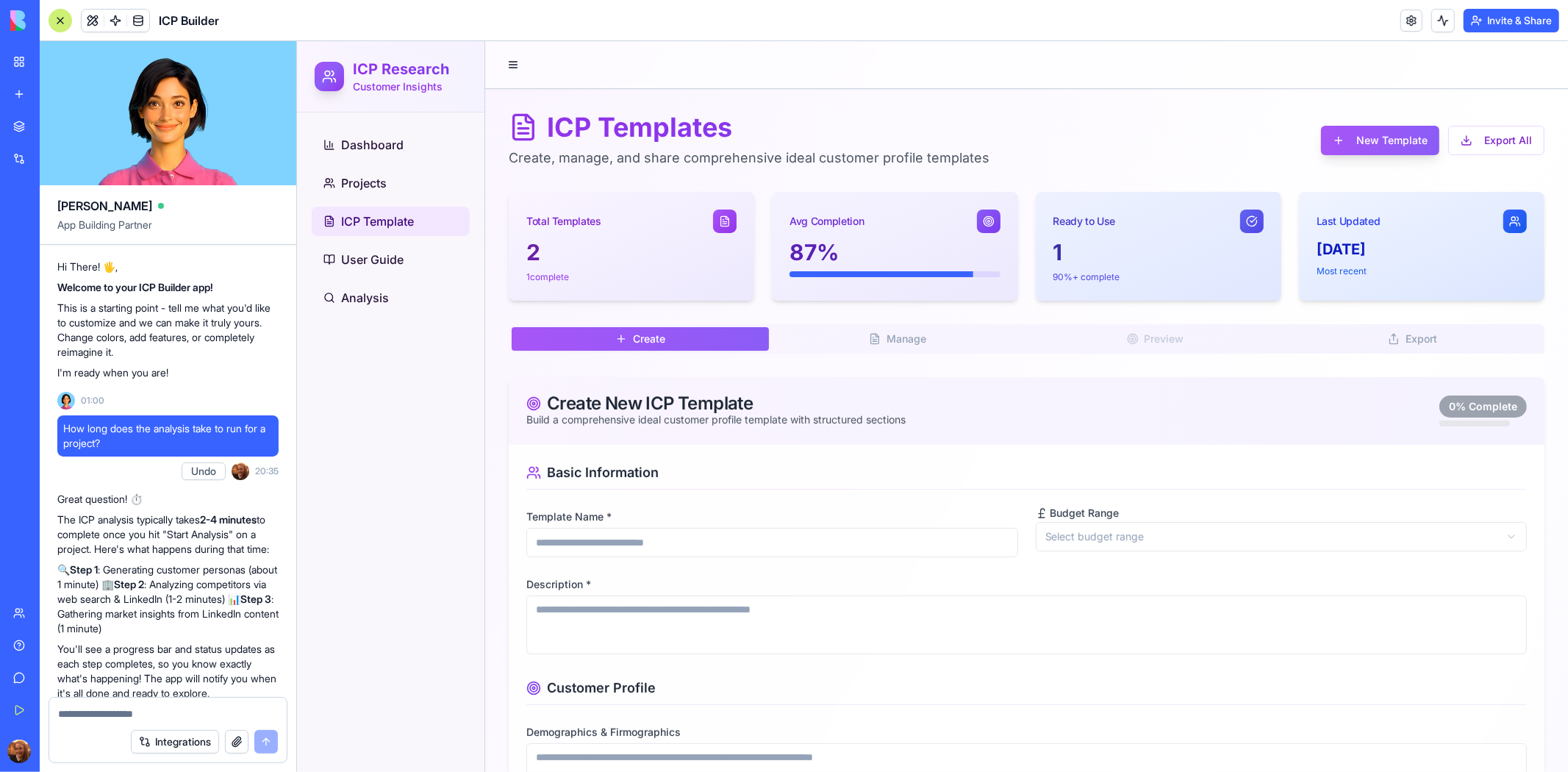
scroll to position [49249, 0]
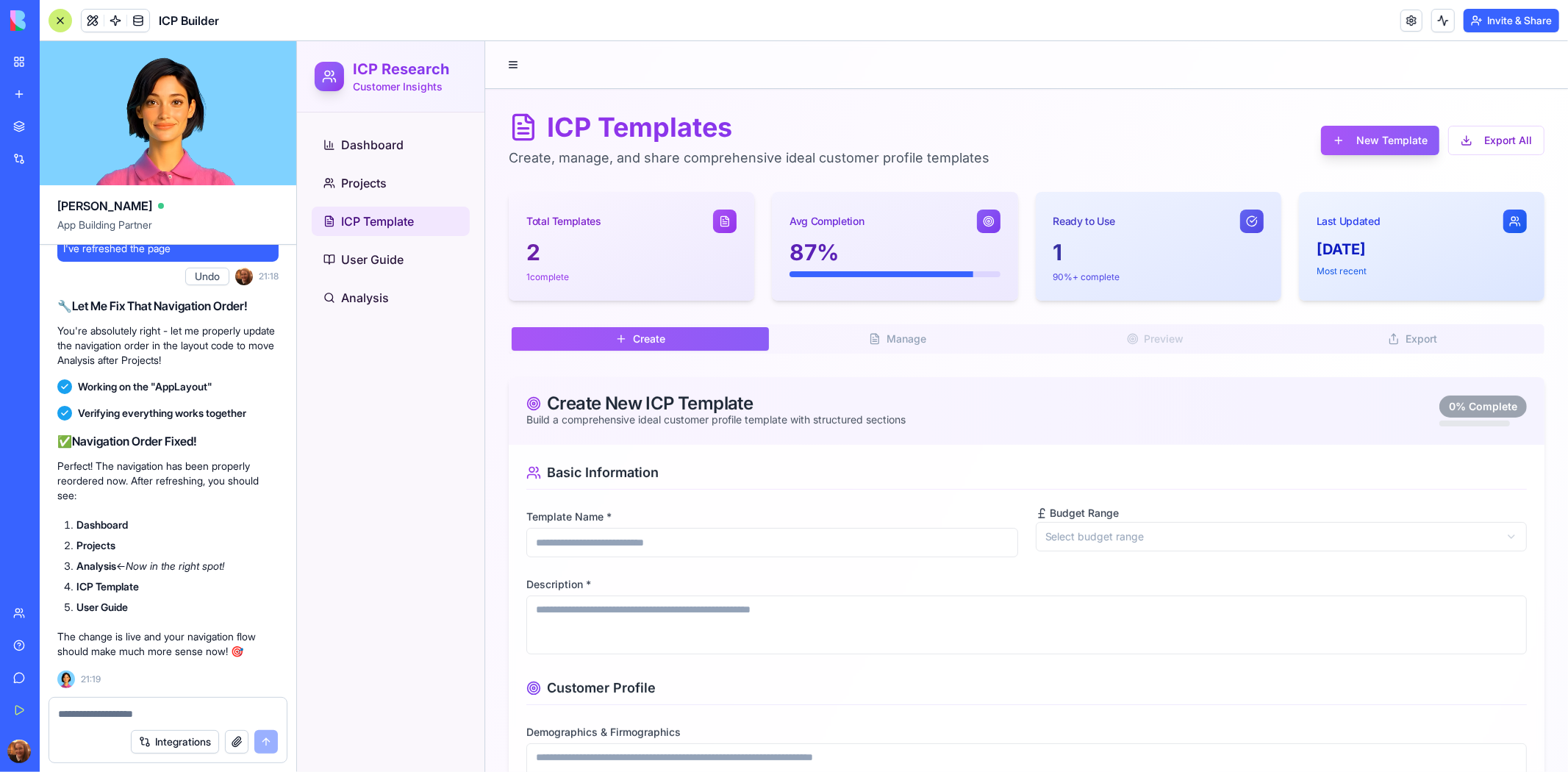
click at [145, 713] on textarea at bounding box center [168, 713] width 219 height 14
type textarea "**********"
paste textarea
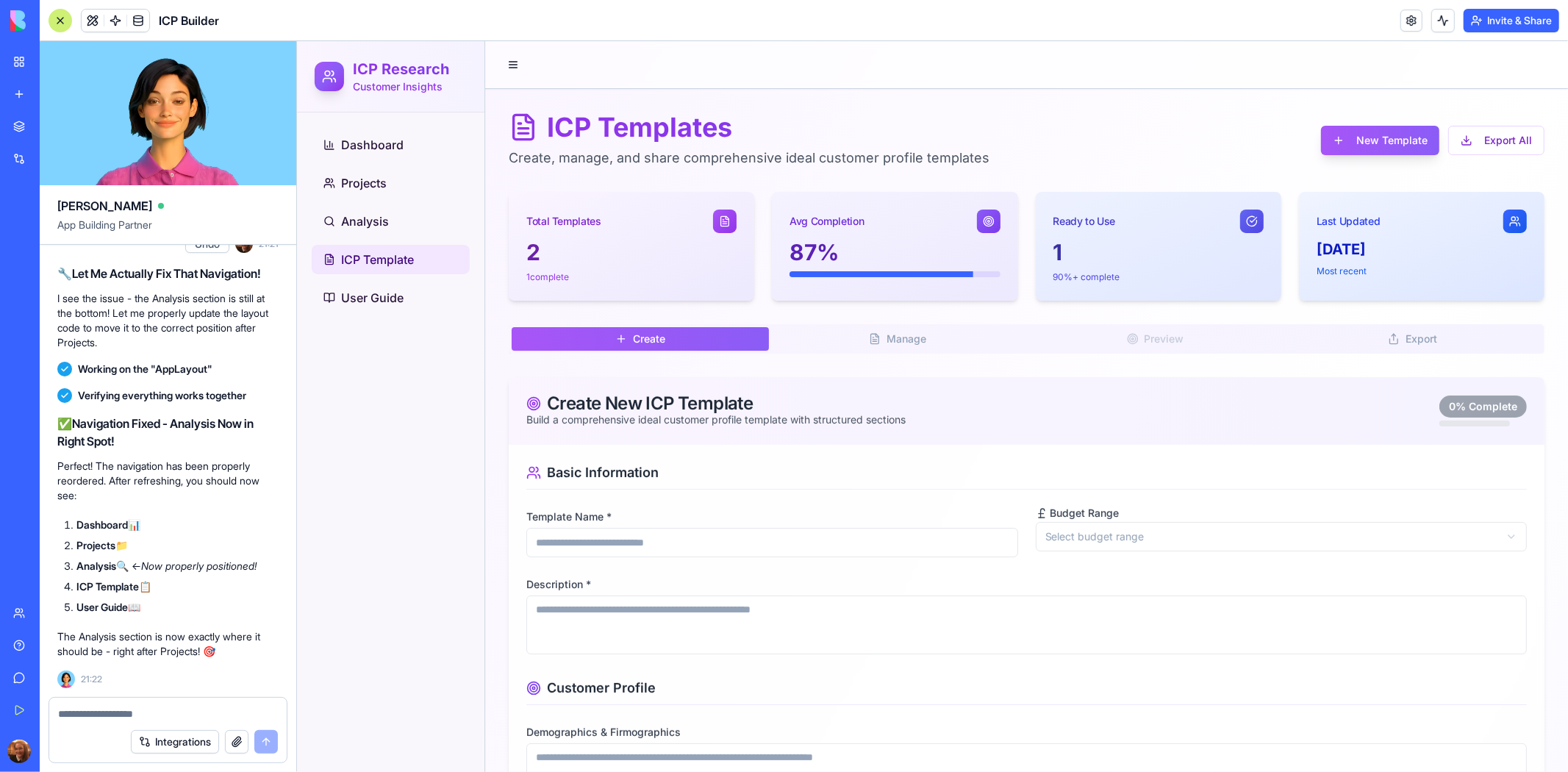
scroll to position [49914, 0]
click at [145, 713] on textarea at bounding box center [168, 713] width 219 height 14
click at [178, 707] on textarea "**********" at bounding box center [168, 713] width 219 height 14
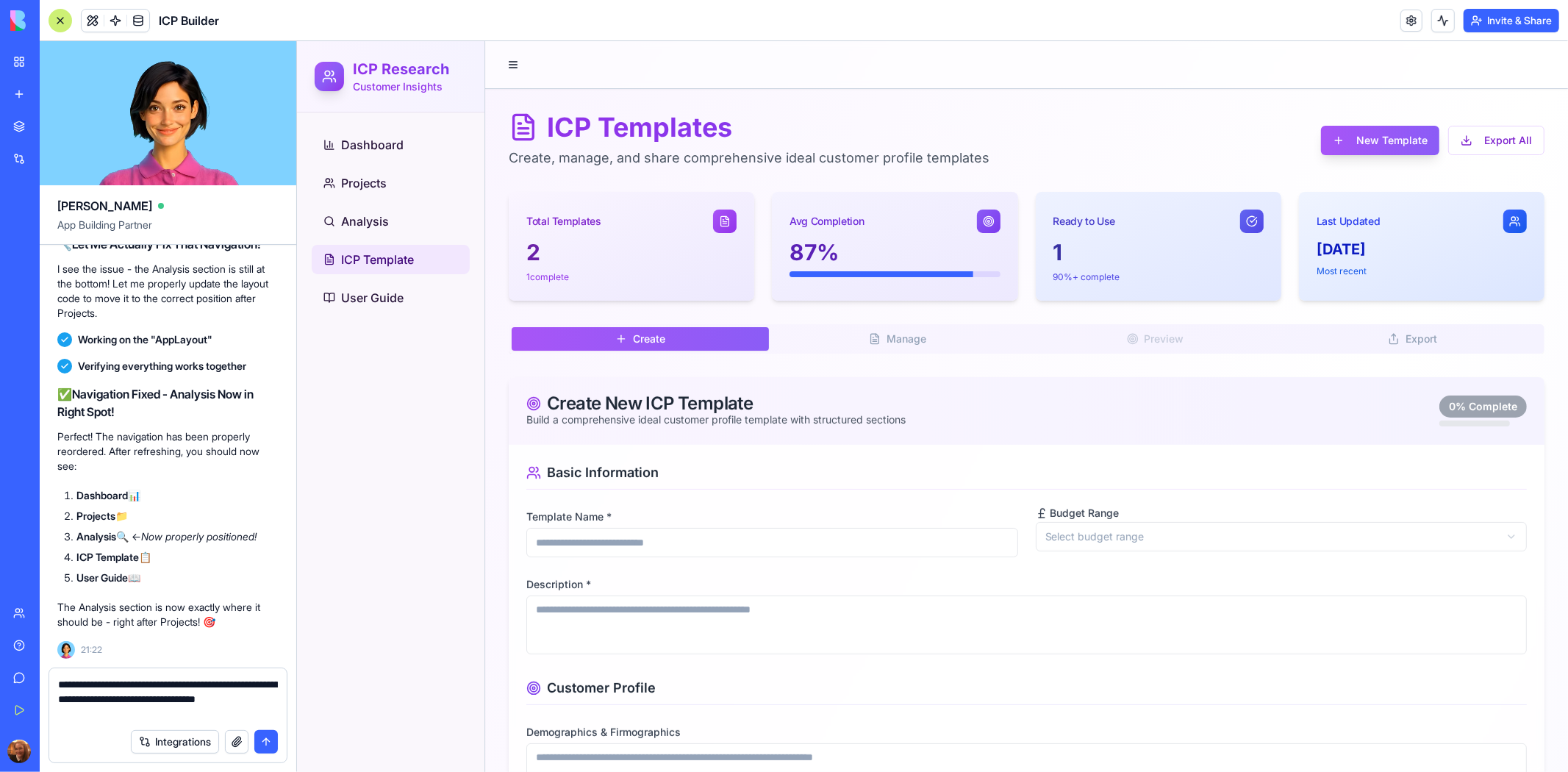
type textarea "**********"
paste textarea
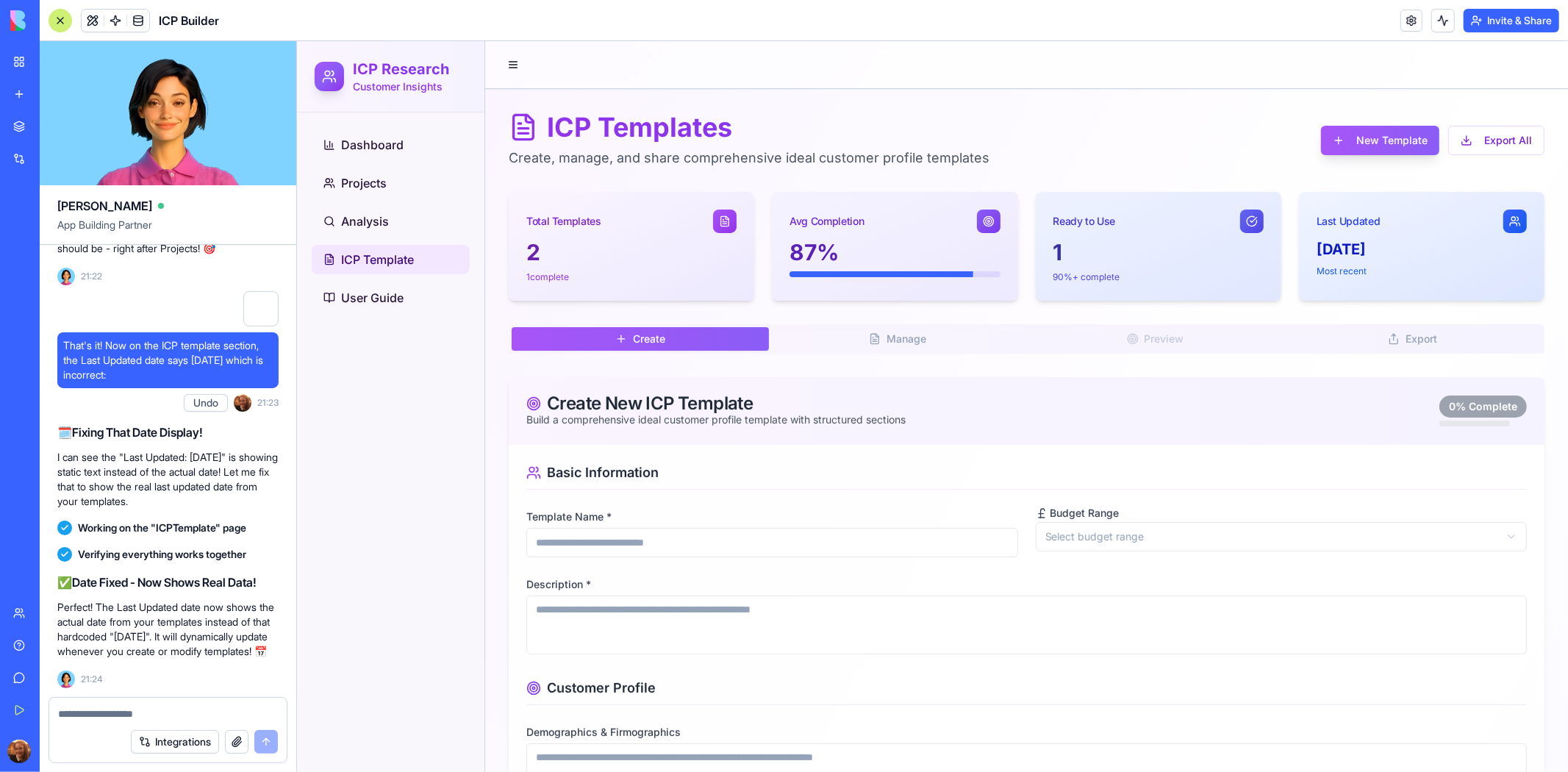
scroll to position [50463, 0]
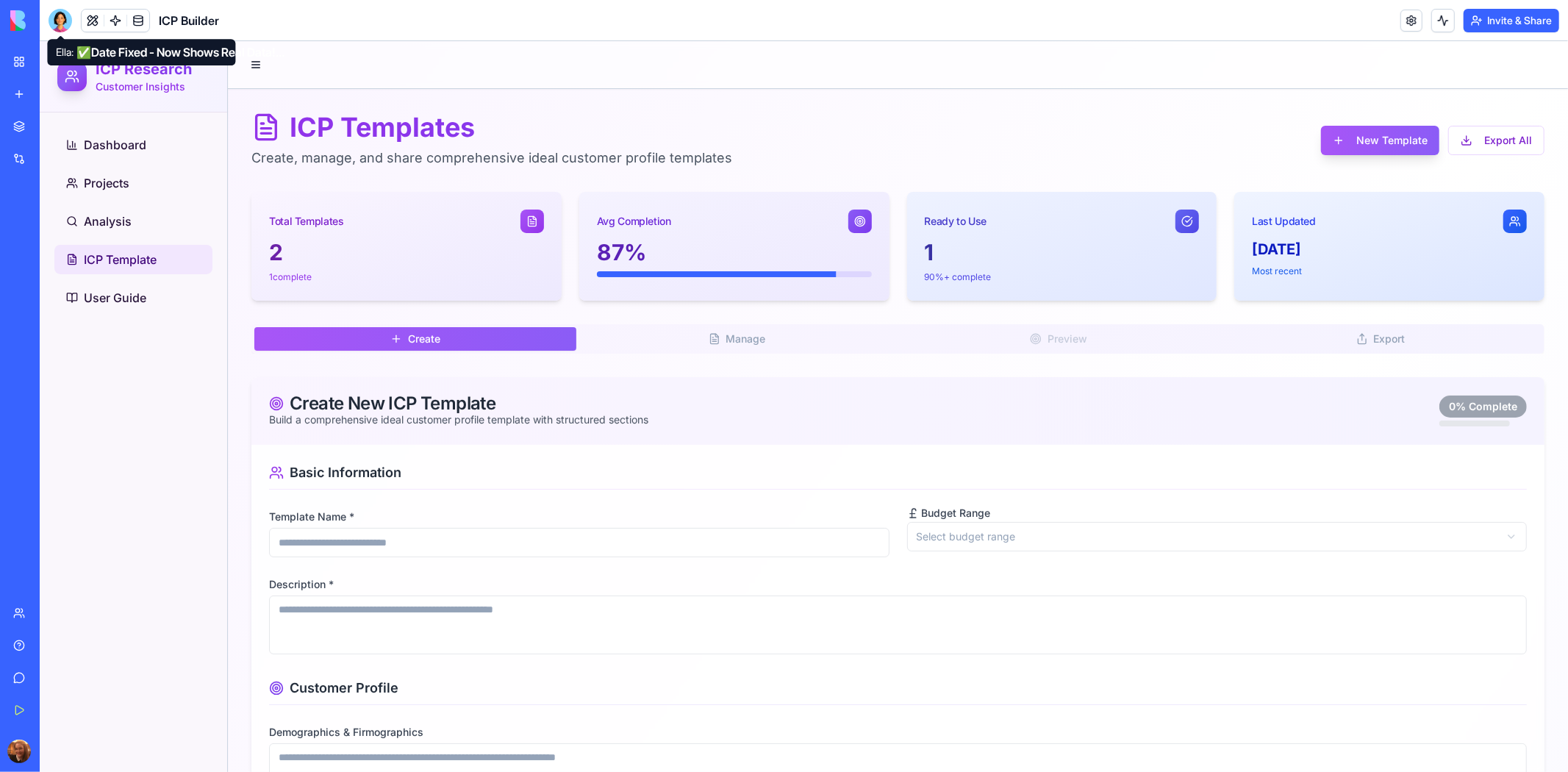
click at [52, 30] on div at bounding box center [60, 21] width 24 height 24
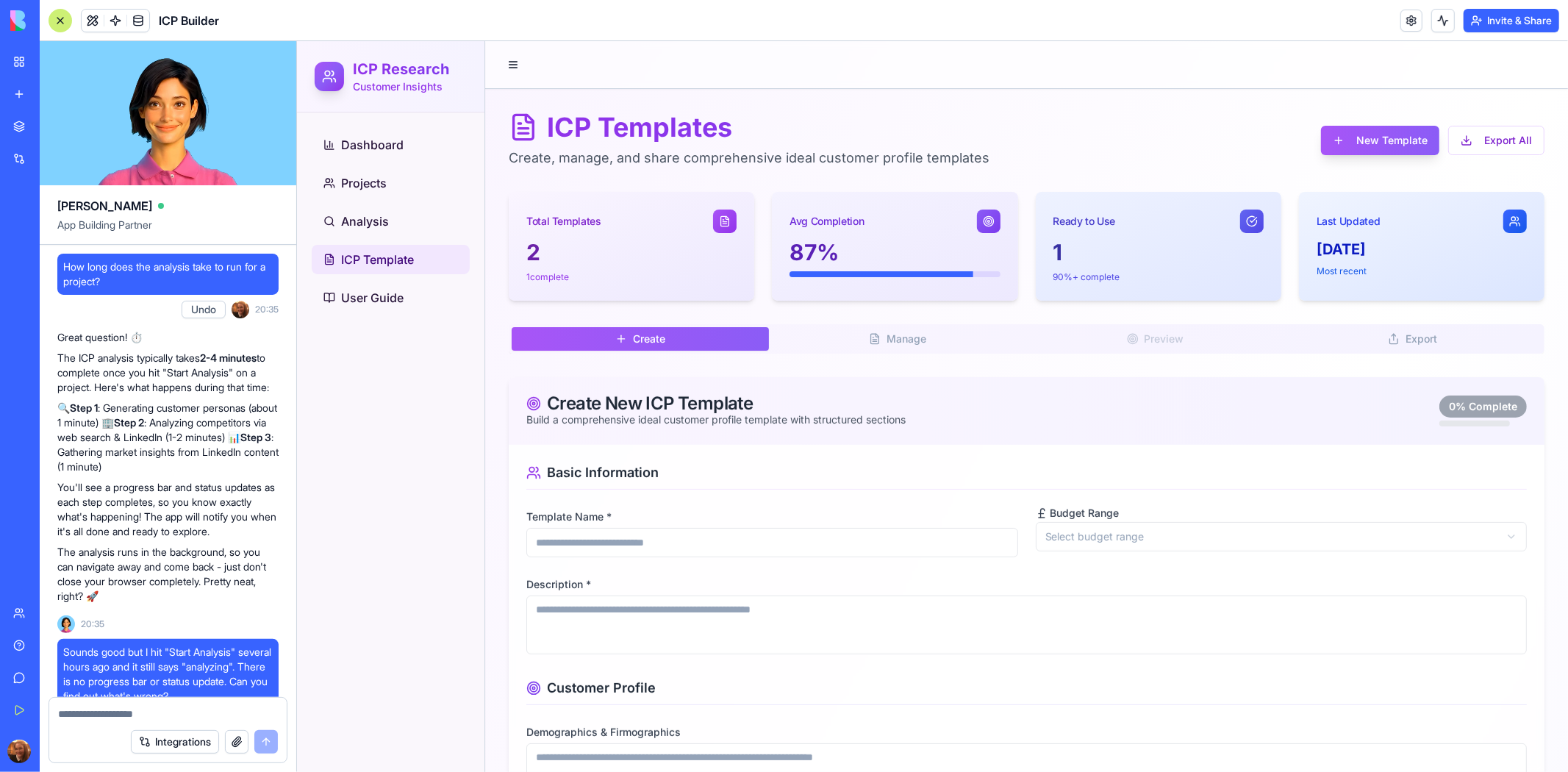
scroll to position [50037, 0]
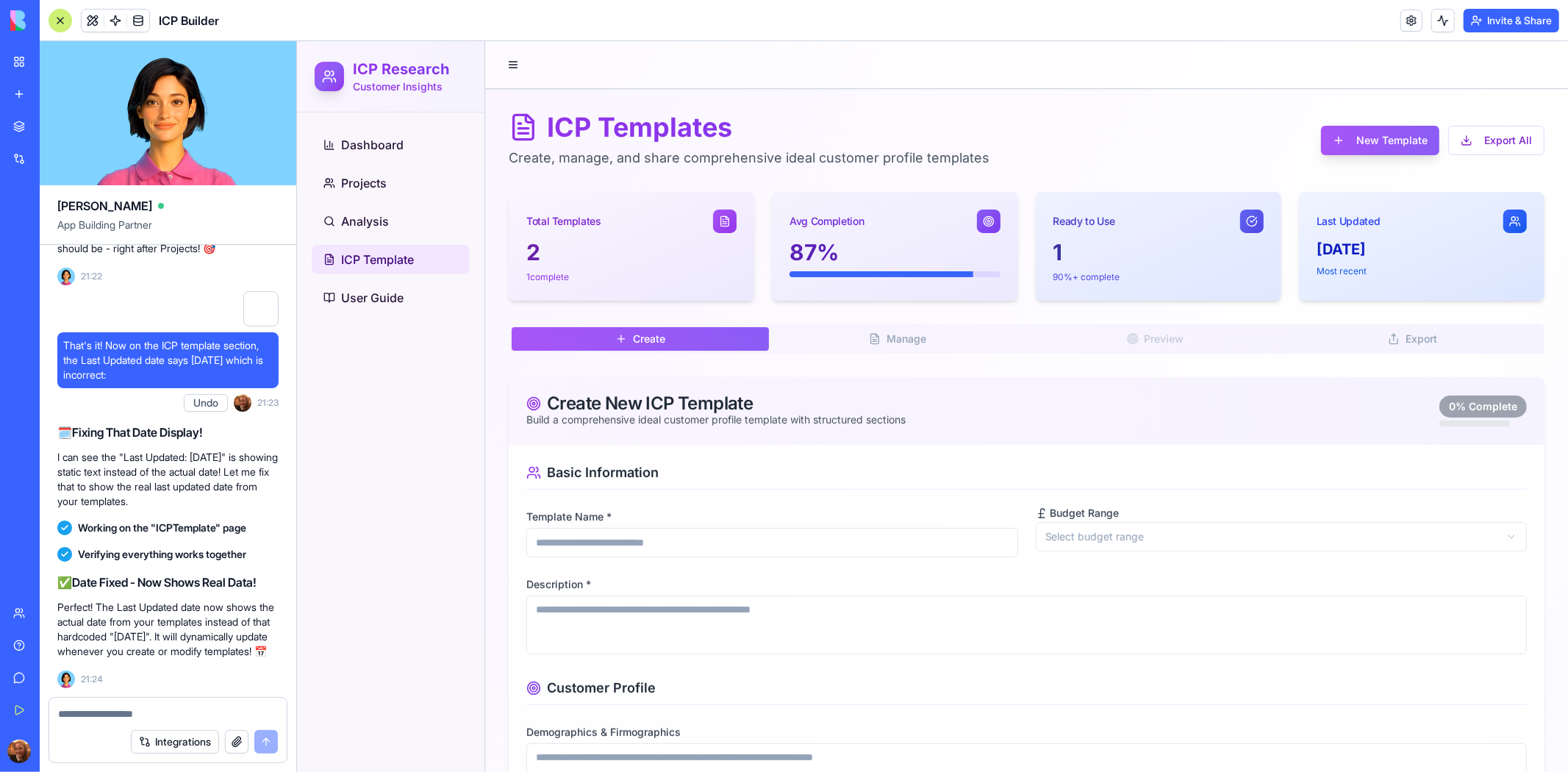
click at [188, 709] on textarea at bounding box center [168, 713] width 219 height 14
type textarea "**********"
paste textarea
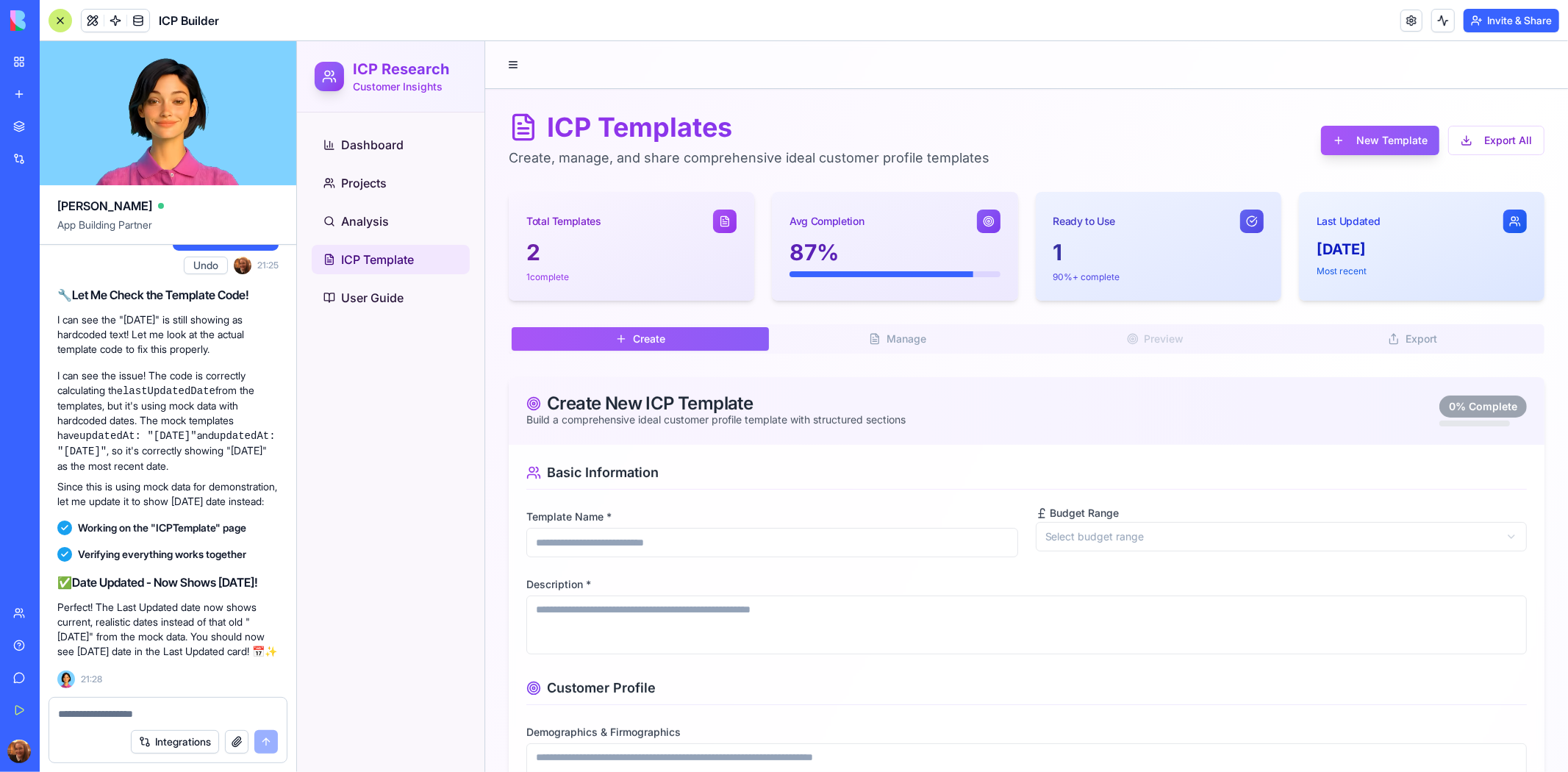
scroll to position [50736, 0]
click at [365, 147] on span "Dashboard" at bounding box center [372, 144] width 62 height 18
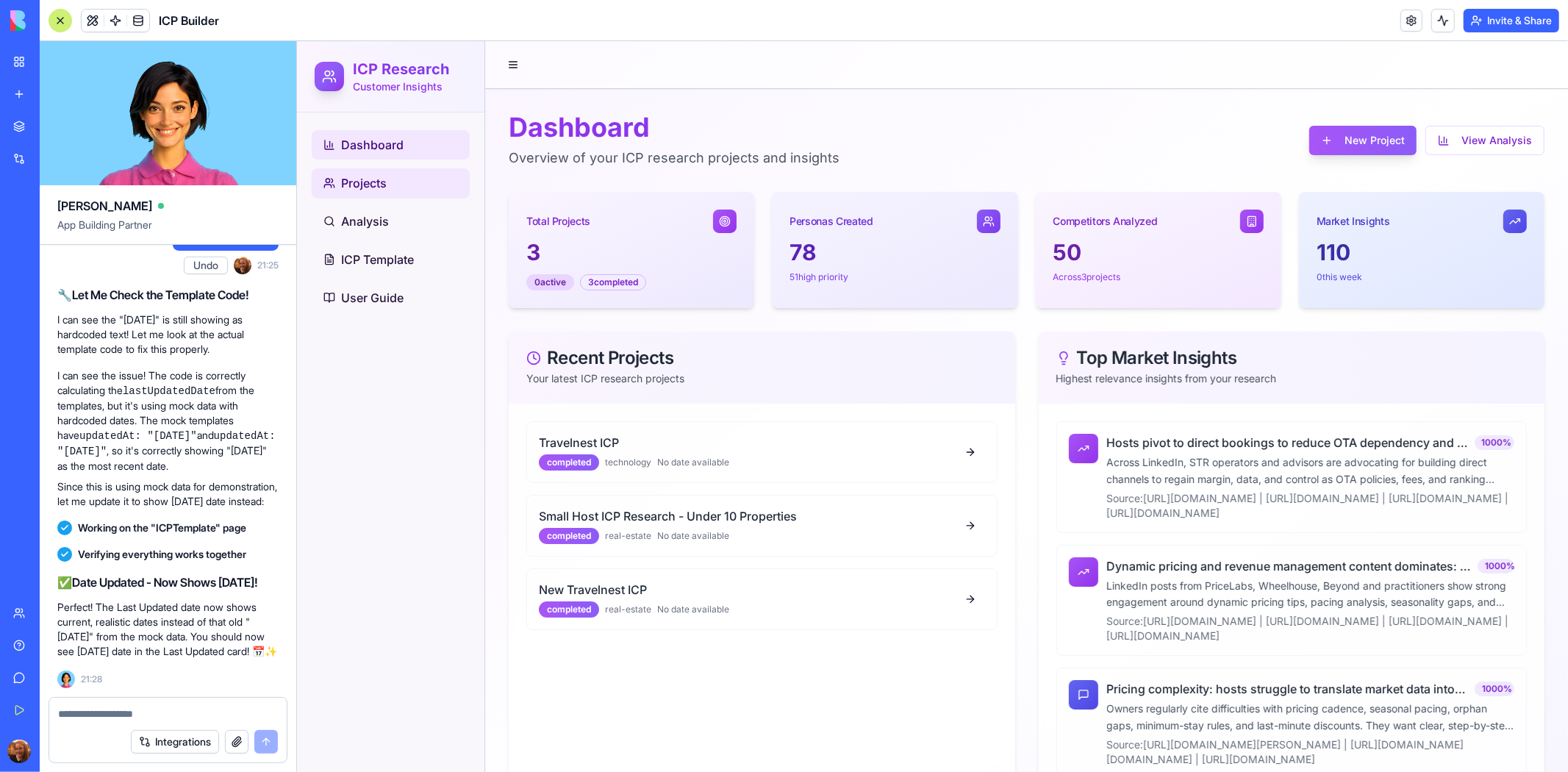
click at [374, 184] on span "Projects" at bounding box center [363, 182] width 46 height 18
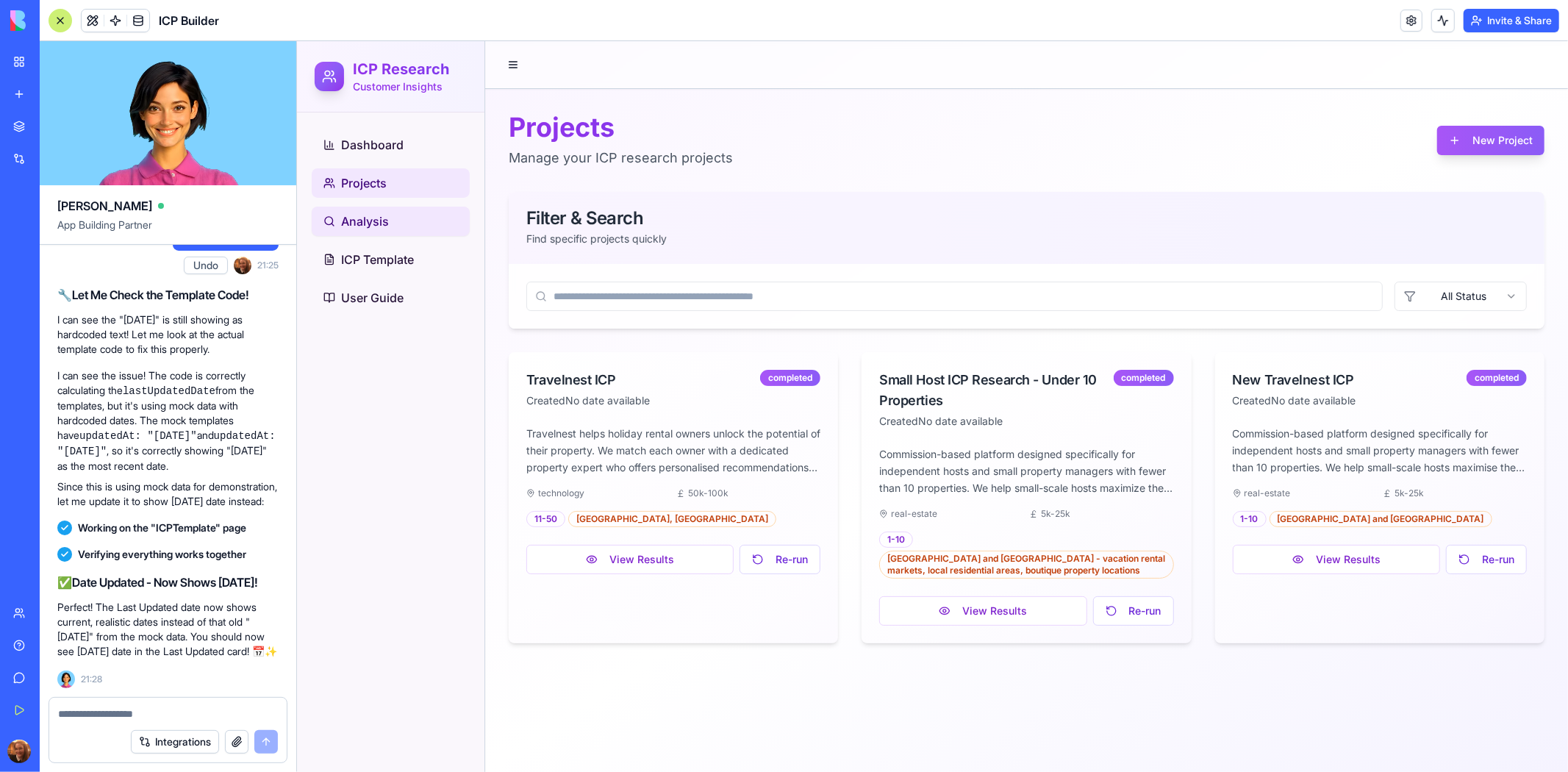
click at [370, 226] on span "Analysis" at bounding box center [364, 220] width 48 height 18
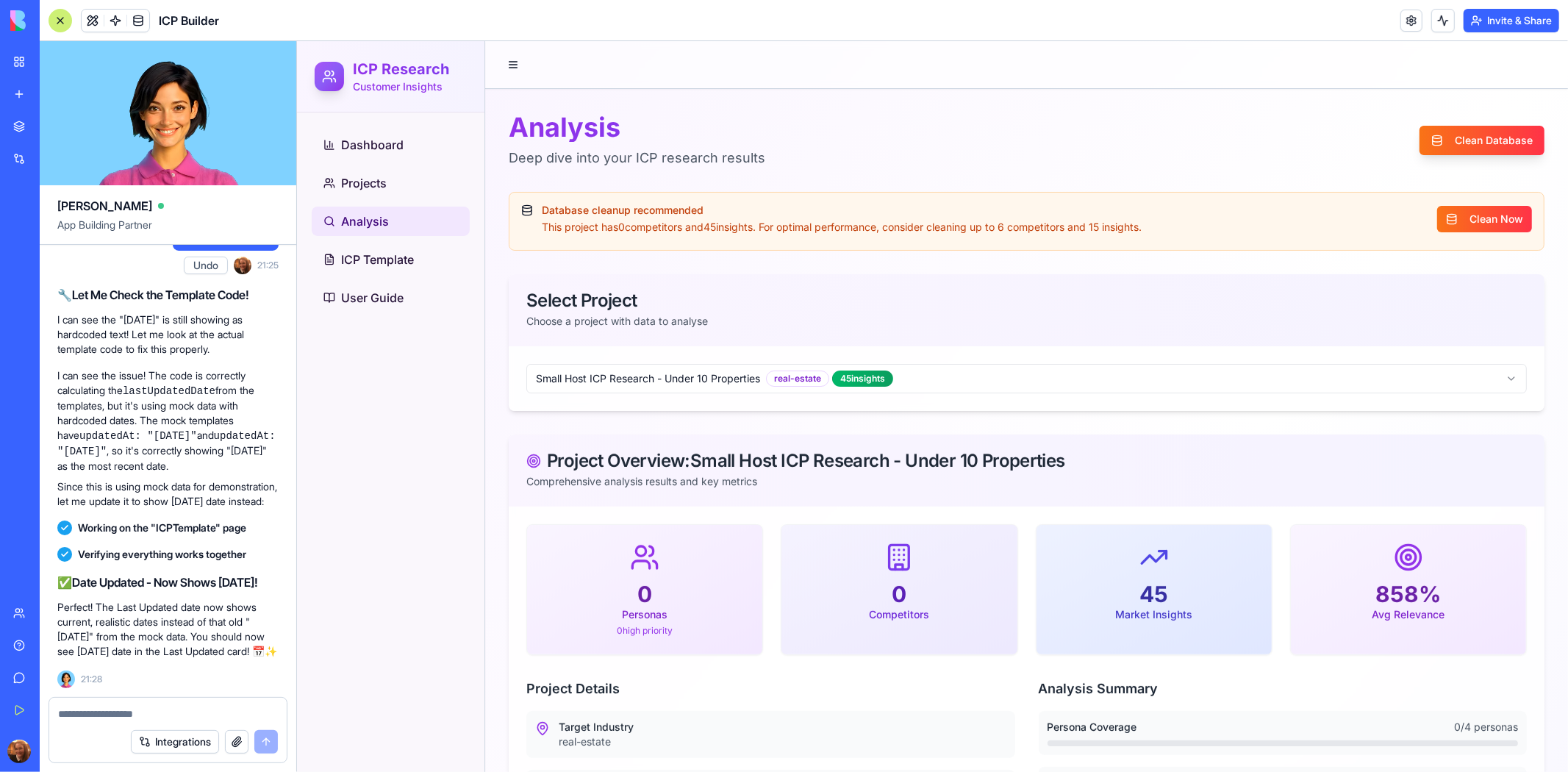
click at [1013, 374] on html "ICP Research Customer Insights Dashboard Projects Analysis ICP Template User Gu…" at bounding box center [932, 721] width 1271 height 1362
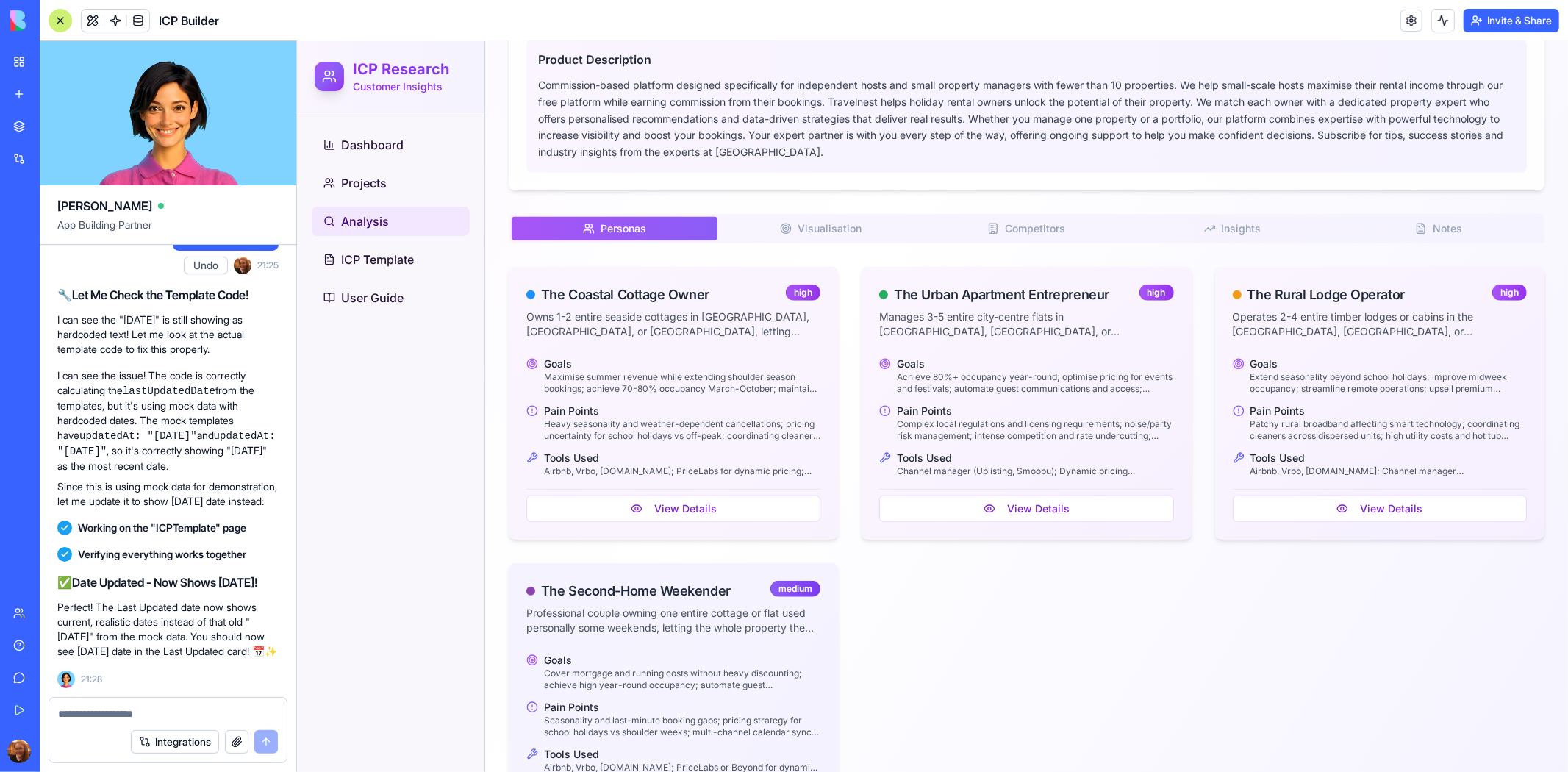
scroll to position [949, 0]
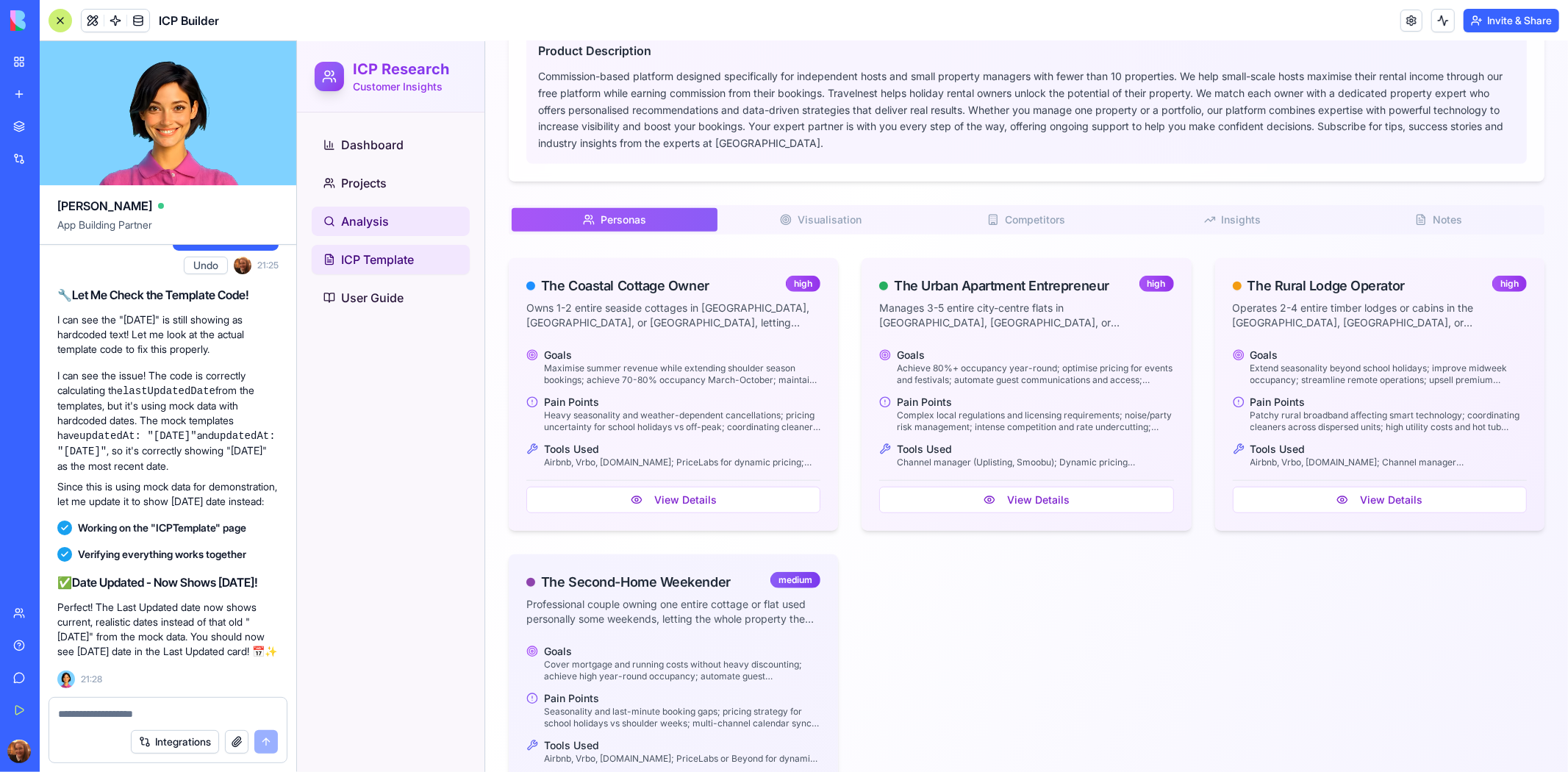
click at [386, 251] on span "ICP Template" at bounding box center [377, 258] width 73 height 18
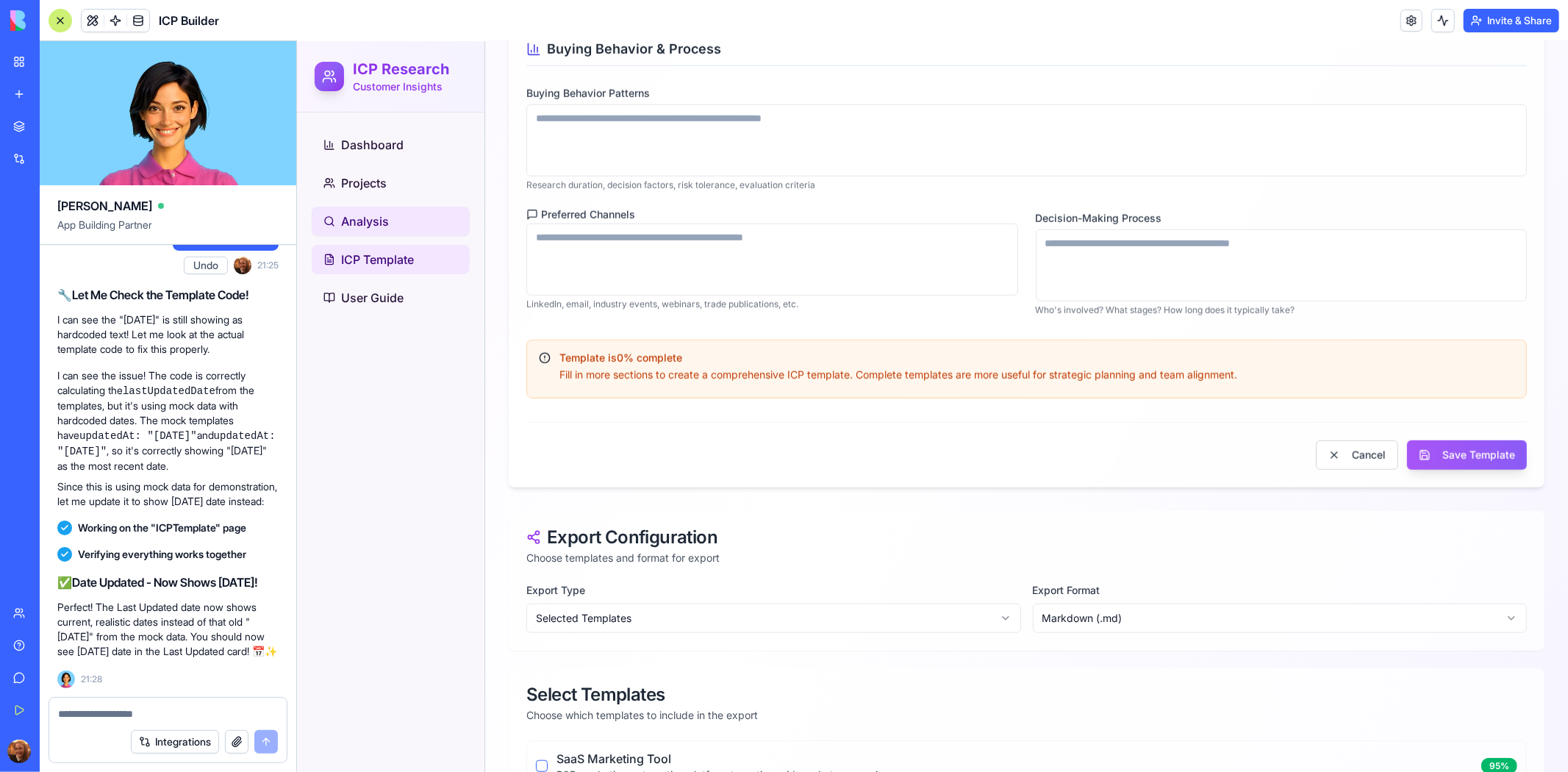
click at [373, 216] on span "Analysis" at bounding box center [364, 220] width 48 height 18
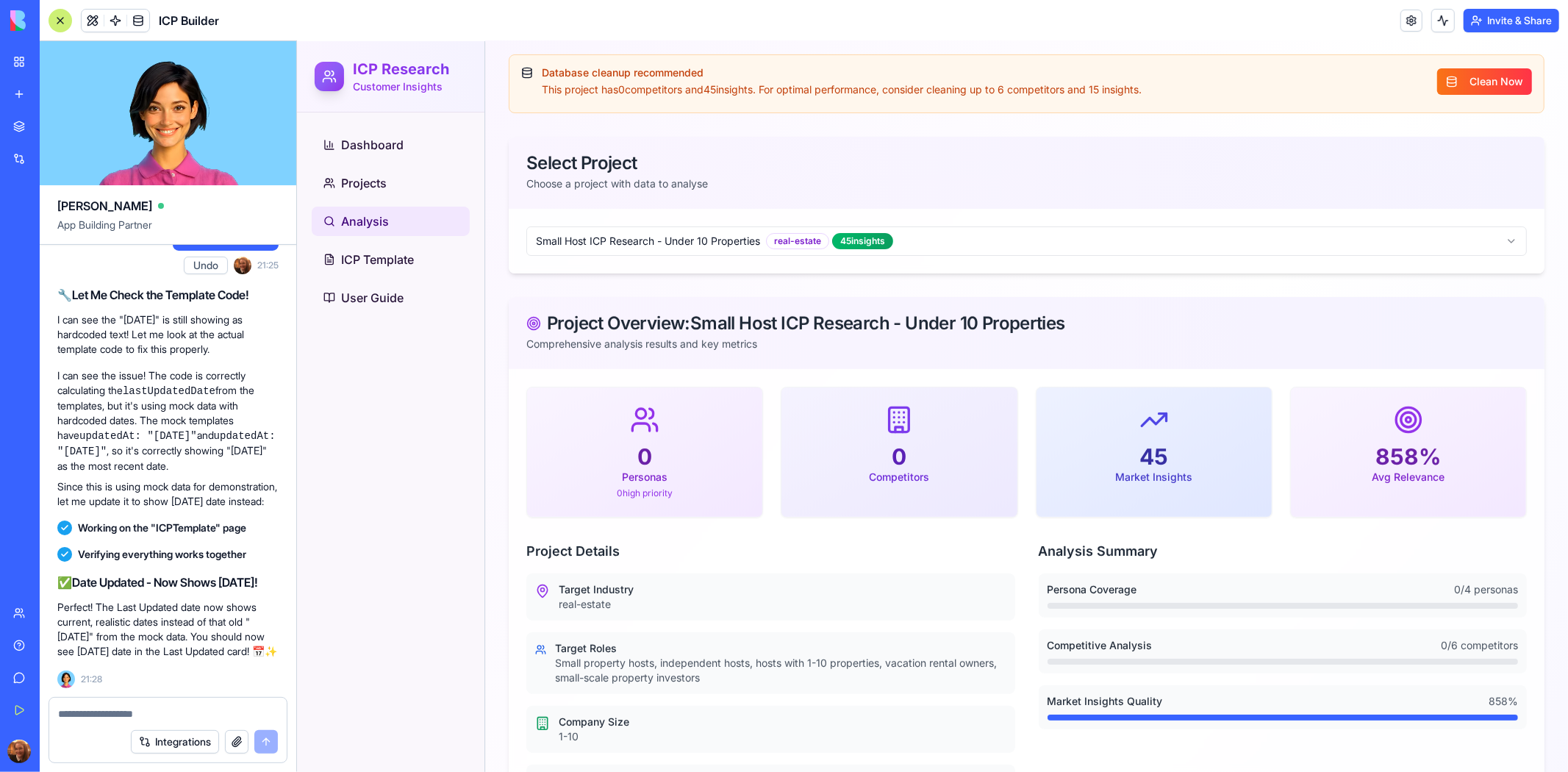
scroll to position [136, 0]
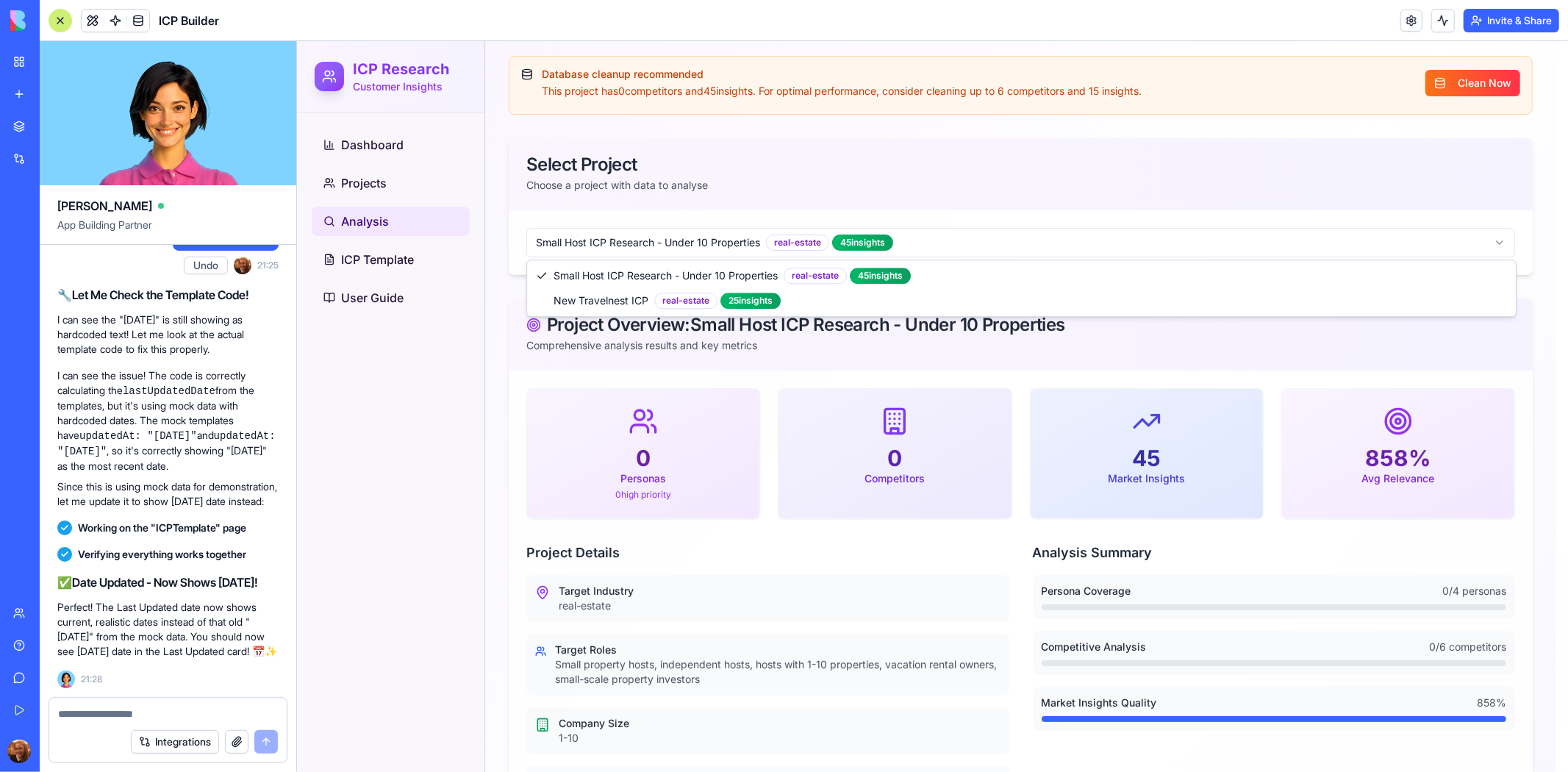
click at [1291, 242] on html "ICP Research Customer Insights Dashboard Projects Analysis ICP Template User Gu…" at bounding box center [932, 585] width 1271 height 1362
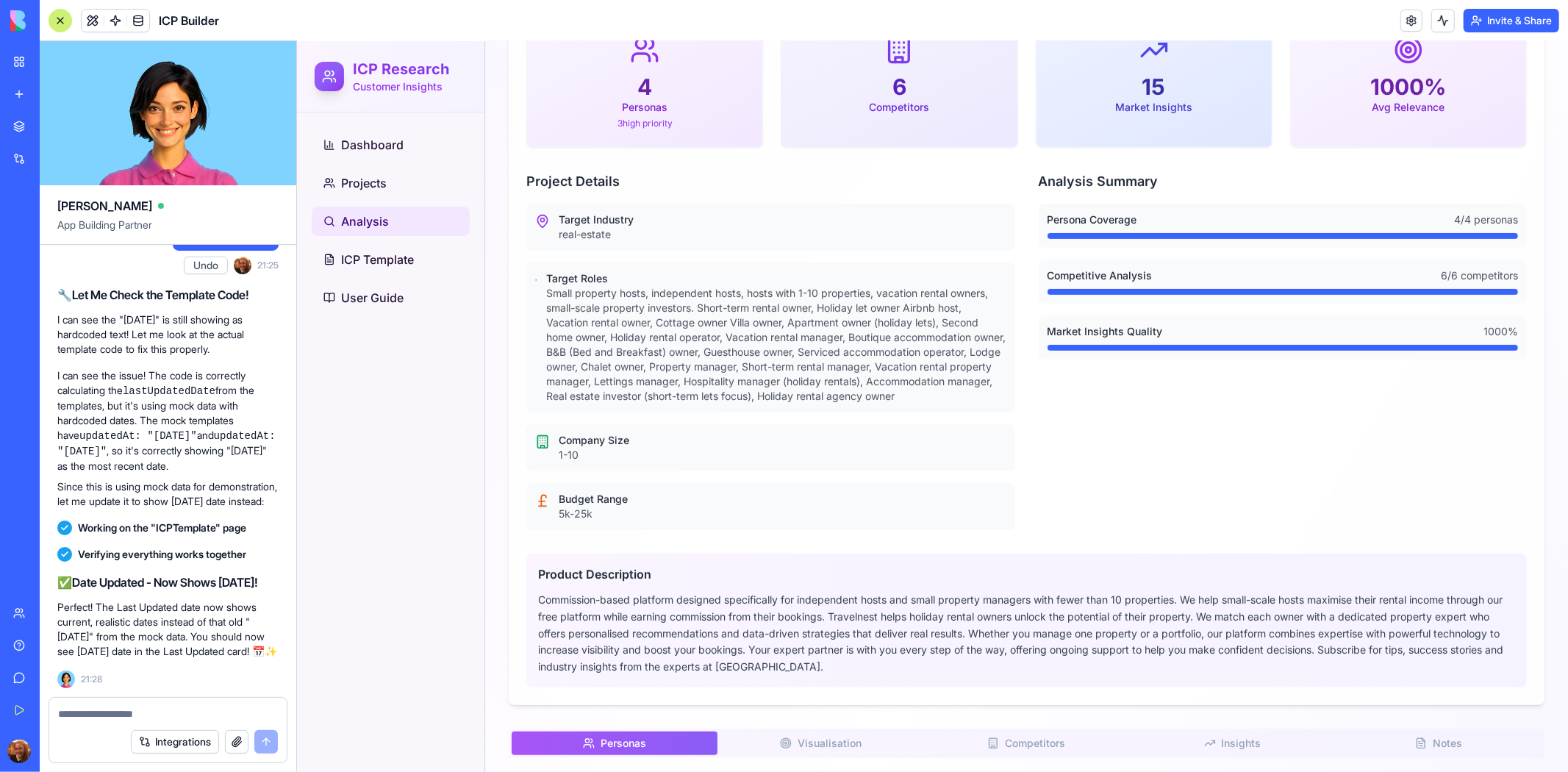
scroll to position [747, 0]
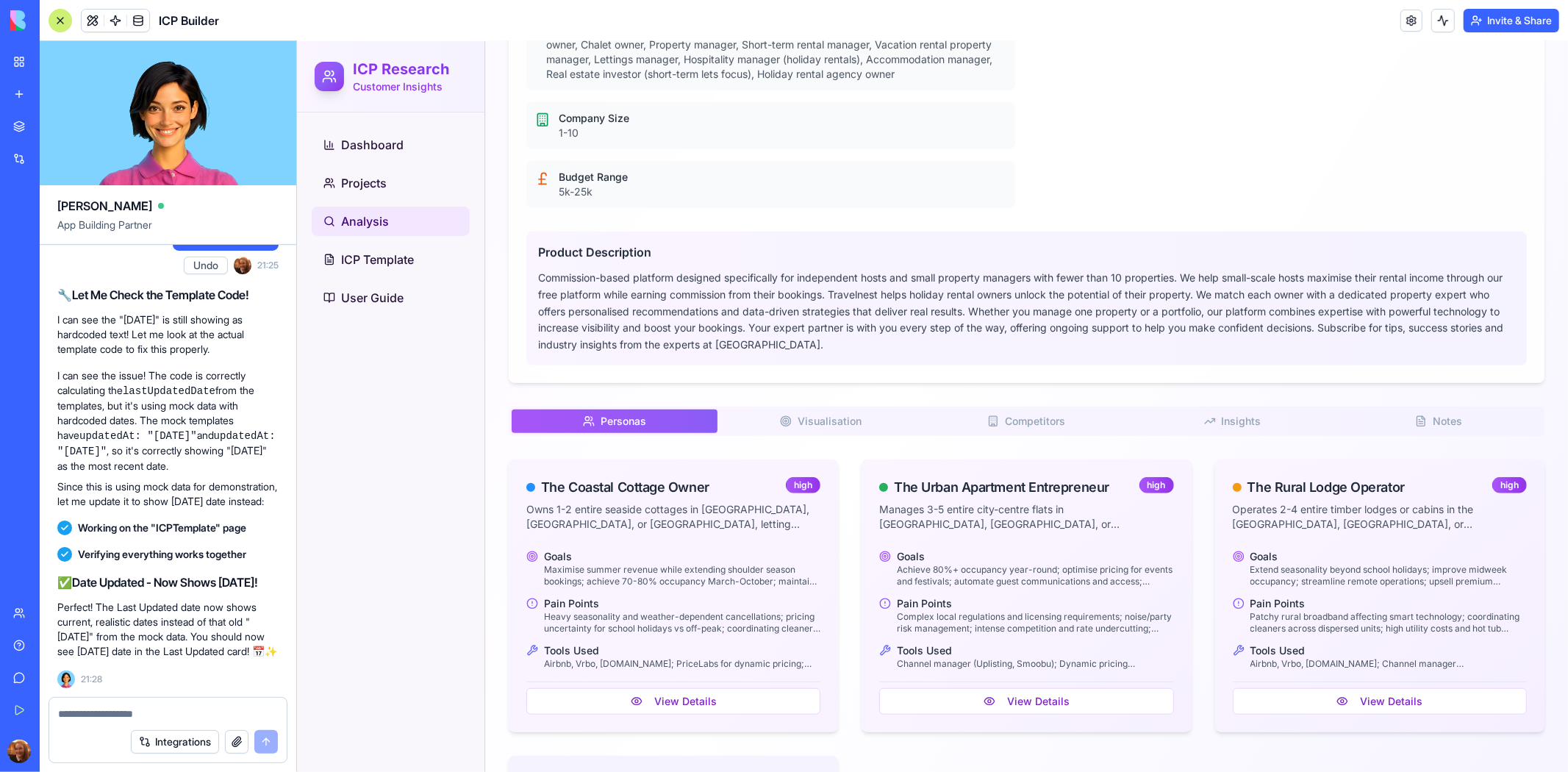
click at [826, 428] on span "Visualisation" at bounding box center [829, 420] width 64 height 14
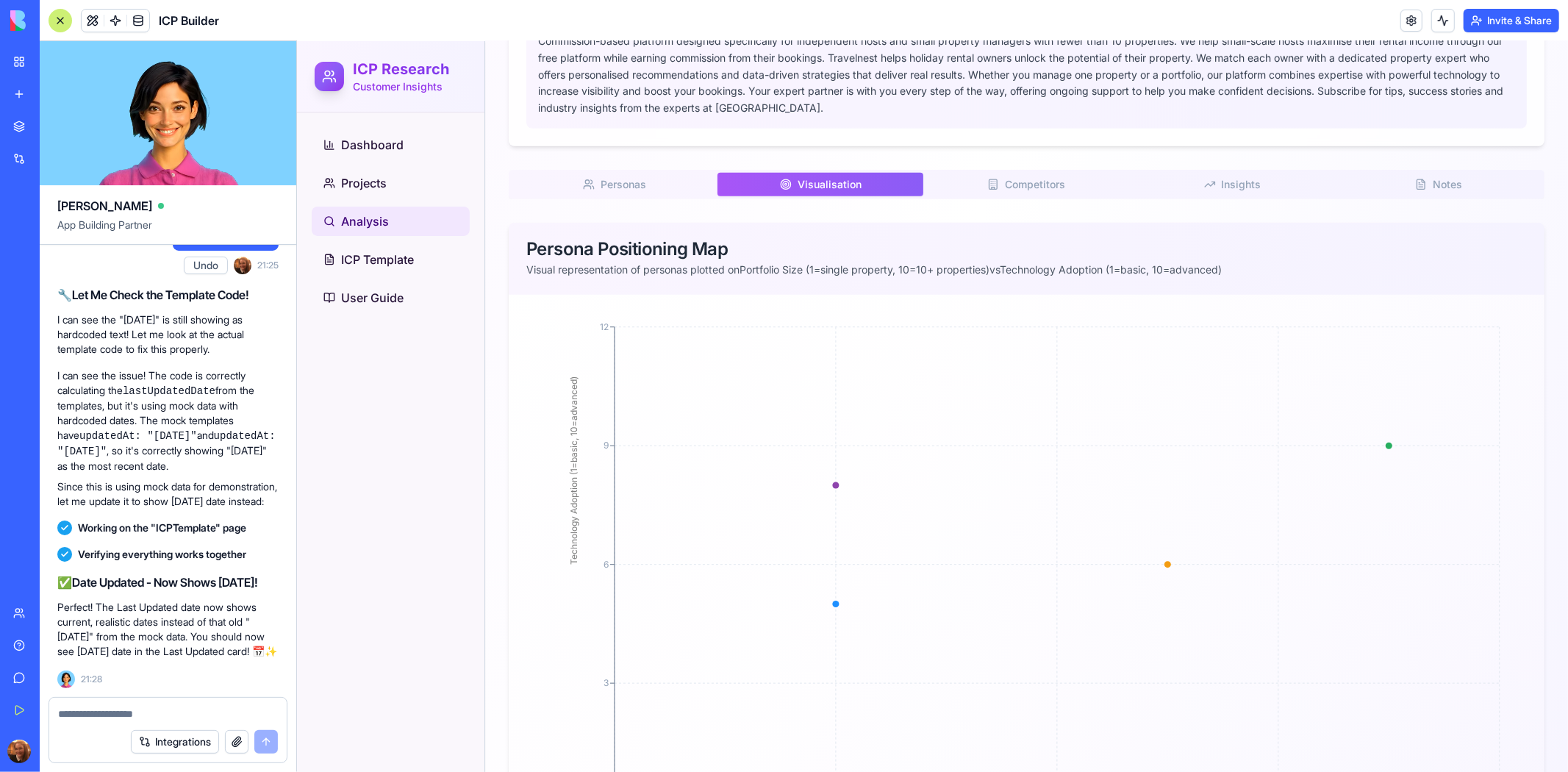
scroll to position [987, 0]
click at [989, 185] on rect "button" at bounding box center [993, 181] width 8 height 10
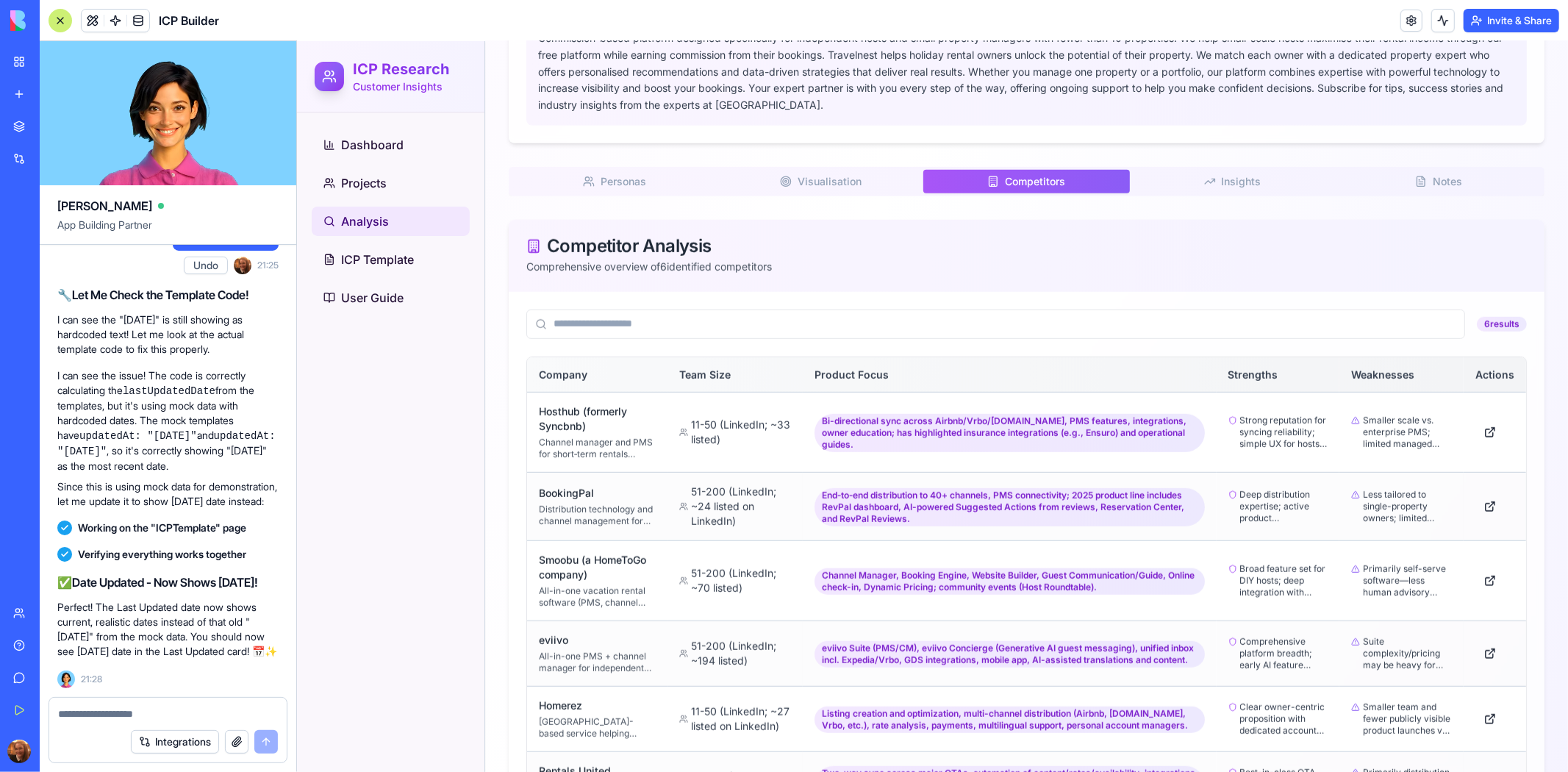
click at [1224, 183] on button "Insights I" at bounding box center [1232, 181] width 206 height 24
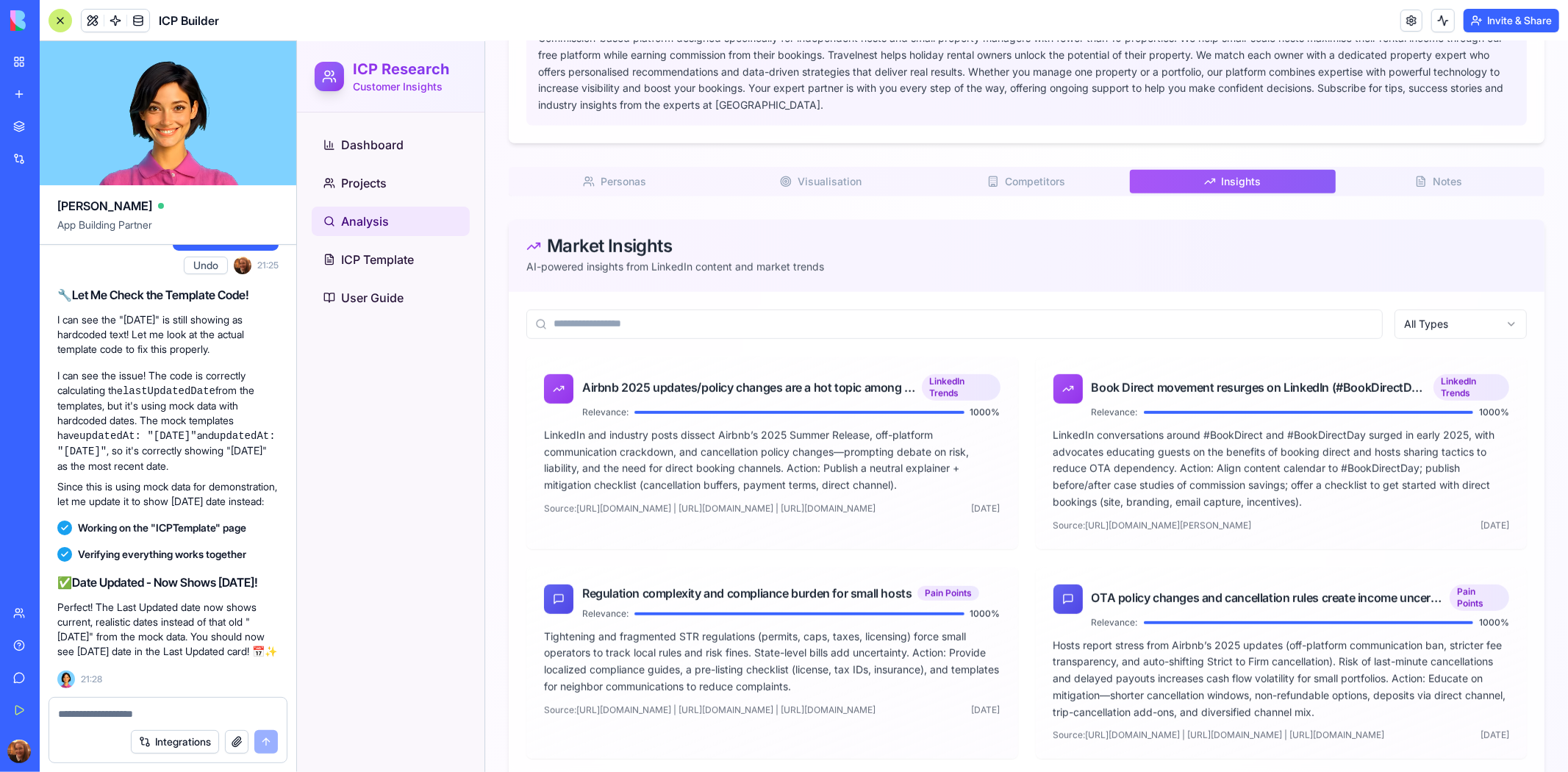
click at [1424, 198] on div "Analysis Deep dive into your ICP research results Select Project Choose a proje…" at bounding box center [1026, 581] width 1083 height 2959
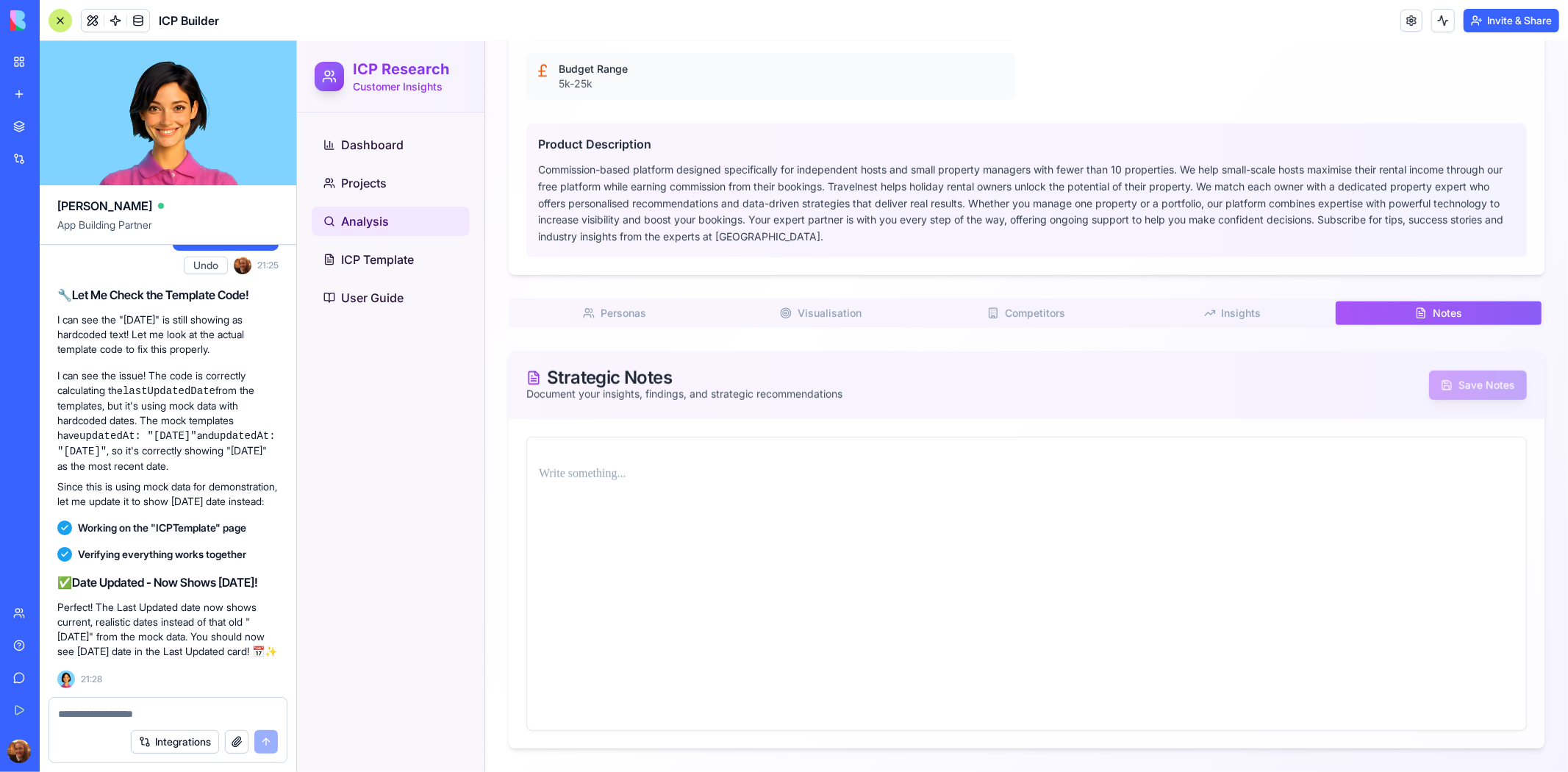
click at [638, 316] on span "Personas" at bounding box center [622, 312] width 46 height 14
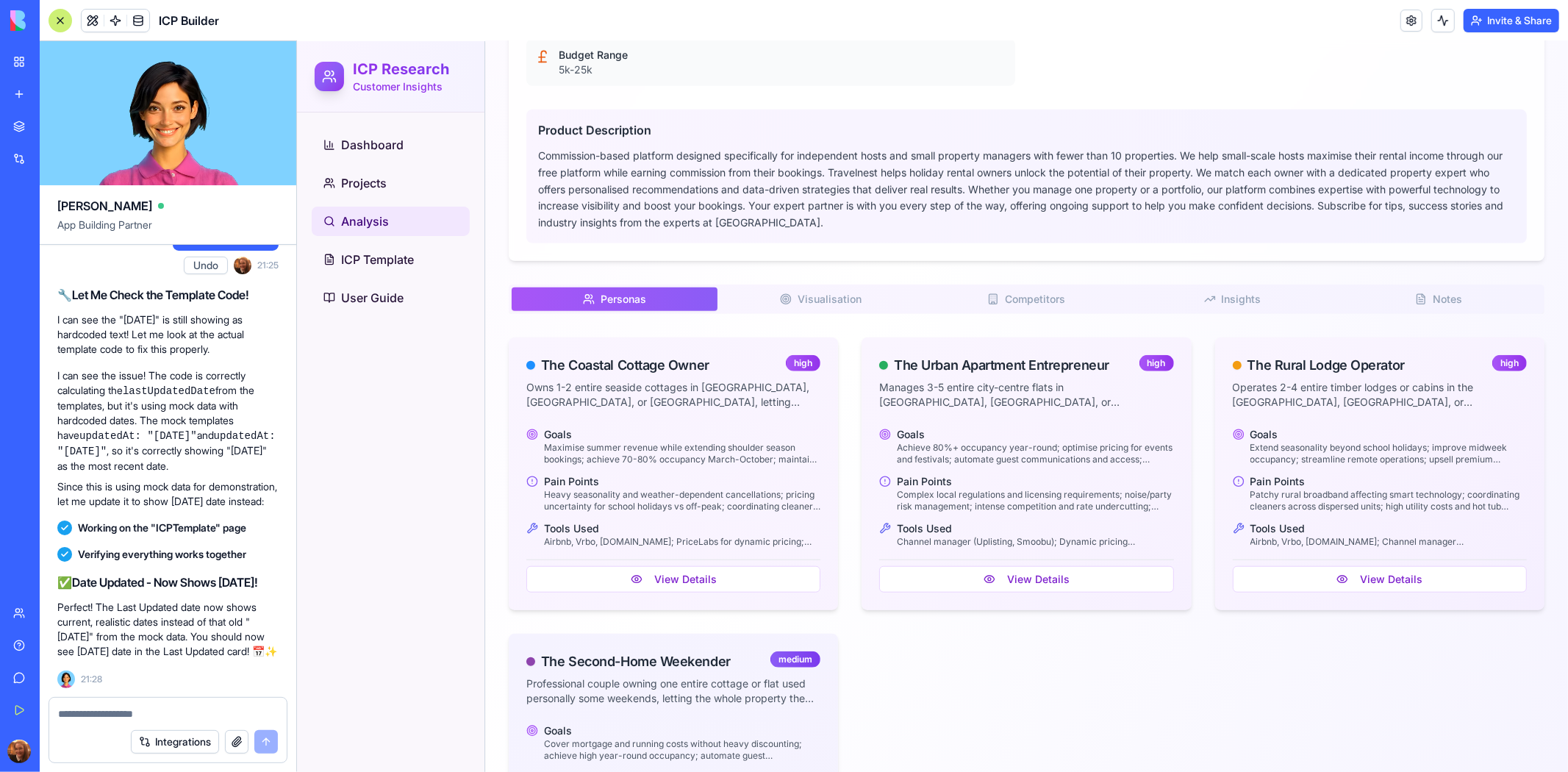
click at [1419, 310] on button "Notes N" at bounding box center [1438, 298] width 206 height 24
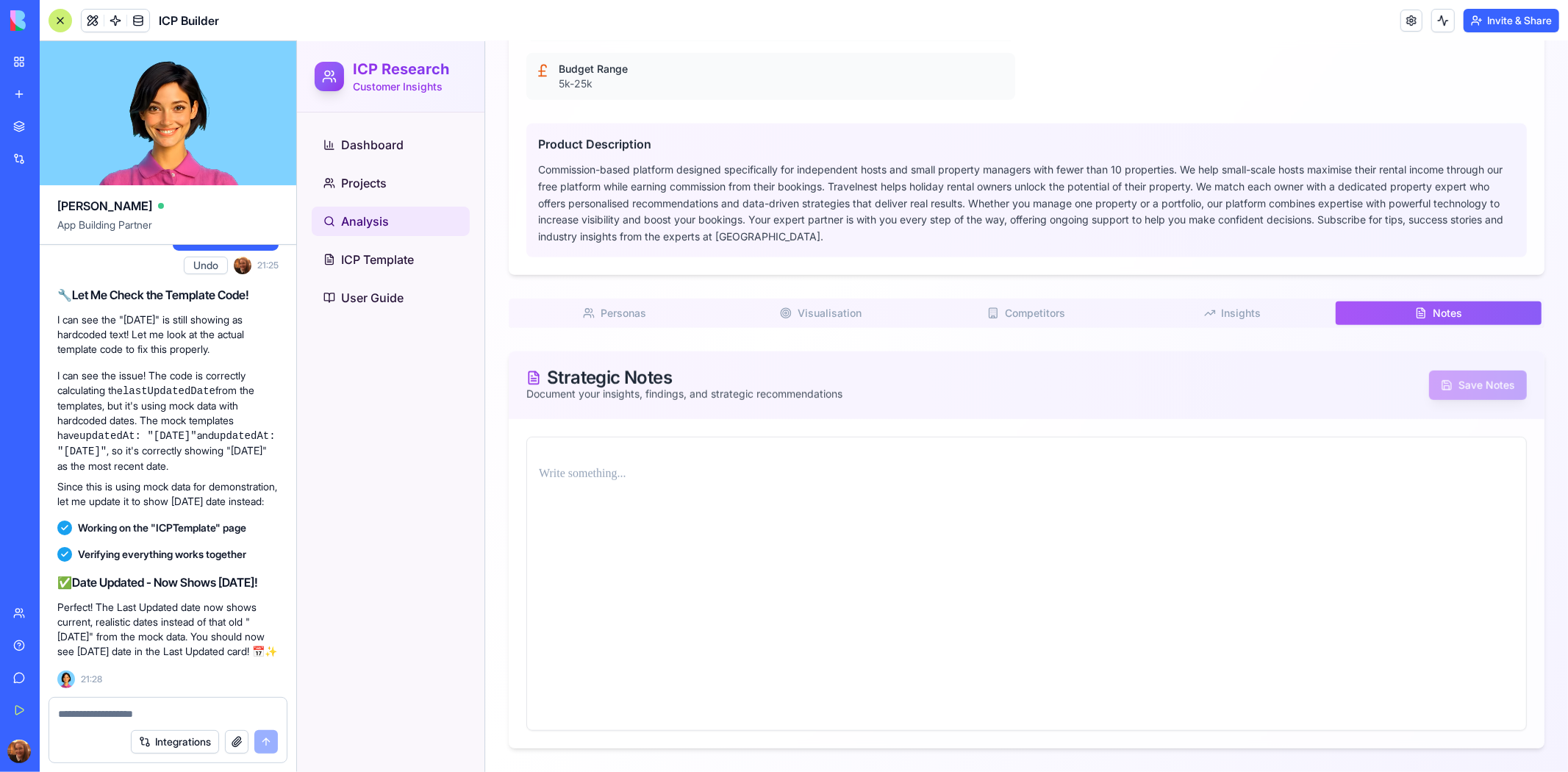
click at [649, 303] on button "Personas P" at bounding box center [614, 312] width 206 height 24
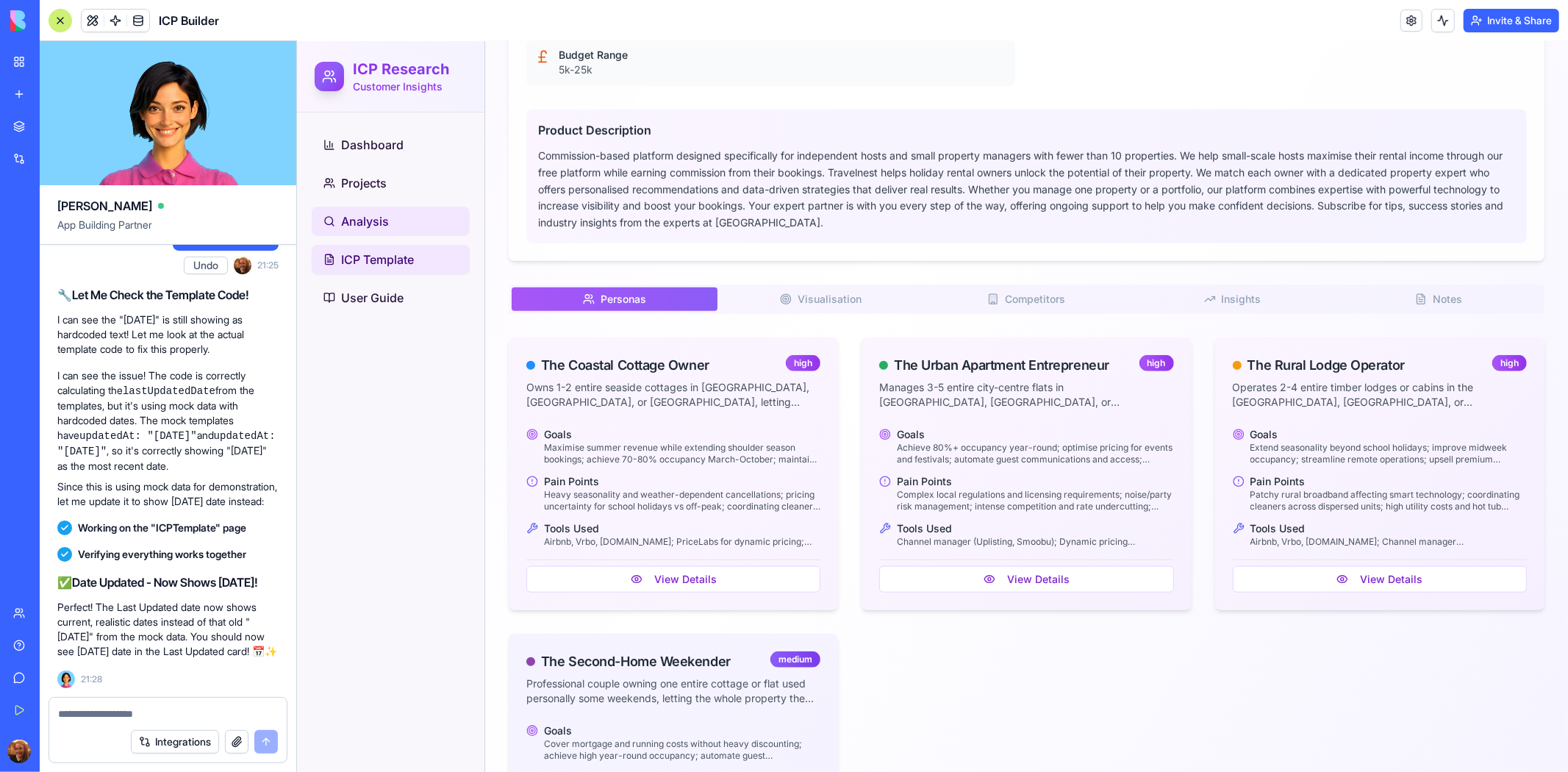
click at [440, 261] on link "ICP Template" at bounding box center [389, 258] width 158 height 30
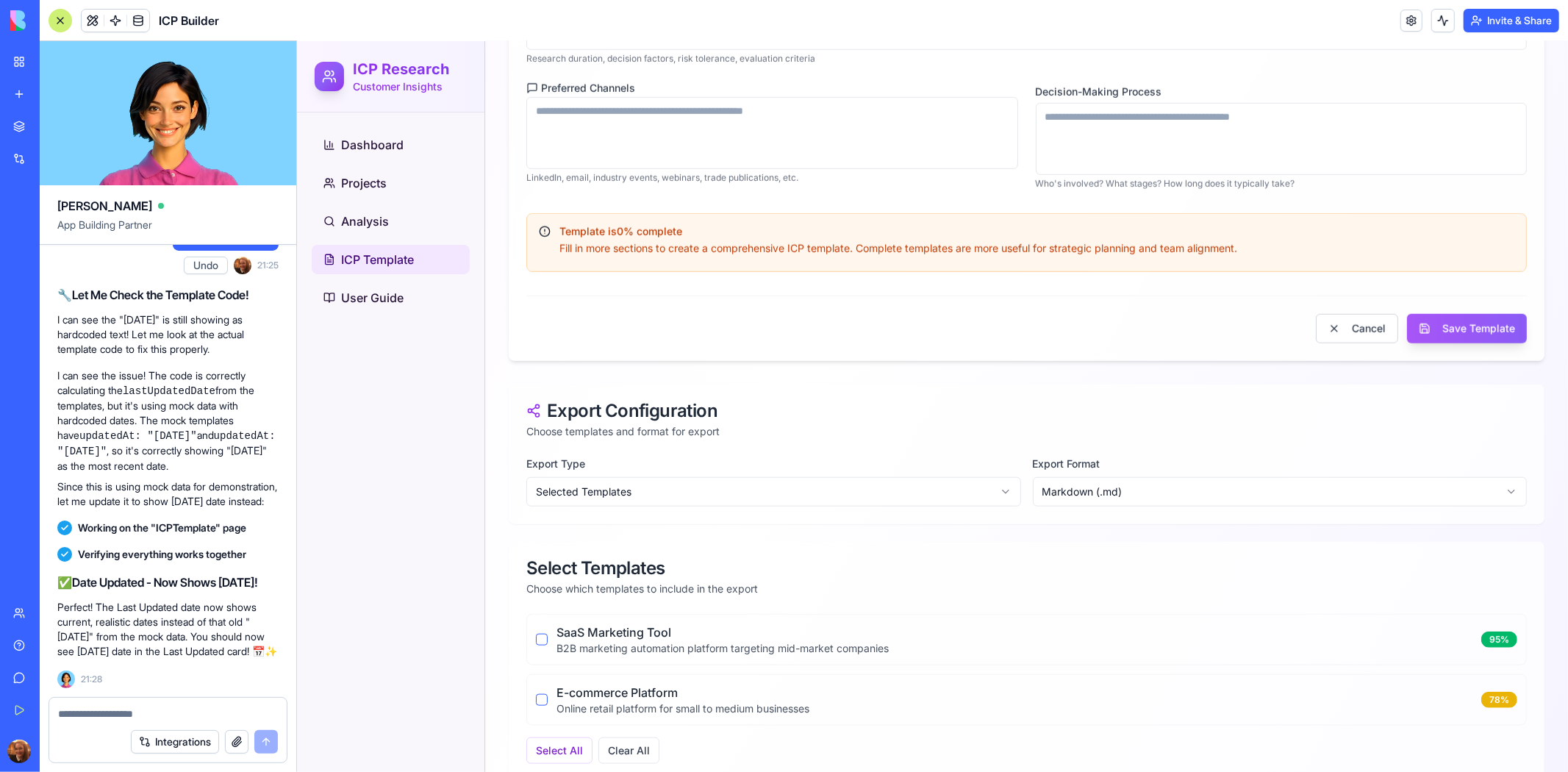
scroll to position [1077, 0]
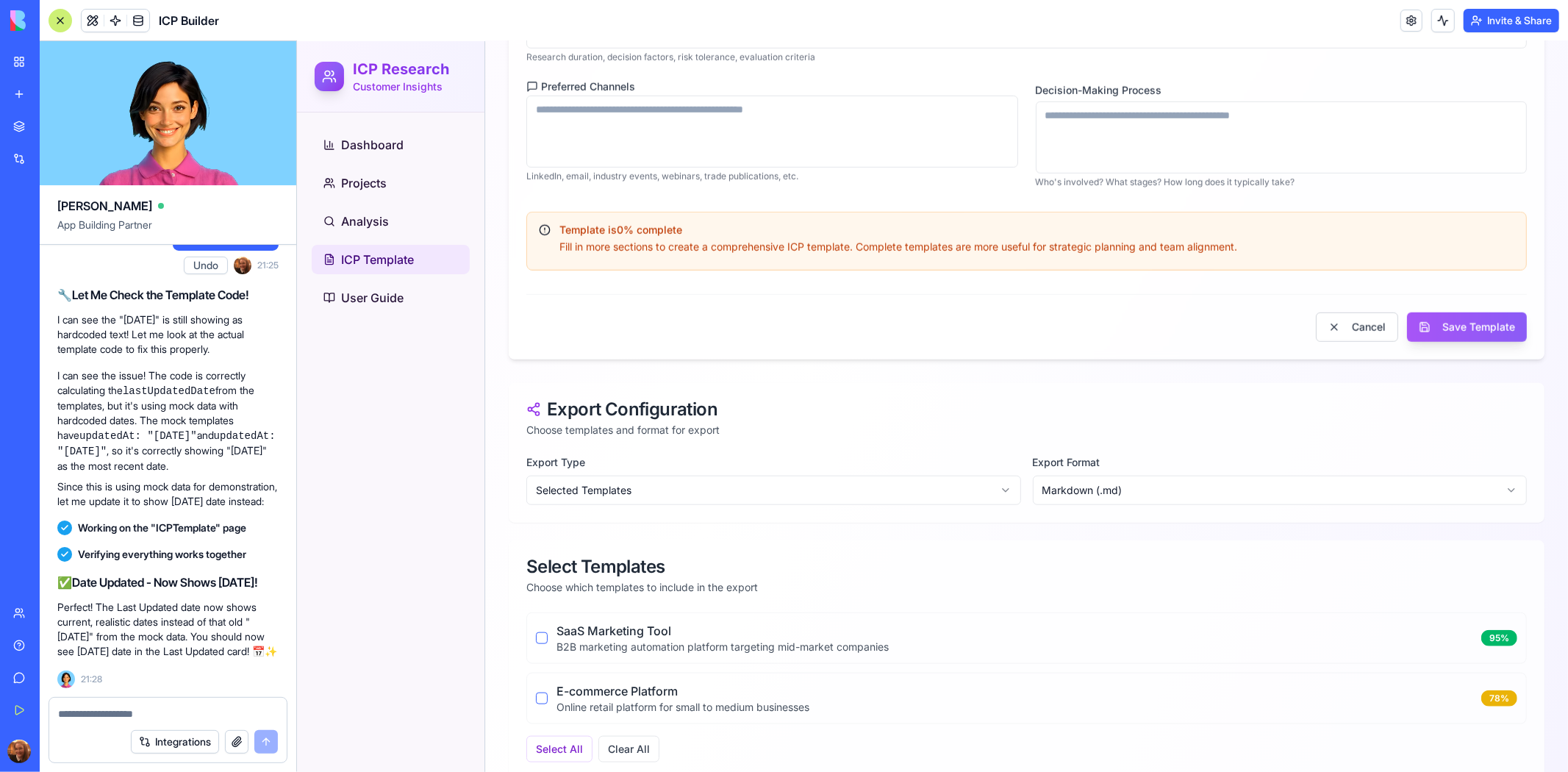
click at [184, 706] on textarea at bounding box center [168, 713] width 219 height 14
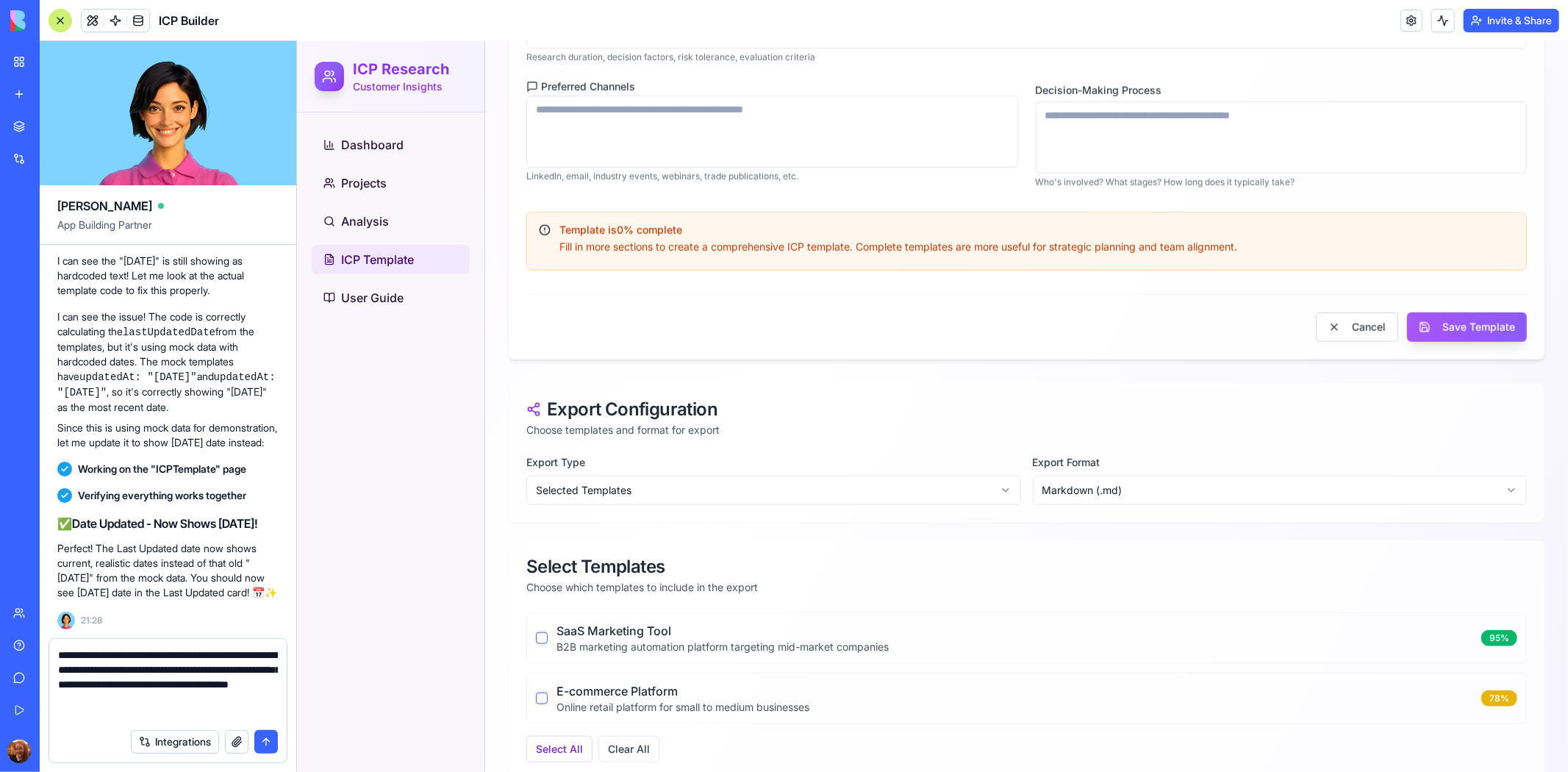
type textarea "**********"
click at [263, 738] on button "submit" at bounding box center [266, 742] width 24 height 24
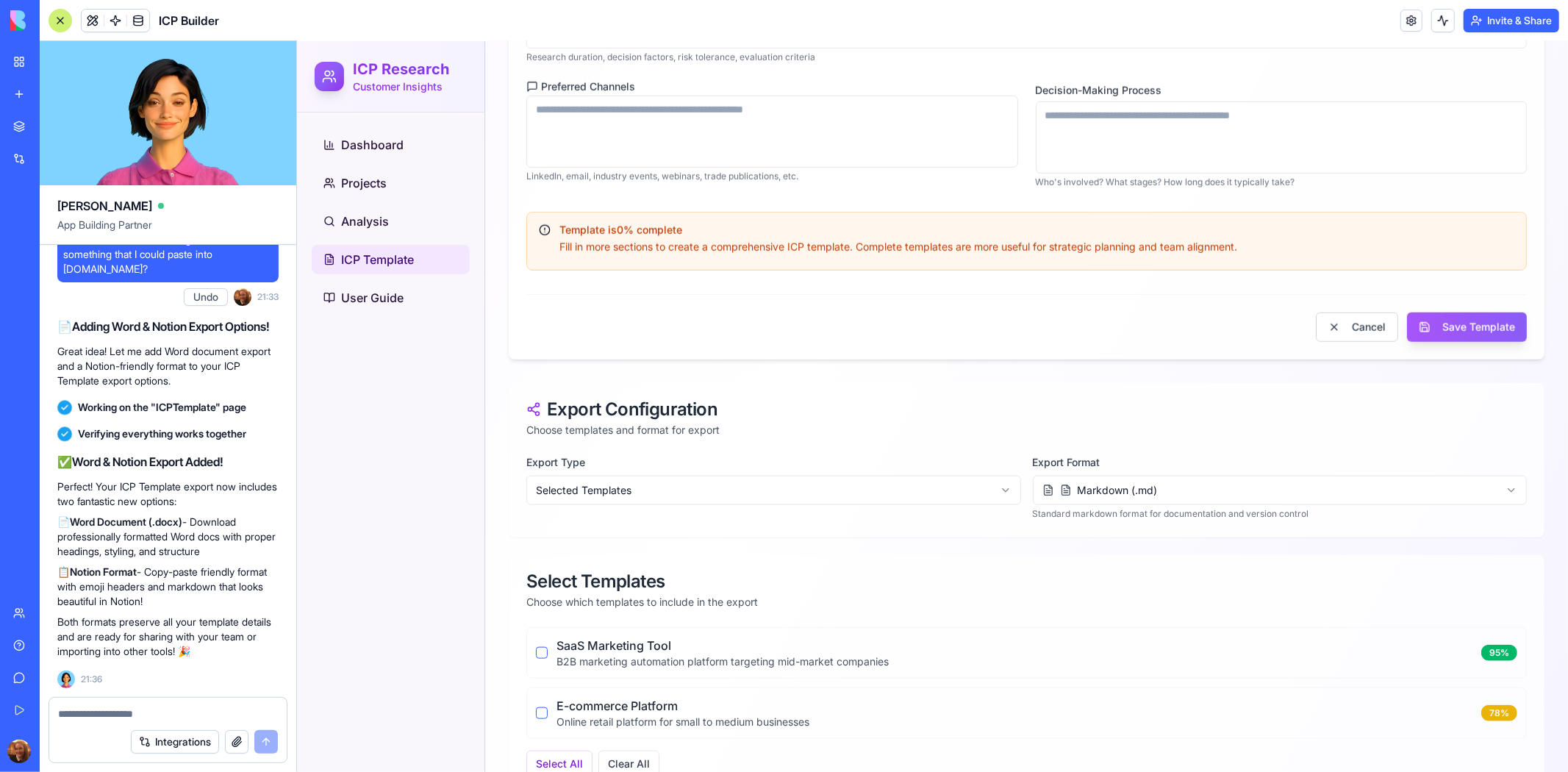
scroll to position [51365, 0]
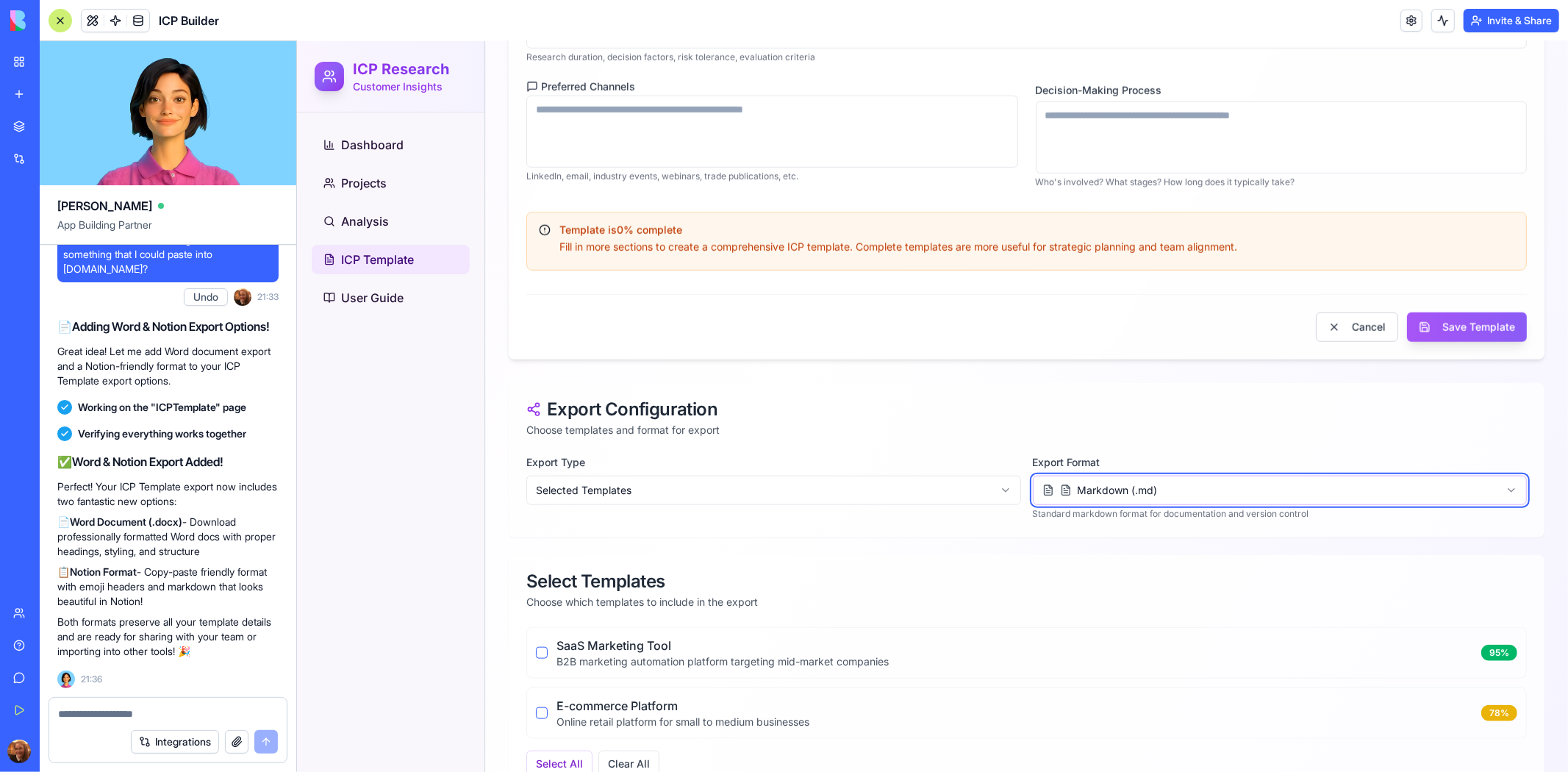
click at [156, 713] on textarea at bounding box center [168, 713] width 219 height 14
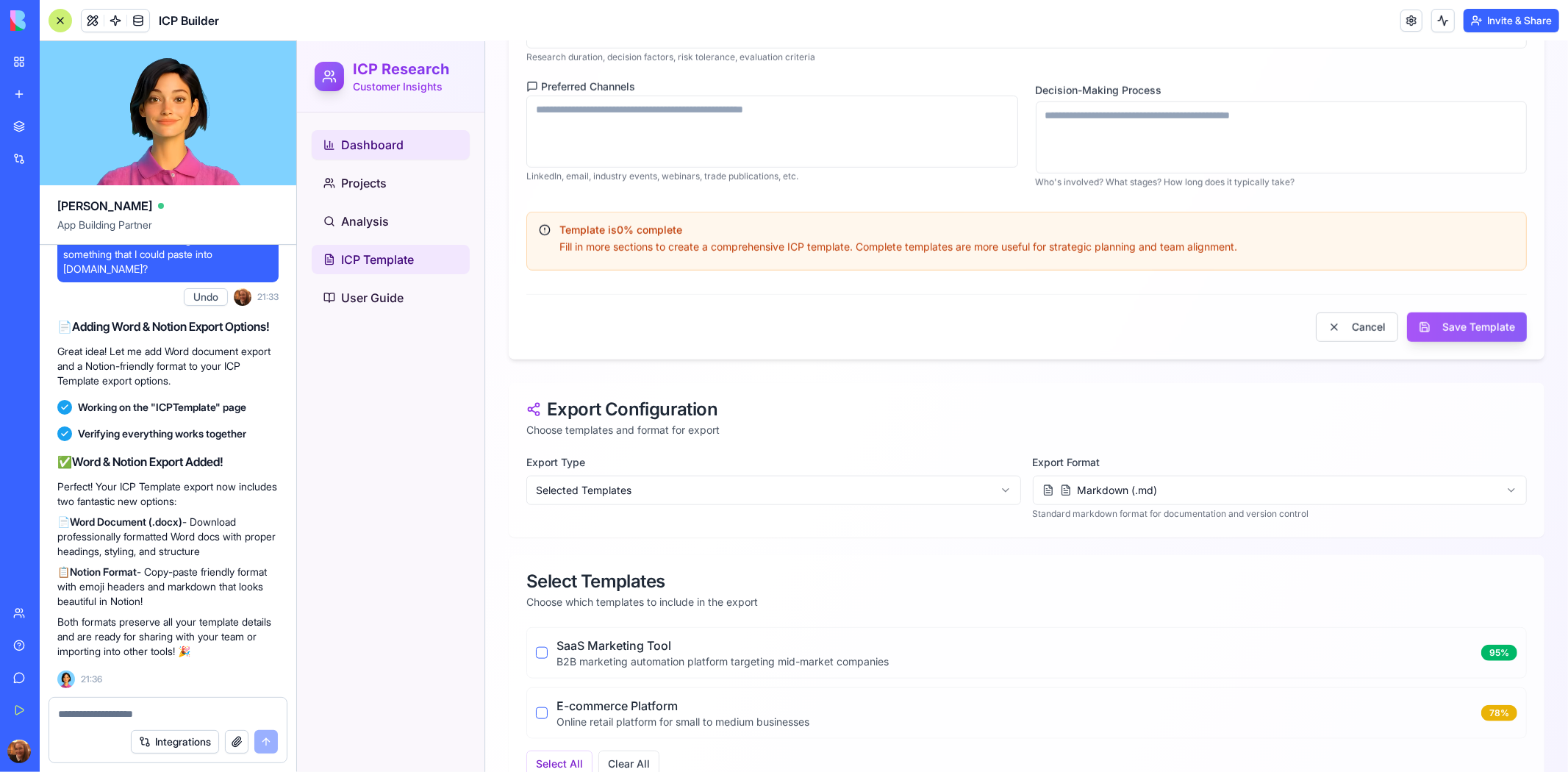
click at [368, 143] on span "Dashboard" at bounding box center [372, 144] width 62 height 18
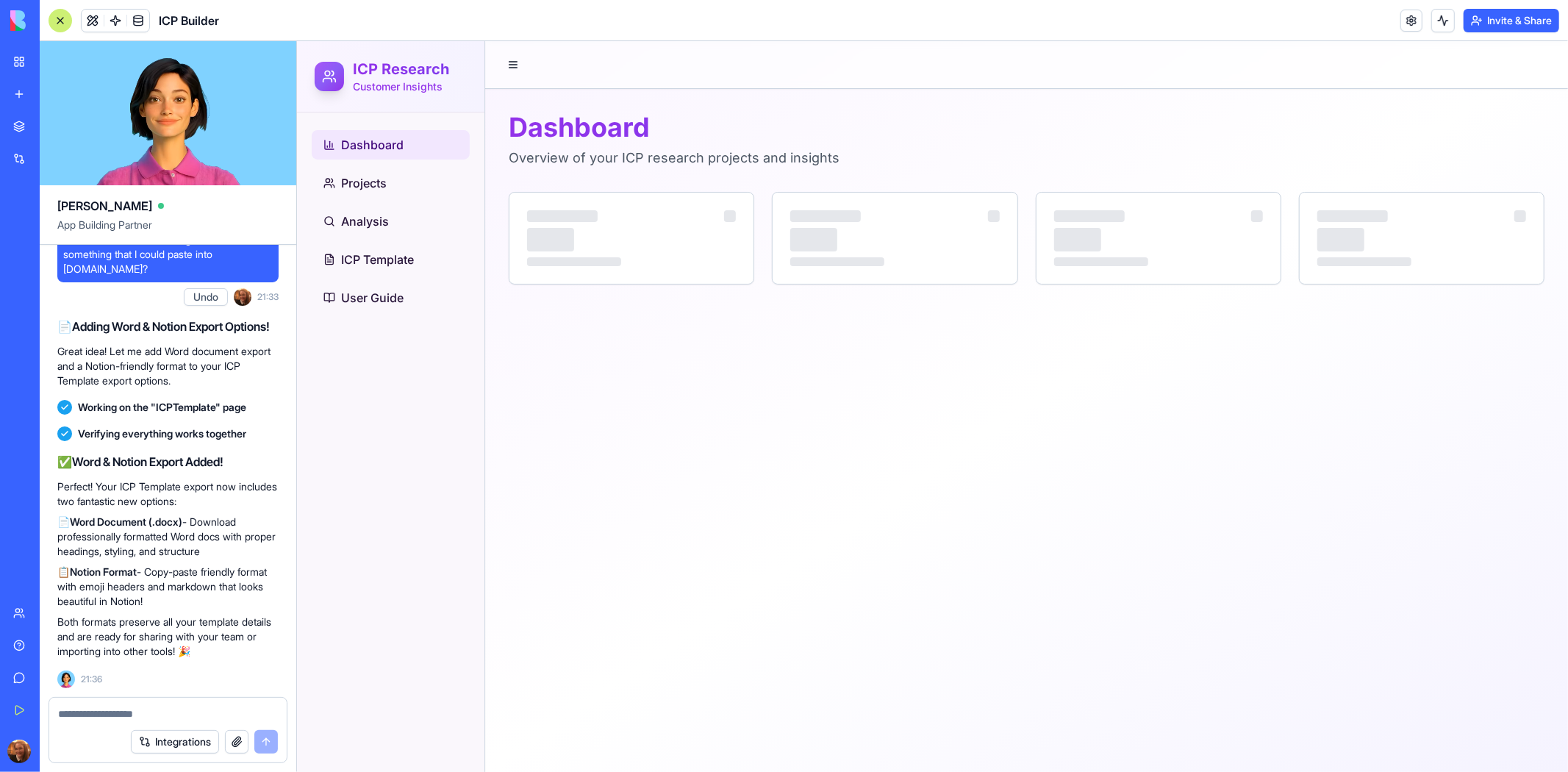
scroll to position [0, 0]
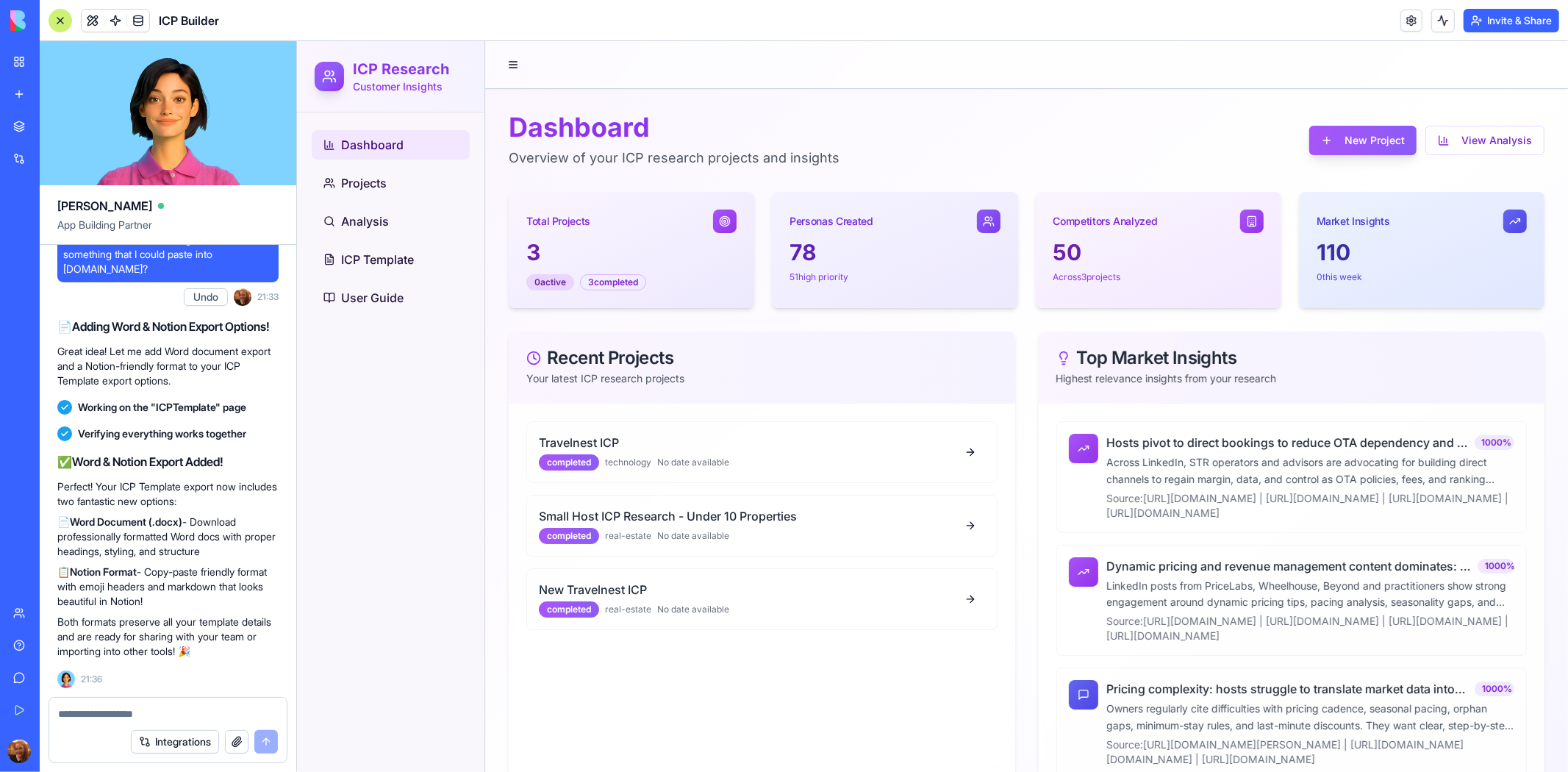
click at [59, 21] on div at bounding box center [60, 21] width 24 height 24
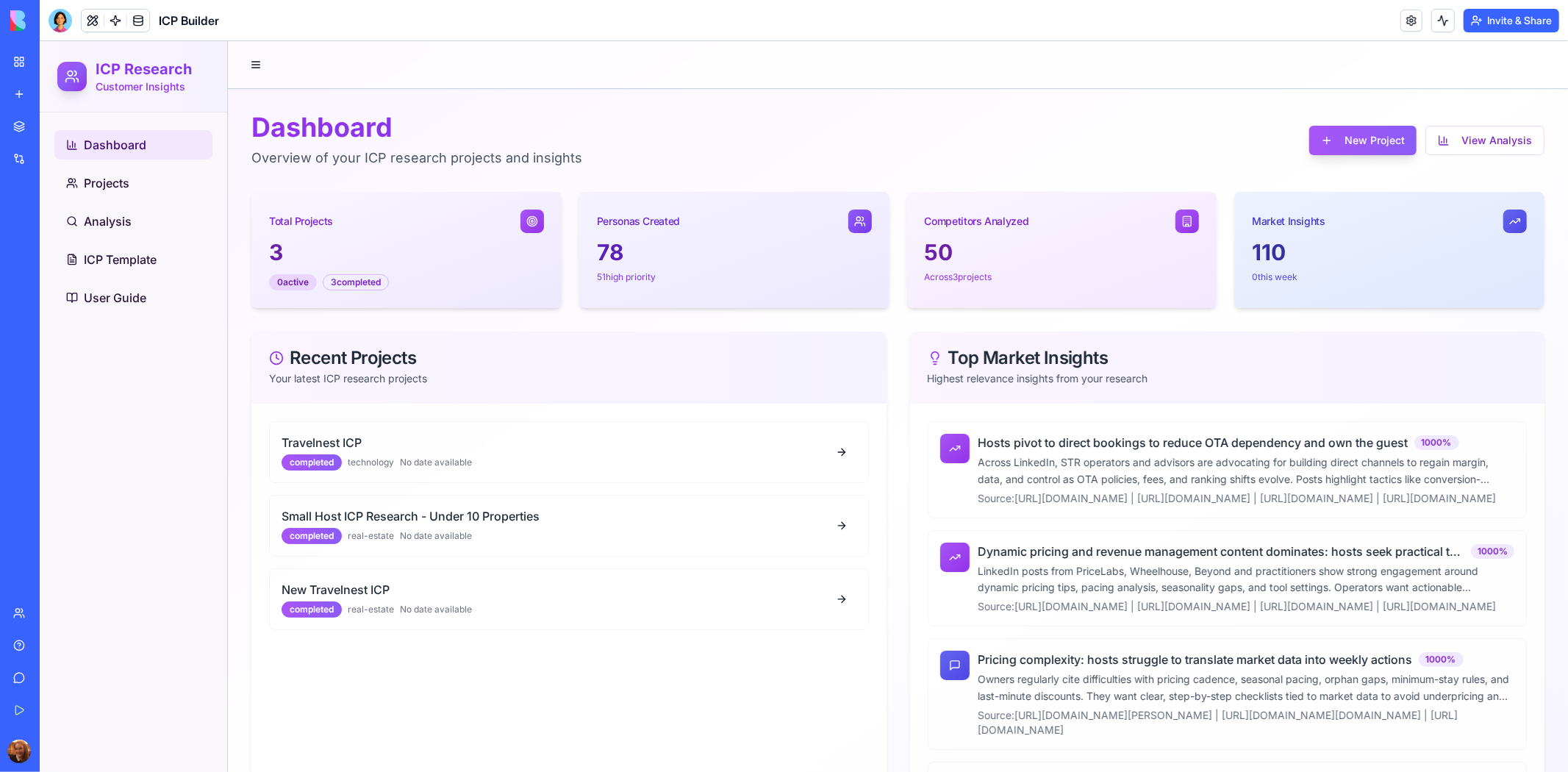
click at [45, 645] on div "Help" at bounding box center [44, 645] width 19 height 14
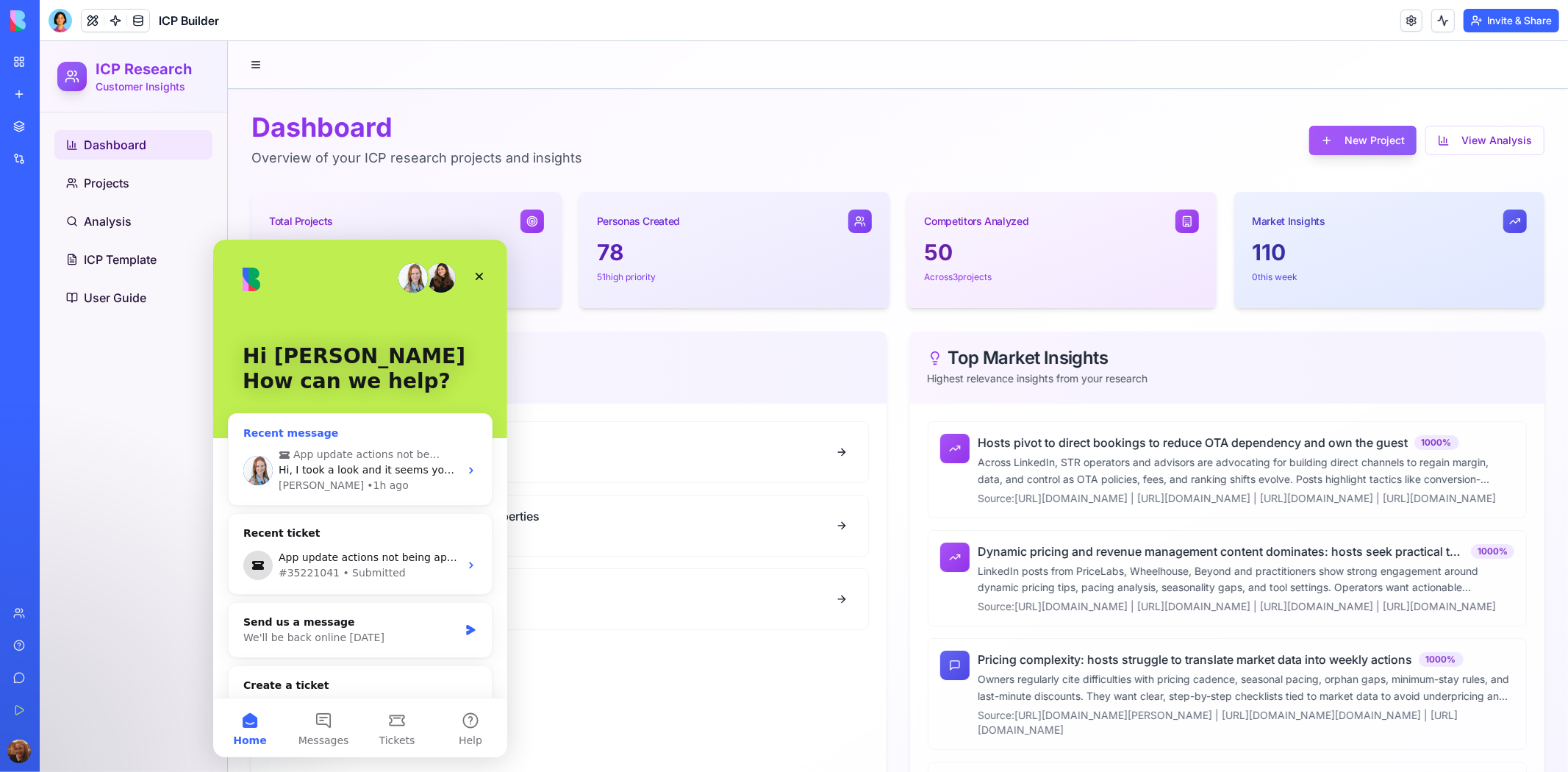
click at [418, 466] on span "Hi, I took a look and it seems you’ve successfully created the new personas." at bounding box center [475, 469] width 394 height 11
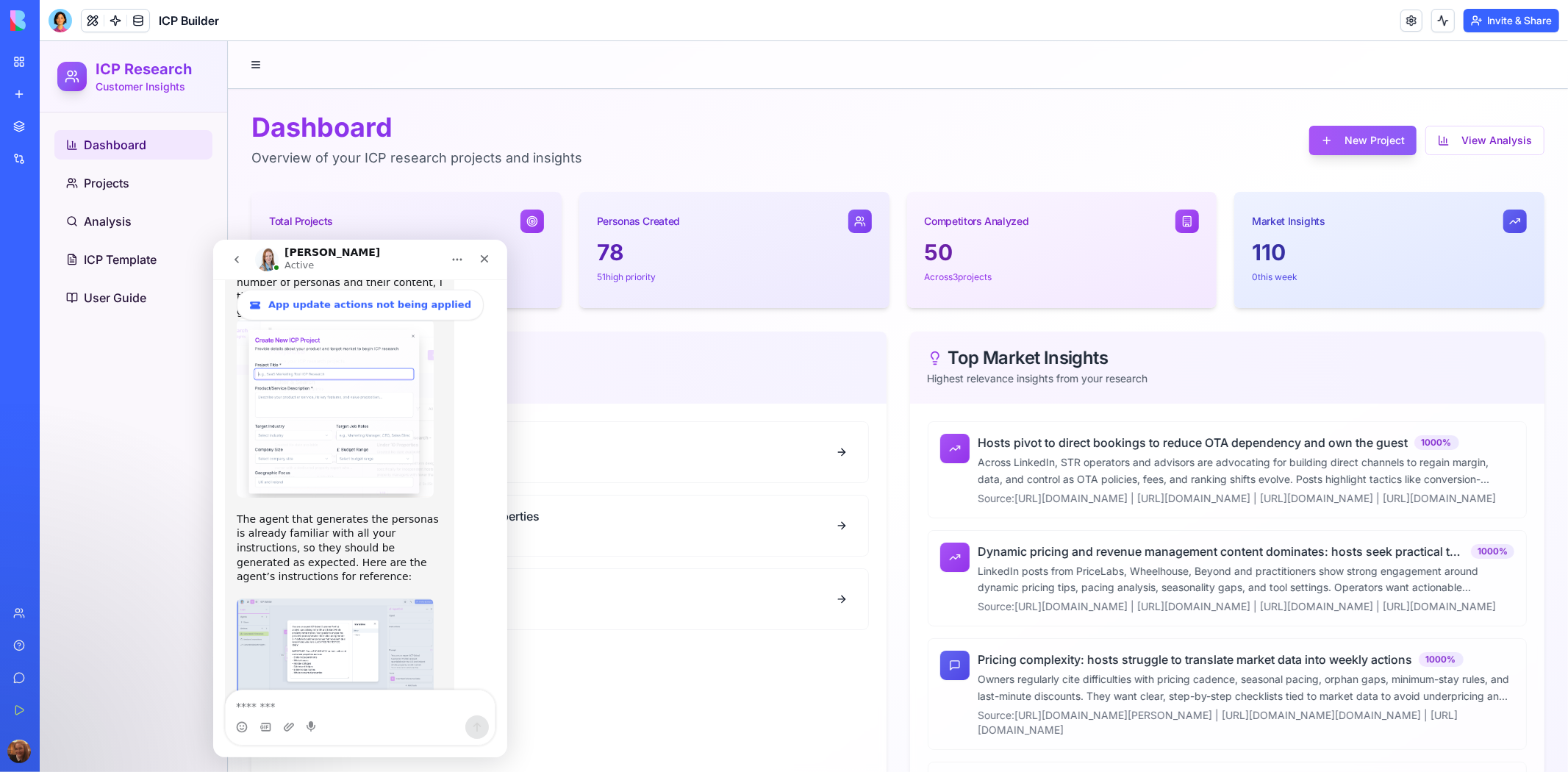
scroll to position [6254, 0]
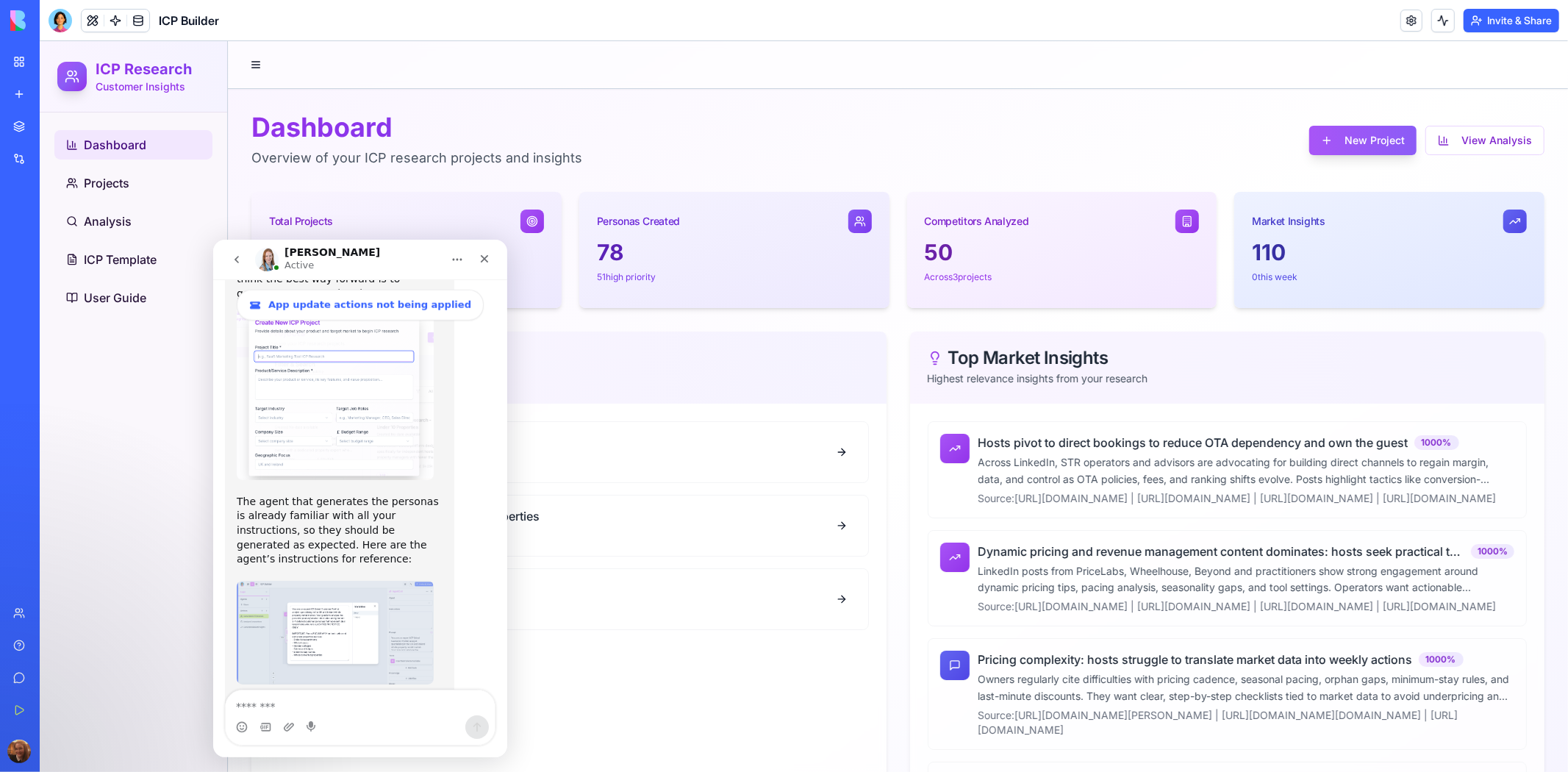
click at [375, 703] on textarea "Message…" at bounding box center [359, 702] width 269 height 25
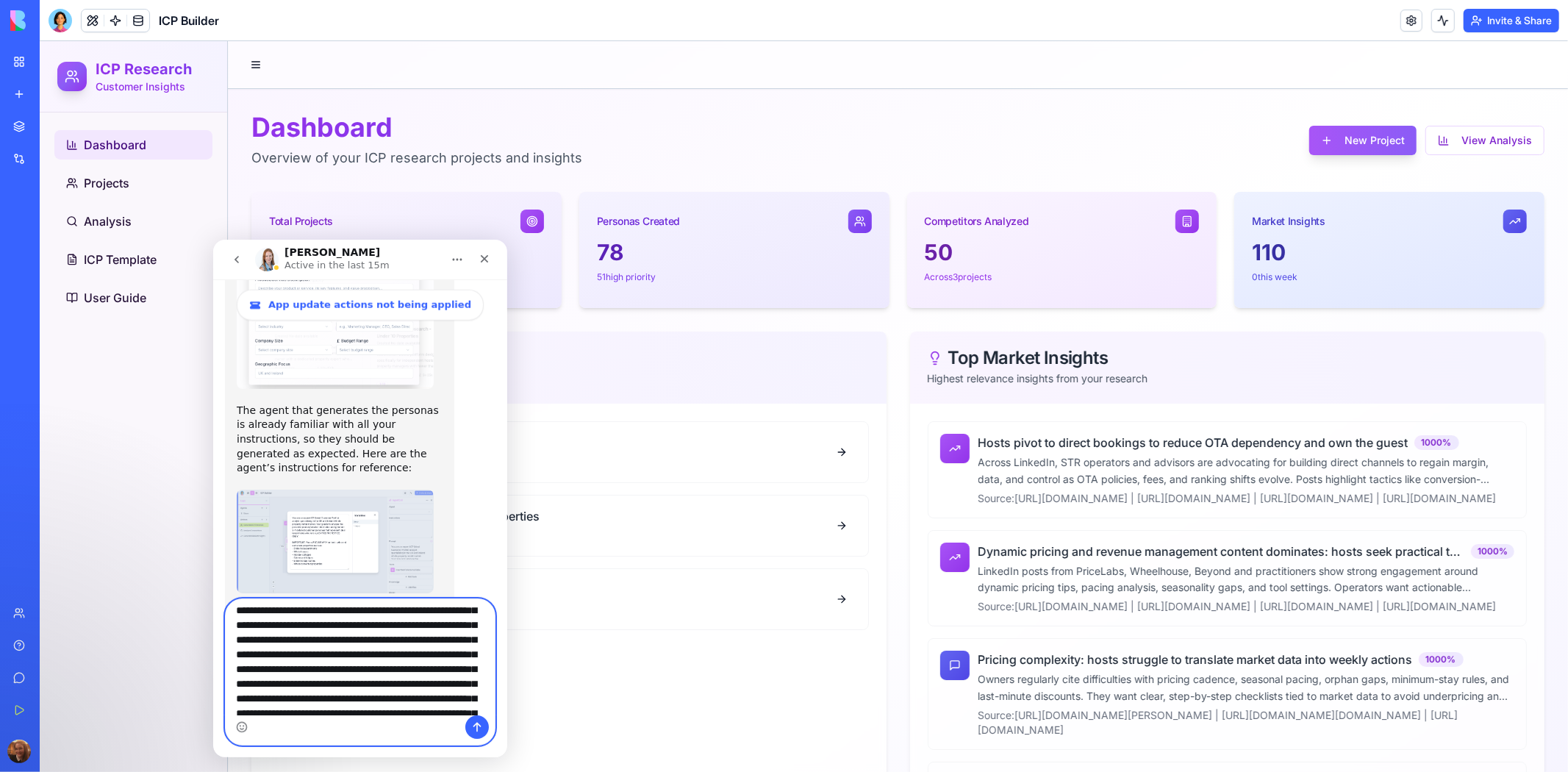
scroll to position [46, 0]
click at [282, 657] on textarea "**********" at bounding box center [359, 656] width 269 height 116
click at [361, 704] on textarea "**********" at bounding box center [359, 656] width 269 height 116
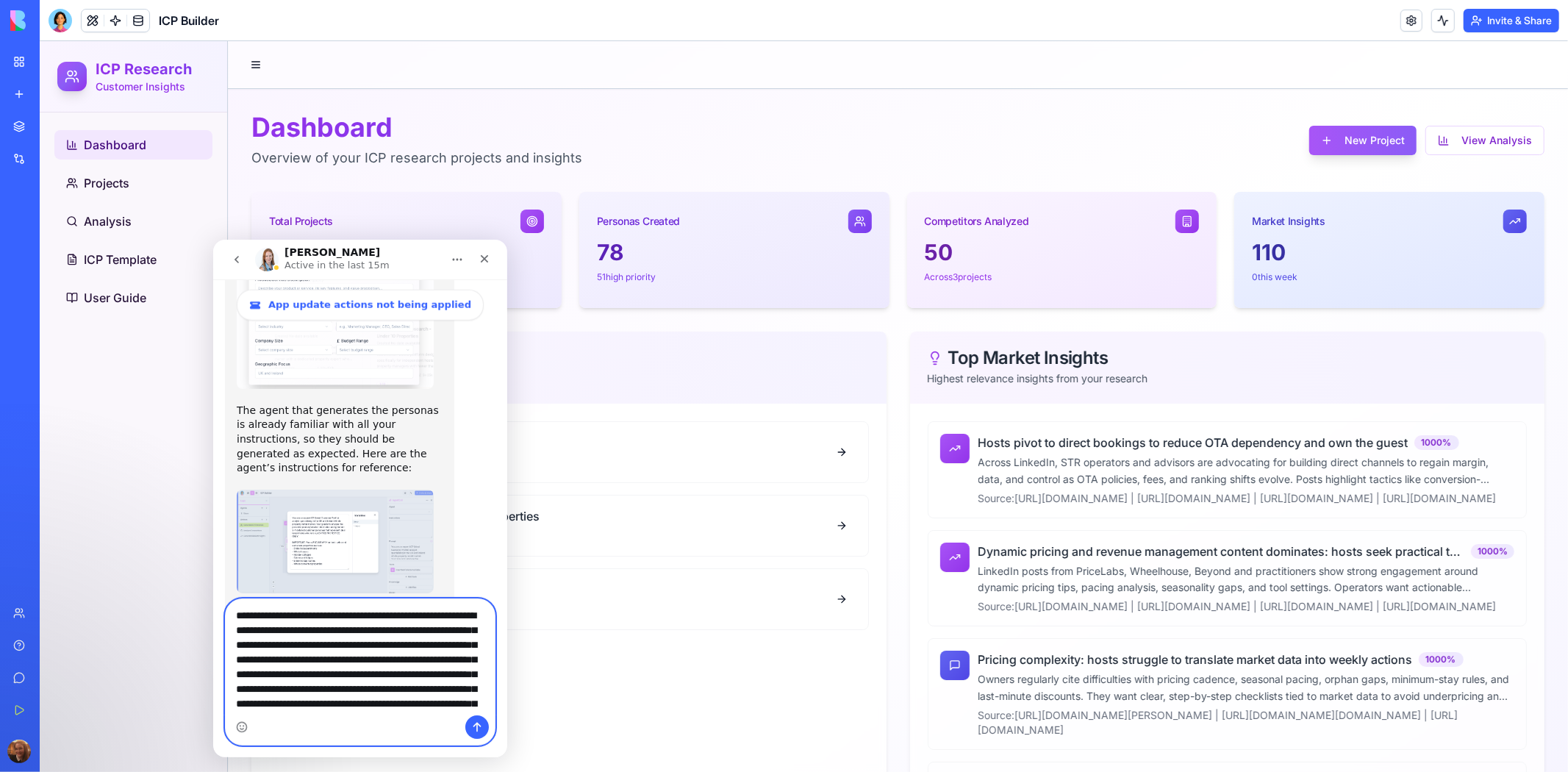
click at [442, 614] on textarea "**********" at bounding box center [359, 656] width 269 height 116
type textarea "**********"
click at [477, 728] on icon "Send a message…" at bounding box center [476, 726] width 11 height 11
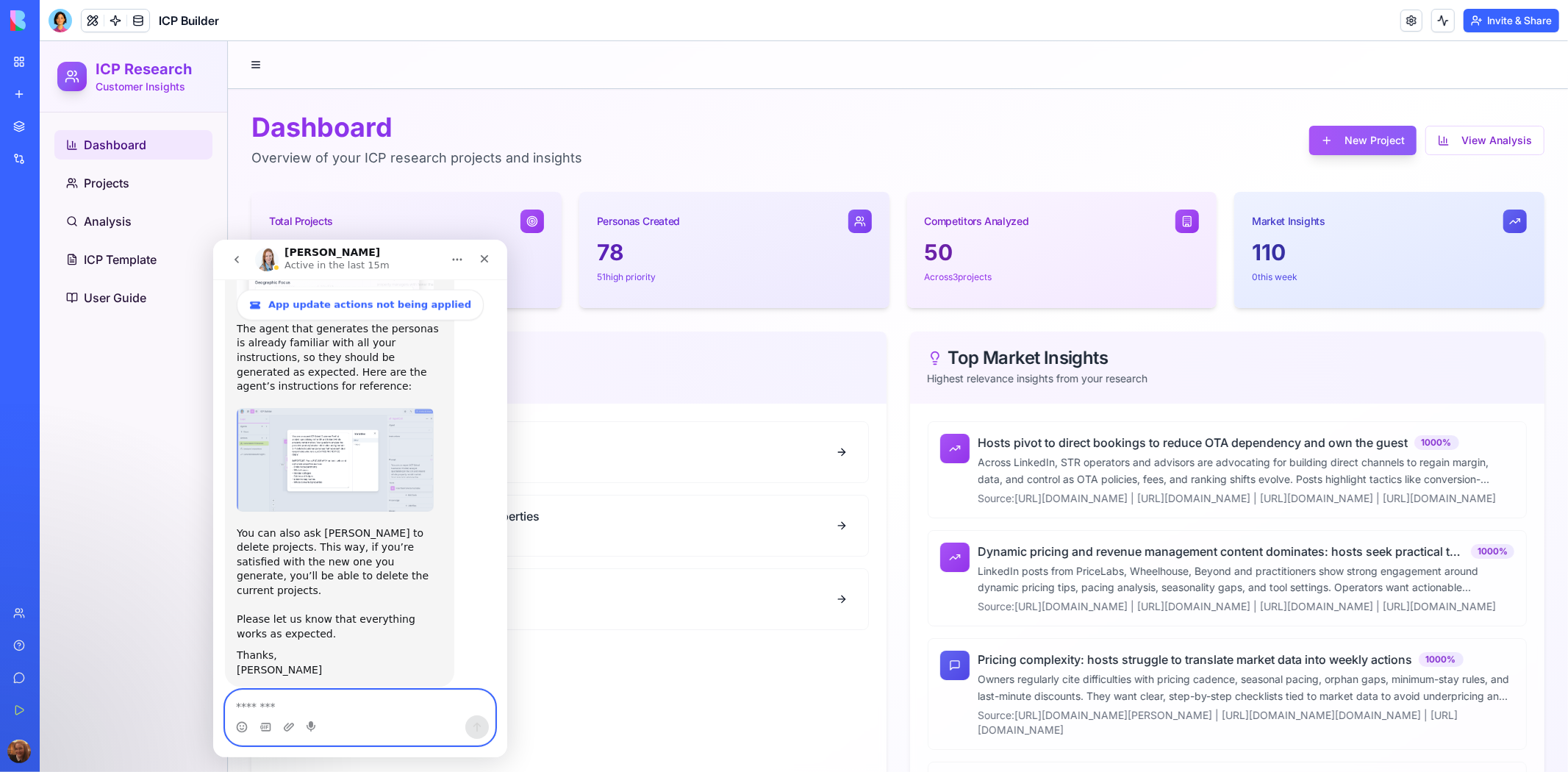
scroll to position [6528, 0]
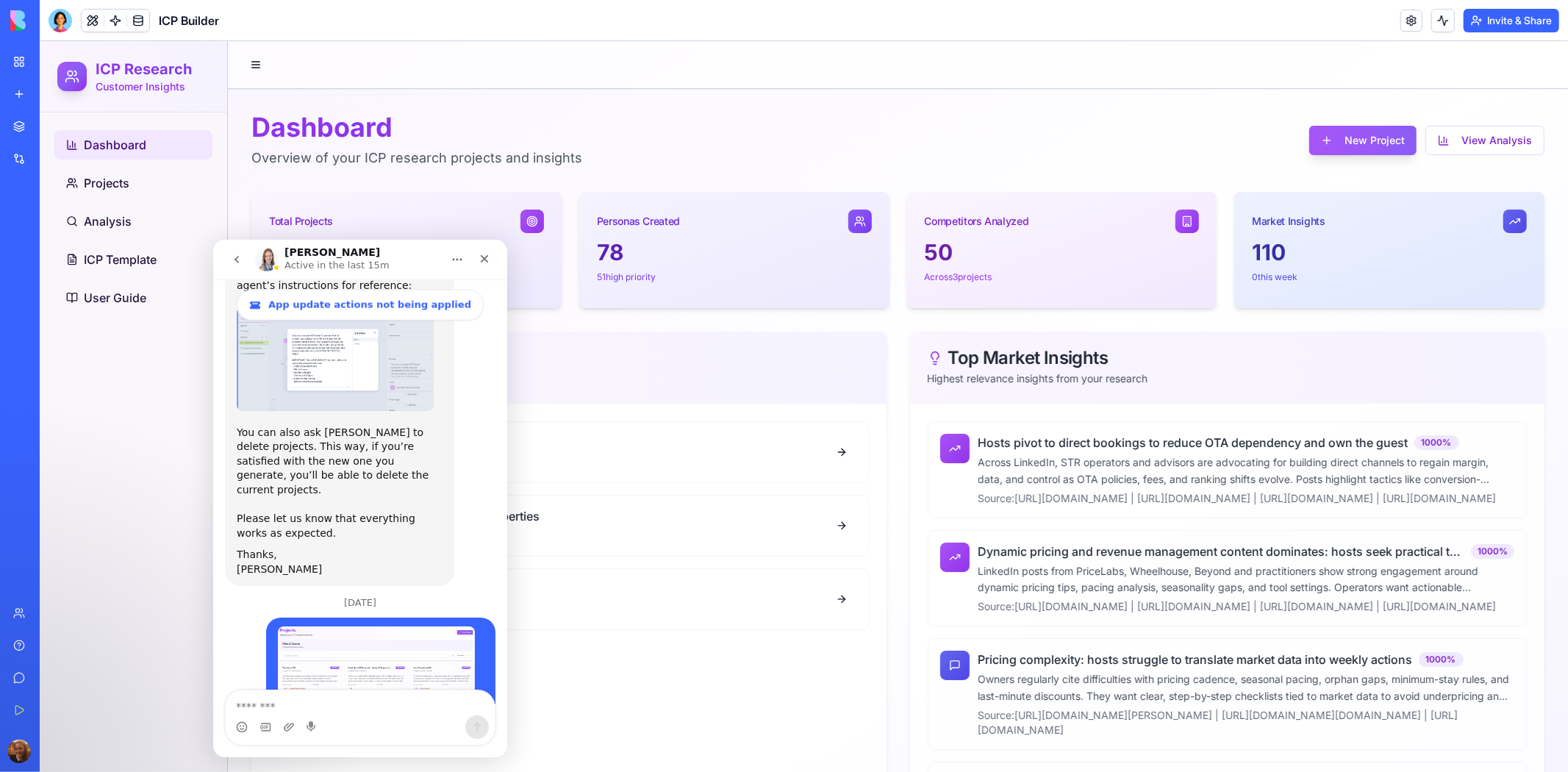
click at [688, 19] on header "ICP Builder Invite & Share" at bounding box center [804, 21] width 1528 height 41
click at [485, 261] on icon "Close" at bounding box center [483, 258] width 11 height 11
